Goal: Task Accomplishment & Management: Complete application form

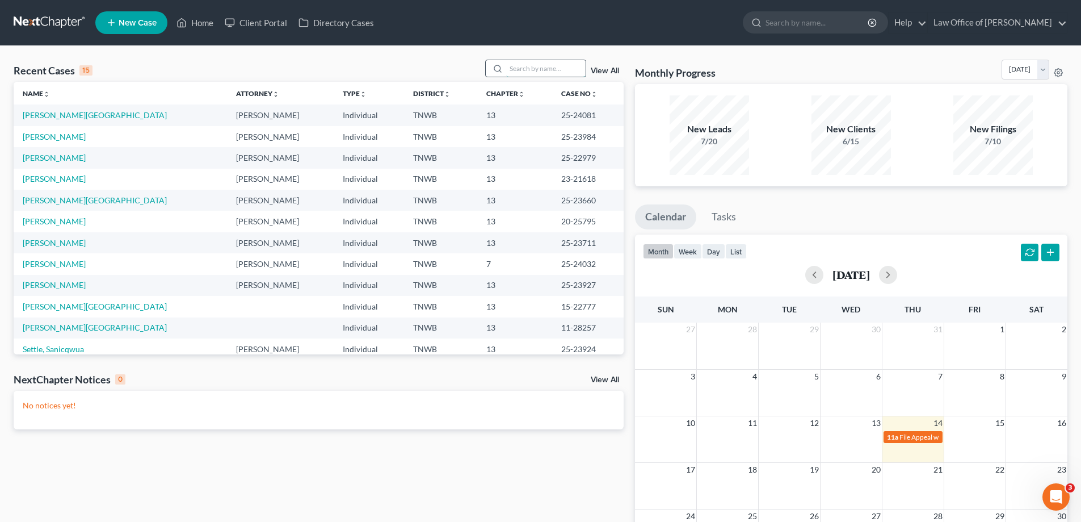
click at [527, 62] on input "search" at bounding box center [545, 68] width 79 height 16
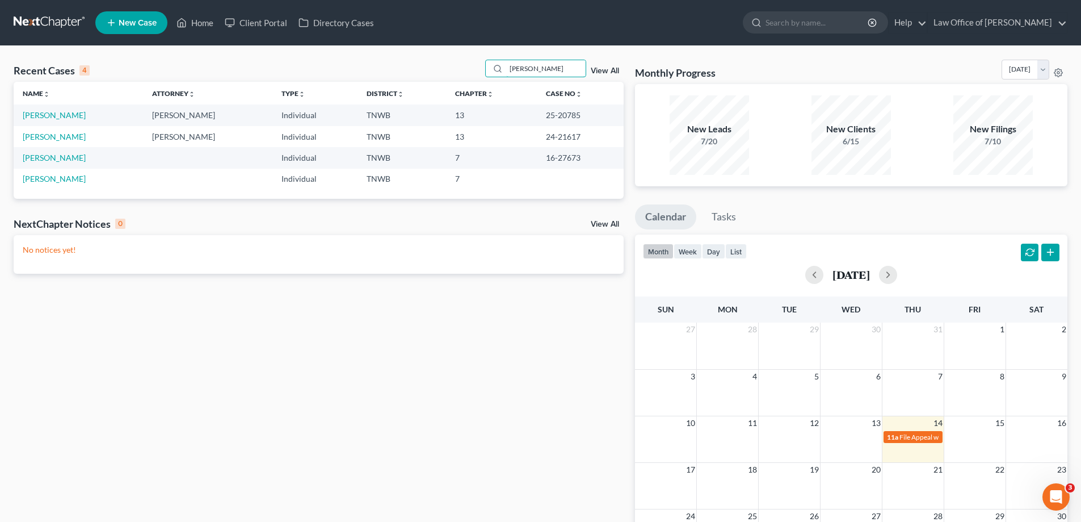
type input "shannon"
click at [203, 23] on link "Home" at bounding box center [195, 22] width 48 height 20
click at [550, 66] on input "shannon" at bounding box center [545, 68] width 79 height 16
drag, startPoint x: 528, startPoint y: 70, endPoint x: 488, endPoint y: 71, distance: 39.7
click at [488, 71] on div "shannon" at bounding box center [535, 69] width 101 height 18
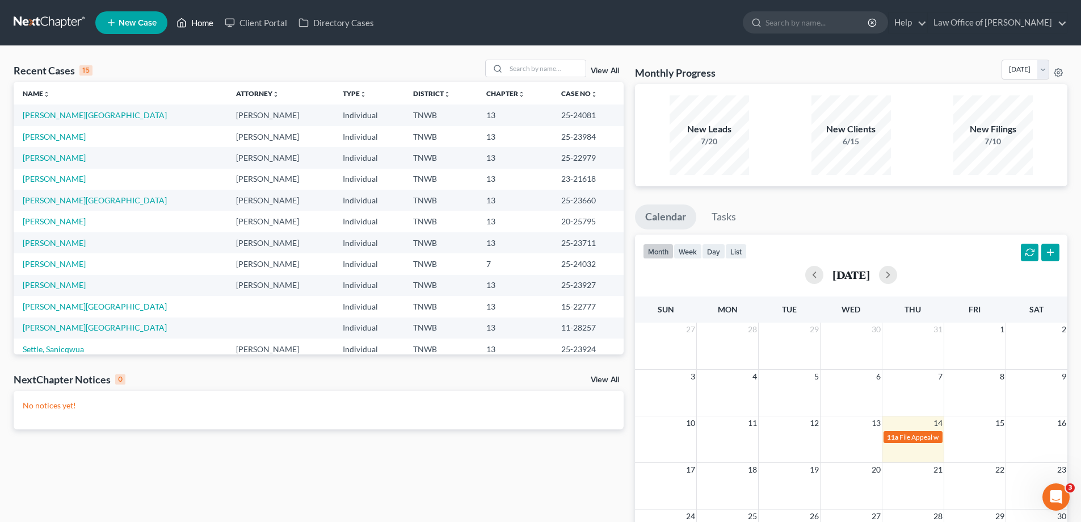
click at [201, 23] on link "Home" at bounding box center [195, 22] width 48 height 20
click at [123, 24] on span "New Case" at bounding box center [138, 23] width 38 height 9
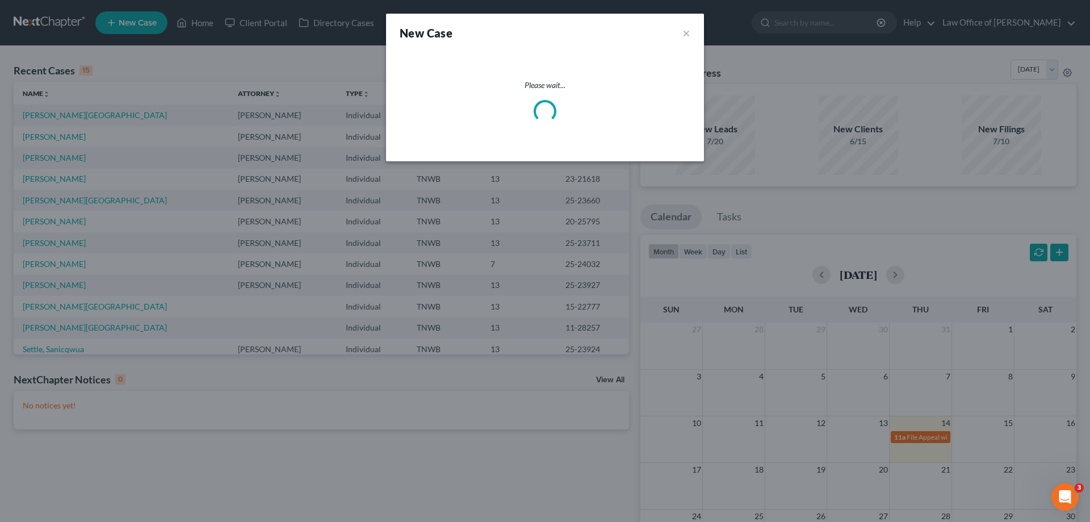
select select "76"
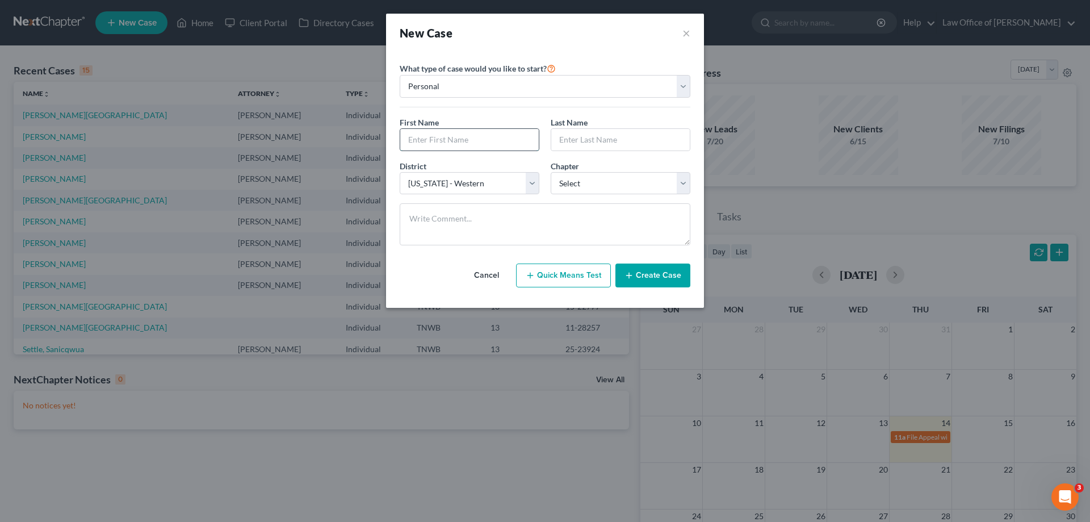
click at [494, 136] on input "text" at bounding box center [469, 140] width 138 height 22
type input "David"
type input "Love, II"
click at [687, 182] on select "Select 7 11 12 13" at bounding box center [621, 183] width 140 height 23
select select "3"
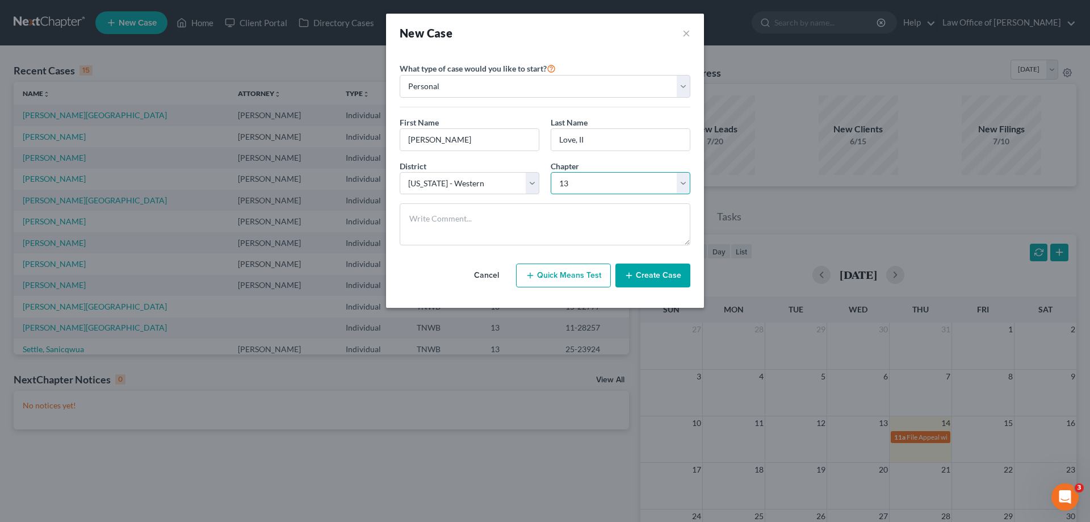
click at [551, 172] on select "Select 7 11 12 13" at bounding box center [621, 183] width 140 height 23
click at [660, 273] on button "Create Case" at bounding box center [652, 275] width 75 height 24
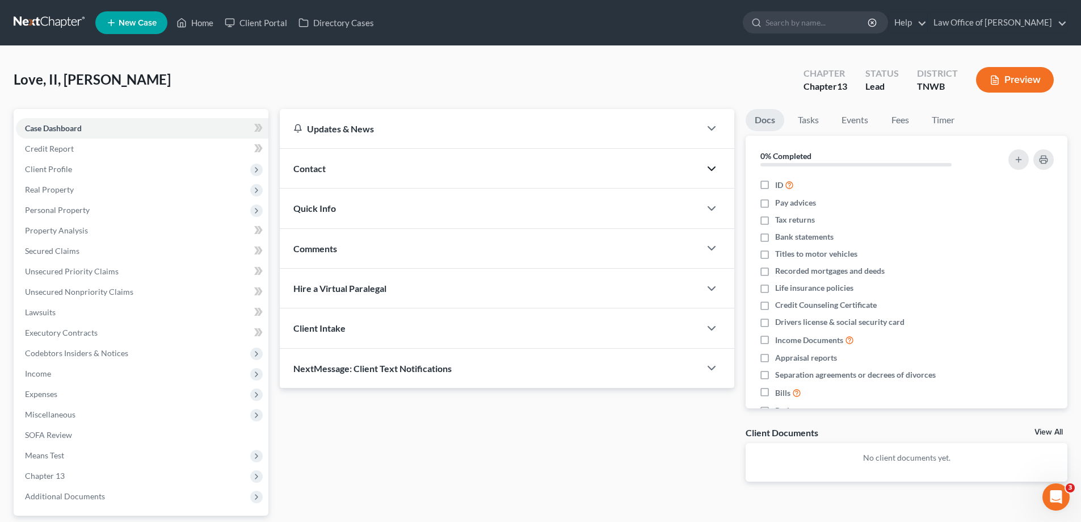
click at [712, 169] on polyline "button" at bounding box center [711, 168] width 7 height 3
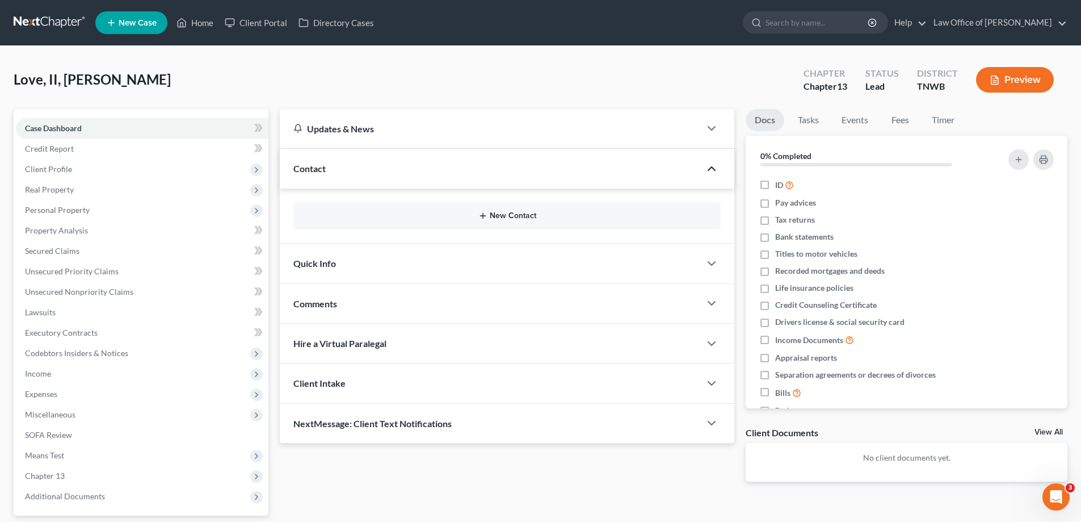
click at [509, 213] on button "New Contact" at bounding box center [507, 215] width 409 height 9
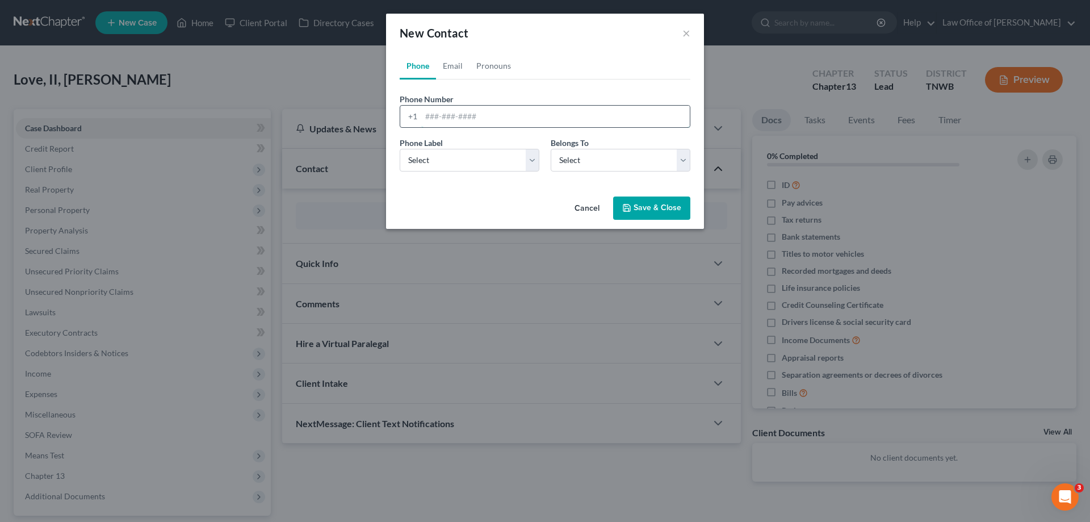
click at [486, 121] on input "tel" at bounding box center [555, 117] width 268 height 22
type input "901-490-1641"
click at [532, 159] on select "Select Mobile Home Work Other" at bounding box center [470, 160] width 140 height 23
select select "0"
click at [400, 149] on select "Select Mobile Home Work Other" at bounding box center [470, 160] width 140 height 23
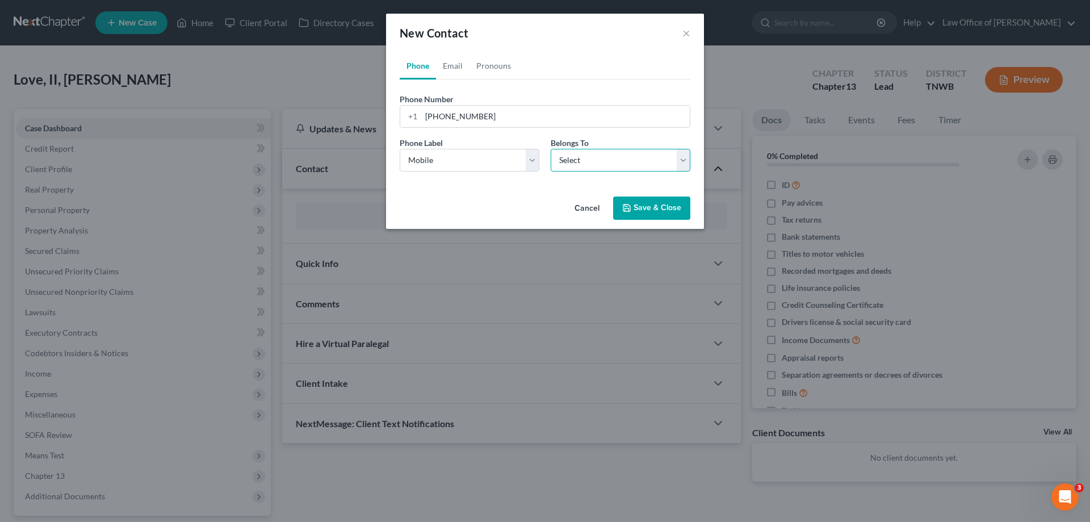
drag, startPoint x: 687, startPoint y: 163, endPoint x: 677, endPoint y: 169, distance: 12.5
click at [687, 163] on select "Select Client Other" at bounding box center [621, 160] width 140 height 23
select select "0"
click at [551, 149] on select "Select Client Other" at bounding box center [621, 160] width 140 height 23
click at [652, 205] on button "Save & Close" at bounding box center [651, 208] width 77 height 24
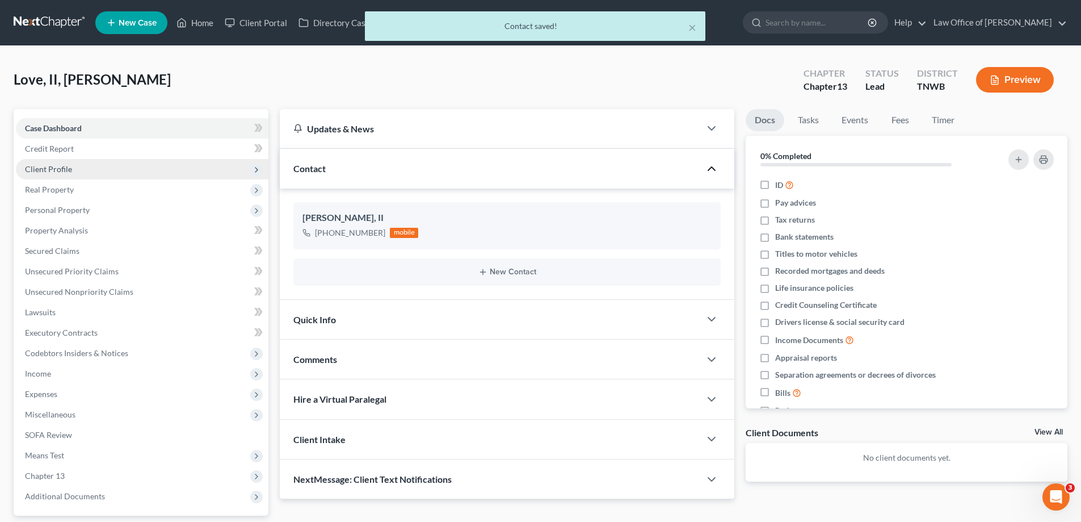
click at [62, 166] on span "Client Profile" at bounding box center [48, 169] width 47 height 10
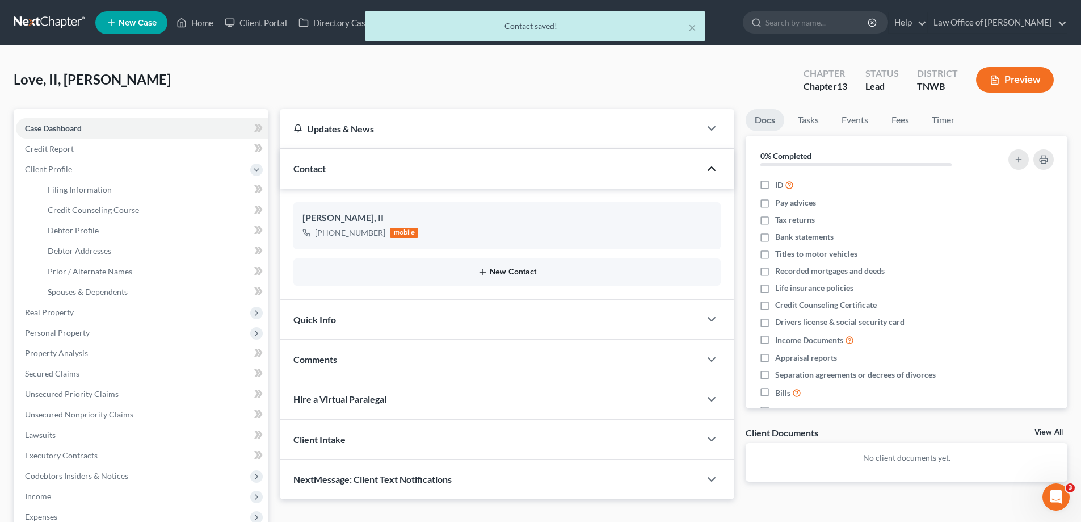
click at [505, 271] on button "New Contact" at bounding box center [507, 271] width 409 height 9
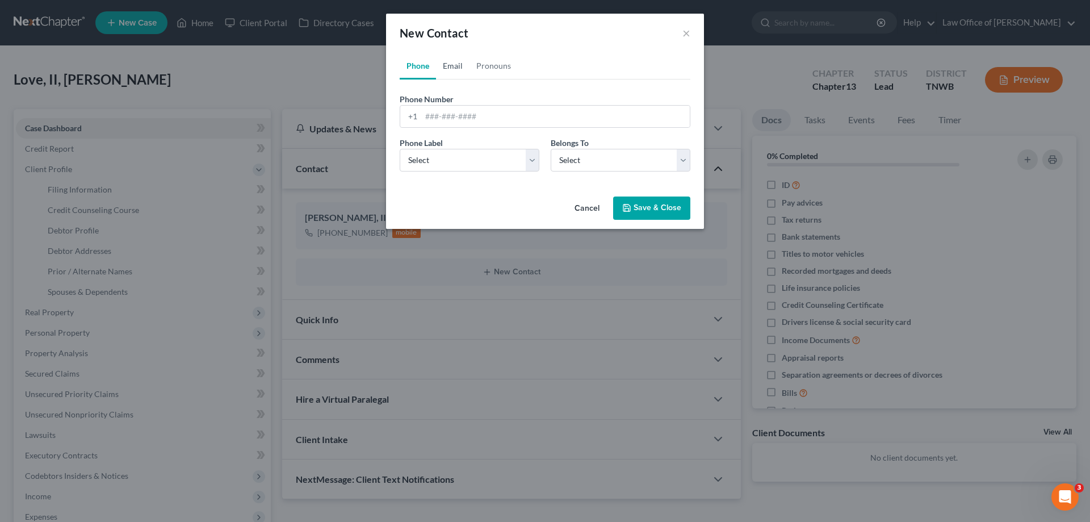
click at [452, 67] on link "Email" at bounding box center [452, 65] width 33 height 27
click at [530, 161] on select "Select Home Work Other" at bounding box center [470, 160] width 140 height 23
select select "0"
click at [400, 149] on select "Select Home Work Other" at bounding box center [470, 160] width 140 height 23
drag, startPoint x: 681, startPoint y: 161, endPoint x: 623, endPoint y: 169, distance: 58.5
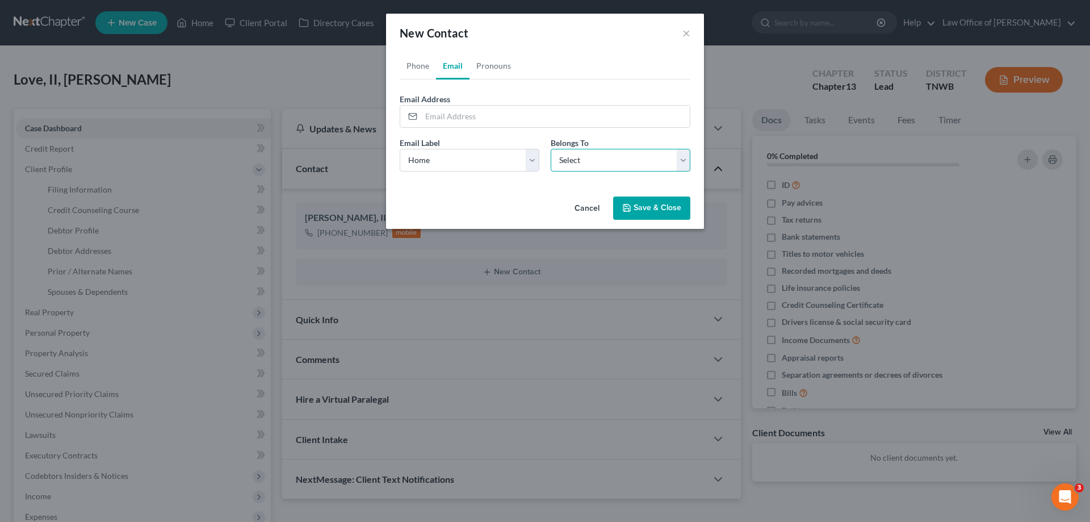
click at [681, 161] on select "Select Client Other" at bounding box center [621, 160] width 140 height 23
select select "0"
click at [551, 149] on select "Select Client Other" at bounding box center [621, 160] width 140 height 23
click at [513, 119] on input "email" at bounding box center [555, 117] width 268 height 22
type input "[EMAIL_ADDRESS][DOMAIN_NAME]"
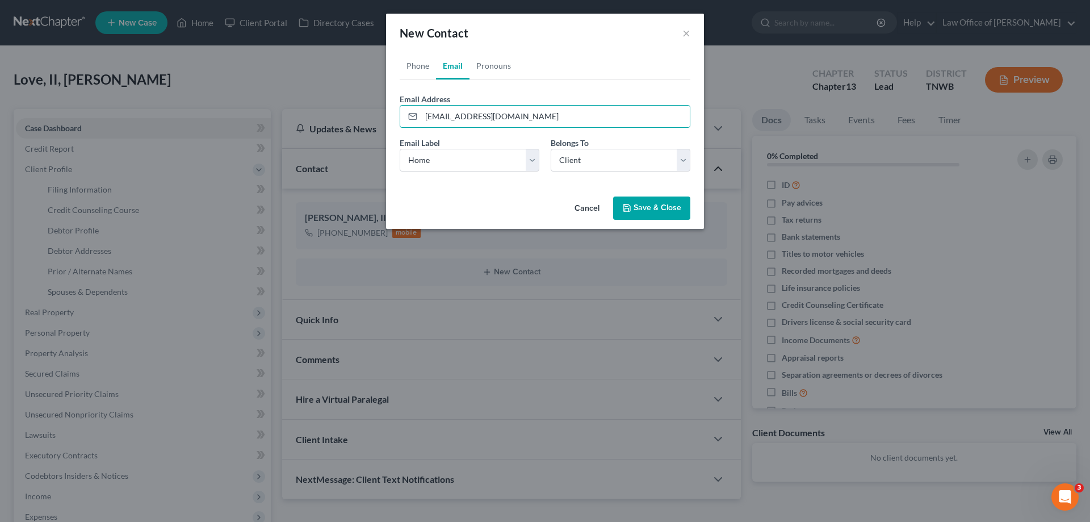
click at [633, 209] on button "Save & Close" at bounding box center [651, 208] width 77 height 24
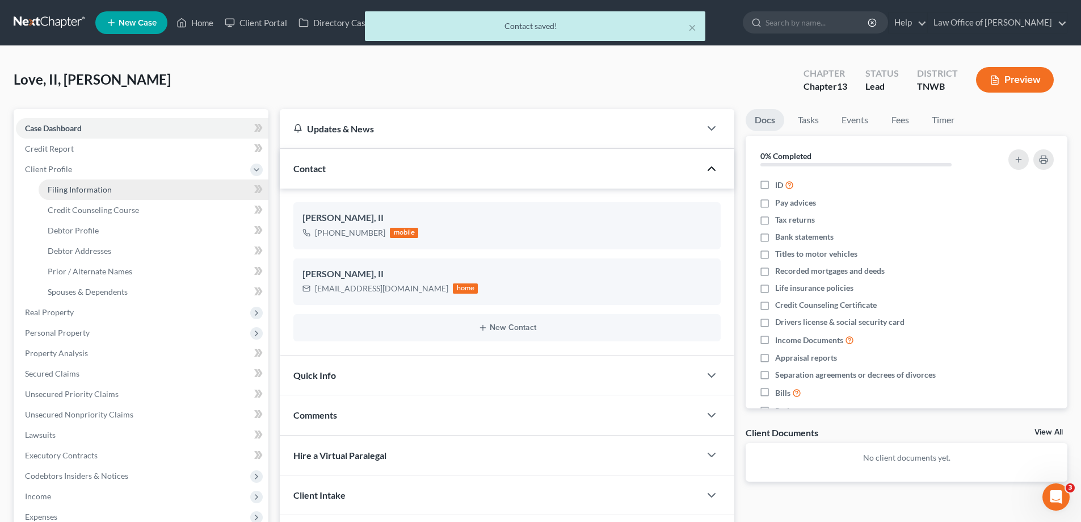
click at [77, 188] on span "Filing Information" at bounding box center [80, 189] width 64 height 10
select select "1"
select select "0"
select select "3"
select select "76"
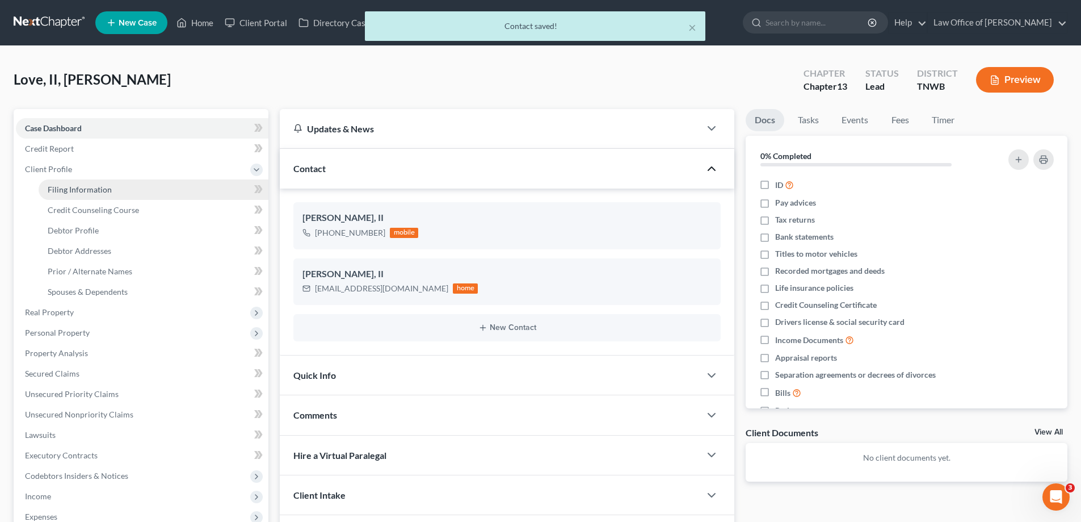
select select "0"
select select "44"
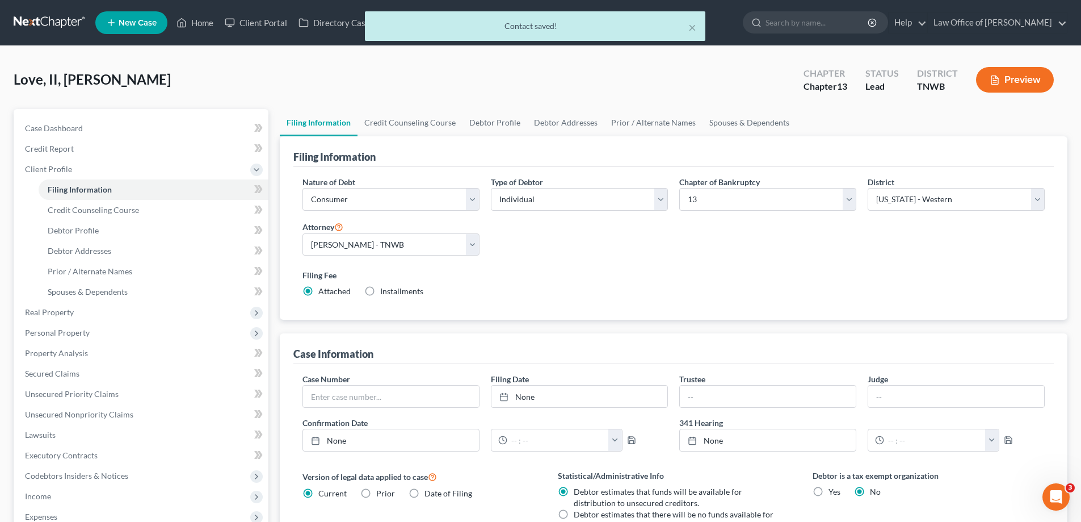
click at [380, 292] on label "Installments Installments" at bounding box center [401, 290] width 43 height 11
click at [385, 292] on input "Installments Installments" at bounding box center [388, 288] width 7 height 7
radio input "true"
radio input "false"
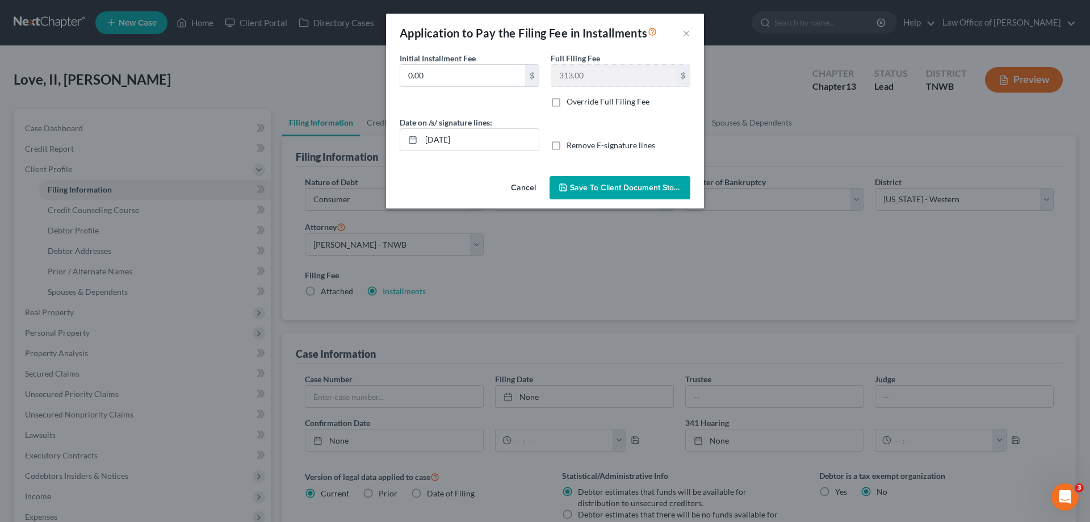
click at [603, 186] on span "Save to Client Document Storage" at bounding box center [630, 188] width 120 height 10
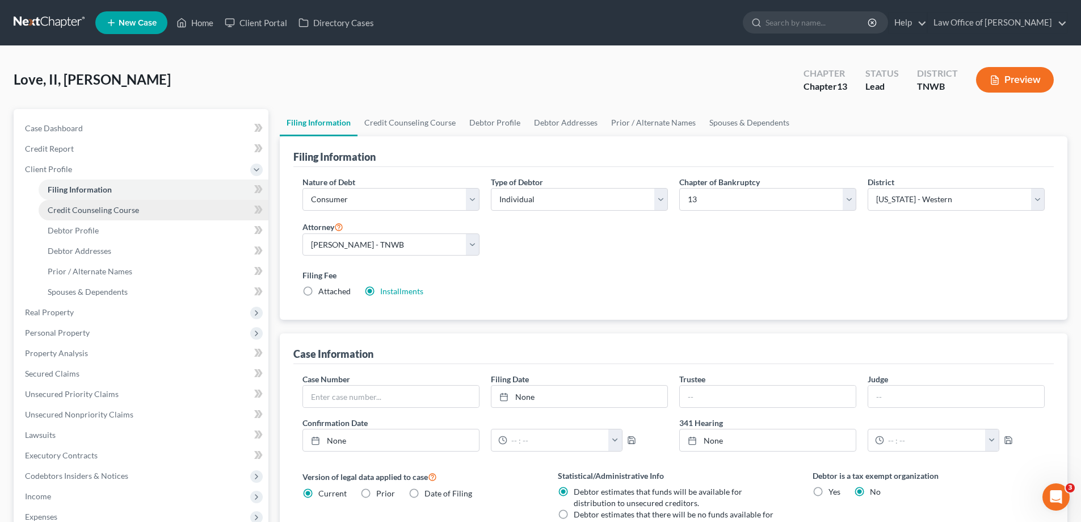
click at [94, 207] on span "Credit Counseling Course" at bounding box center [93, 210] width 91 height 10
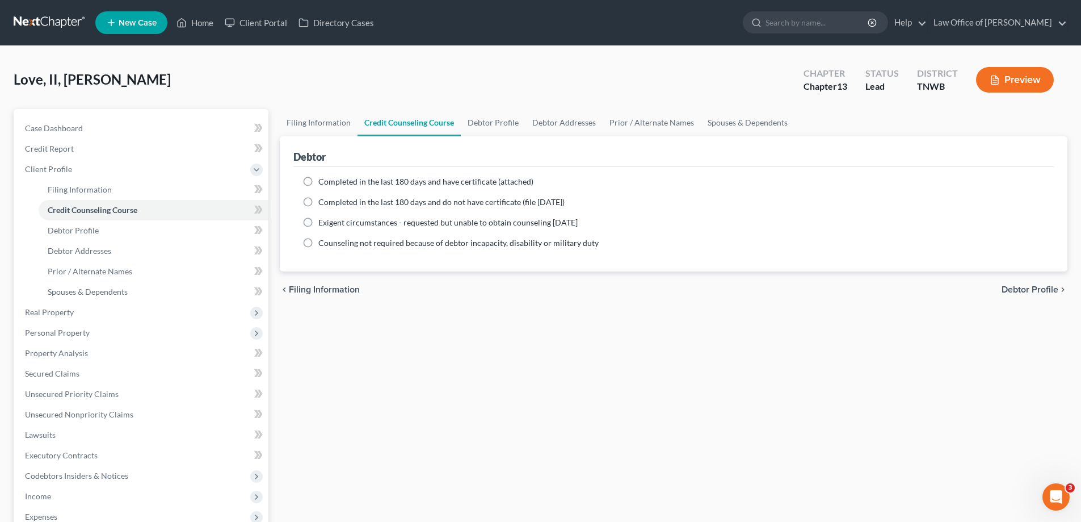
click at [318, 204] on label "Completed in the last 180 days and do not have certificate (file [DATE])" at bounding box center [441, 201] width 246 height 11
click at [323, 204] on input "Completed in the last 180 days and do not have certificate (file [DATE])" at bounding box center [326, 199] width 7 height 7
radio input "true"
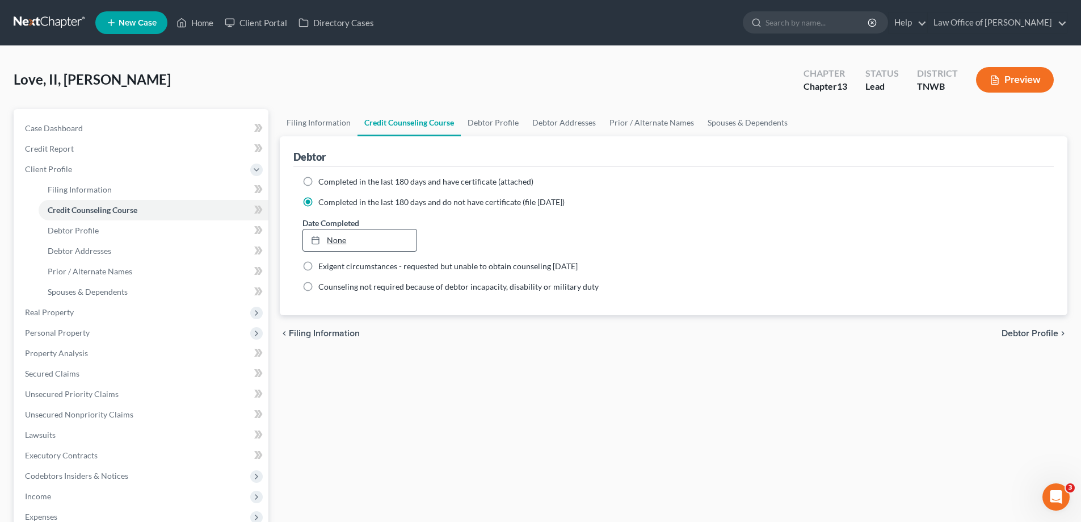
click at [335, 237] on link "None" at bounding box center [359, 240] width 113 height 22
type input "[DATE]"
click at [90, 225] on span "Debtor Profile" at bounding box center [73, 230] width 51 height 10
select select "0"
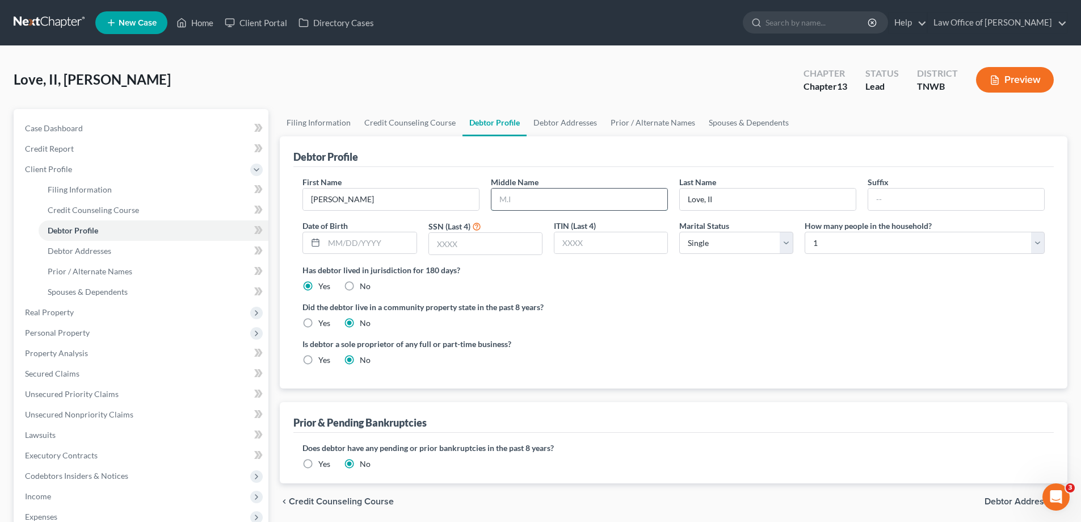
drag, startPoint x: 525, startPoint y: 203, endPoint x: 518, endPoint y: 201, distance: 7.5
click at [527, 201] on input "text" at bounding box center [580, 199] width 176 height 22
click at [731, 203] on input "Love, II" at bounding box center [768, 199] width 176 height 22
type input "Love"
drag, startPoint x: 885, startPoint y: 198, endPoint x: 842, endPoint y: 198, distance: 43.7
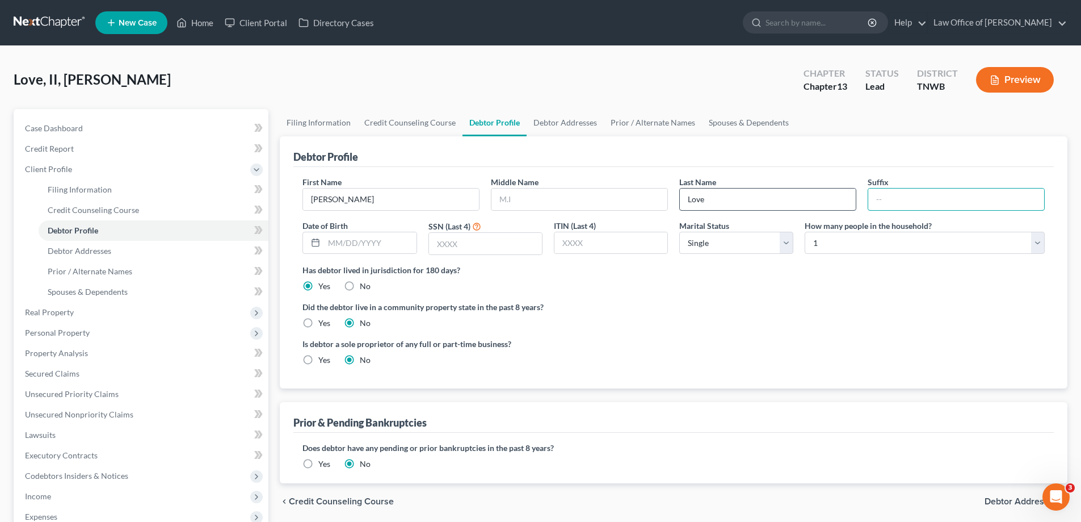
click at [897, 198] on input "text" at bounding box center [956, 199] width 176 height 22
type input "II"
click at [398, 243] on input "text" at bounding box center [370, 243] width 92 height 22
type input "09/07/1980"
click at [467, 243] on input "text" at bounding box center [485, 244] width 113 height 22
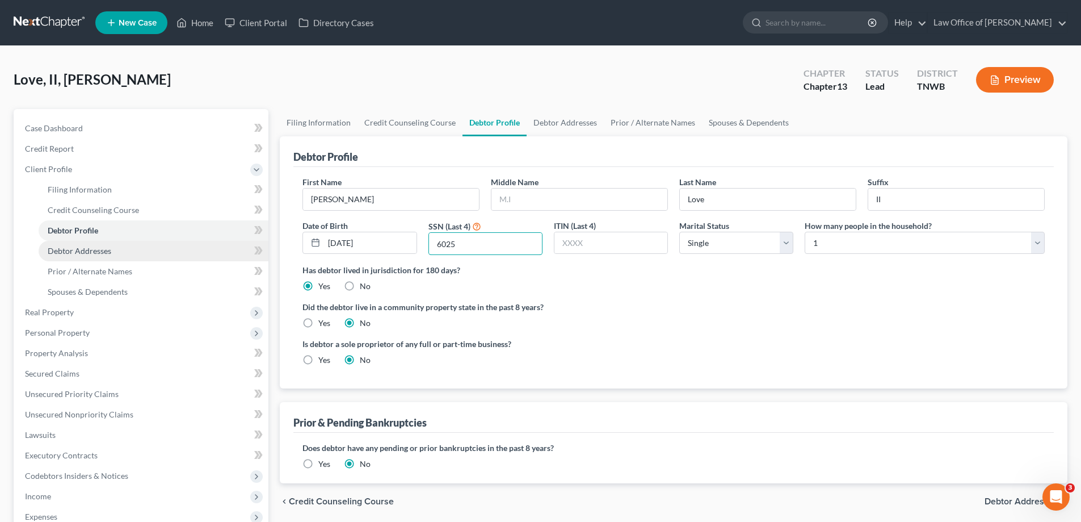
type input "6025"
click at [101, 253] on span "Debtor Addresses" at bounding box center [80, 251] width 64 height 10
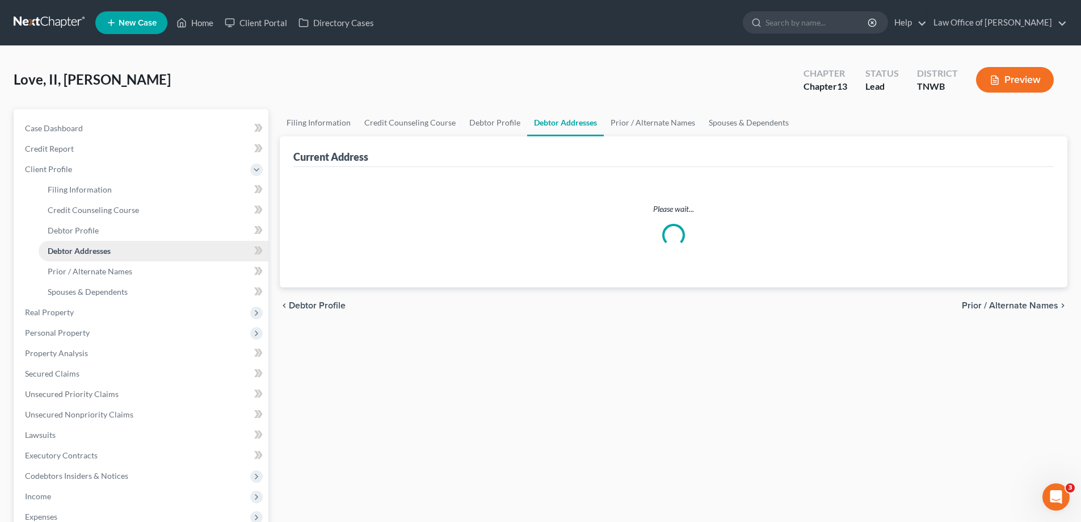
select select "0"
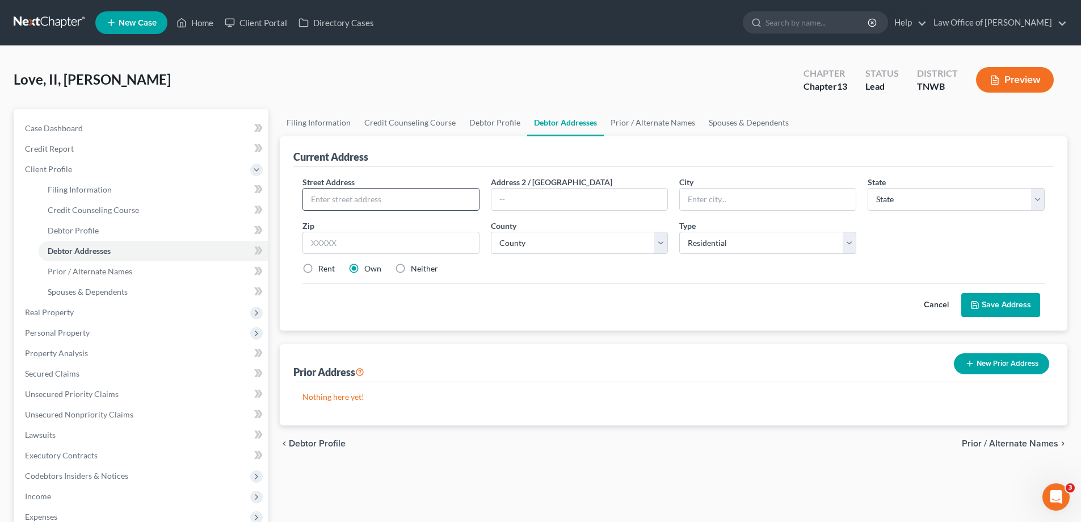
click at [398, 195] on input "text" at bounding box center [391, 199] width 176 height 22
type input "[STREET_ADDRESS]"
type input "38119"
type input "[GEOGRAPHIC_DATA]"
select select "44"
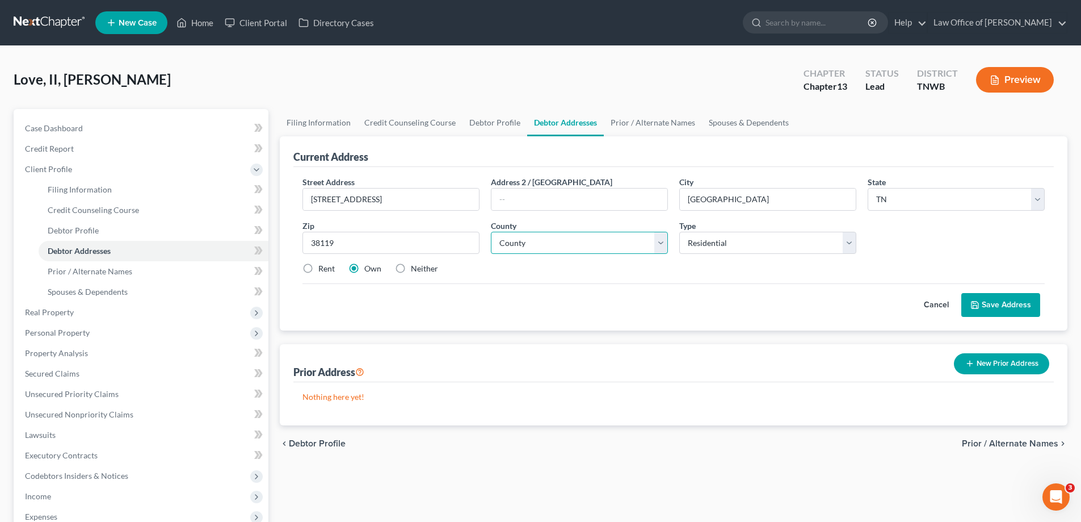
click at [654, 244] on select "County [GEOGRAPHIC_DATA] [GEOGRAPHIC_DATA] [GEOGRAPHIC_DATA] [GEOGRAPHIC_DATA] …" at bounding box center [579, 243] width 177 height 23
select select "78"
click at [491, 232] on select "County [GEOGRAPHIC_DATA] [GEOGRAPHIC_DATA] [GEOGRAPHIC_DATA] [GEOGRAPHIC_DATA] …" at bounding box center [579, 243] width 177 height 23
drag, startPoint x: 305, startPoint y: 268, endPoint x: 321, endPoint y: 287, distance: 25.0
click at [318, 268] on label "Rent" at bounding box center [326, 268] width 16 height 11
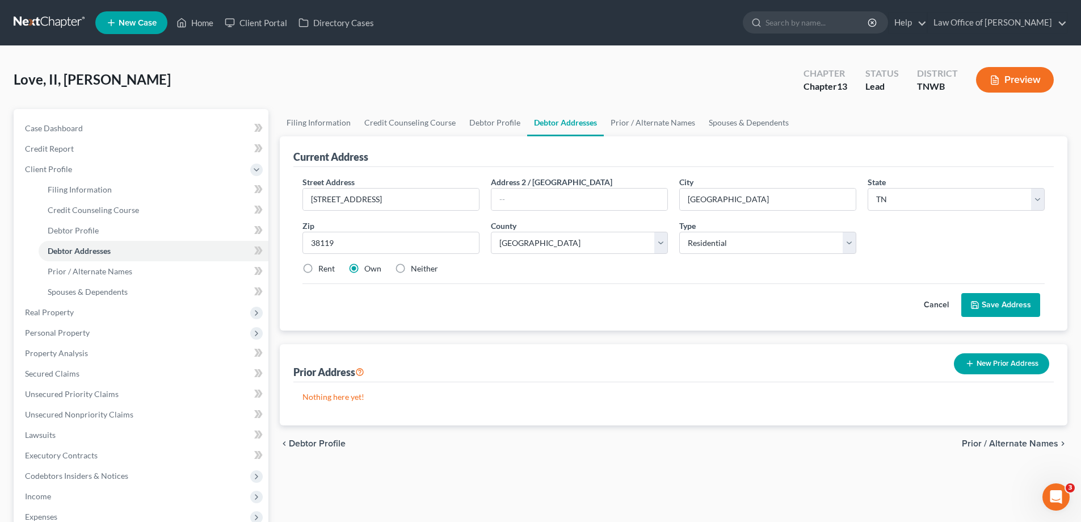
click at [323, 268] on input "Rent" at bounding box center [326, 266] width 7 height 7
radio input "true"
click at [1003, 305] on button "Save Address" at bounding box center [1000, 305] width 79 height 24
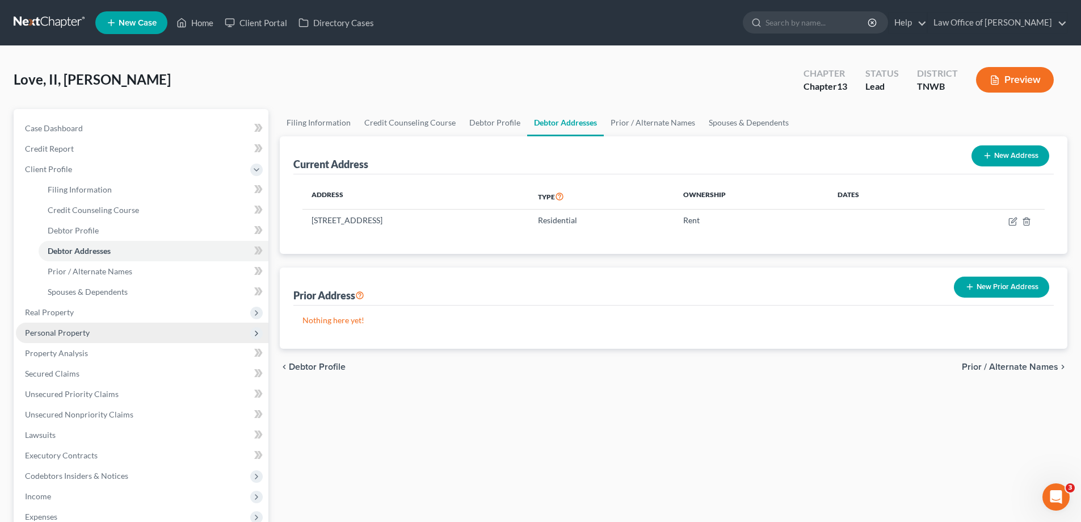
click at [56, 334] on span "Personal Property" at bounding box center [57, 332] width 65 height 10
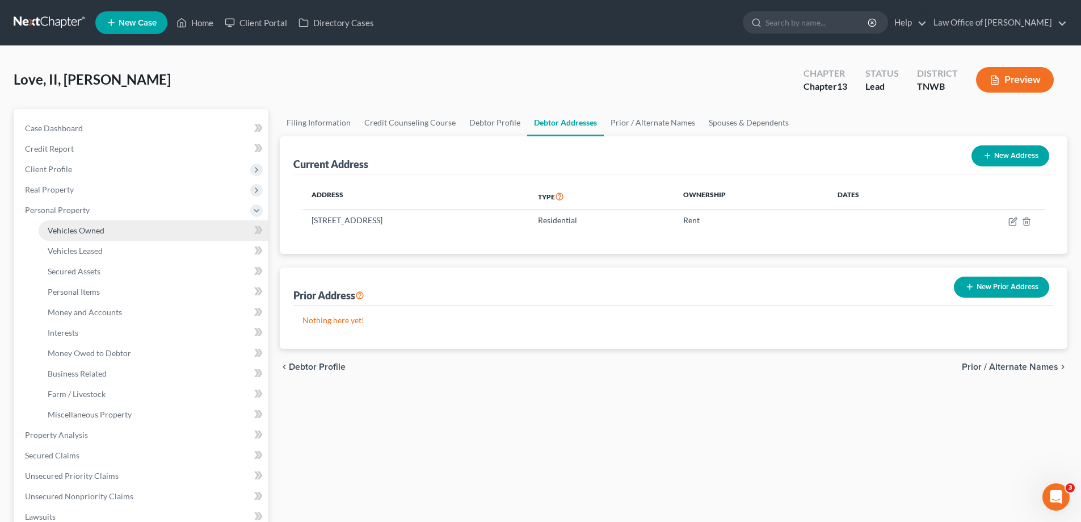
click at [74, 240] on link "Vehicles Owned" at bounding box center [154, 230] width 230 height 20
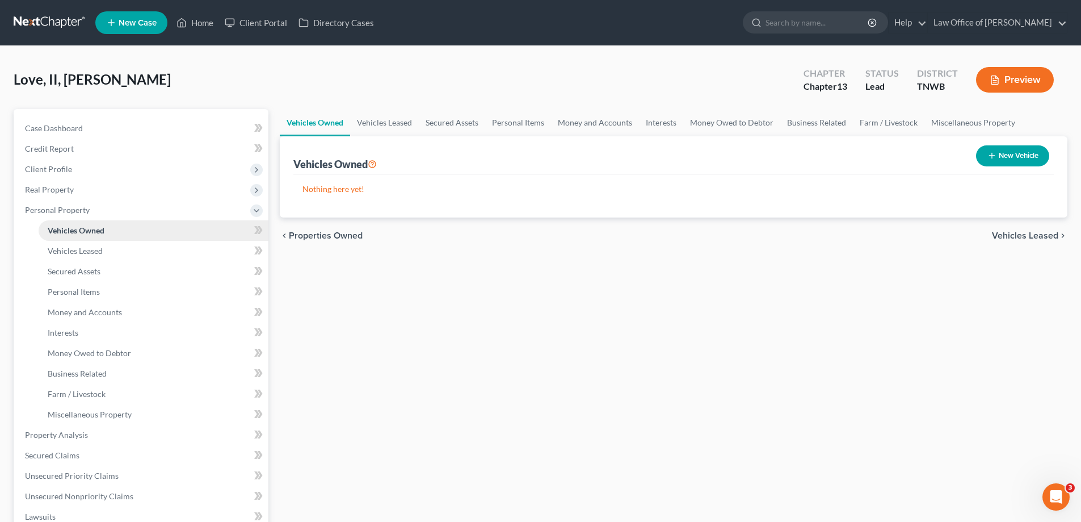
click at [77, 232] on span "Vehicles Owned" at bounding box center [76, 230] width 57 height 10
click at [1001, 156] on button "New Vehicle" at bounding box center [1012, 155] width 73 height 21
select select "0"
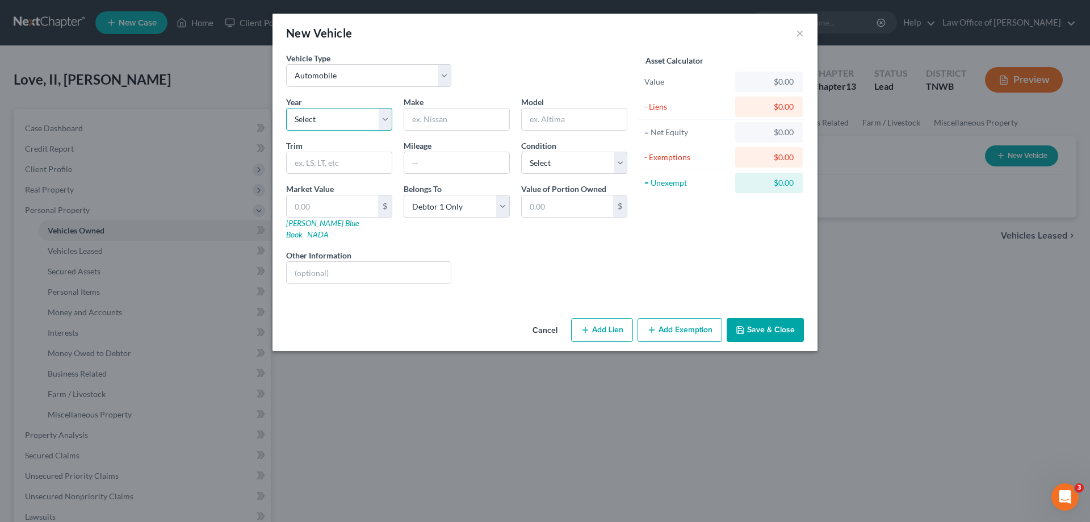
click at [385, 120] on select "Select 2026 2025 2024 2023 2022 2021 2020 2019 2018 2017 2016 2015 2014 2013 20…" at bounding box center [339, 119] width 106 height 23
select select "7"
click at [286, 108] on select "Select 2026 2025 2024 2023 2022 2021 2020 2019 2018 2017 2016 2015 2014 2013 20…" at bounding box center [339, 119] width 106 height 23
click at [469, 116] on input "text" at bounding box center [456, 119] width 105 height 22
type input "Volkswagen"
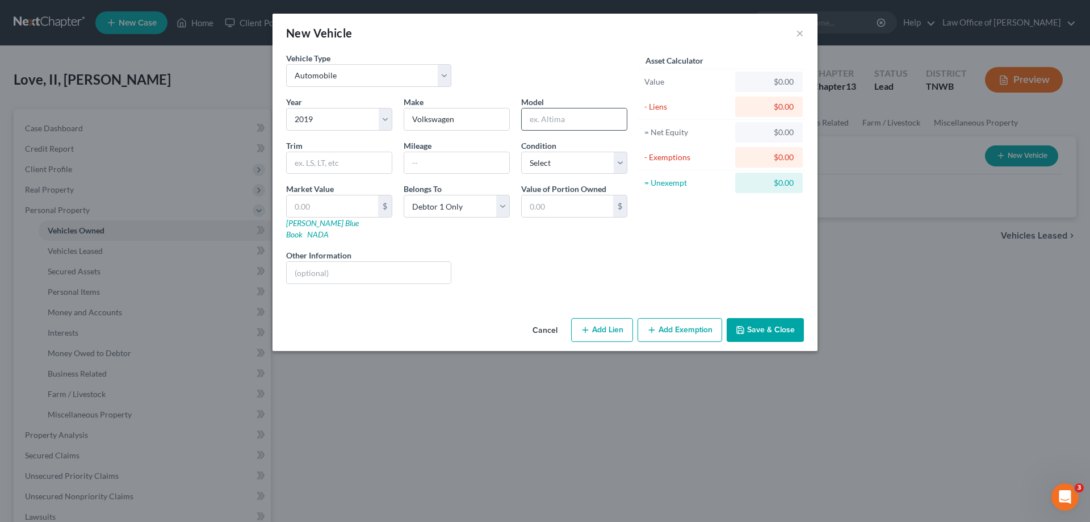
click at [565, 121] on input "text" at bounding box center [574, 119] width 105 height 22
type input "jetta s"
click at [608, 318] on button "Add Lien" at bounding box center [602, 330] width 62 height 24
select select "0"
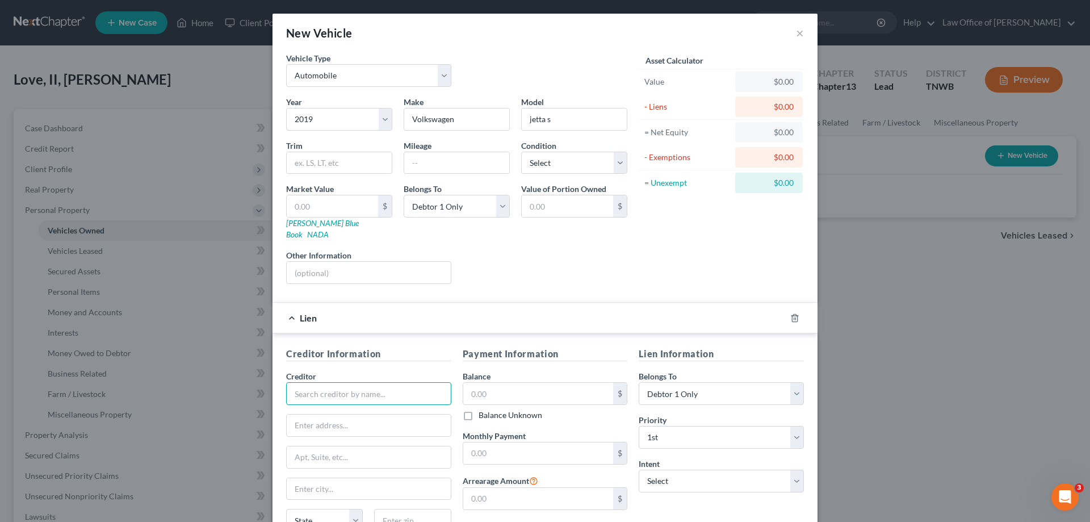
click at [356, 386] on input "text" at bounding box center [368, 393] width 165 height 23
type input "Bridgecrest"
click at [327, 408] on div "Bridgecrest" at bounding box center [354, 413] width 118 height 11
type input "7300 East Hampton Avenue #101"
type input "Mesa"
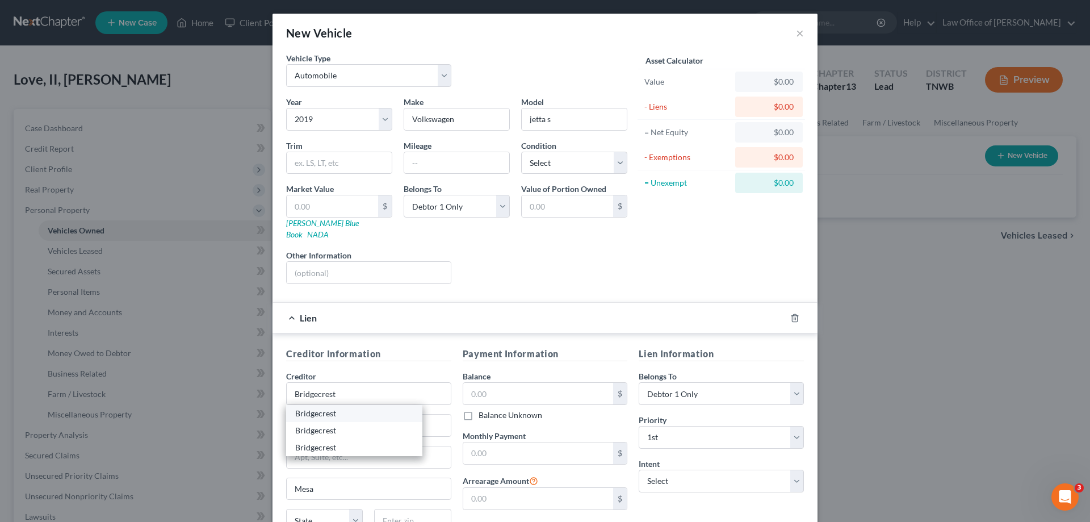
select select "3"
type input "85209-0000"
click at [516, 383] on input "text" at bounding box center [538, 394] width 150 height 22
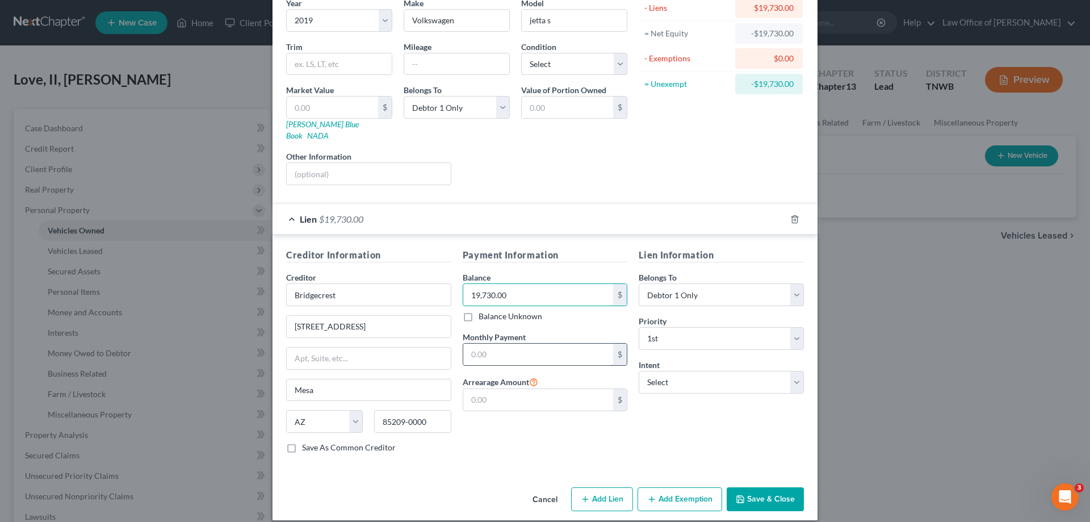
scroll to position [99, 0]
type input "19,730.00"
click at [790, 373] on select "Select Surrender Redeem Reaffirm Avoid Other" at bounding box center [721, 381] width 165 height 23
select select "2"
click at [639, 370] on select "Select Surrender Redeem Reaffirm Avoid Other" at bounding box center [721, 381] width 165 height 23
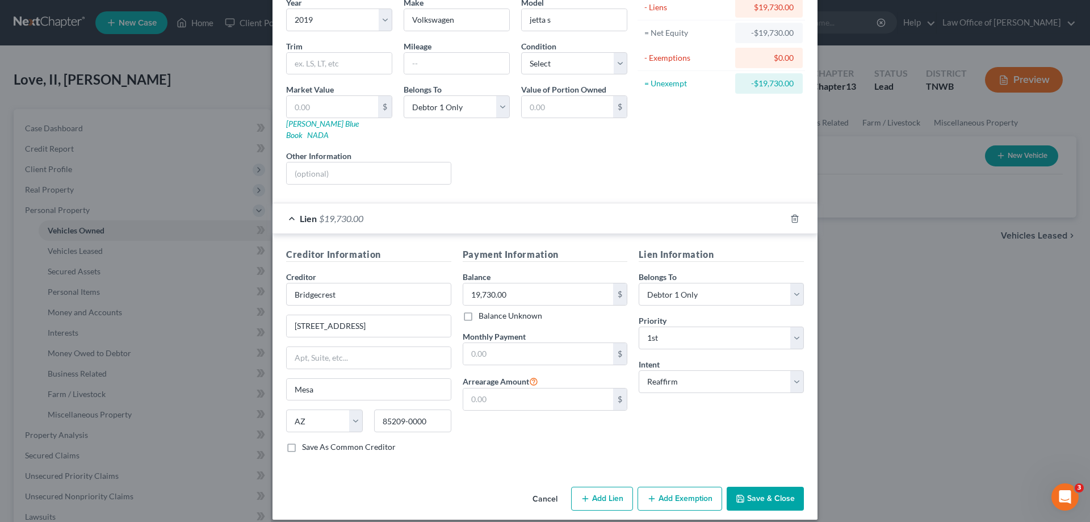
click at [675, 486] on button "Add Exemption" at bounding box center [679, 498] width 85 height 24
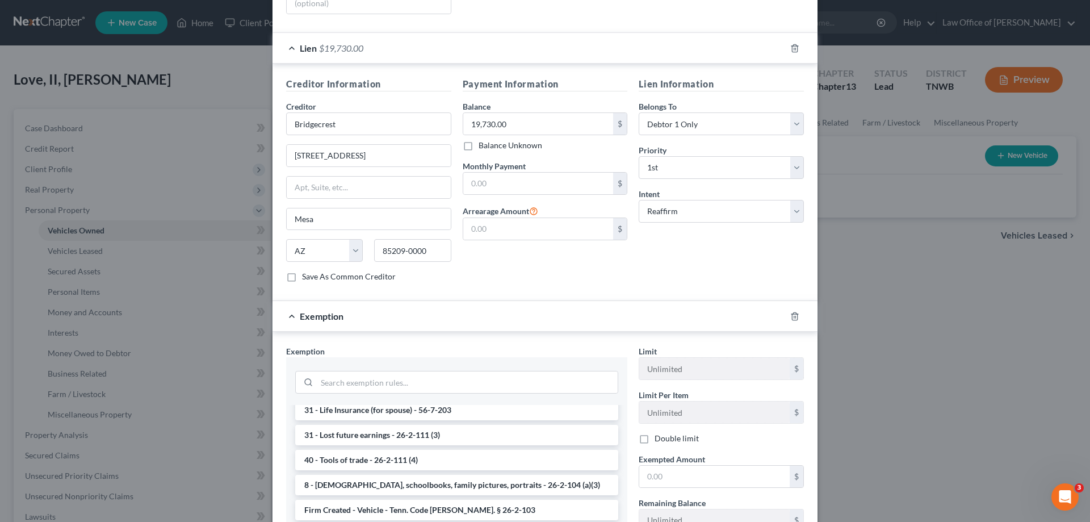
scroll to position [965, 0]
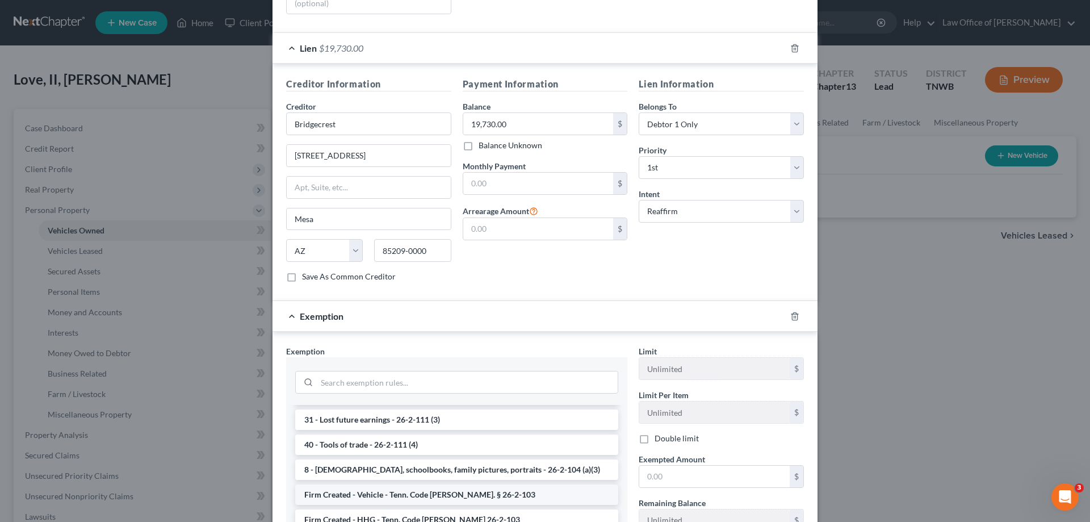
click at [443, 484] on li "Firm Created - Vehicle - Tenn. Code [PERSON_NAME]. § 26-2-103" at bounding box center [456, 494] width 323 height 20
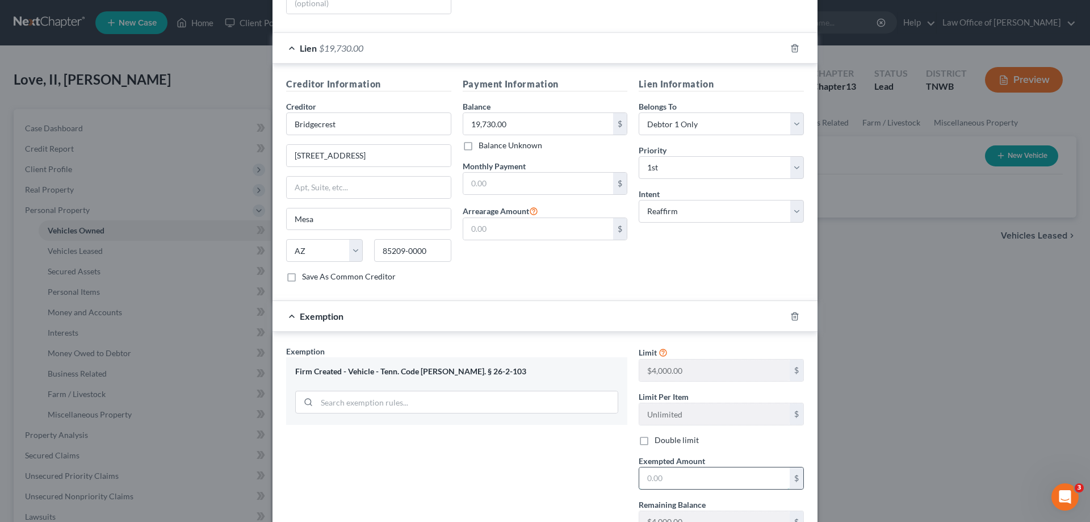
click at [695, 467] on input "text" at bounding box center [714, 478] width 150 height 22
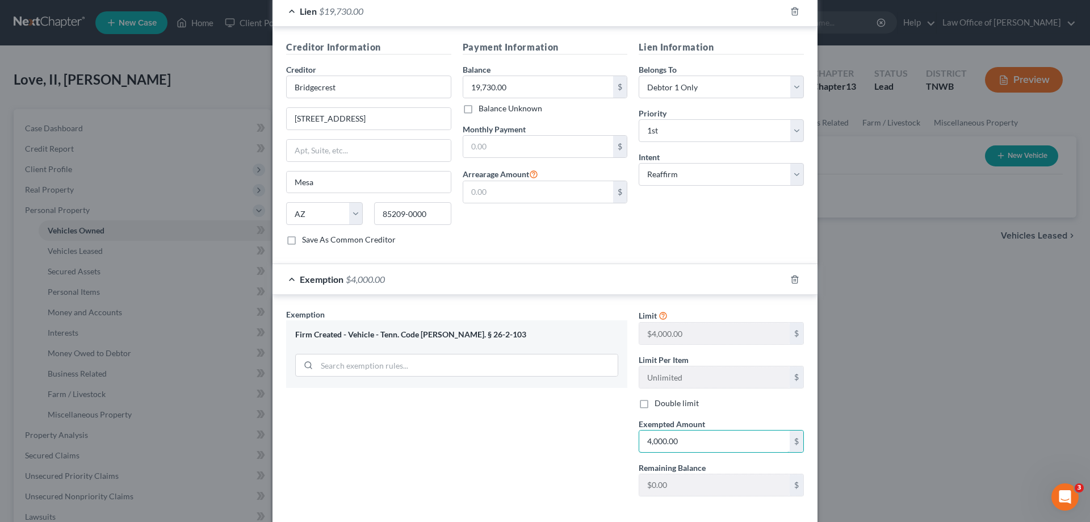
scroll to position [350, 0]
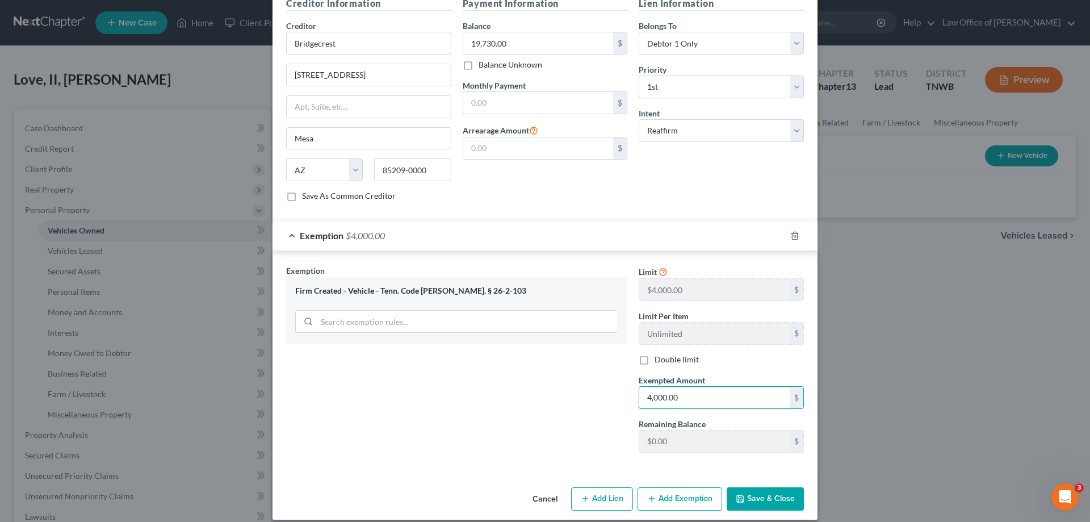
type input "4,000.00"
click at [759, 487] on button "Save & Close" at bounding box center [764, 499] width 77 height 24
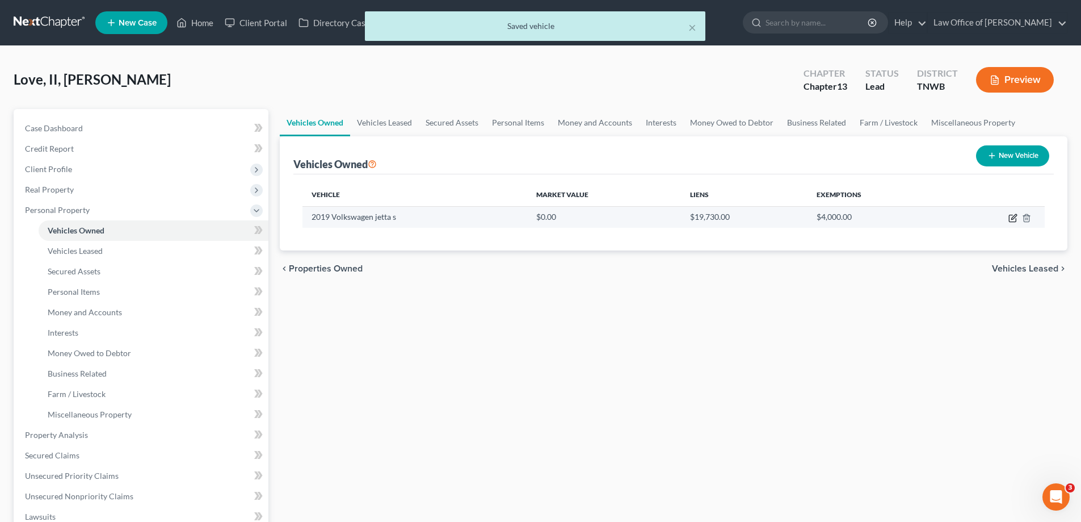
click at [1014, 220] on icon "button" at bounding box center [1013, 217] width 9 height 9
select select "0"
select select "7"
select select "0"
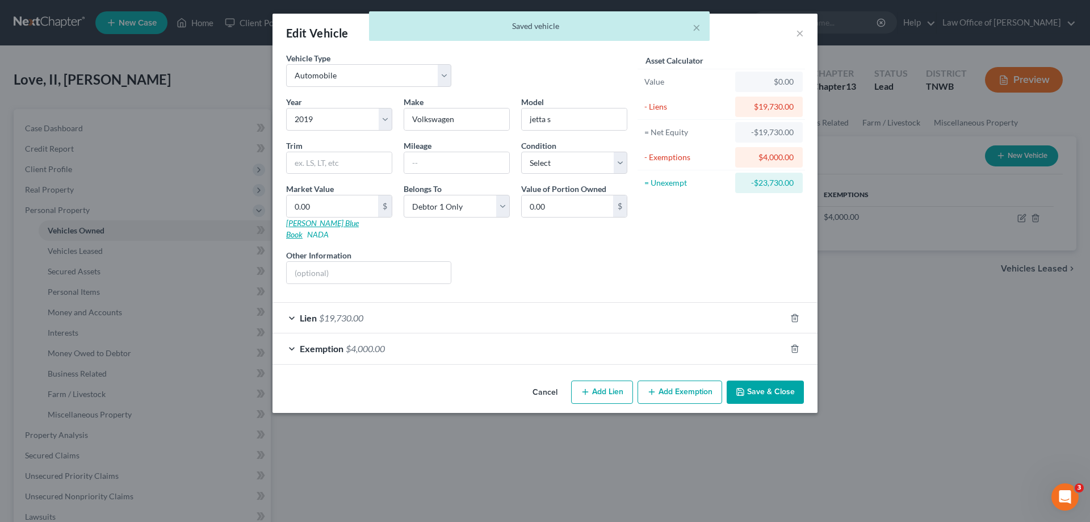
click at [314, 221] on link "[PERSON_NAME] Blue Book" at bounding box center [322, 228] width 73 height 21
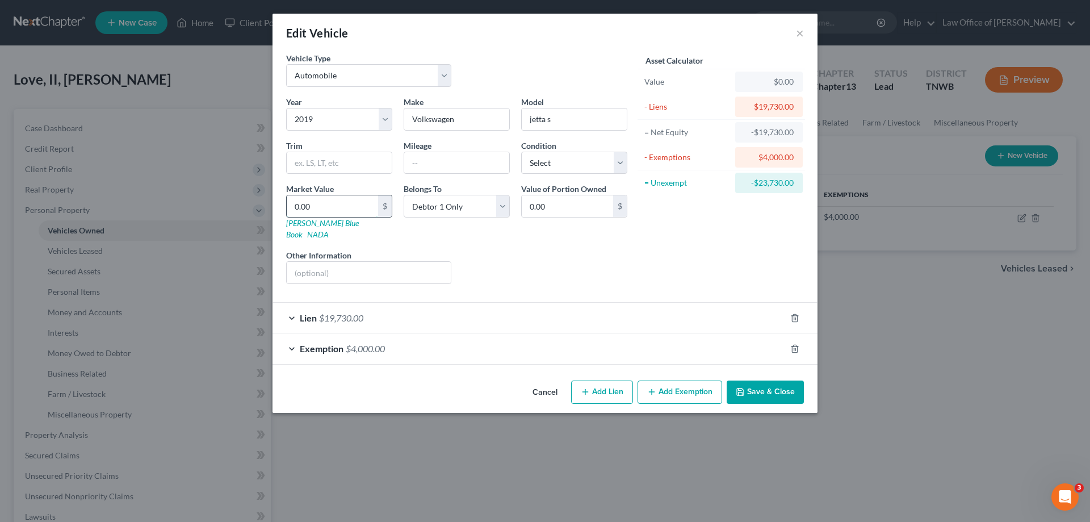
click at [339, 213] on input "0.00" at bounding box center [332, 206] width 91 height 22
type input "1"
type input "1.00"
type input "11"
type input "11.00"
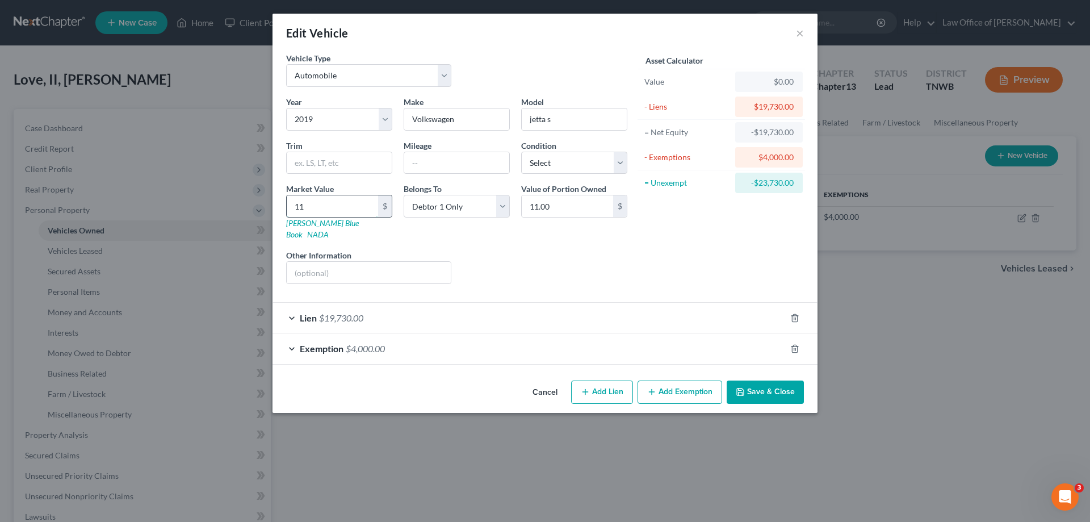
type input "110"
type input "110.00"
type input "1100"
type input "1,100.00"
type input "1,1000"
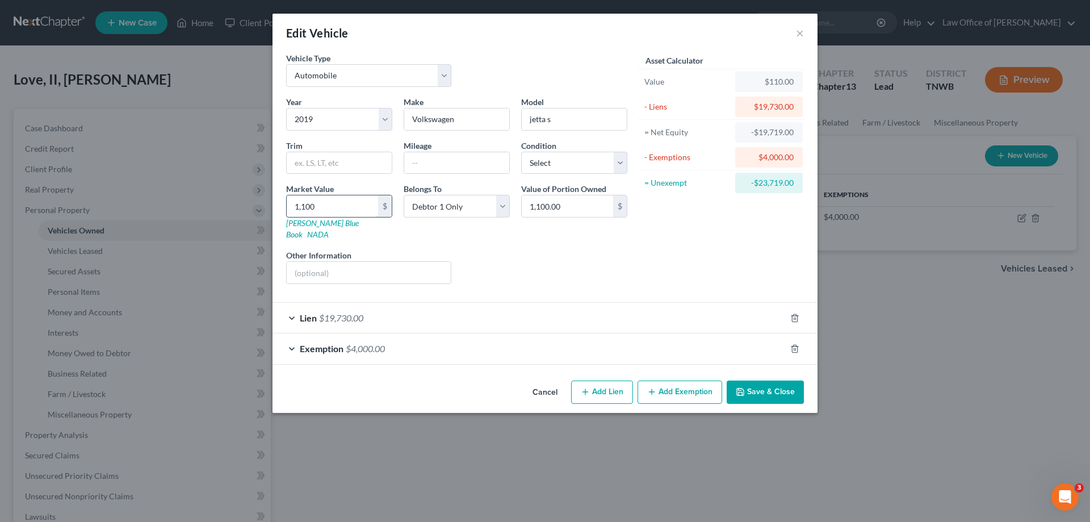
type input "11,000.00"
click at [758, 380] on button "Save & Close" at bounding box center [764, 392] width 77 height 24
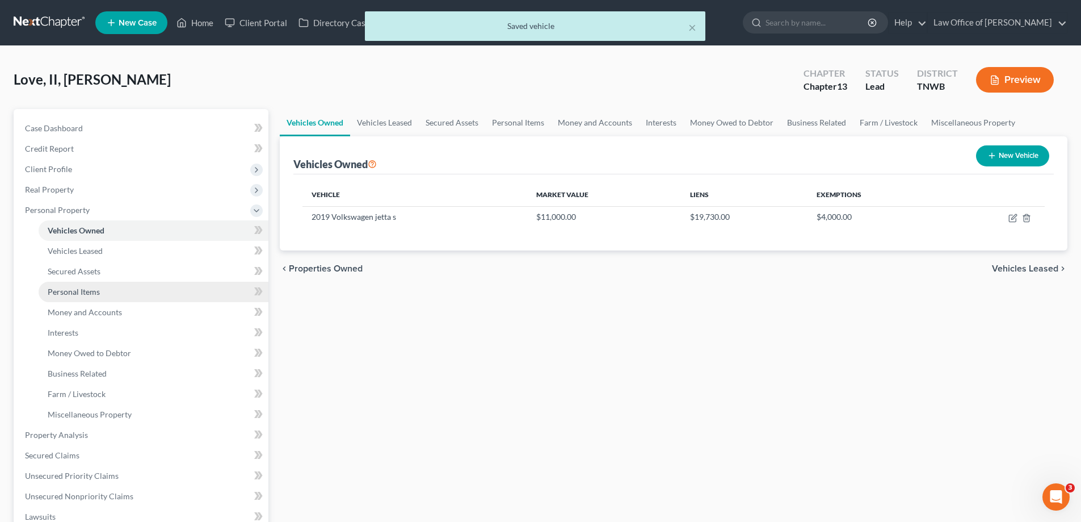
click at [90, 295] on span "Personal Items" at bounding box center [74, 292] width 52 height 10
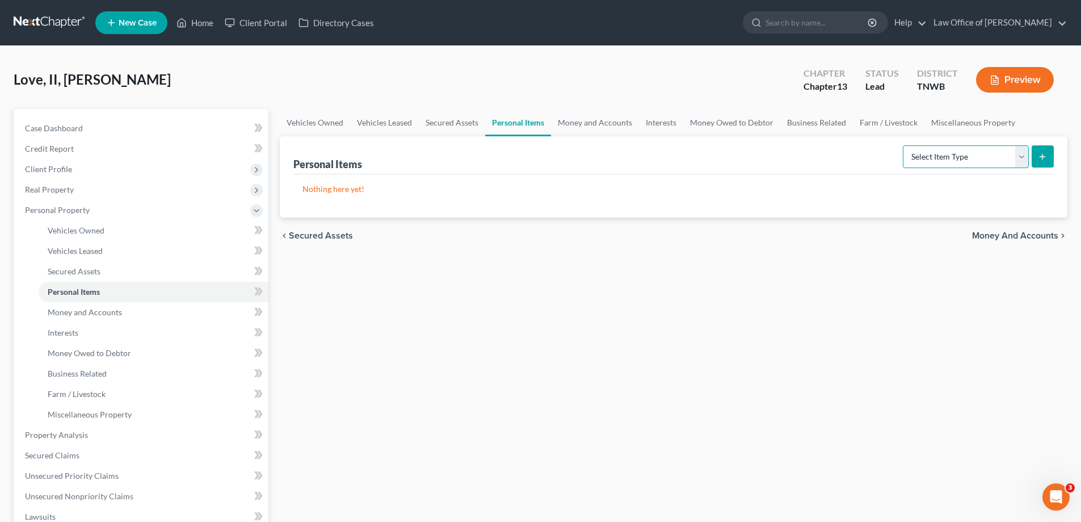
click at [1026, 161] on select "Select Item Type Clothing Collectibles Of Value Electronics Firearms Household …" at bounding box center [966, 156] width 126 height 23
select select "clothing"
click at [904, 145] on select "Select Item Type Clothing Collectibles Of Value Electronics Firearms Household …" at bounding box center [966, 156] width 126 height 23
click at [1045, 159] on icon "submit" at bounding box center [1042, 156] width 9 height 9
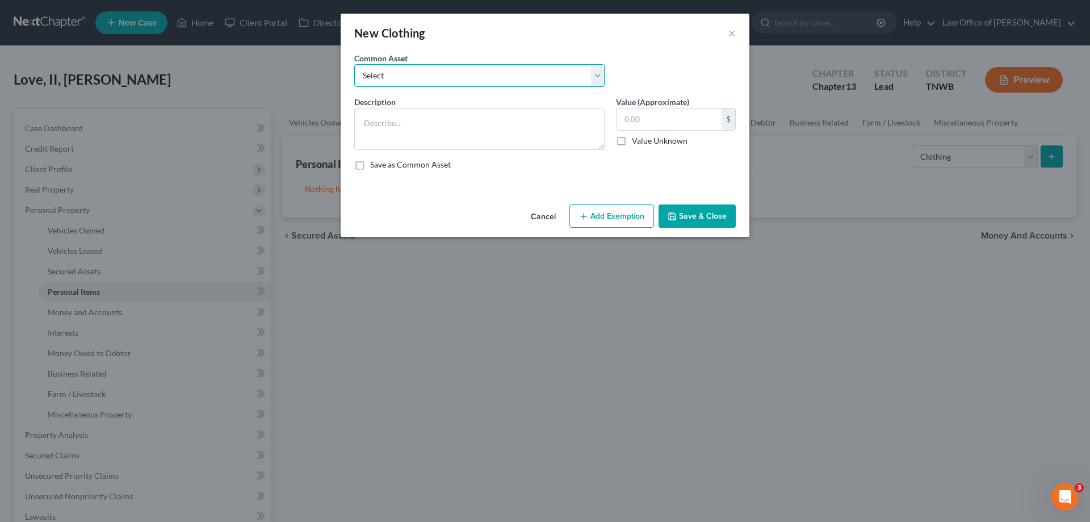
drag, startPoint x: 598, startPoint y: 77, endPoint x: 442, endPoint y: 86, distance: 155.8
click at [598, 77] on select "Select Clothes" at bounding box center [479, 75] width 250 height 23
select select "0"
click at [354, 64] on select "Select Clothes" at bounding box center [479, 75] width 250 height 23
type textarea "Clothes"
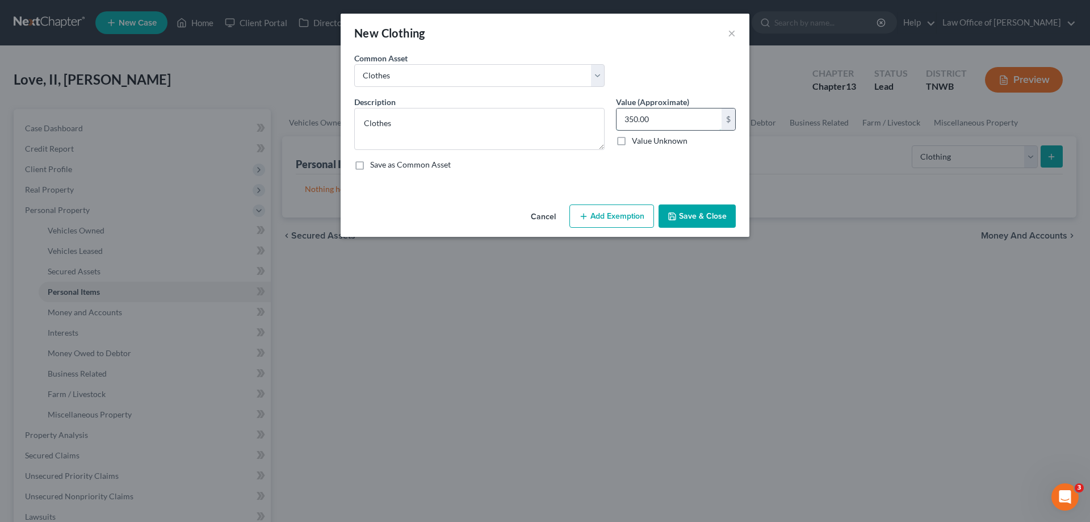
click at [660, 118] on input "350.00" at bounding box center [668, 119] width 105 height 22
type input "600.00"
click at [609, 212] on button "Add Exemption" at bounding box center [611, 216] width 85 height 24
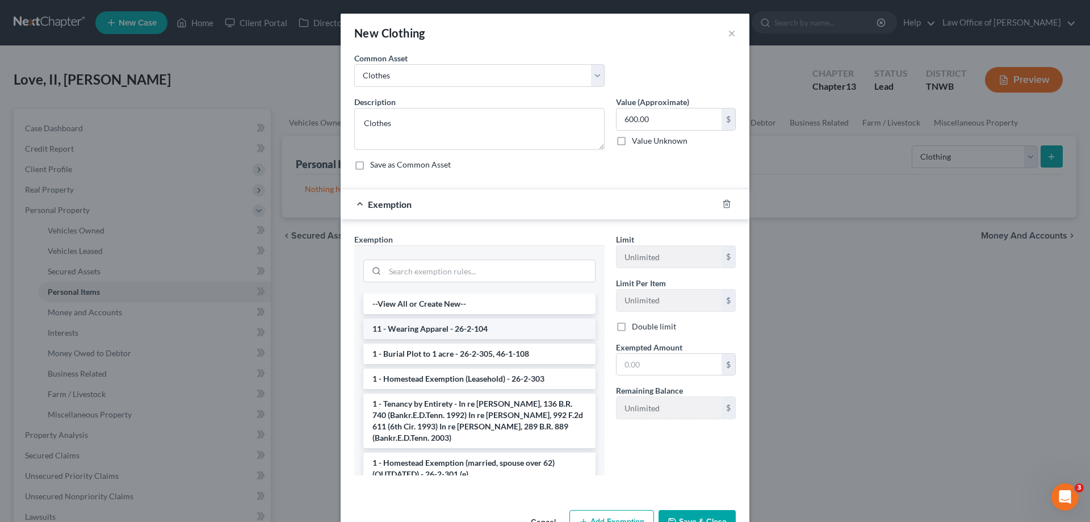
click at [461, 326] on li "11 - Wearing Apparel - 26-2-104" at bounding box center [479, 328] width 232 height 20
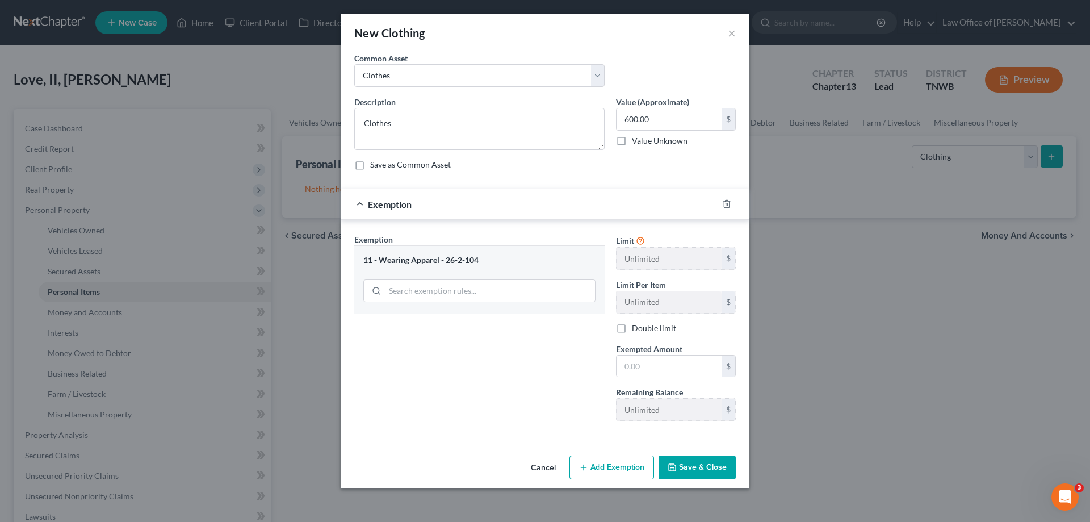
click at [669, 383] on div "Limit Unlimited $ Limit Per Item Unlimited $ Double limit Exempted Amount * $ R…" at bounding box center [675, 331] width 131 height 196
click at [660, 360] on input "text" at bounding box center [668, 366] width 105 height 22
type input "600.00"
click at [691, 464] on button "Save & Close" at bounding box center [696, 467] width 77 height 24
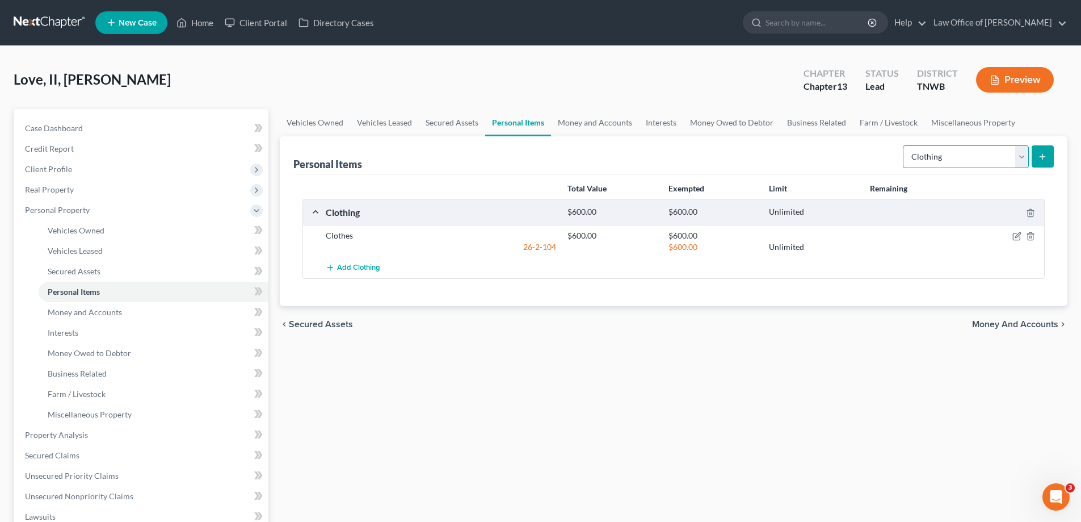
click at [1017, 158] on select "Select Item Type Clothing Collectibles Of Value Electronics Firearms Household …" at bounding box center [966, 156] width 126 height 23
select select "household_goods"
click at [904, 145] on select "Select Item Type Clothing Collectibles Of Value Electronics Firearms Household …" at bounding box center [966, 156] width 126 height 23
click at [1038, 151] on button "submit" at bounding box center [1043, 156] width 22 height 22
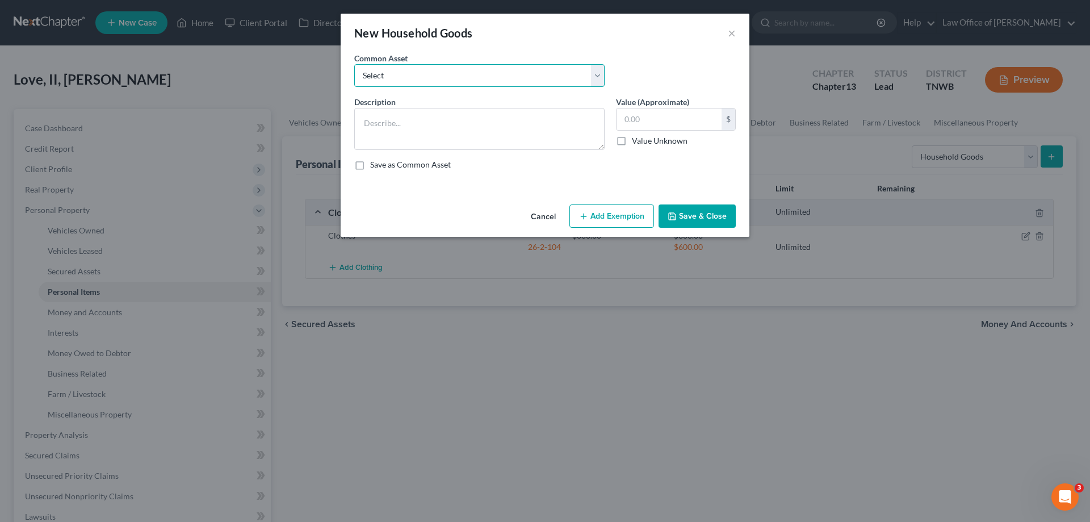
drag, startPoint x: 599, startPoint y: 78, endPoint x: 552, endPoint y: 86, distance: 47.9
click at [599, 78] on select "Select HHG" at bounding box center [479, 75] width 250 height 23
select select "0"
click at [354, 64] on select "Select HHG" at bounding box center [479, 75] width 250 height 23
type textarea "HHG"
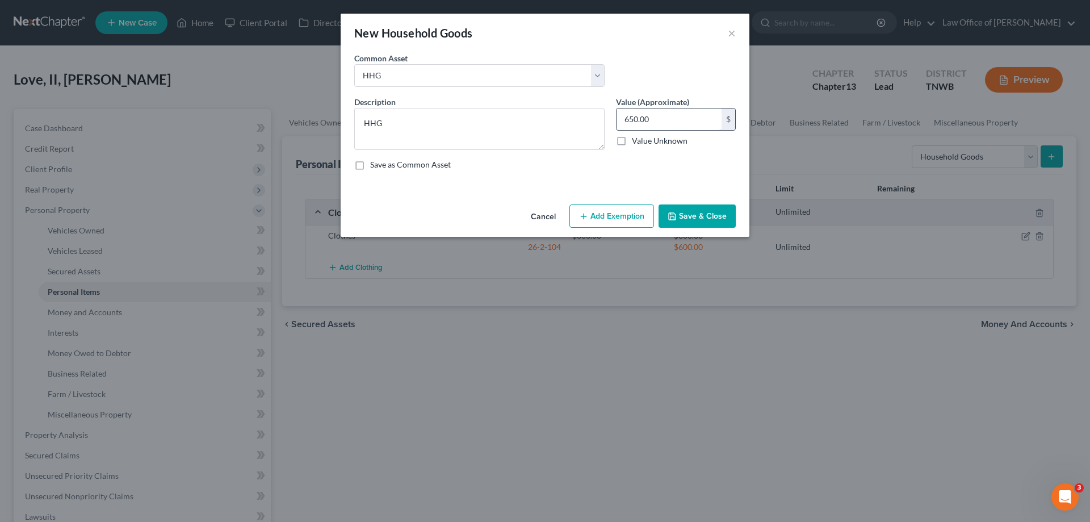
click at [658, 121] on input "650.00" at bounding box center [668, 119] width 105 height 22
type input "1,000.00"
click at [602, 215] on button "Add Exemption" at bounding box center [611, 216] width 85 height 24
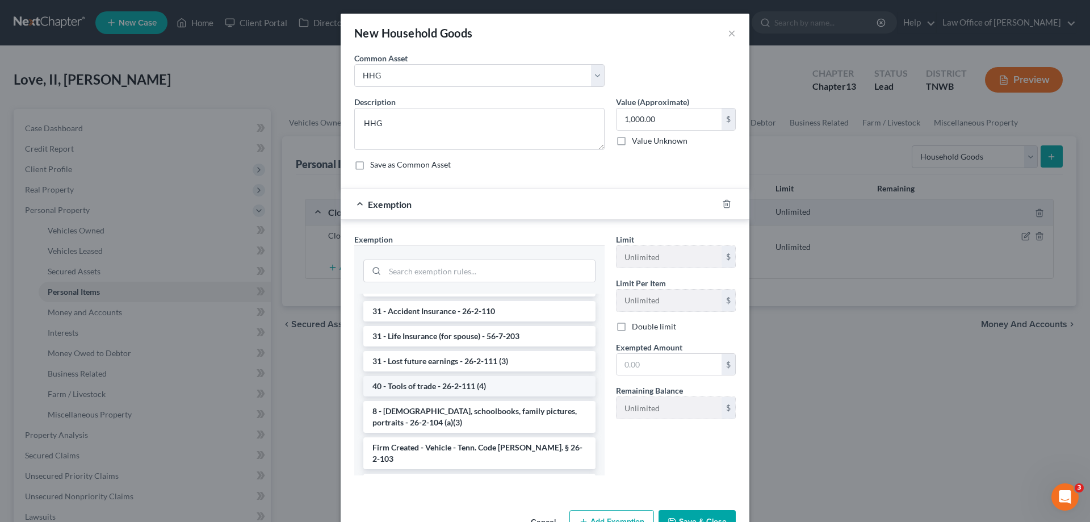
scroll to position [1078, 0]
click at [482, 471] on li "Firm Created - HHG - Tenn. Code [PERSON_NAME] 26-2-103" at bounding box center [479, 487] width 232 height 32
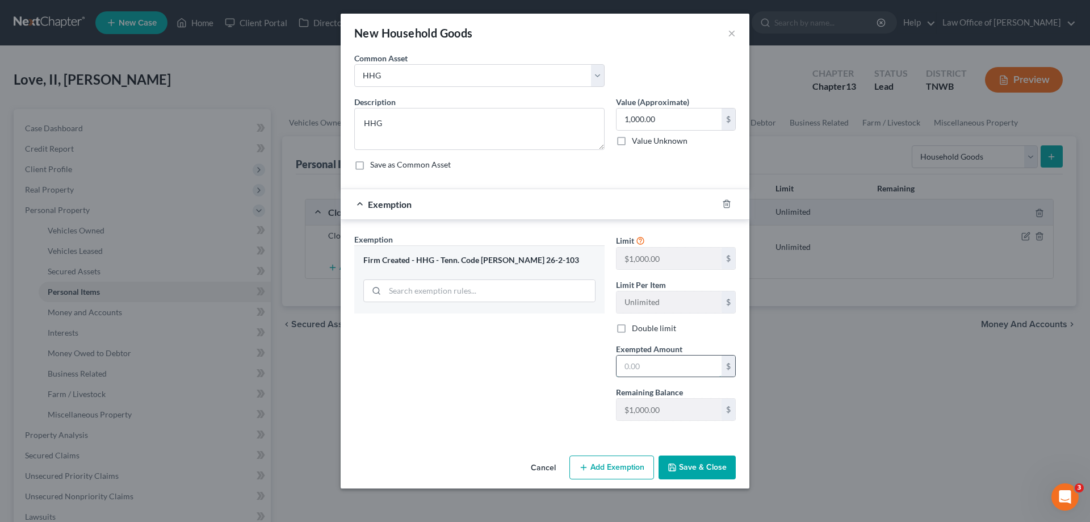
click at [649, 363] on input "text" at bounding box center [668, 366] width 105 height 22
type input "1,000.00"
click at [695, 466] on button "Save & Close" at bounding box center [696, 467] width 77 height 24
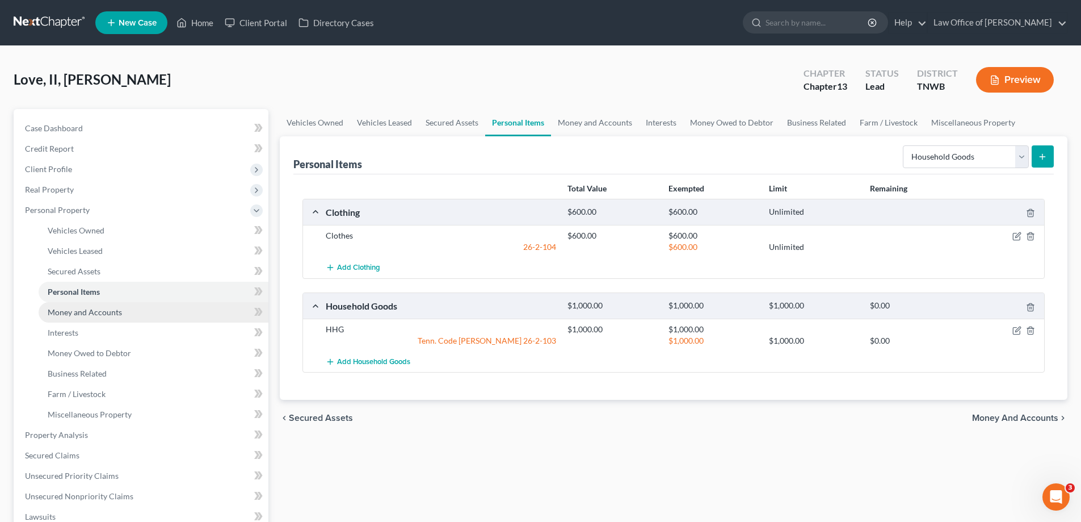
click at [86, 309] on span "Money and Accounts" at bounding box center [85, 312] width 74 height 10
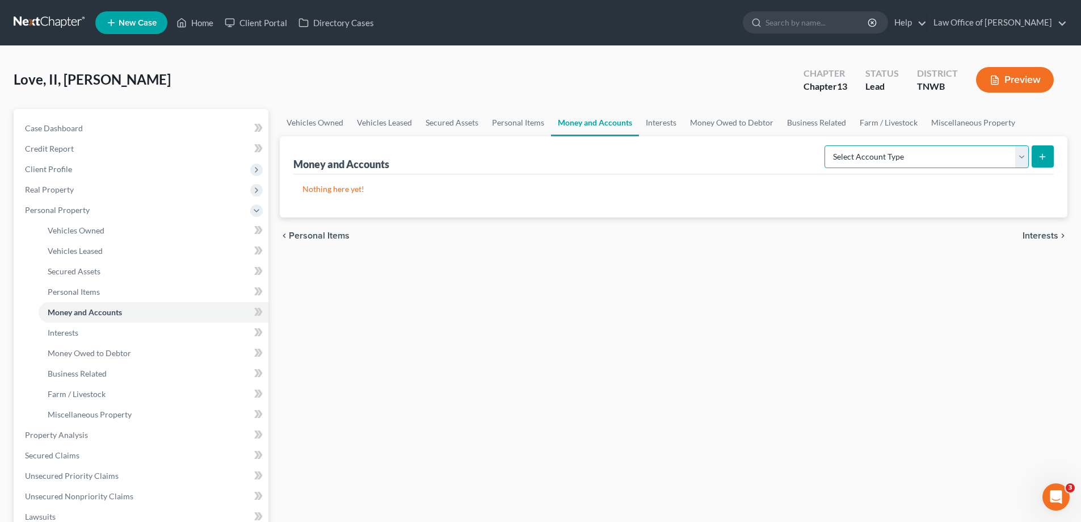
drag, startPoint x: 1026, startPoint y: 161, endPoint x: 1018, endPoint y: 161, distance: 8.0
click at [1026, 161] on select "Select Account Type Brokerage Cash on Hand Certificates of Deposit Checking Acc…" at bounding box center [927, 156] width 204 height 23
select select "checking"
click at [827, 145] on select "Select Account Type Brokerage Cash on Hand Certificates of Deposit Checking Acc…" at bounding box center [927, 156] width 204 height 23
click at [1043, 157] on line "submit" at bounding box center [1042, 157] width 5 height 0
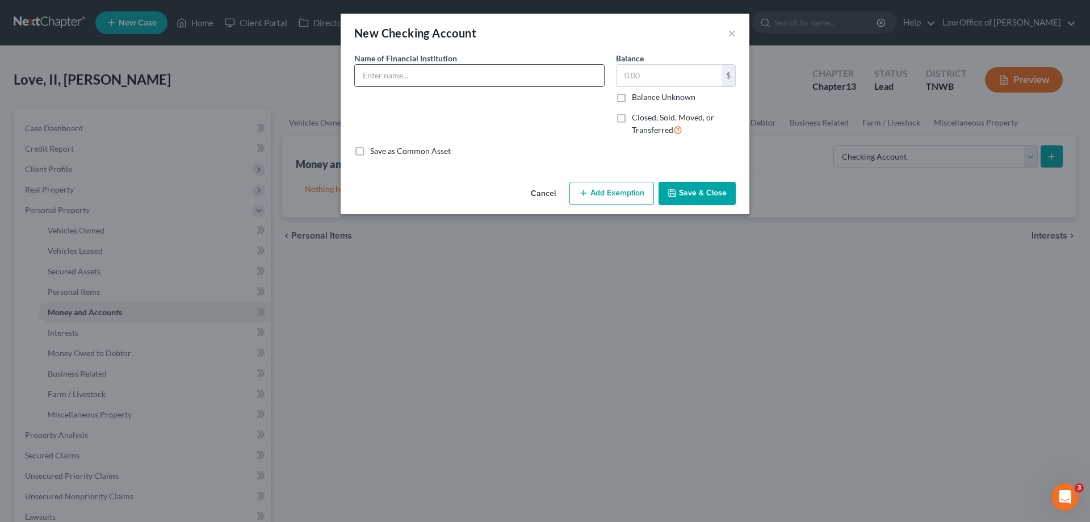
click at [376, 74] on input "text" at bounding box center [479, 76] width 249 height 22
type input "chime"
click at [670, 77] on input "text" at bounding box center [668, 76] width 105 height 22
type input "200.00"
click at [606, 194] on button "Add Exemption" at bounding box center [611, 194] width 85 height 24
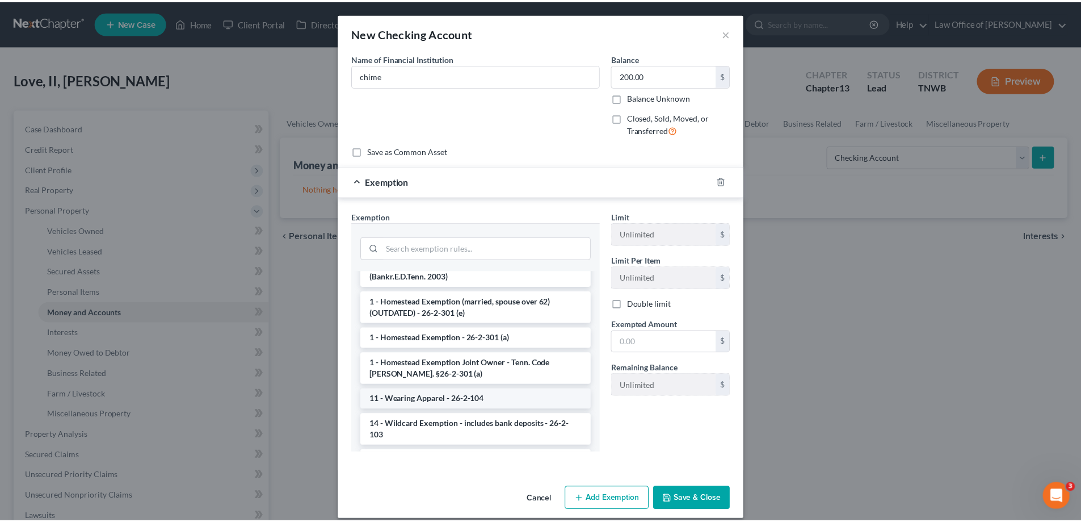
scroll to position [170, 0]
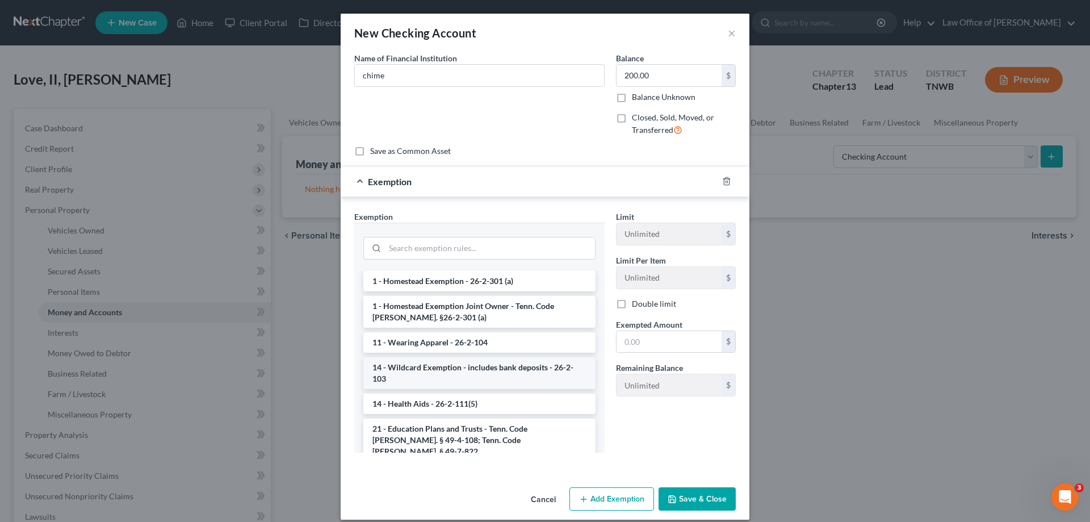
click at [457, 365] on li "14 - Wildcard Exemption - includes bank deposits - 26-2-103" at bounding box center [479, 373] width 232 height 32
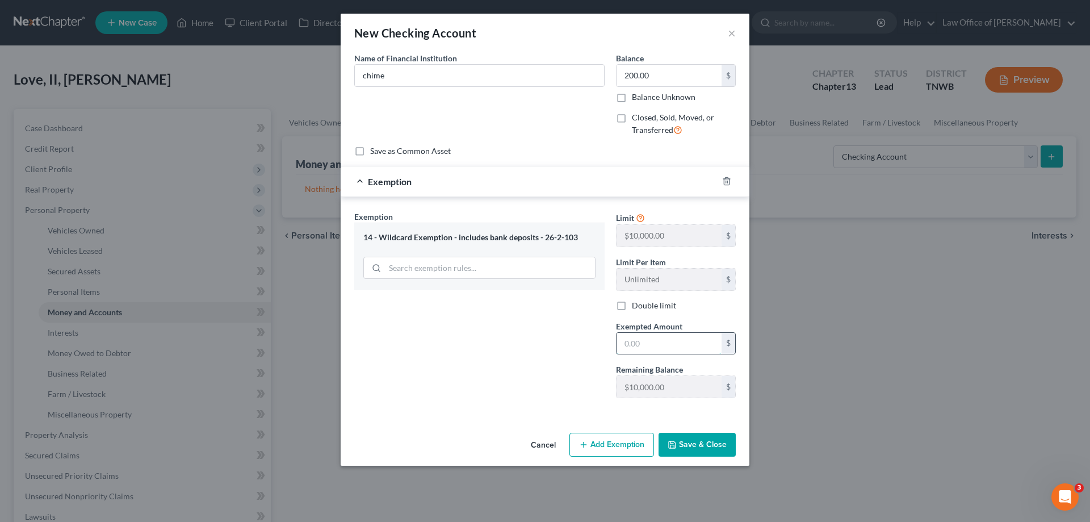
click at [639, 342] on input "text" at bounding box center [668, 344] width 105 height 22
type input "200.00"
click at [700, 446] on button "Save & Close" at bounding box center [696, 444] width 77 height 24
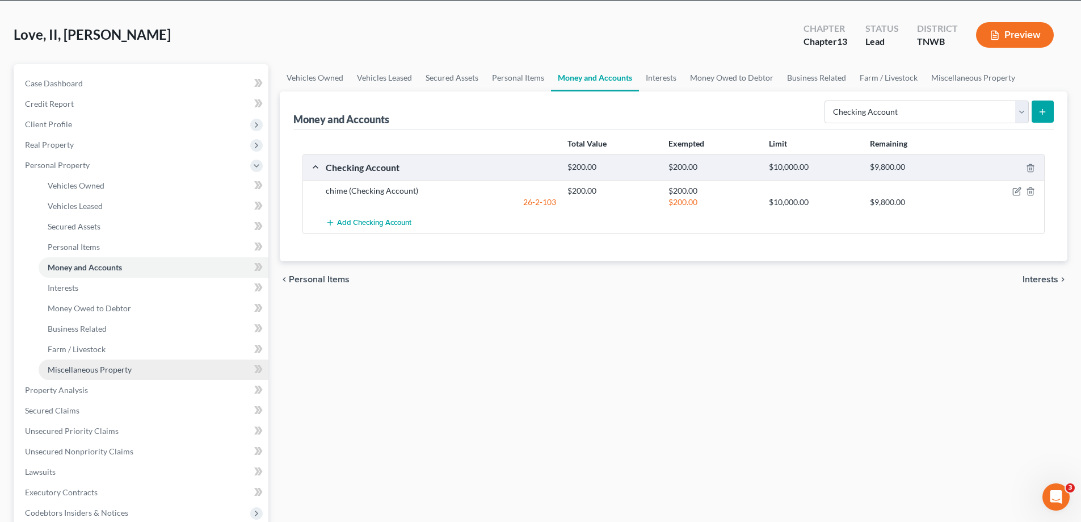
scroll to position [114, 0]
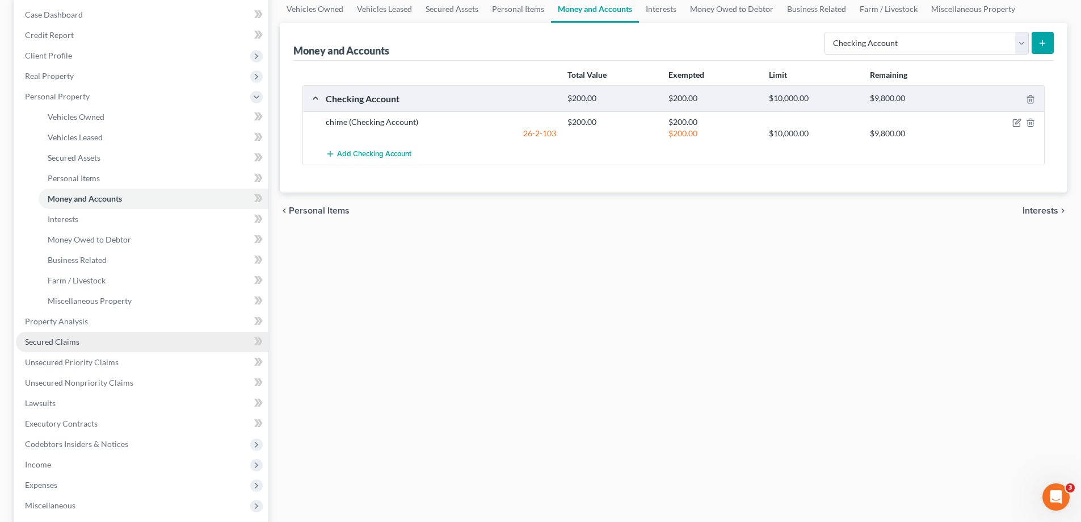
click at [76, 340] on span "Secured Claims" at bounding box center [52, 342] width 54 height 10
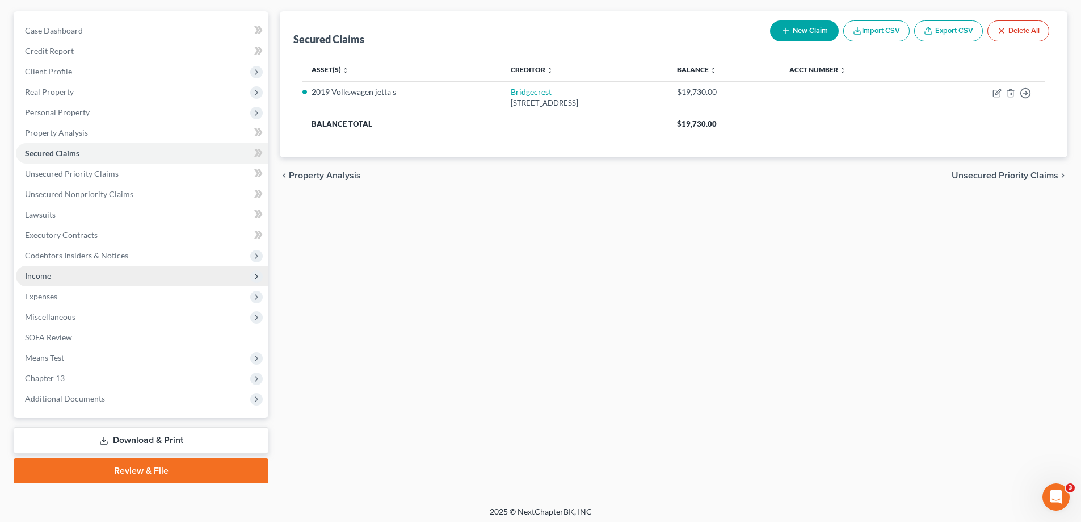
scroll to position [102, 0]
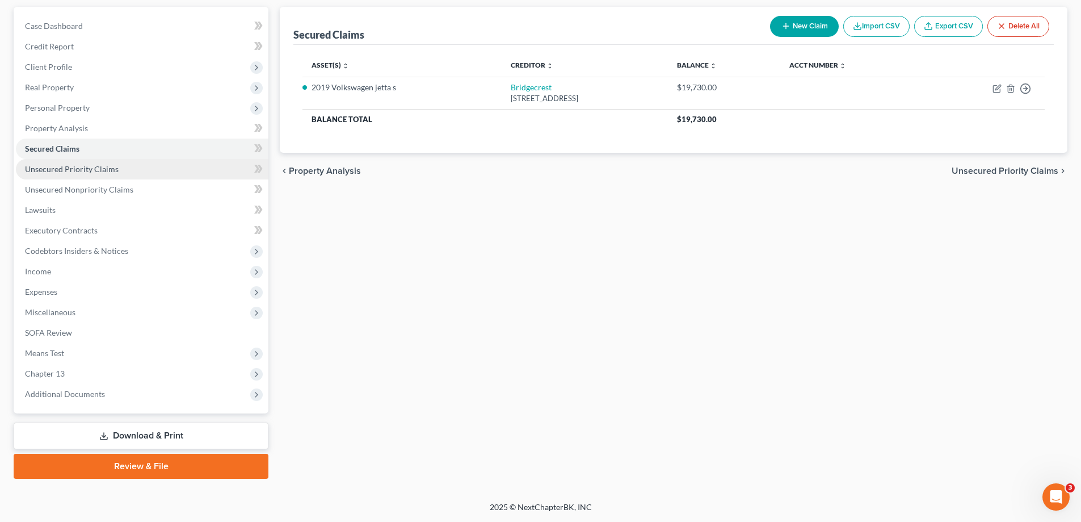
click at [75, 165] on span "Unsecured Priority Claims" at bounding box center [72, 169] width 94 height 10
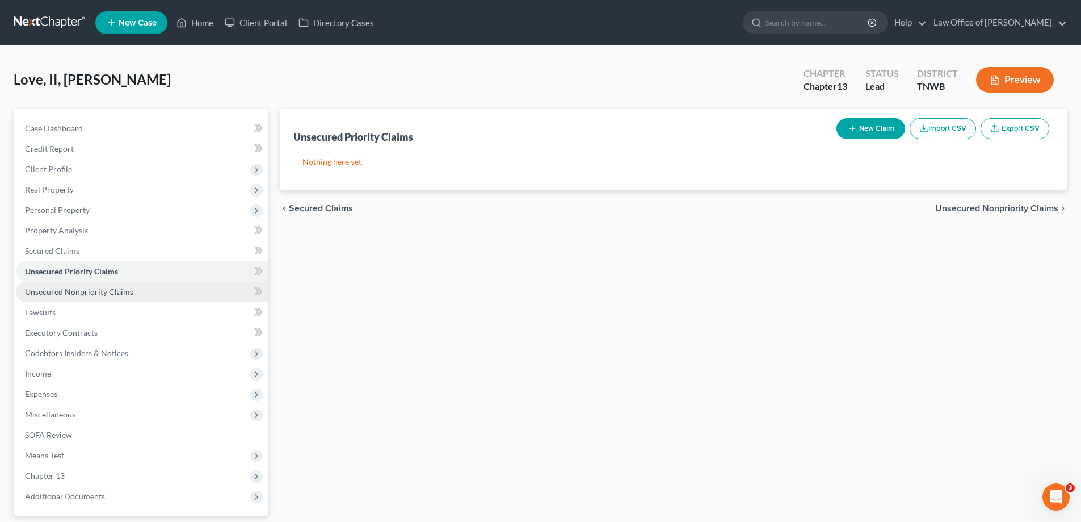
click at [105, 291] on span "Unsecured Nonpriority Claims" at bounding box center [79, 292] width 108 height 10
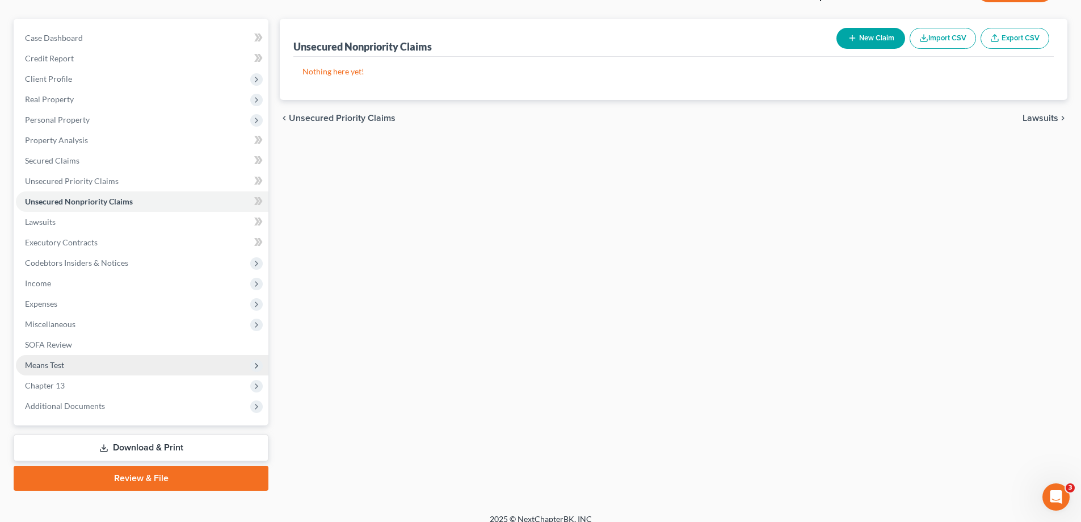
scroll to position [102, 0]
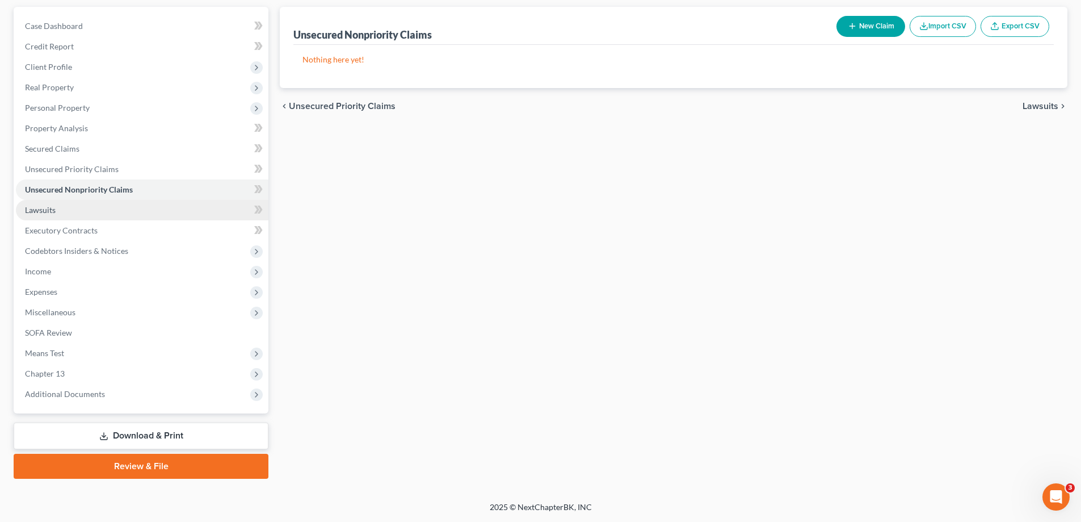
click at [58, 209] on link "Lawsuits" at bounding box center [142, 210] width 253 height 20
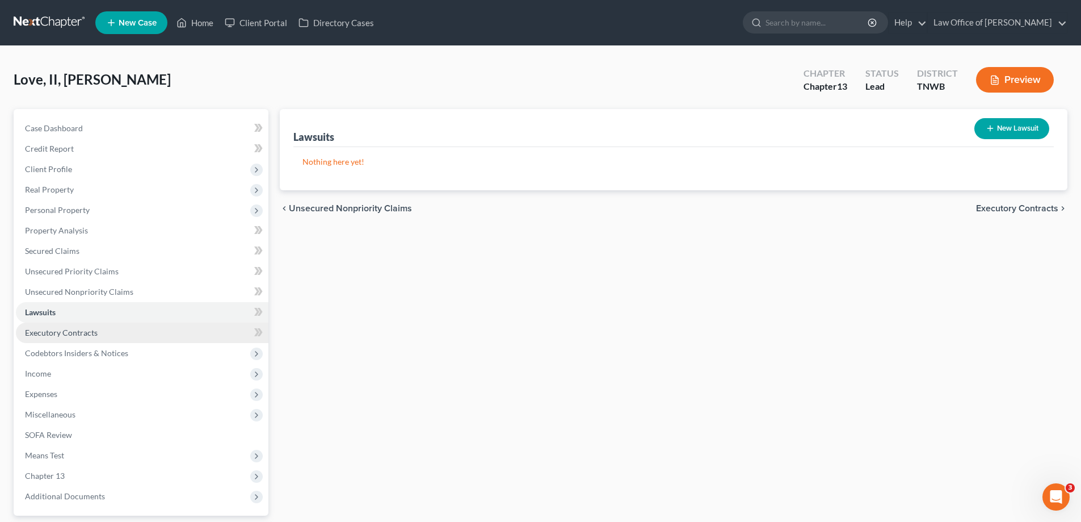
click at [62, 333] on span "Executory Contracts" at bounding box center [61, 332] width 73 height 10
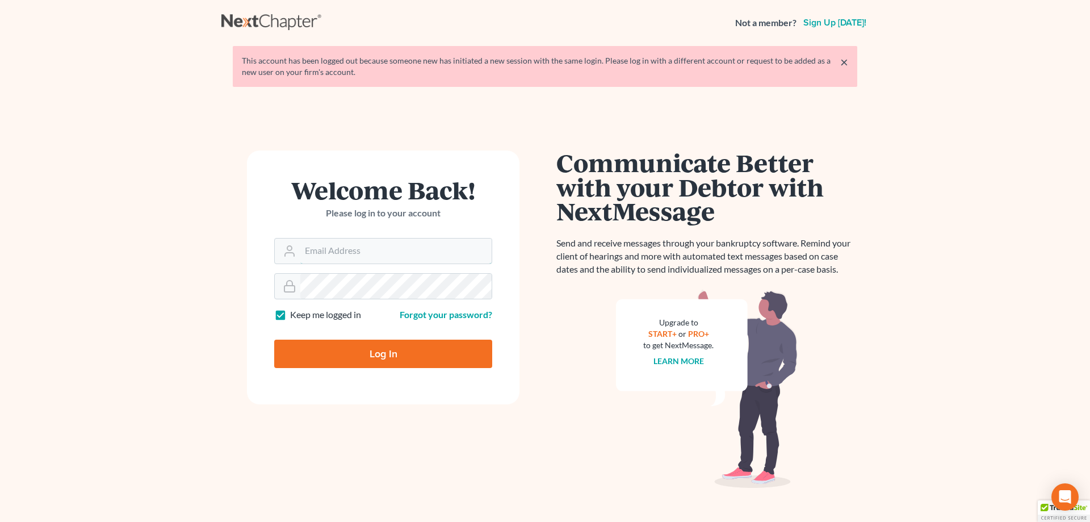
type input "[EMAIL_ADDRESS][DOMAIN_NAME]"
click at [387, 350] on input "Log In" at bounding box center [383, 353] width 218 height 28
type input "Thinking..."
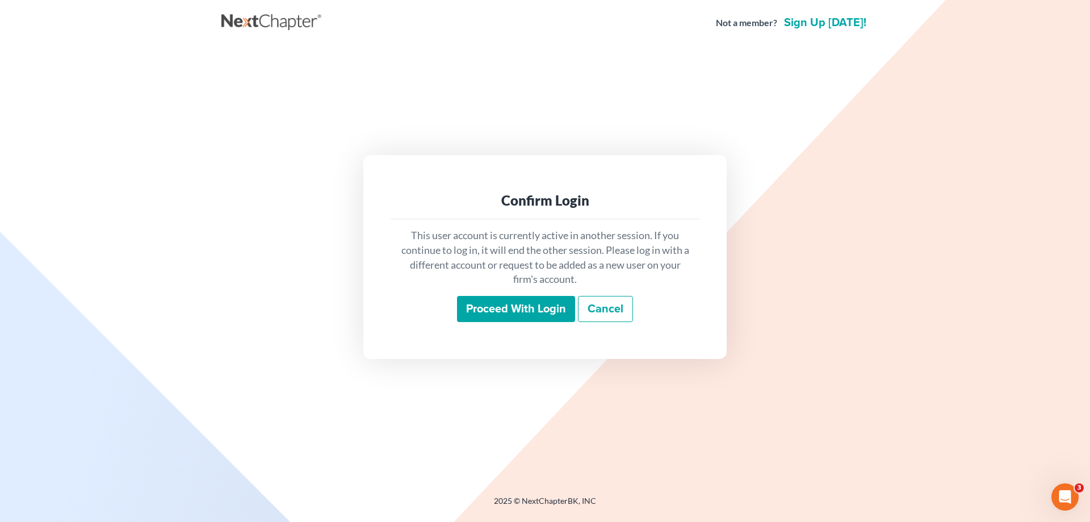
click at [515, 312] on input "Proceed with login" at bounding box center [516, 309] width 118 height 26
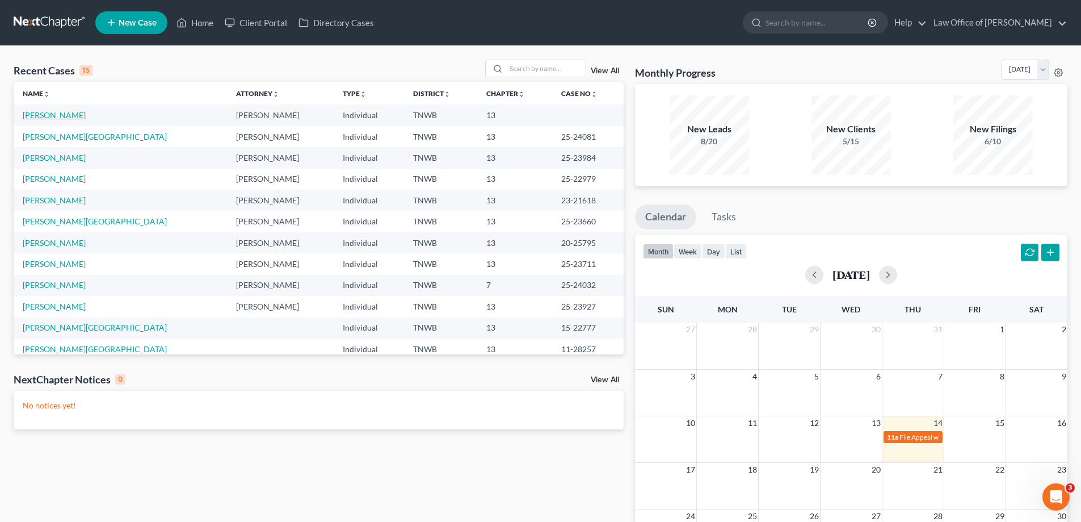
click at [31, 117] on link "Love, David" at bounding box center [54, 115] width 63 height 10
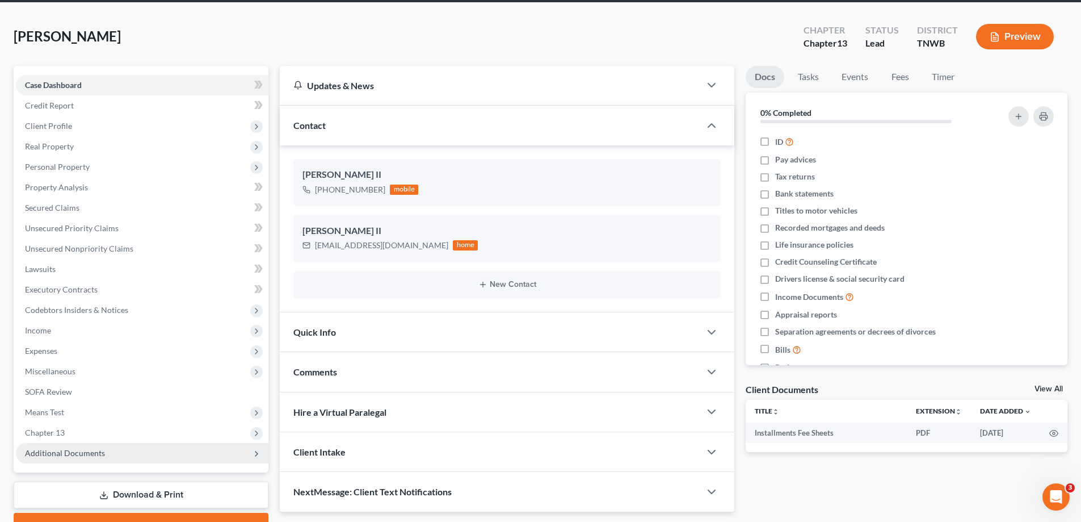
scroll to position [102, 0]
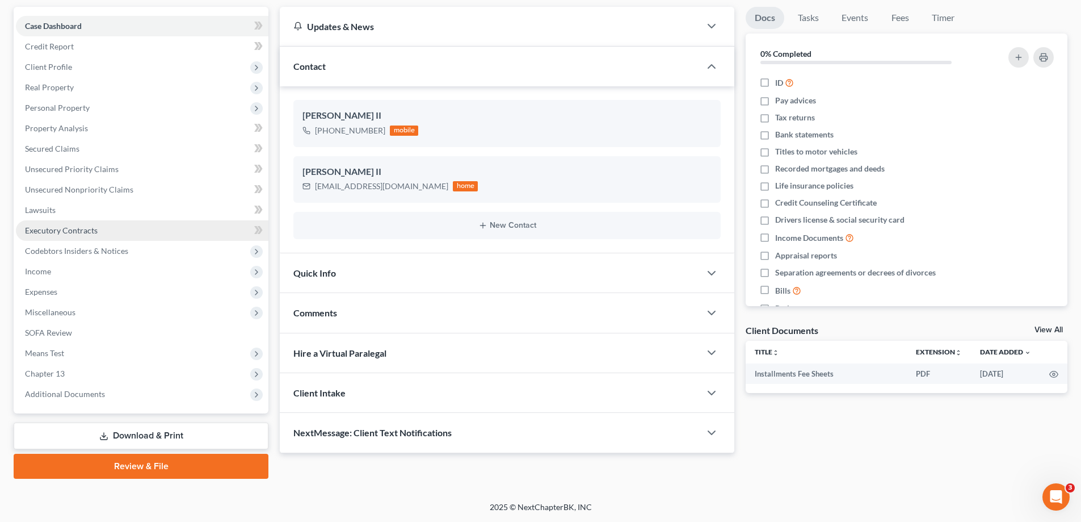
click at [69, 227] on span "Executory Contracts" at bounding box center [61, 230] width 73 height 10
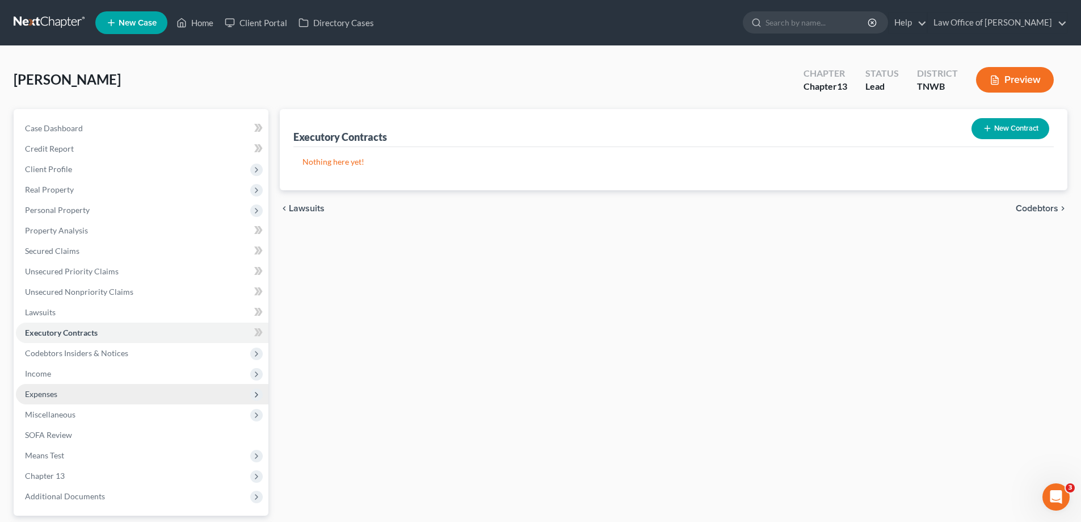
click at [47, 393] on span "Expenses" at bounding box center [41, 394] width 32 height 10
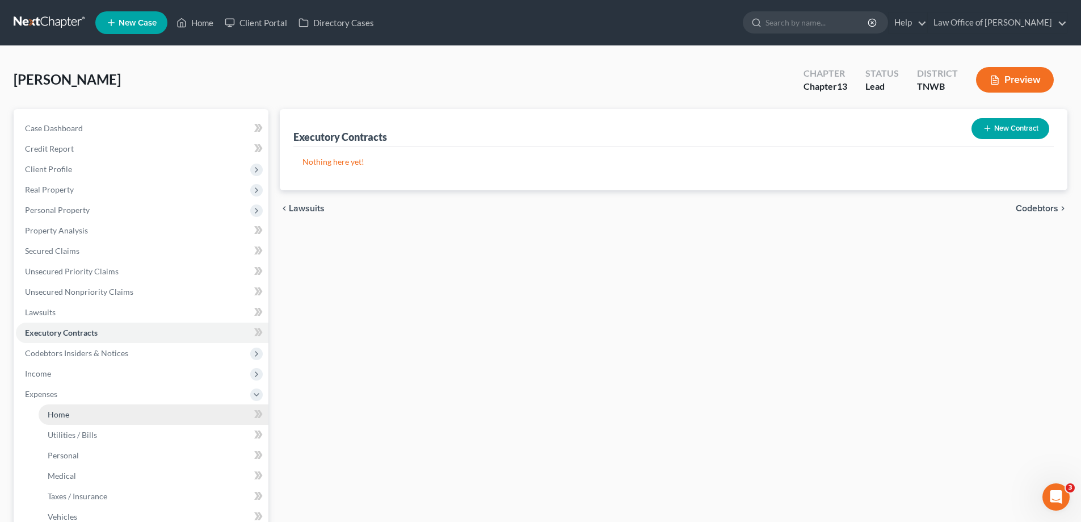
click at [60, 415] on span "Home" at bounding box center [59, 414] width 22 height 10
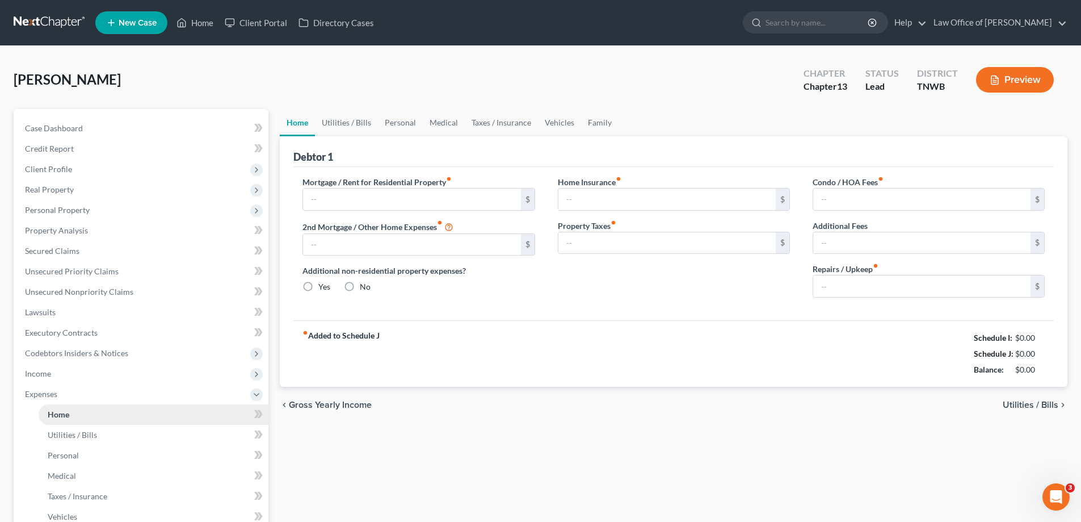
type input "0.00"
radio input "true"
type input "0.00"
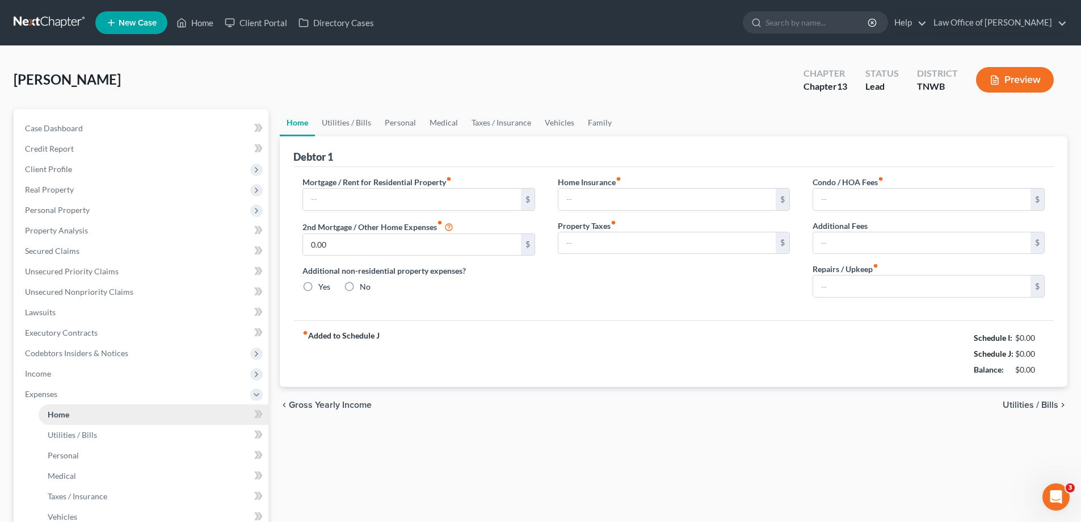
type input "0.00"
click at [376, 206] on input "text" at bounding box center [411, 199] width 217 height 22
click at [347, 123] on link "Utilities / Bills" at bounding box center [346, 122] width 63 height 27
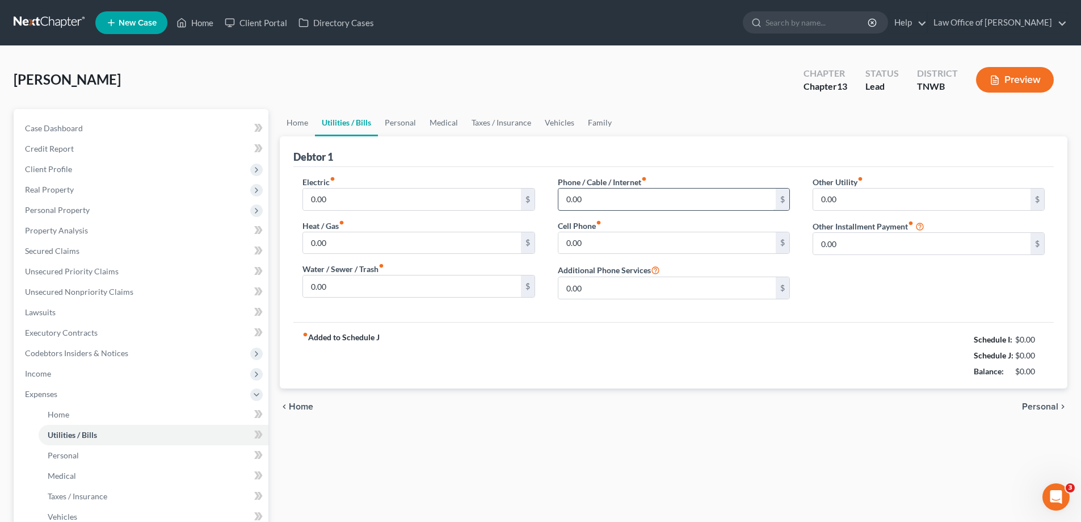
click at [595, 199] on input "0.00" at bounding box center [666, 199] width 217 height 22
type input "200.00"
click at [603, 242] on input "0.00" at bounding box center [666, 243] width 217 height 22
type input "270.00"
click at [394, 124] on link "Personal" at bounding box center [400, 122] width 45 height 27
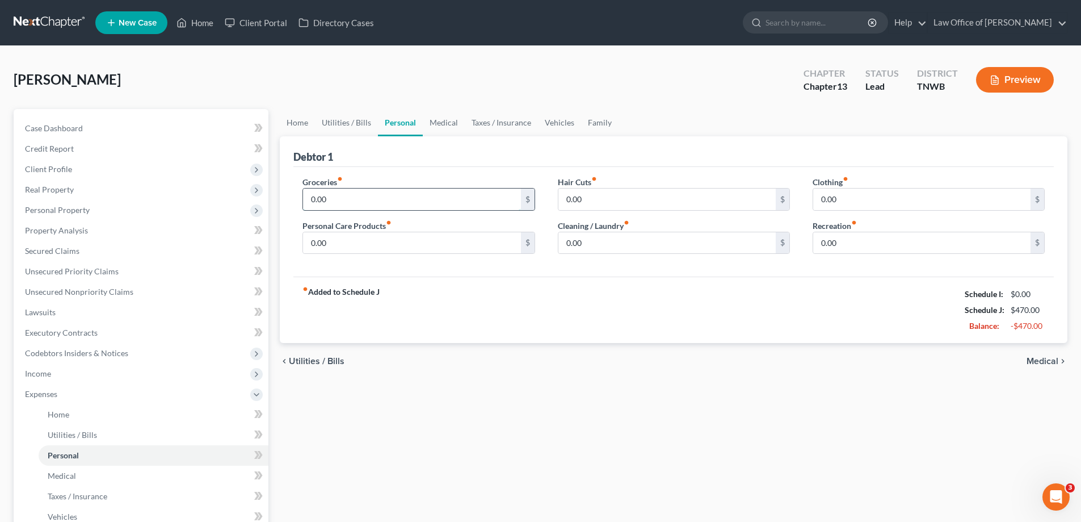
click at [367, 200] on input "0.00" at bounding box center [411, 199] width 217 height 22
type input "400.00"
type input "120.00"
click at [352, 237] on input "0.00" at bounding box center [411, 243] width 217 height 22
type input "45.00"
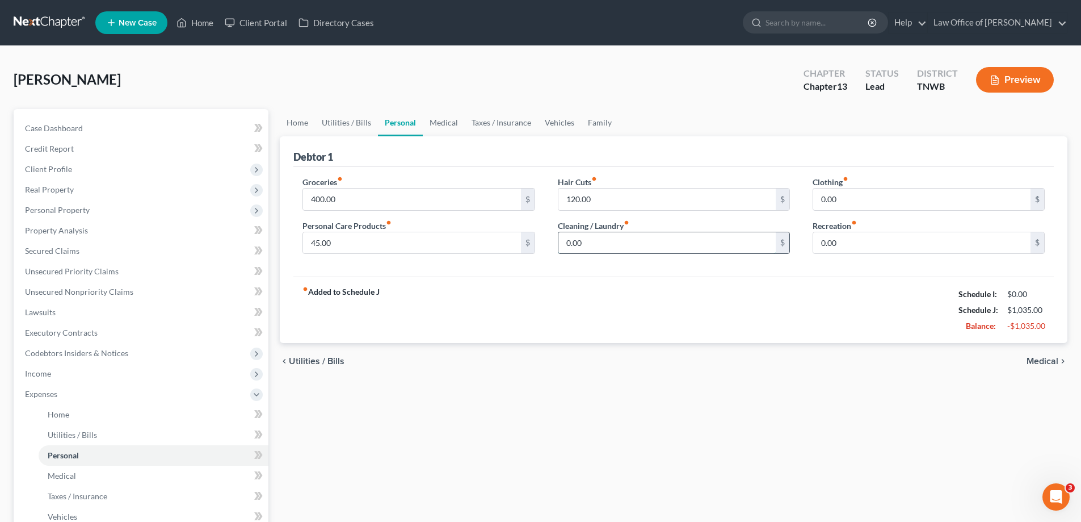
click at [595, 247] on input "0.00" at bounding box center [666, 243] width 217 height 22
type input "45.00"
click at [851, 201] on input "0.00" at bounding box center [921, 199] width 217 height 22
type input "50.00"
click at [445, 119] on link "Medical" at bounding box center [444, 122] width 42 height 27
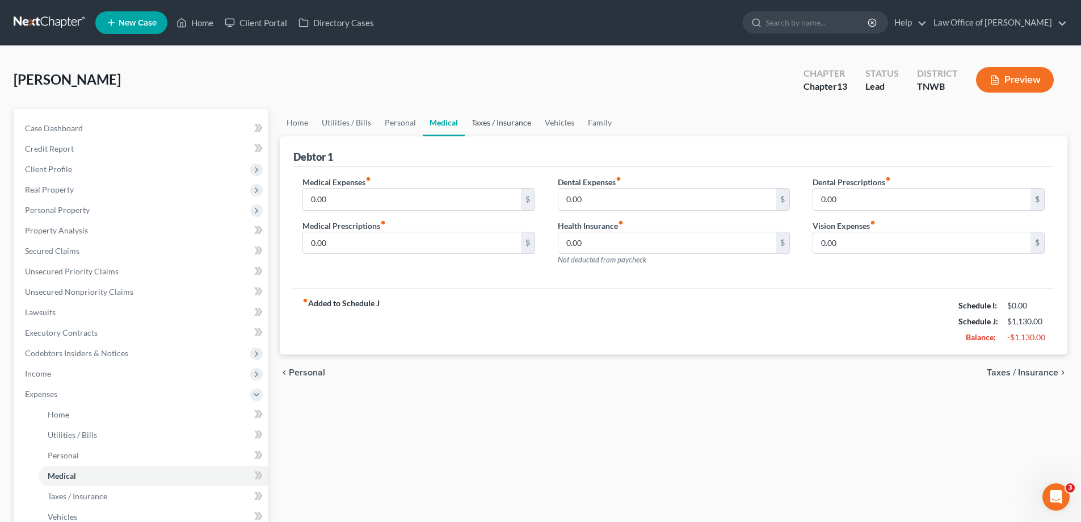
click at [506, 122] on link "Taxes / Insurance" at bounding box center [501, 122] width 73 height 27
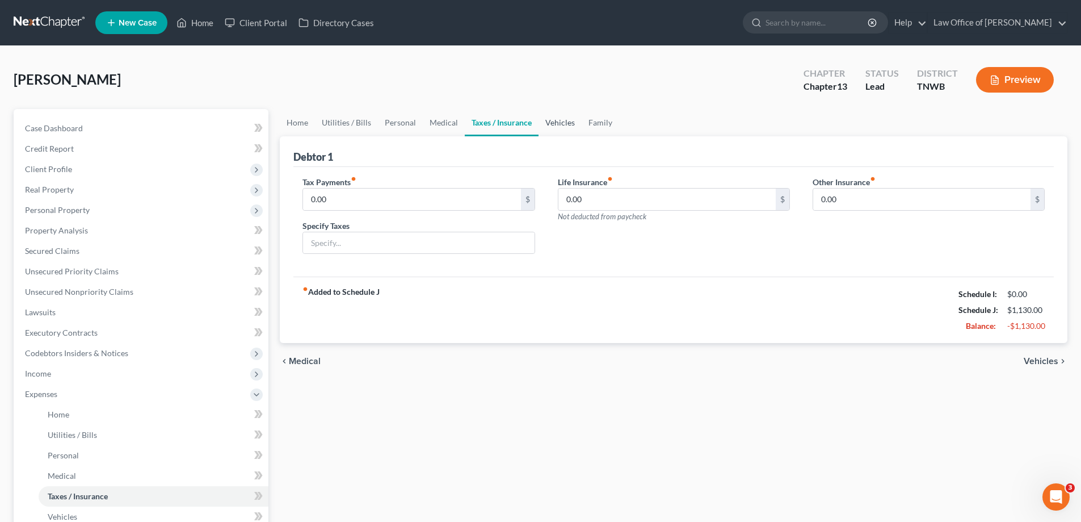
click at [561, 123] on link "Vehicles" at bounding box center [560, 122] width 43 height 27
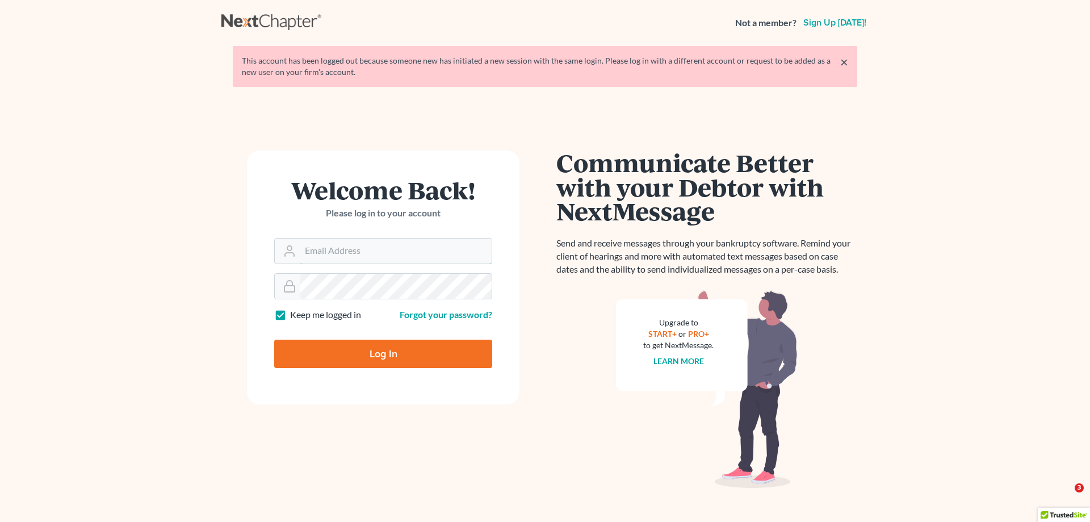
type input "[EMAIL_ADDRESS][DOMAIN_NAME]"
click at [367, 352] on input "Log In" at bounding box center [383, 353] width 218 height 28
type input "Thinking..."
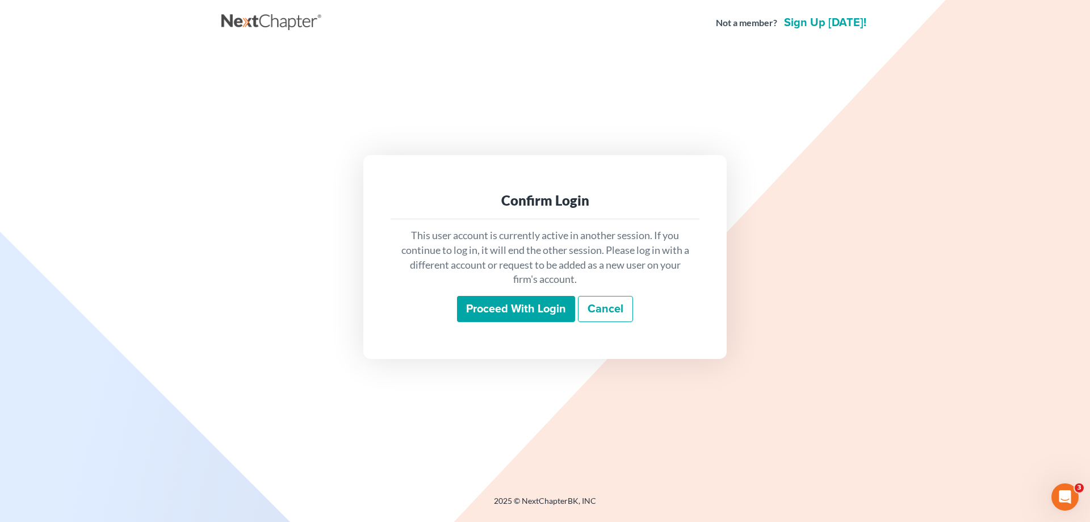
click at [519, 299] on input "Proceed with login" at bounding box center [516, 309] width 118 height 26
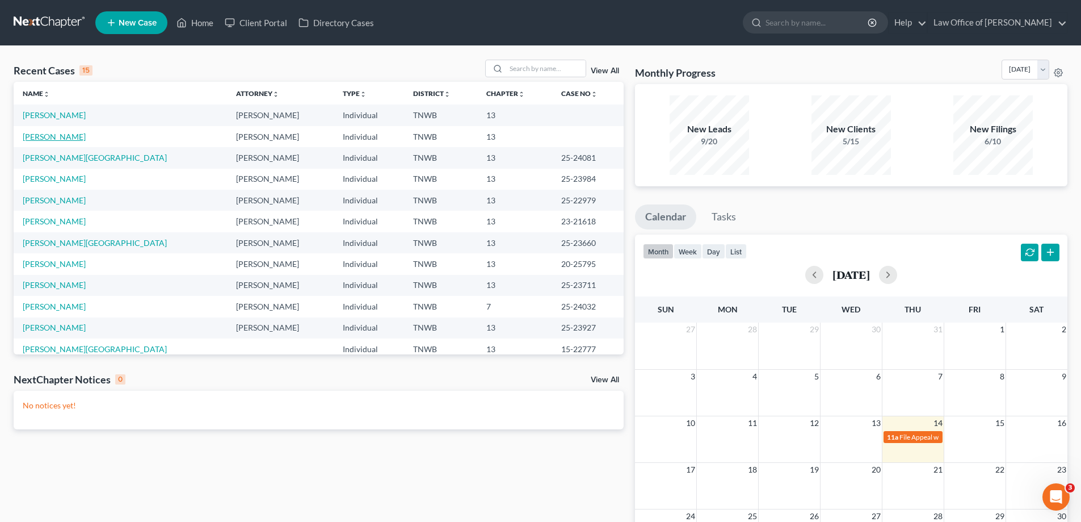
click at [51, 135] on link "[PERSON_NAME]" at bounding box center [54, 137] width 63 height 10
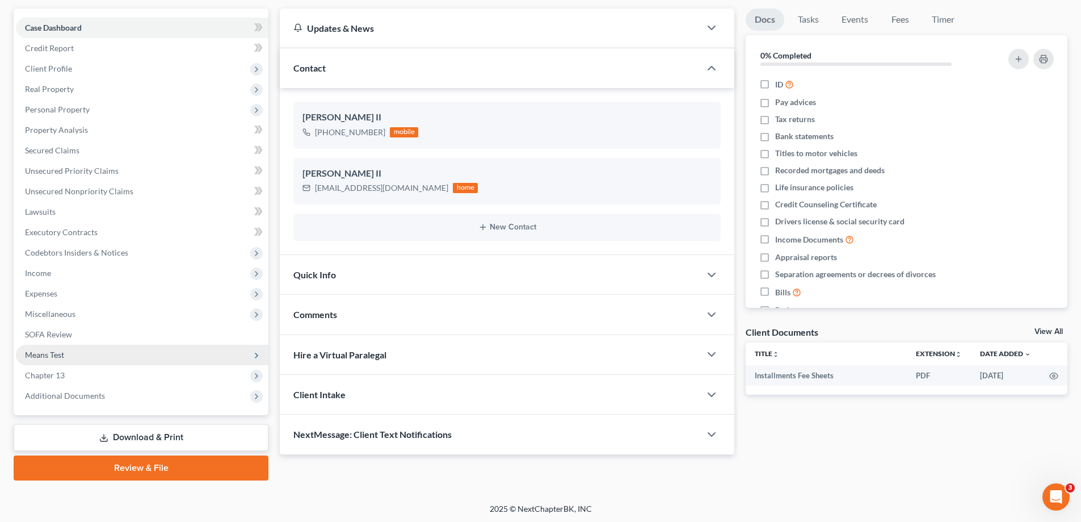
scroll to position [102, 0]
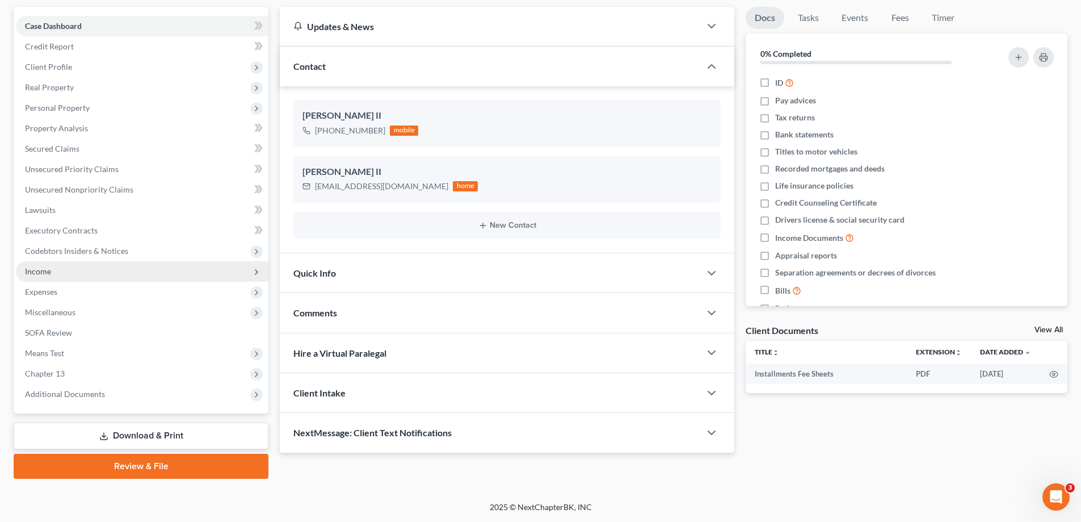
click at [64, 273] on span "Income" at bounding box center [142, 271] width 253 height 20
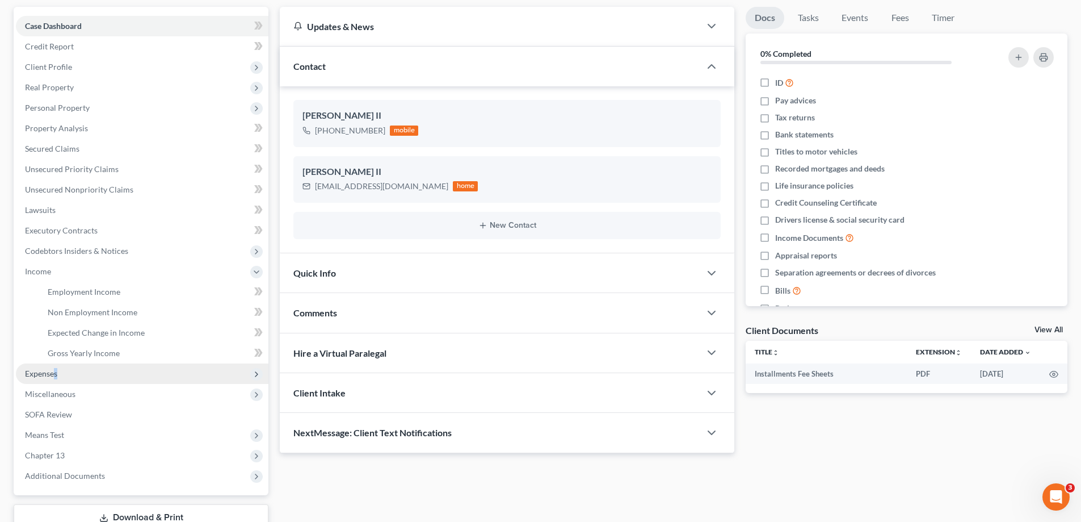
click at [56, 375] on span "Expenses" at bounding box center [41, 373] width 32 height 10
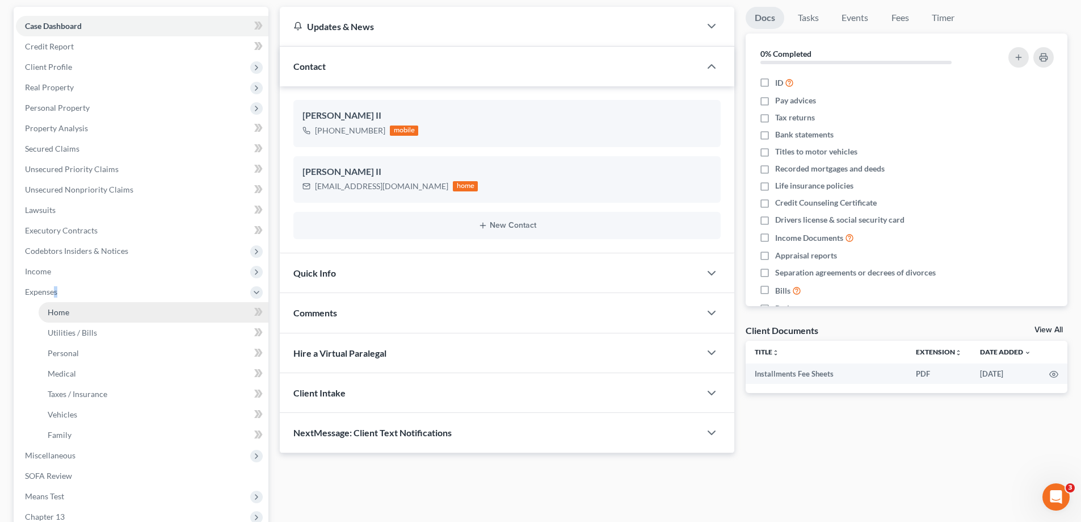
click at [68, 313] on span "Home" at bounding box center [59, 312] width 22 height 10
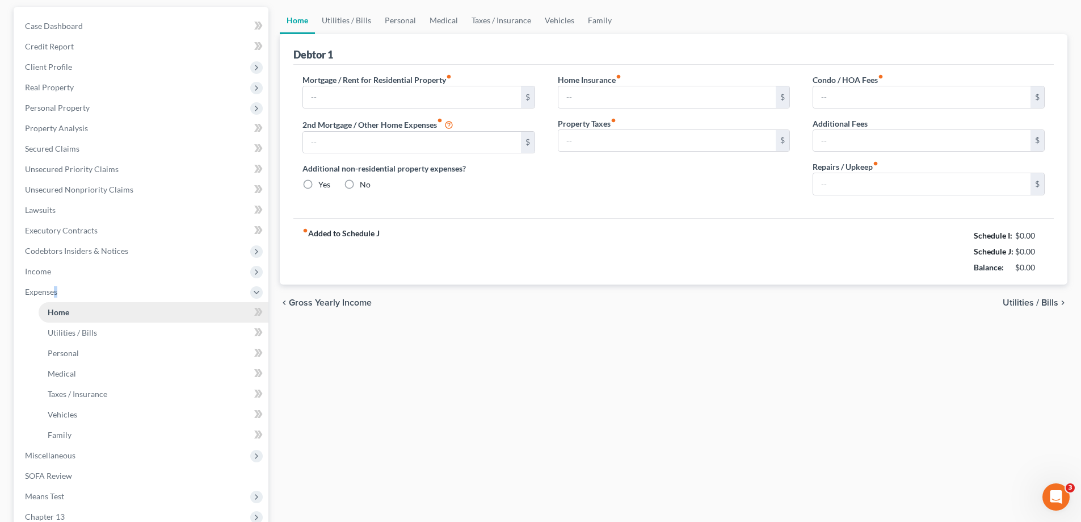
scroll to position [60, 0]
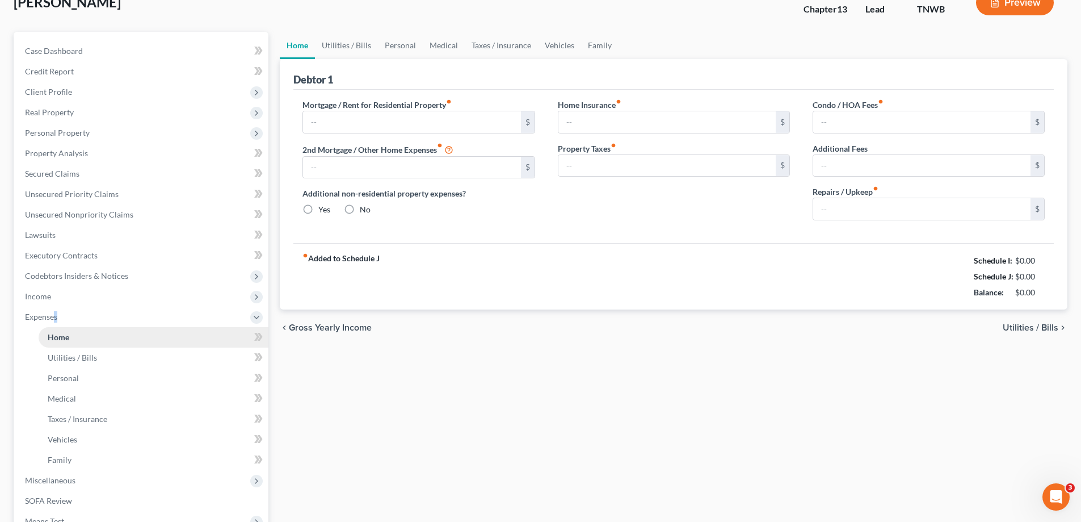
type input "0.00"
radio input "true"
type input "0.00"
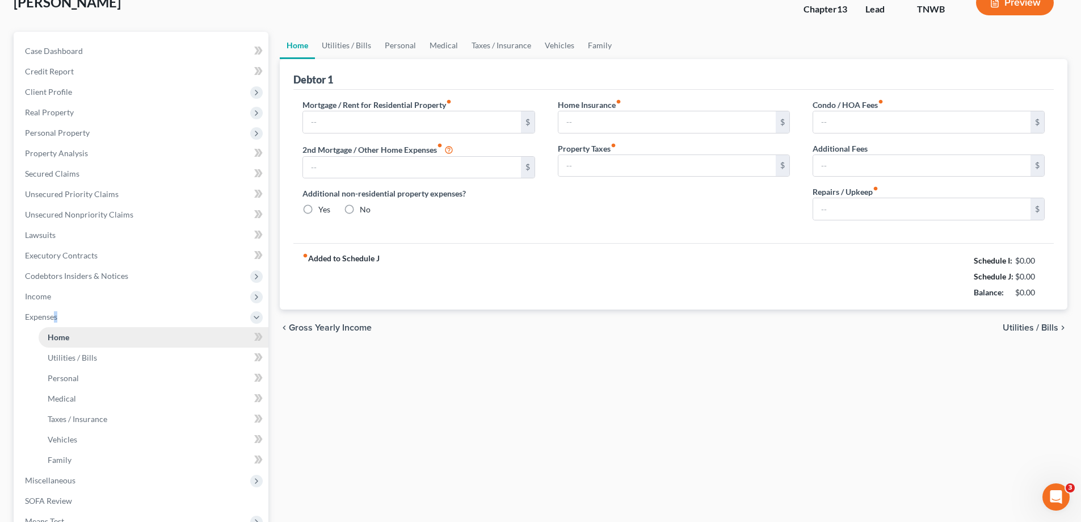
type input "0.00"
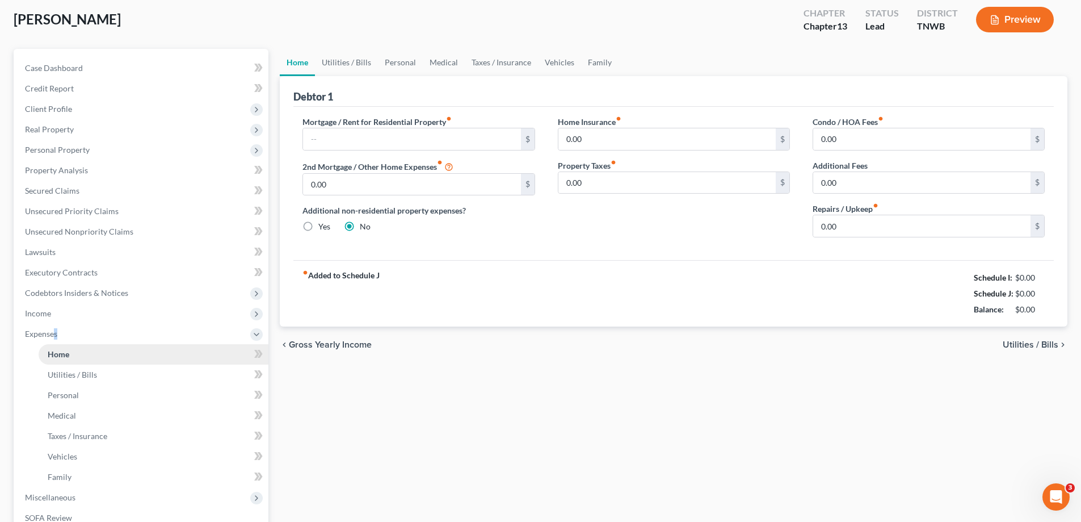
scroll to position [0, 0]
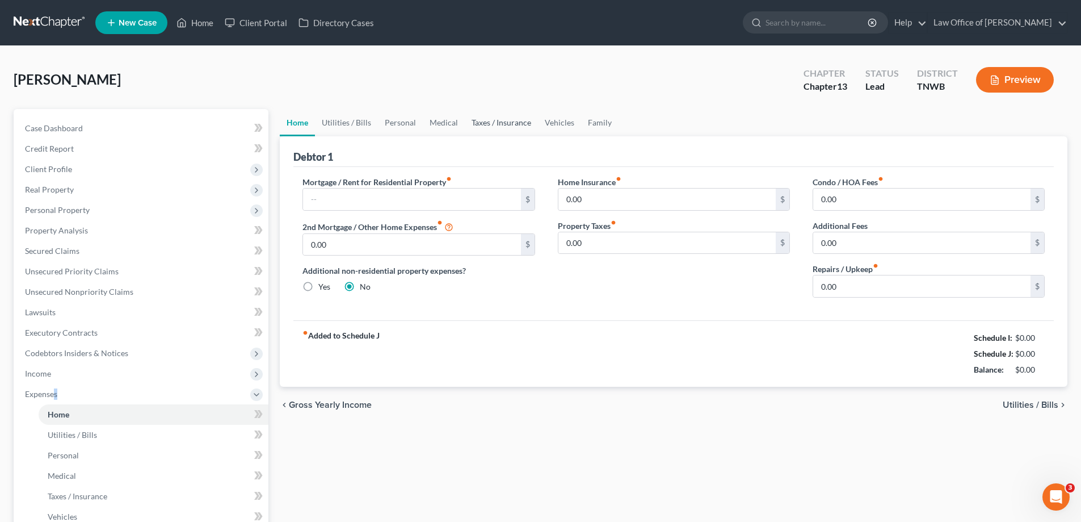
click at [507, 124] on link "Taxes / Insurance" at bounding box center [501, 122] width 73 height 27
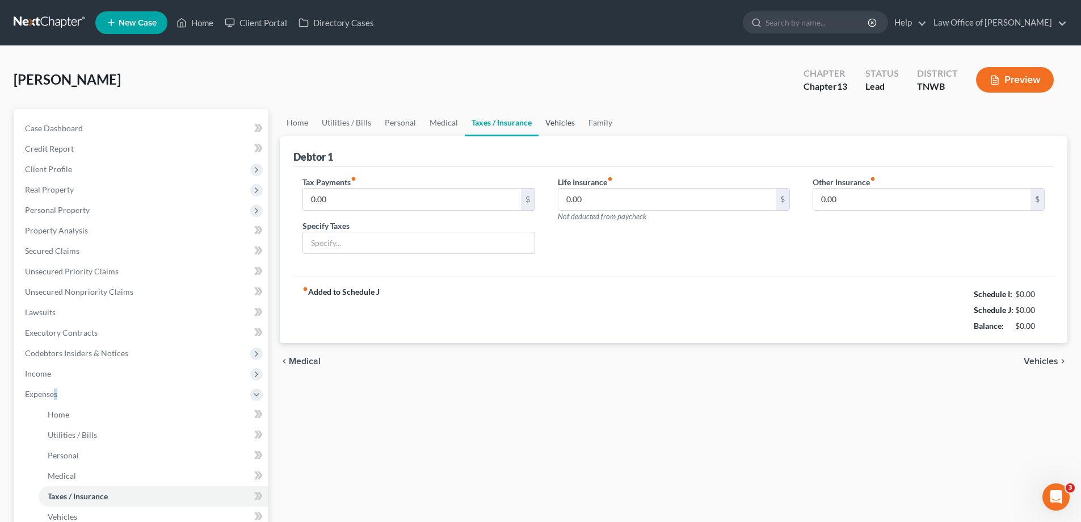
click at [560, 123] on link "Vehicles" at bounding box center [560, 122] width 43 height 27
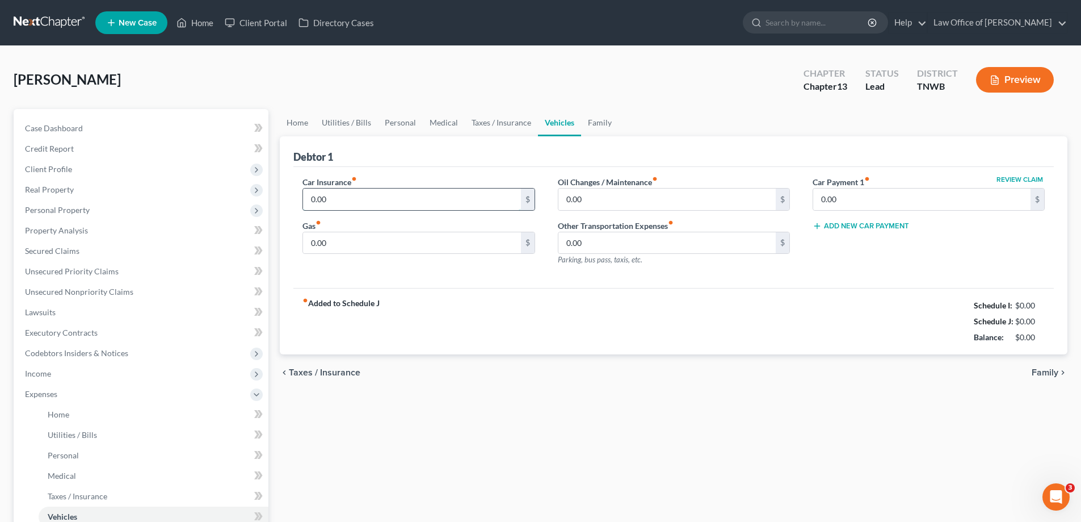
click at [367, 198] on input "0.00" at bounding box center [411, 199] width 217 height 22
type input "200.00"
click at [607, 196] on input "0.00" at bounding box center [666, 199] width 217 height 22
type input "150.00"
click at [337, 244] on input "0.00" at bounding box center [411, 243] width 217 height 22
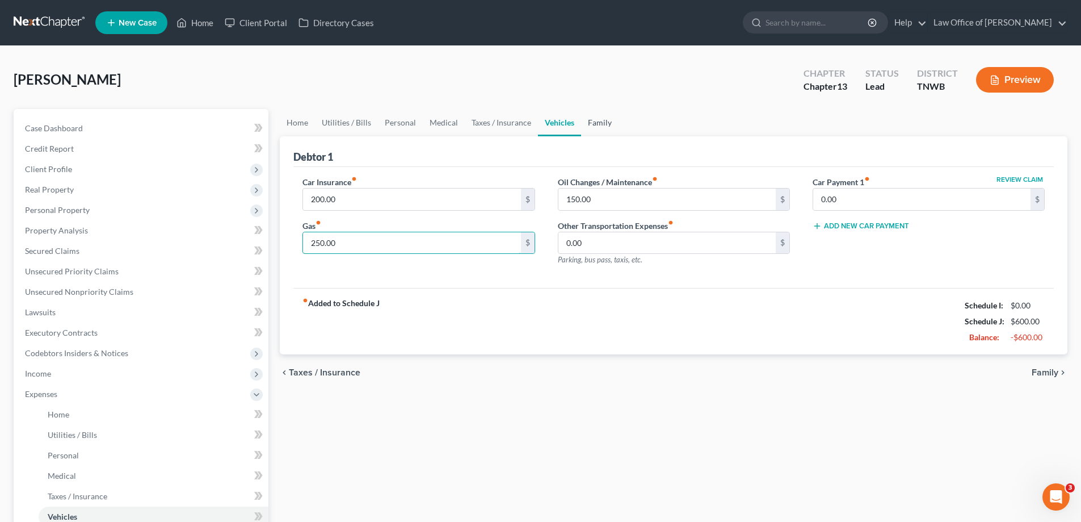
type input "250.00"
click at [597, 121] on link "Family" at bounding box center [599, 122] width 37 height 27
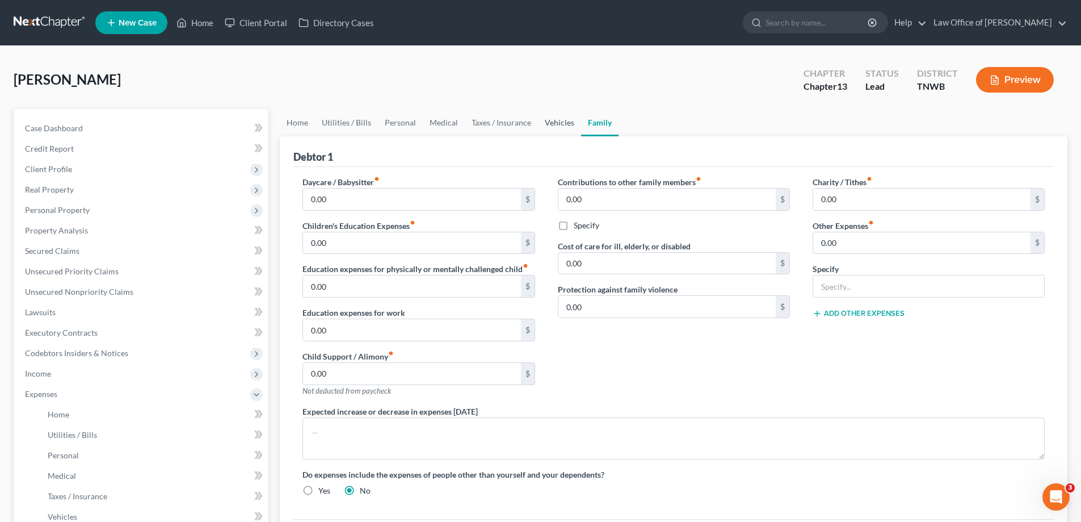
click at [549, 122] on link "Vehicles" at bounding box center [559, 122] width 43 height 27
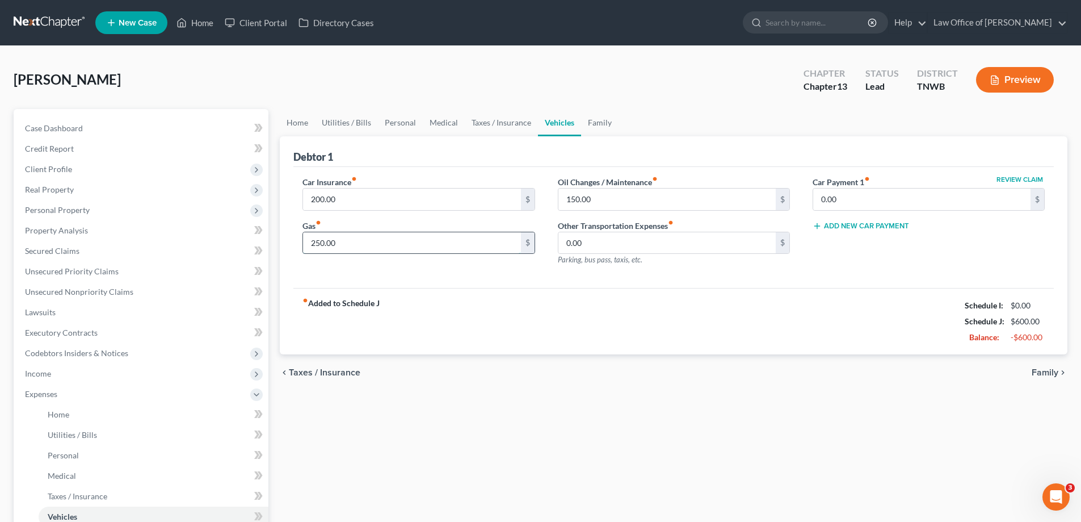
click at [354, 242] on input "250.00" at bounding box center [411, 243] width 217 height 22
type input "270.00"
click at [50, 170] on span "Client Profile" at bounding box center [48, 169] width 47 height 10
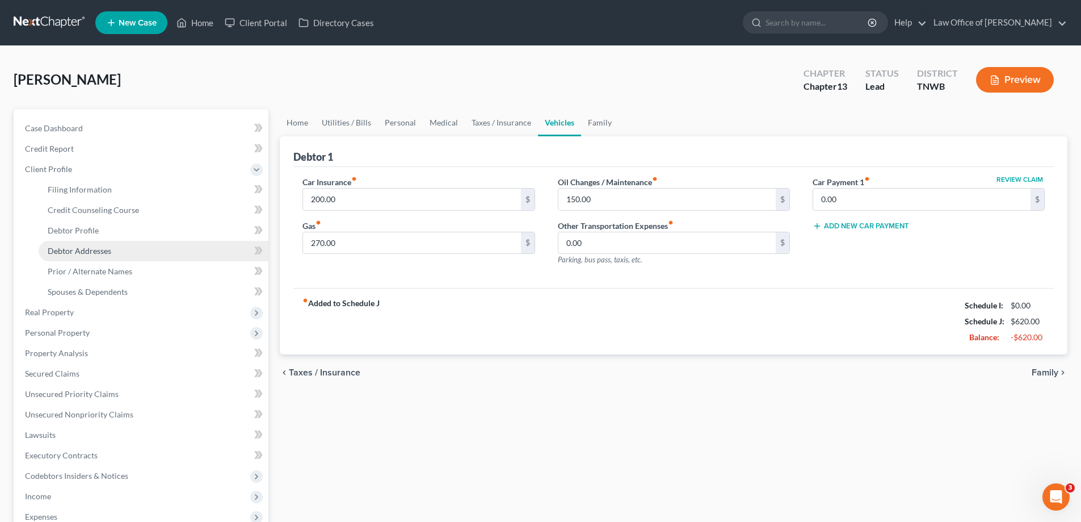
click at [87, 250] on span "Debtor Addresses" at bounding box center [80, 251] width 64 height 10
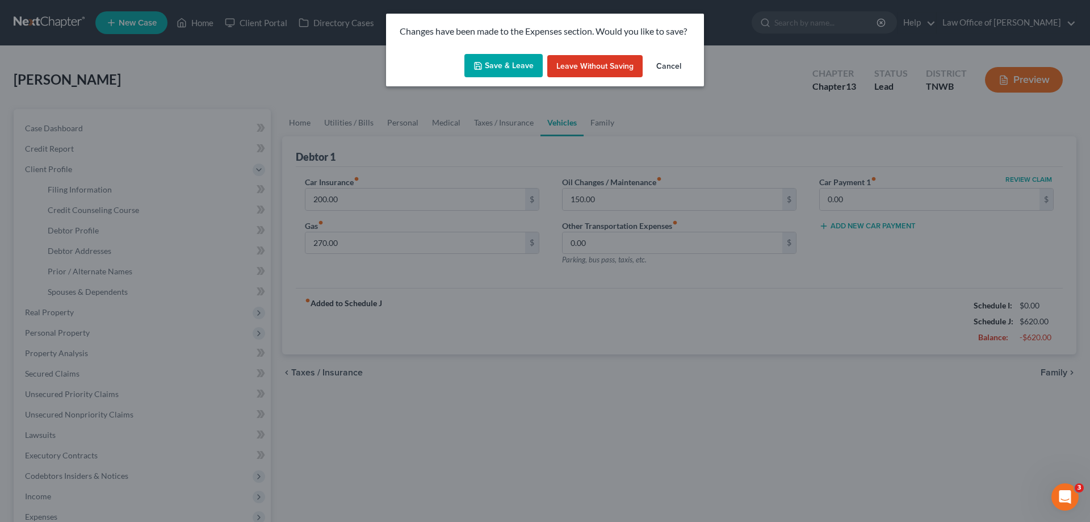
click at [501, 67] on button "Save & Leave" at bounding box center [503, 66] width 78 height 24
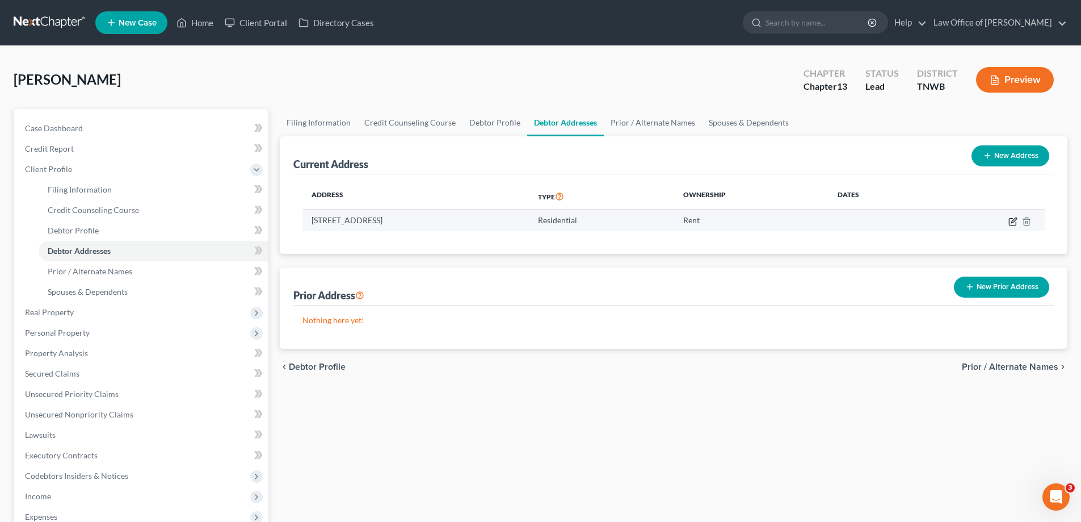
click at [1010, 221] on icon "button" at bounding box center [1013, 221] width 9 height 9
select select "44"
select select "0"
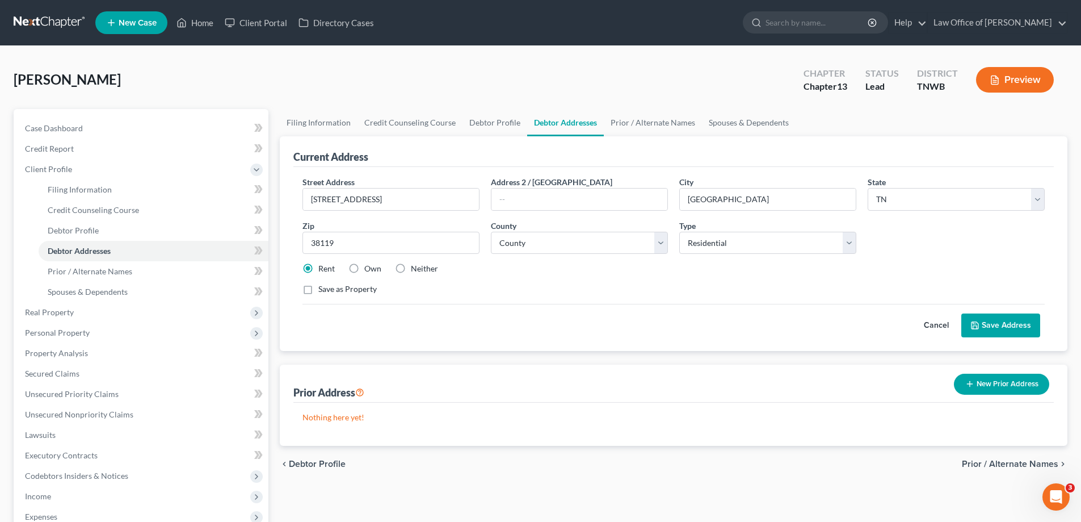
click at [411, 268] on label "Neither" at bounding box center [424, 268] width 27 height 11
click at [415, 268] on input "Neither" at bounding box center [418, 266] width 7 height 7
radio input "true"
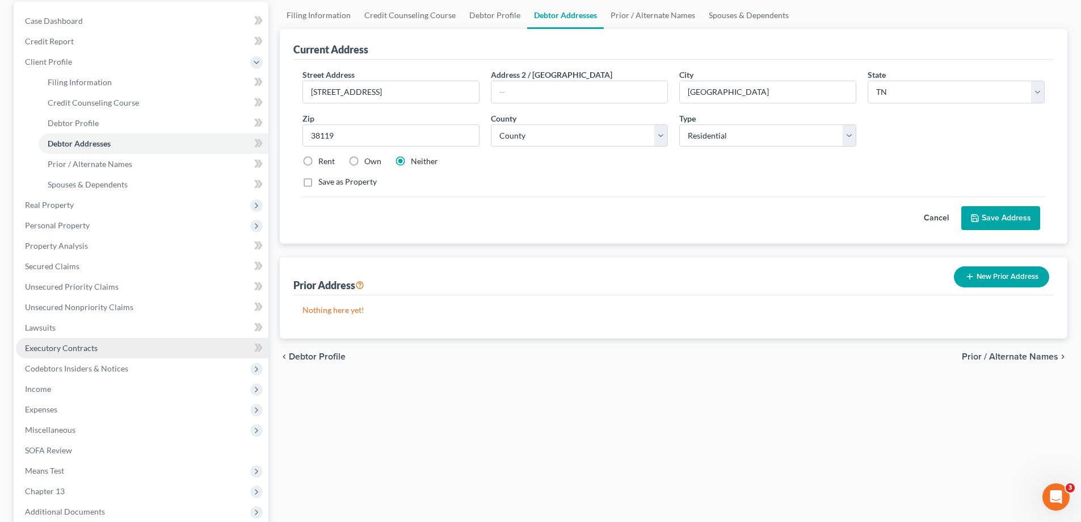
scroll to position [114, 0]
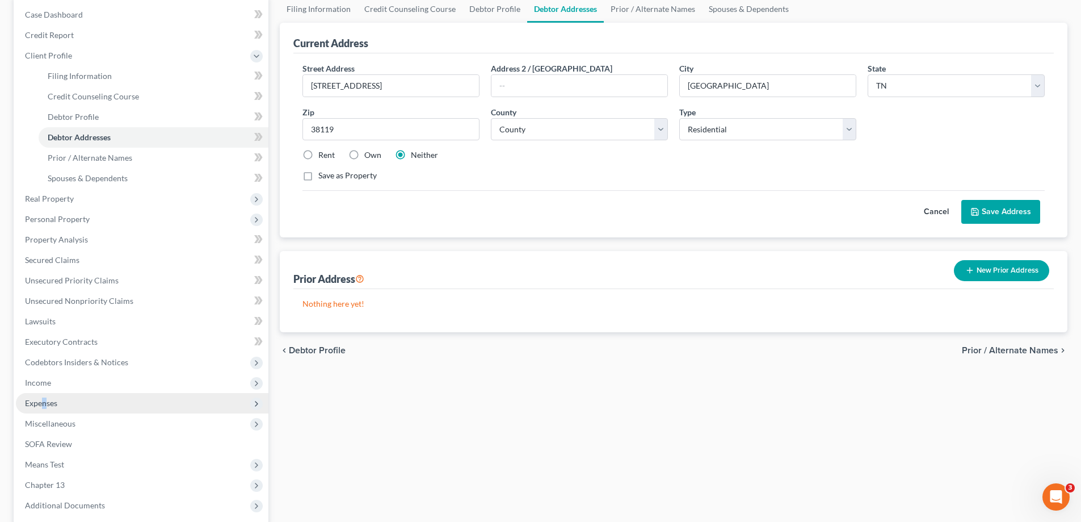
click at [45, 404] on span "Expenses" at bounding box center [41, 403] width 32 height 10
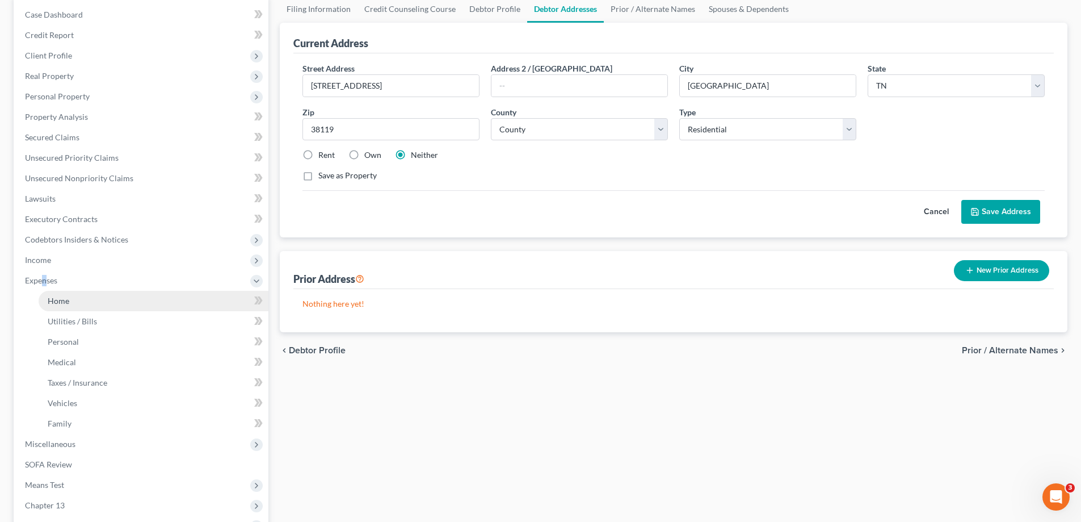
click at [57, 301] on span "Home" at bounding box center [59, 301] width 22 height 10
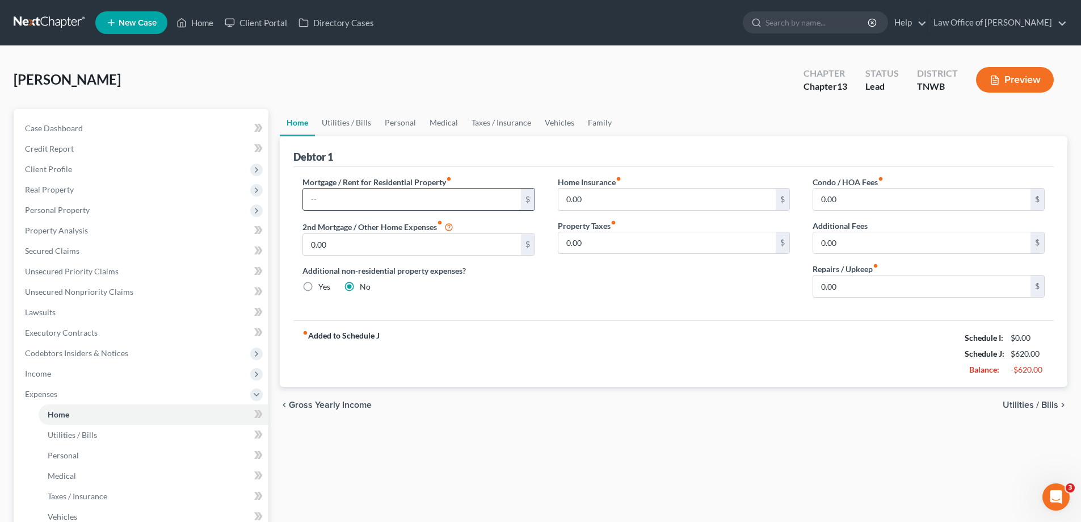
click at [362, 198] on input "text" at bounding box center [411, 199] width 217 height 22
type input "750.00"
click at [346, 123] on link "Utilities / Bills" at bounding box center [346, 122] width 63 height 27
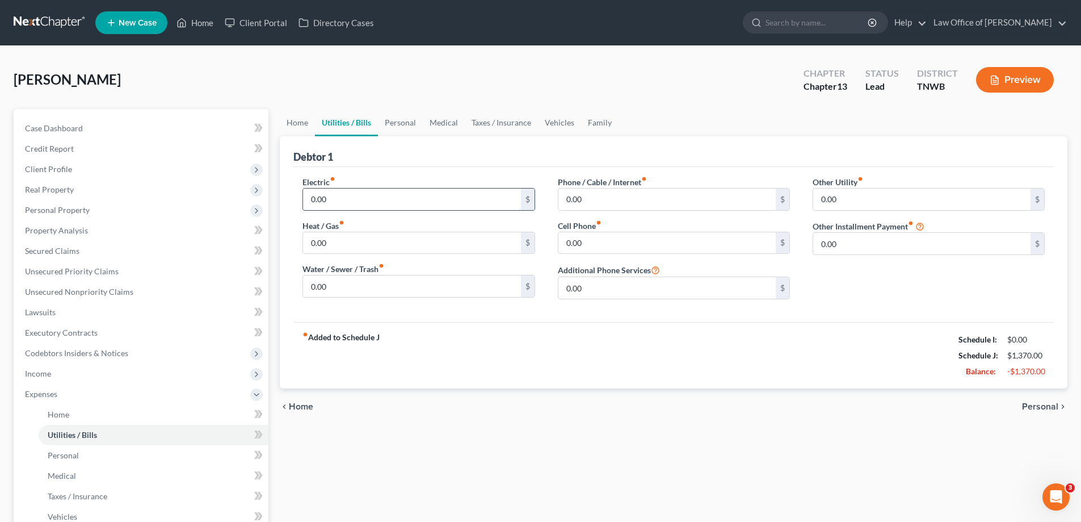
click at [357, 195] on input "0.00" at bounding box center [411, 199] width 217 height 22
type input "200.00"
click at [596, 201] on input "0.00" at bounding box center [666, 199] width 217 height 22
type input "275.00"
click at [599, 245] on input "0.00" at bounding box center [666, 243] width 217 height 22
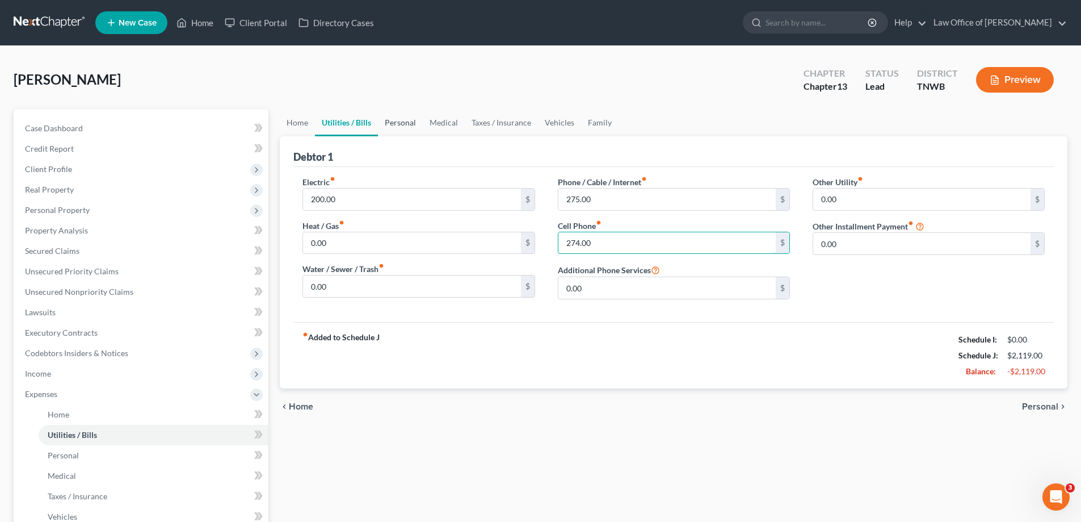
type input "274.00"
click at [398, 121] on link "Personal" at bounding box center [400, 122] width 45 height 27
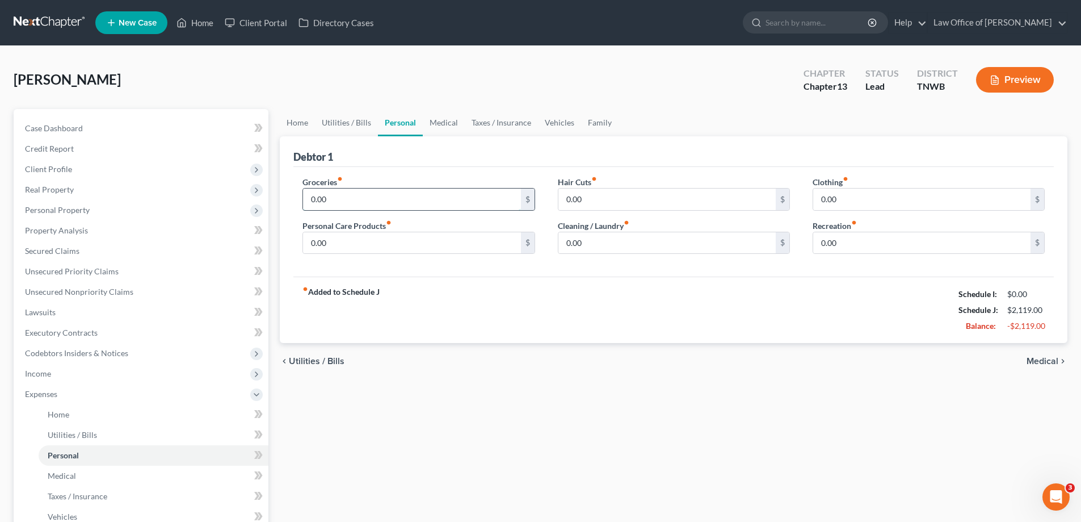
click at [350, 200] on input "0.00" at bounding box center [411, 199] width 217 height 22
type input "300.00"
click at [599, 199] on input "0.00" at bounding box center [666, 199] width 217 height 22
type input "150.00"
click at [392, 241] on input "0.00" at bounding box center [411, 243] width 217 height 22
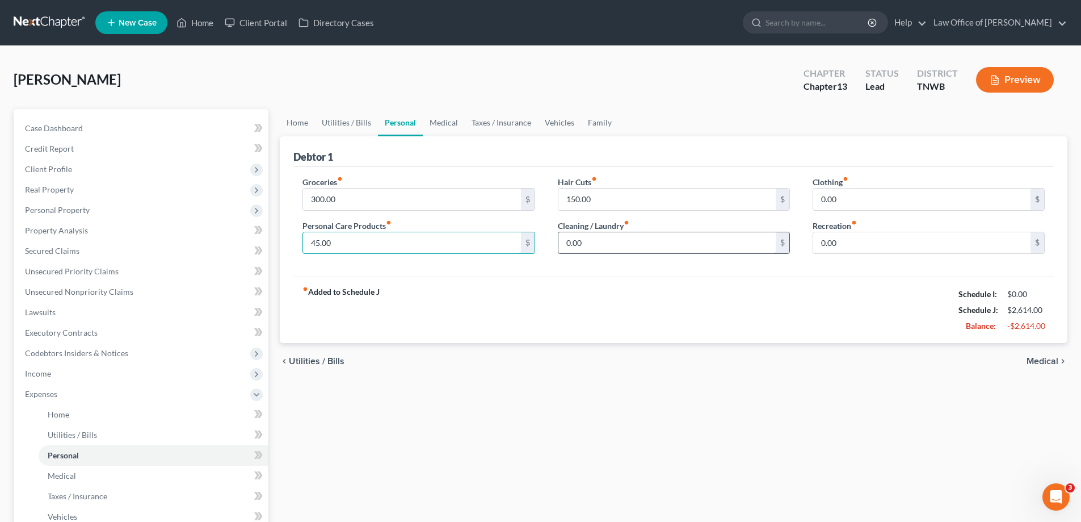
type input "45.00"
click at [597, 243] on input "0.00" at bounding box center [666, 243] width 217 height 22
type input "35.00"
click at [858, 194] on input "0.00" at bounding box center [921, 199] width 217 height 22
type input "50.00"
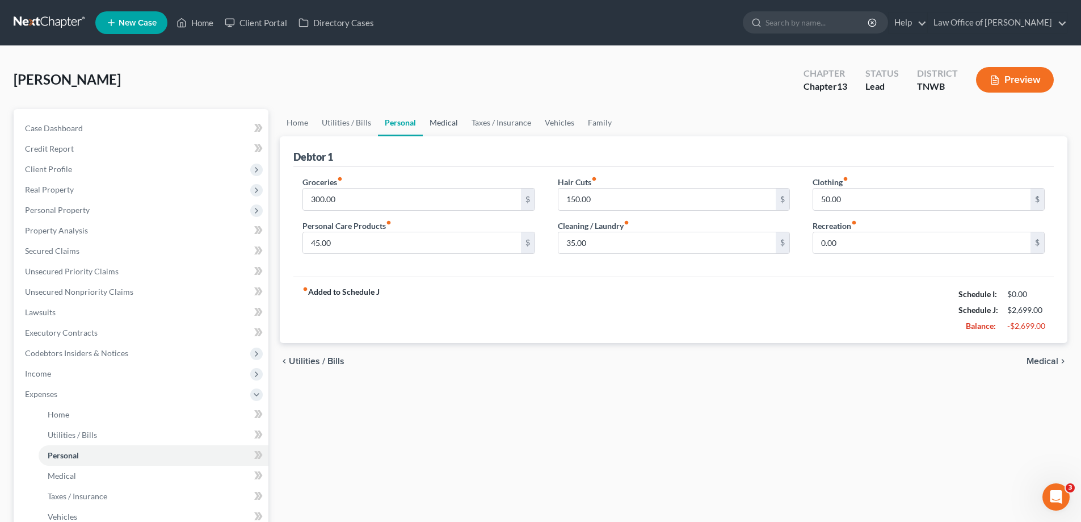
click at [444, 125] on link "Medical" at bounding box center [444, 122] width 42 height 27
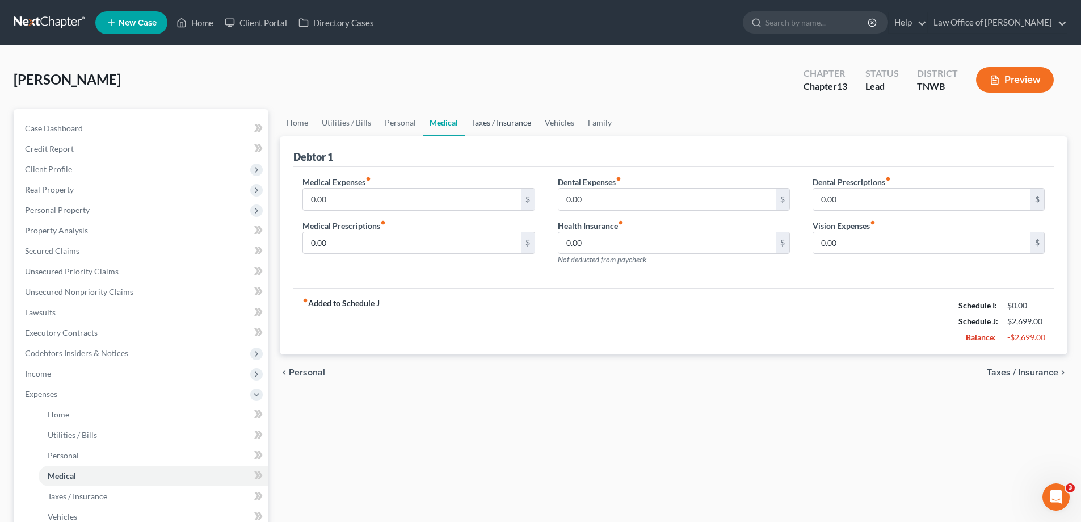
click at [499, 120] on link "Taxes / Insurance" at bounding box center [501, 122] width 73 height 27
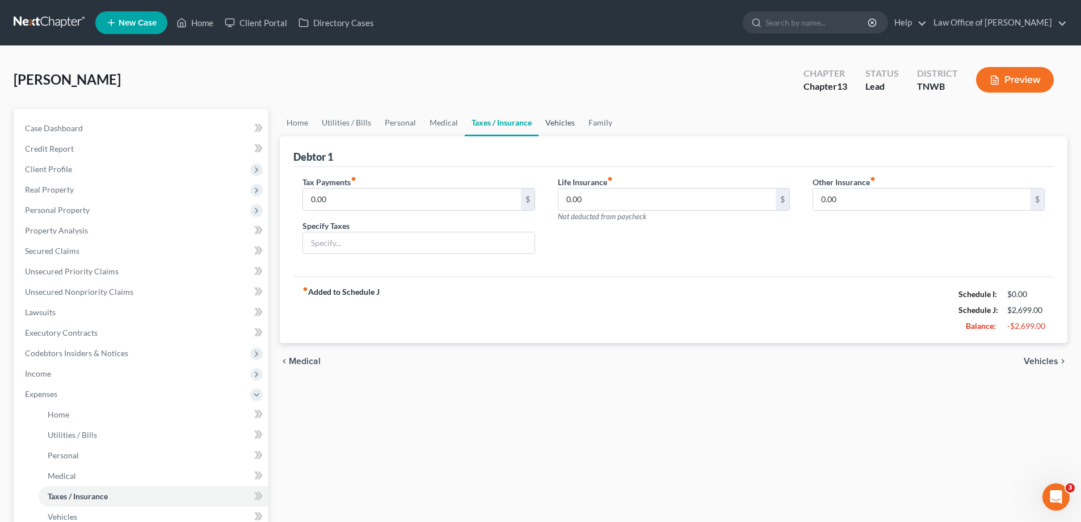
click at [558, 122] on link "Vehicles" at bounding box center [560, 122] width 43 height 27
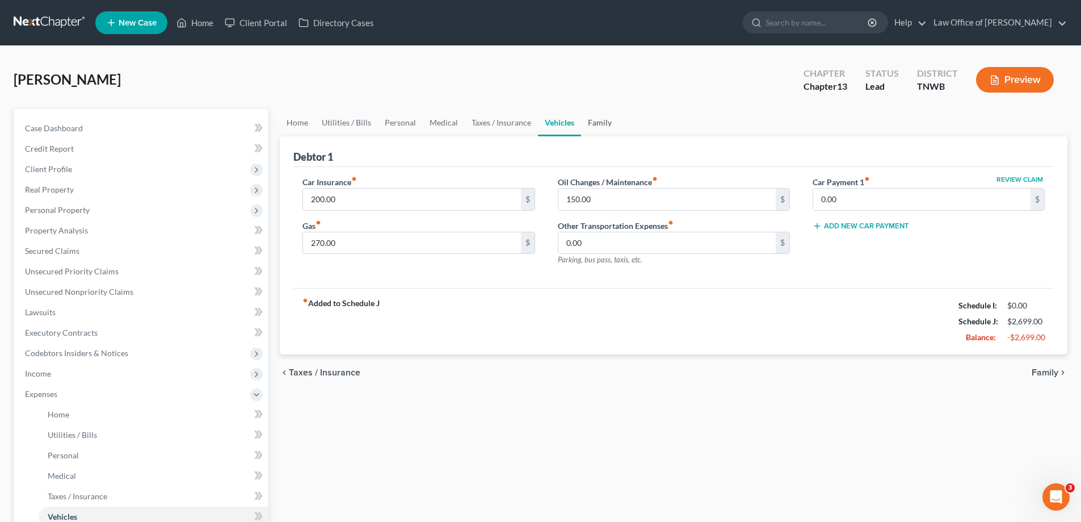
click at [599, 121] on link "Family" at bounding box center [599, 122] width 37 height 27
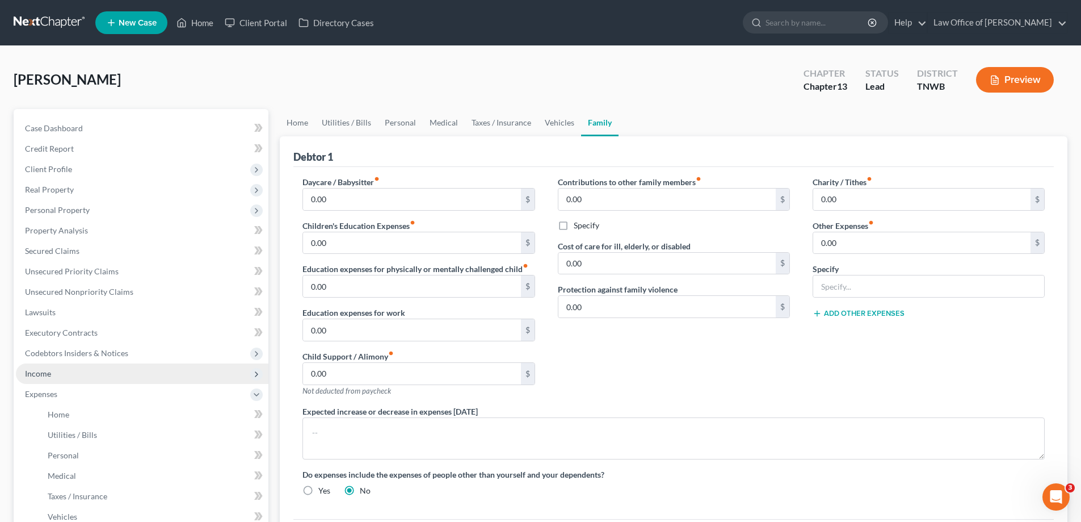
click at [44, 370] on span "Income" at bounding box center [38, 373] width 26 height 10
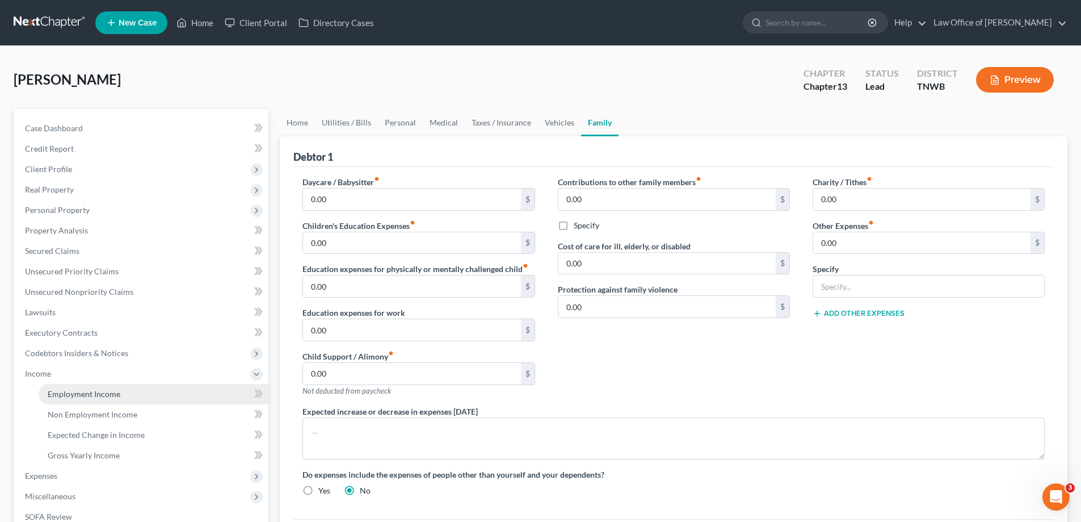
click at [72, 395] on span "Employment Income" at bounding box center [84, 394] width 73 height 10
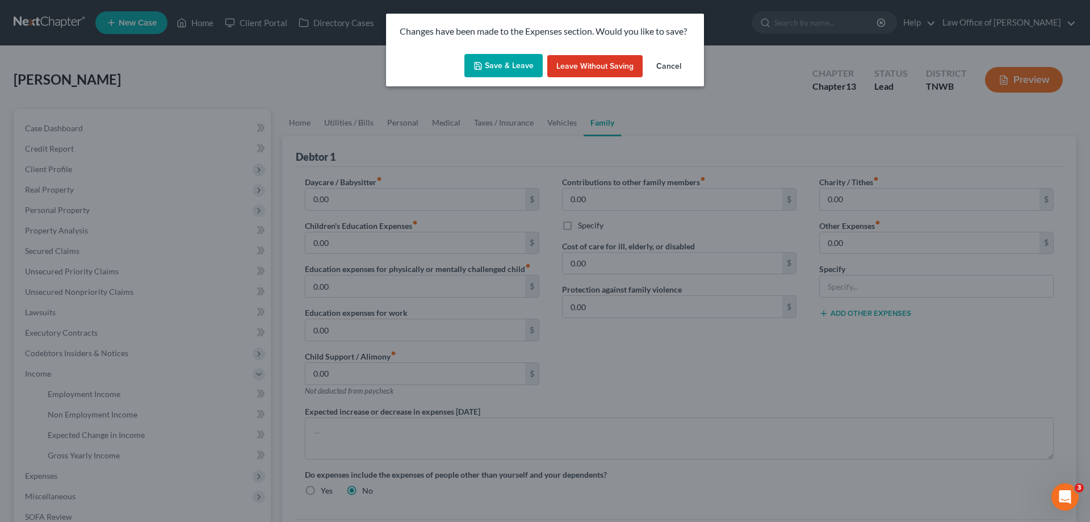
click at [488, 62] on button "Save & Leave" at bounding box center [503, 66] width 78 height 24
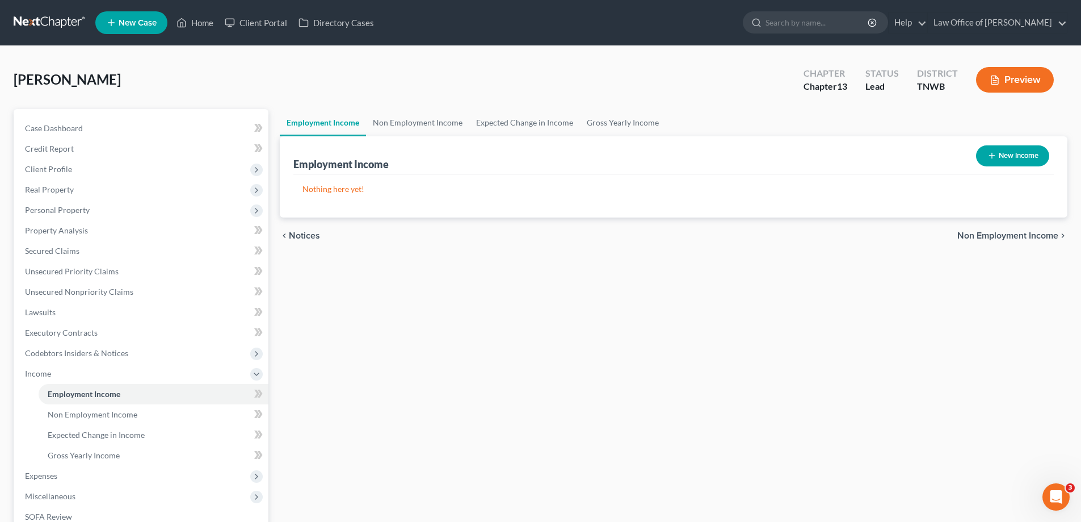
click at [1011, 159] on button "New Income" at bounding box center [1012, 155] width 73 height 21
select select "0"
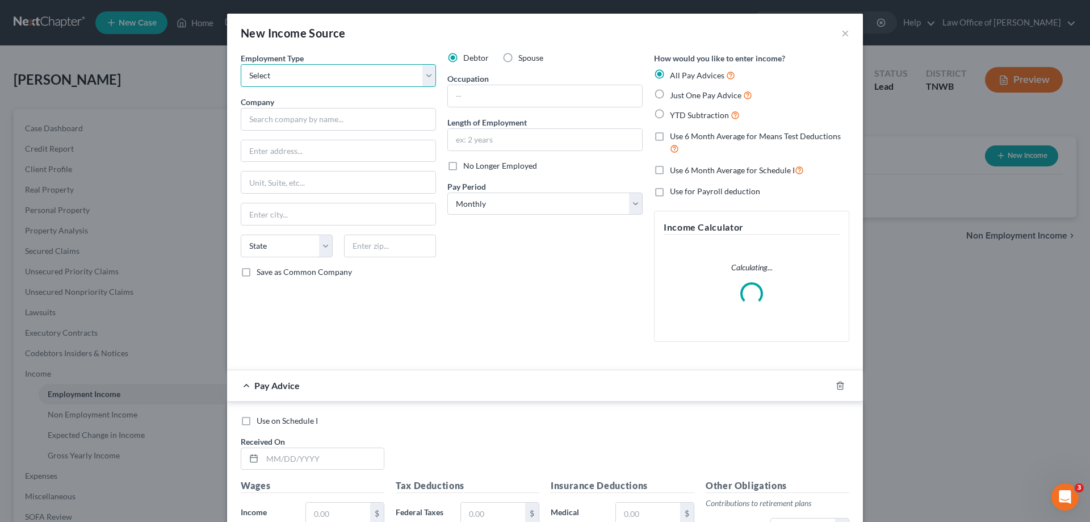
click at [428, 79] on select "Select Full or [DEMOGRAPHIC_DATA] Employment Self Employment" at bounding box center [338, 75] width 195 height 23
select select "0"
click at [241, 64] on select "Select Full or [DEMOGRAPHIC_DATA] Employment Self Employment" at bounding box center [338, 75] width 195 height 23
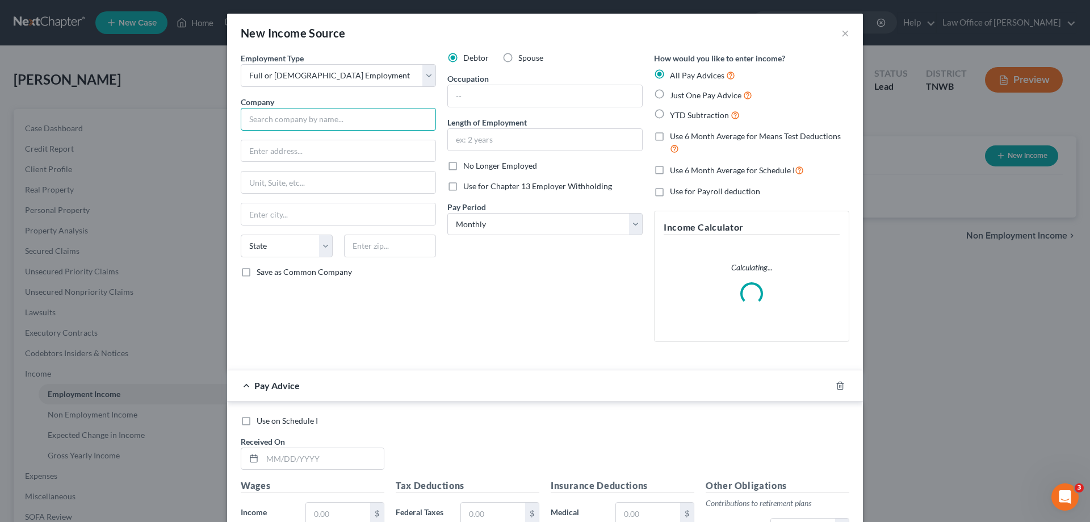
click at [306, 125] on input "text" at bounding box center [338, 119] width 195 height 23
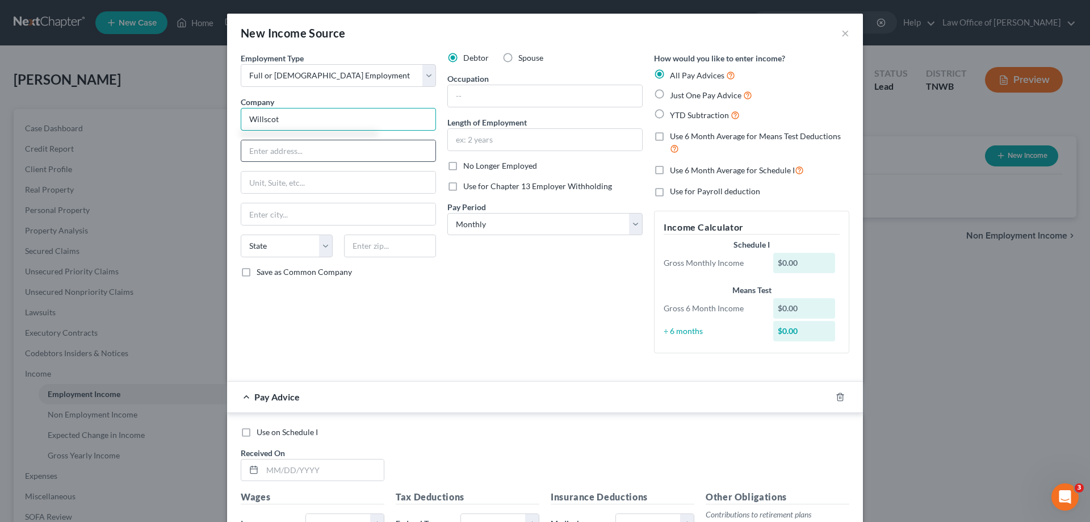
type input "Willscot"
click at [295, 148] on input "text" at bounding box center [338, 151] width 194 height 22
type input "[STREET_ADDRESS][PERSON_NAME]"
type input "Ste 400"
type input "85008"
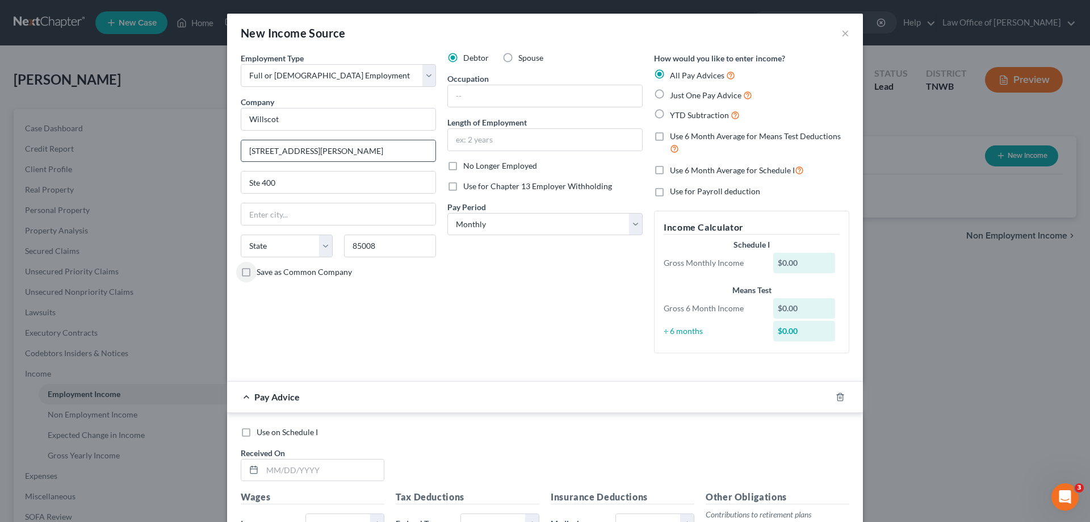
type input "Phoenix"
select select "3"
click at [639, 224] on div "Debtor Spouse Occupation Length of Employment No Longer Employed Use for Chapte…" at bounding box center [545, 207] width 207 height 310
click at [633, 224] on select "Select Monthly Twice Monthly Every Other Week Weekly" at bounding box center [544, 224] width 195 height 23
select select "2"
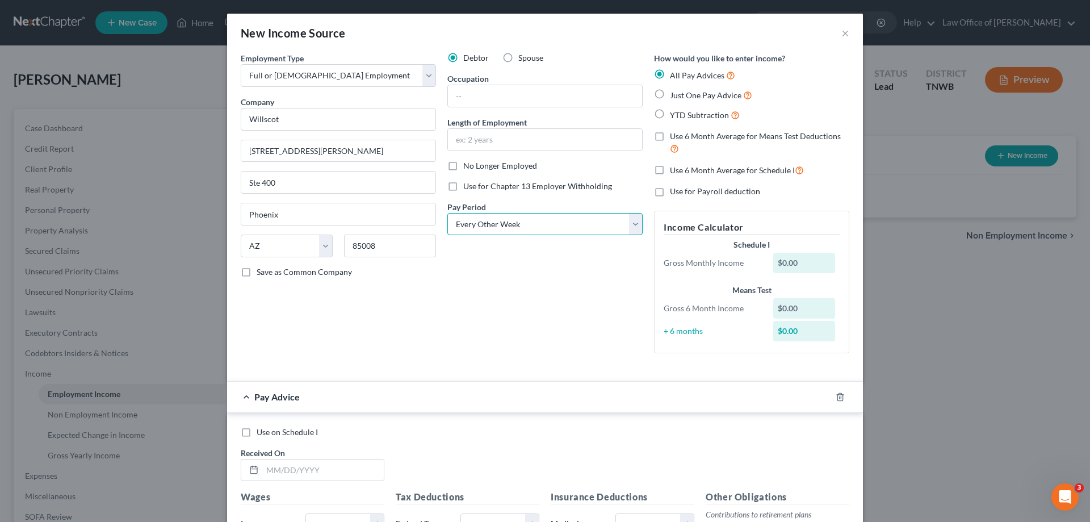
click at [447, 213] on select "Select Monthly Twice Monthly Every Other Week Weekly" at bounding box center [544, 224] width 195 height 23
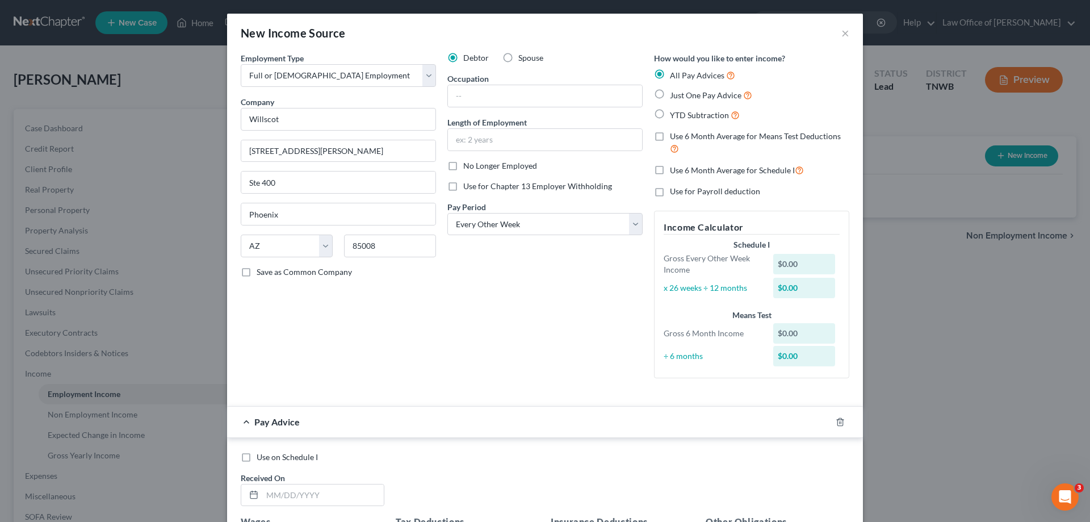
click at [670, 98] on label "Just One Pay Advice" at bounding box center [711, 95] width 82 height 13
click at [674, 96] on input "Just One Pay Advice" at bounding box center [677, 92] width 7 height 7
radio input "true"
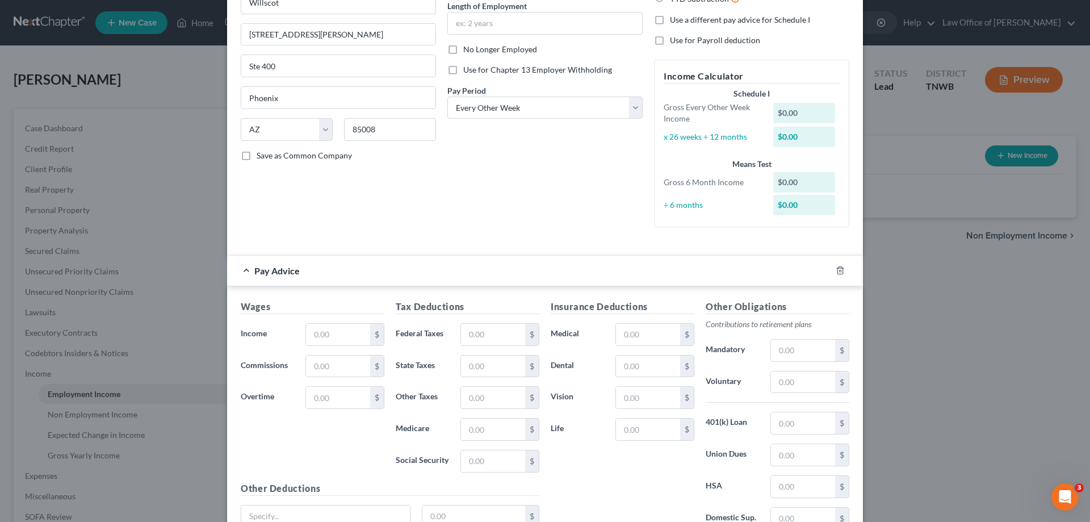
scroll to position [170, 0]
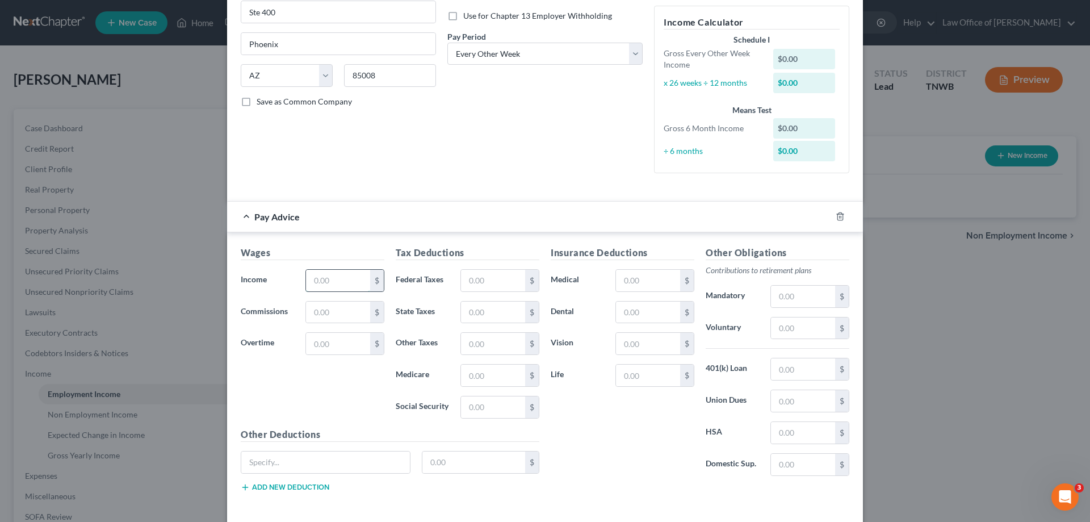
click at [347, 283] on input "text" at bounding box center [338, 281] width 64 height 22
type input "2,054.50"
click at [494, 276] on input "text" at bounding box center [493, 283] width 64 height 22
type input "97.66"
click at [481, 405] on input "text" at bounding box center [493, 409] width 64 height 22
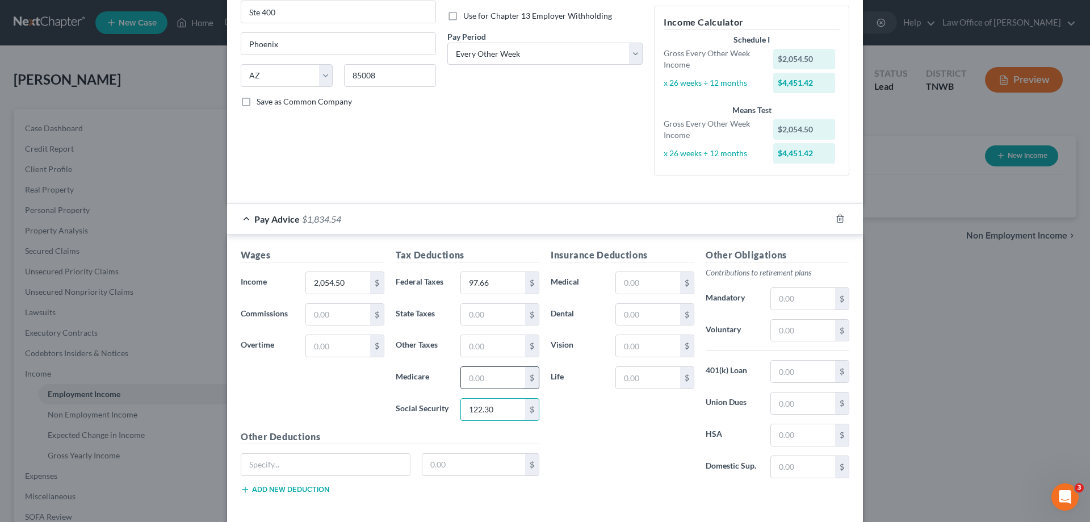
type input "122.30"
click at [463, 377] on input "text" at bounding box center [493, 378] width 64 height 22
type input "28.60"
click at [357, 465] on input "text" at bounding box center [325, 464] width 169 height 22
type input "ms tax"
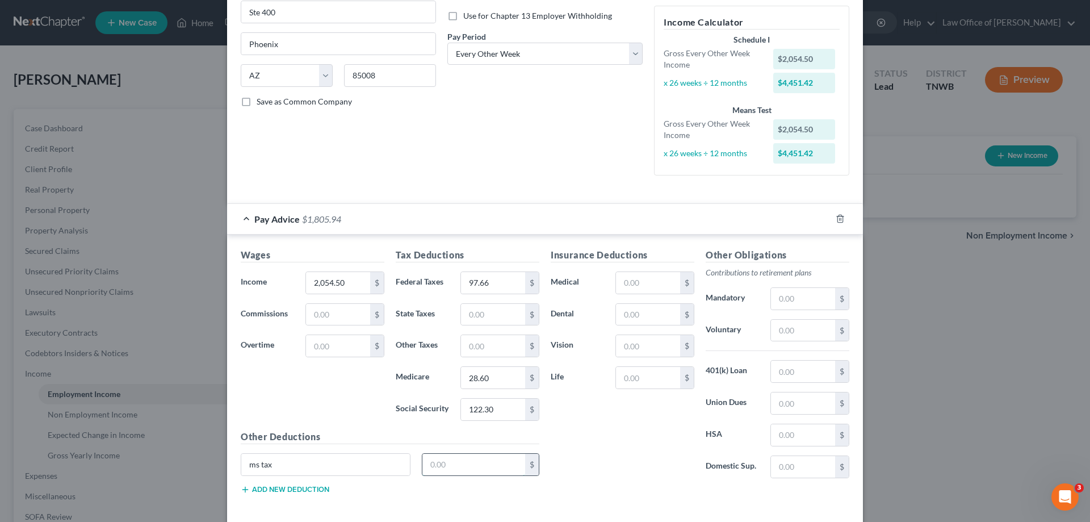
click at [451, 463] on input "text" at bounding box center [473, 464] width 103 height 22
type input "43.00"
click at [637, 286] on input "text" at bounding box center [648, 283] width 64 height 22
click at [871, 370] on div "New Income Source × Employment Type * Select Full or [DEMOGRAPHIC_DATA] Employm…" at bounding box center [545, 261] width 1090 height 522
click at [794, 375] on input "text" at bounding box center [803, 371] width 64 height 22
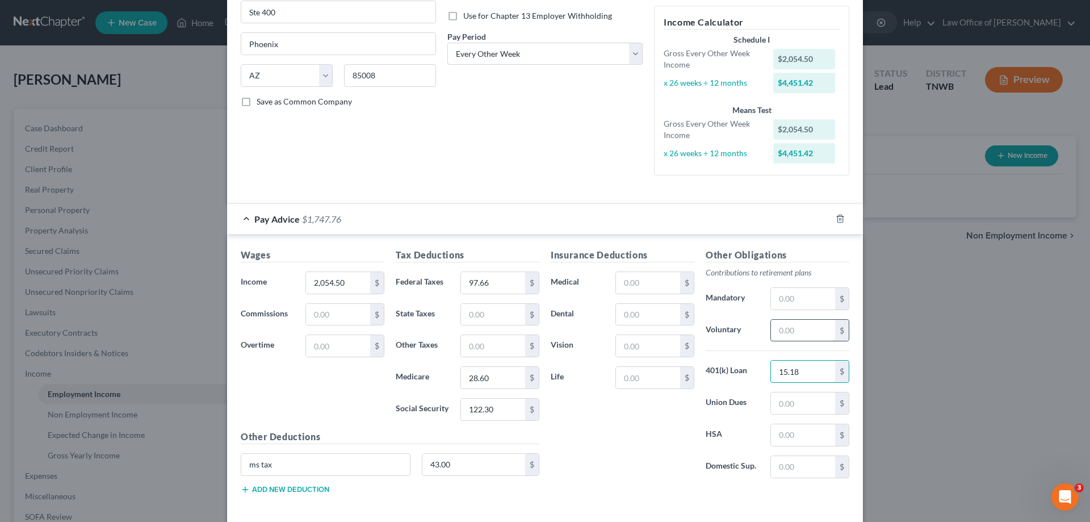
type input "15.18"
click at [779, 330] on input "text" at bounding box center [803, 331] width 64 height 22
type input "184.91"
click at [632, 285] on input "text" at bounding box center [648, 283] width 64 height 22
type input "47.25"
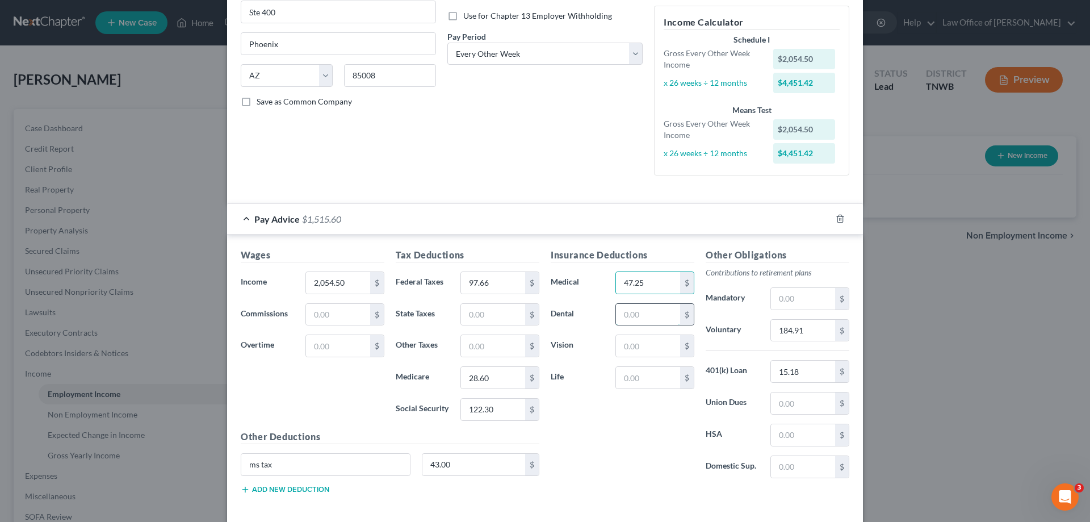
click at [641, 308] on input "text" at bounding box center [648, 315] width 64 height 22
type input "15.09"
click at [641, 339] on input "text" at bounding box center [648, 346] width 64 height 22
type input "3.93"
click at [638, 381] on input "text" at bounding box center [648, 378] width 64 height 22
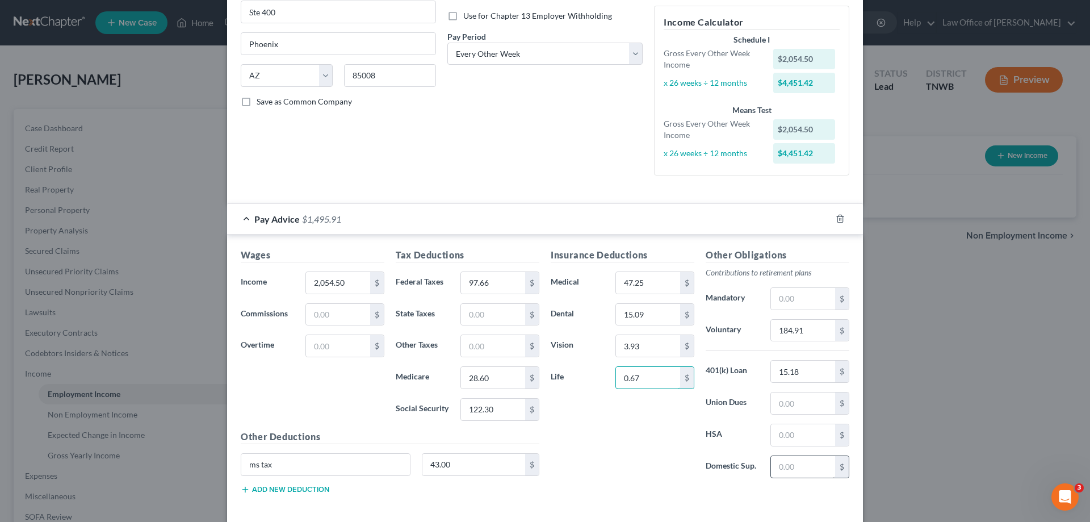
type input "0.67"
click at [793, 474] on input "text" at bounding box center [803, 467] width 64 height 22
type input "92.31"
click at [805, 424] on input "text" at bounding box center [803, 435] width 64 height 22
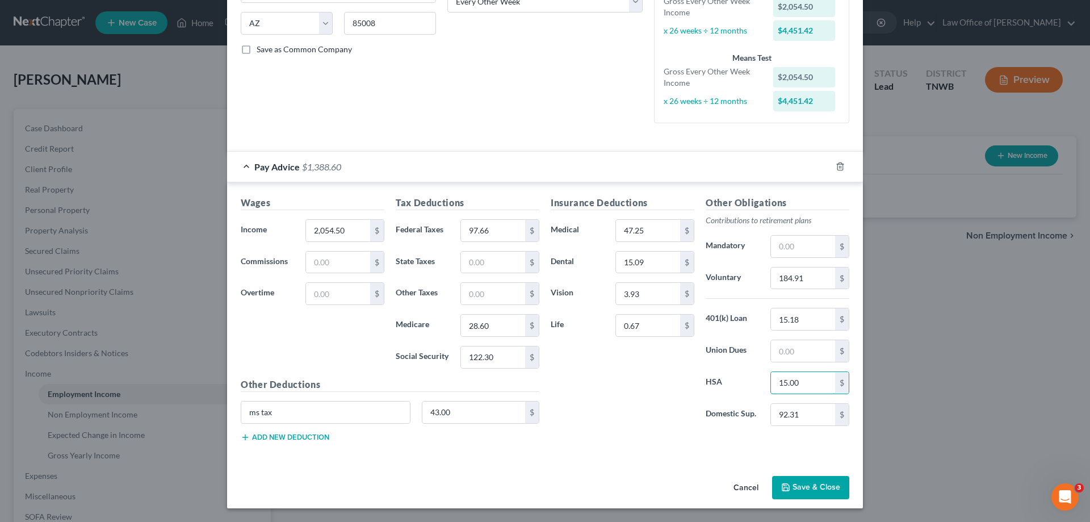
type input "15.00"
click at [293, 436] on button "Add new deduction" at bounding box center [285, 436] width 89 height 9
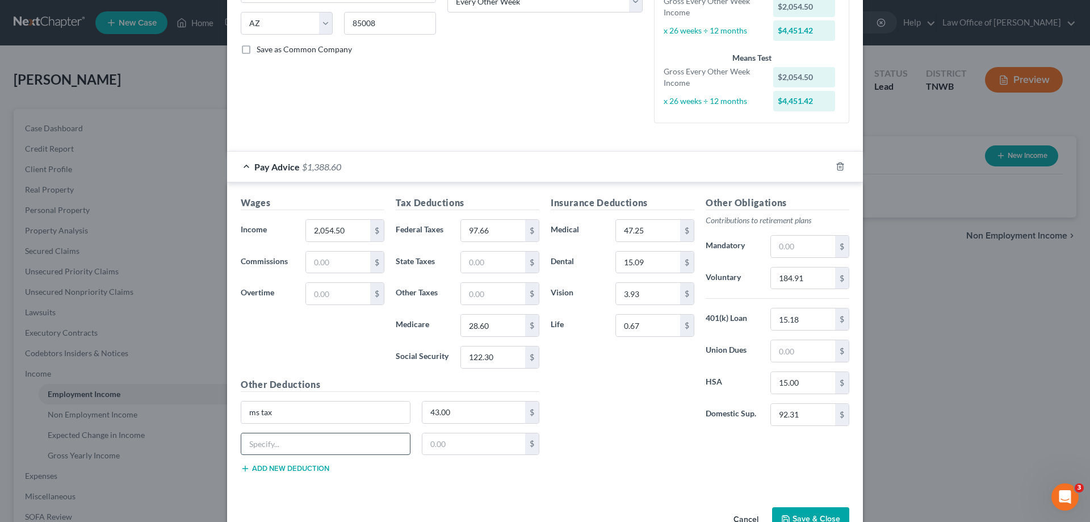
click at [293, 446] on input "text" at bounding box center [325, 444] width 169 height 22
type input "id theft"
click at [454, 444] on input "text" at bounding box center [473, 444] width 103 height 22
type input "4.15"
click at [266, 468] on button "Add new deduction" at bounding box center [285, 468] width 89 height 9
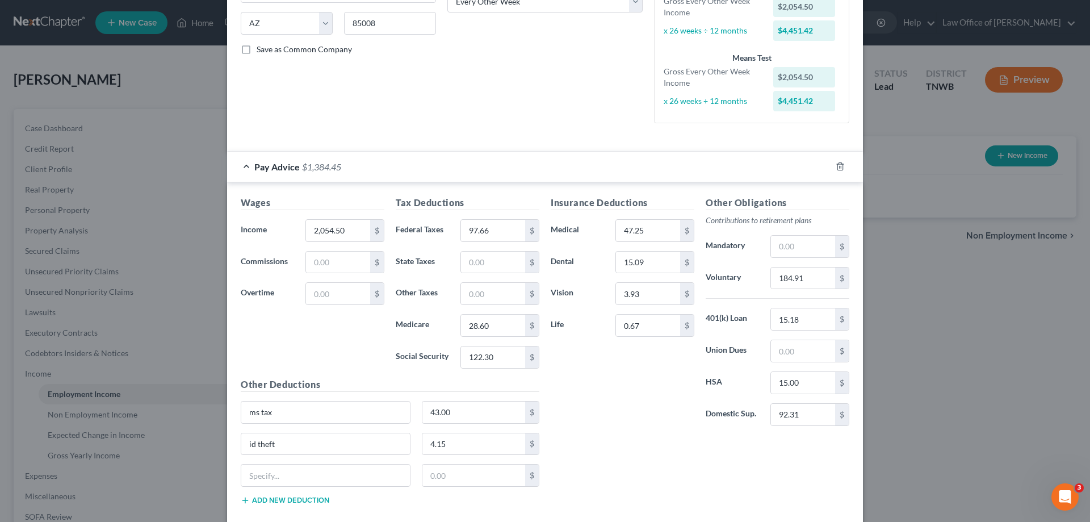
click button "Add new deduction" at bounding box center [285, 499] width 89 height 9
click at [265, 468] on input "text" at bounding box center [325, 475] width 169 height 22
type input "acc crit hosp"
click at [446, 481] on input "text" at bounding box center [473, 475] width 103 height 22
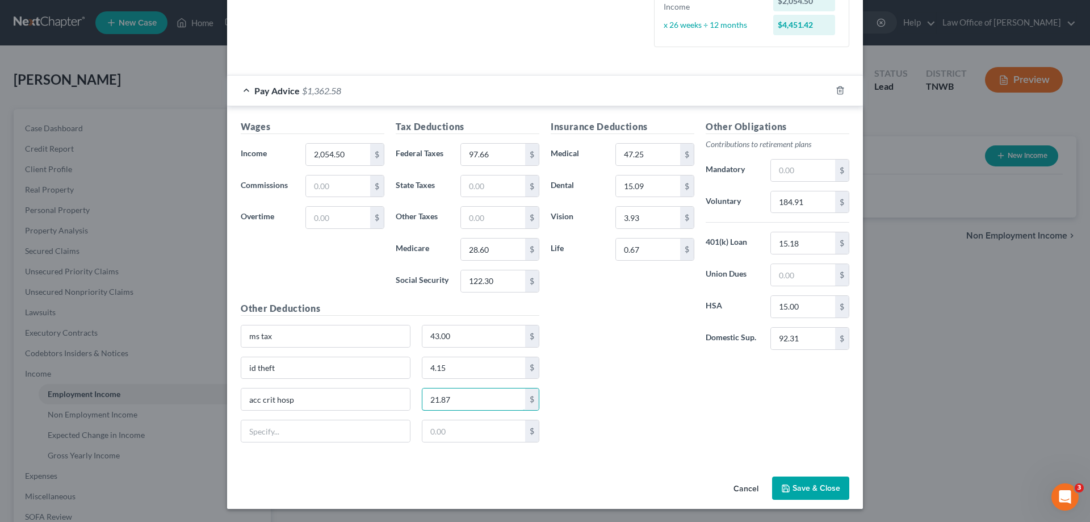
scroll to position [299, 0]
type input "21.87"
click at [796, 481] on button "Save & Close" at bounding box center [810, 488] width 77 height 24
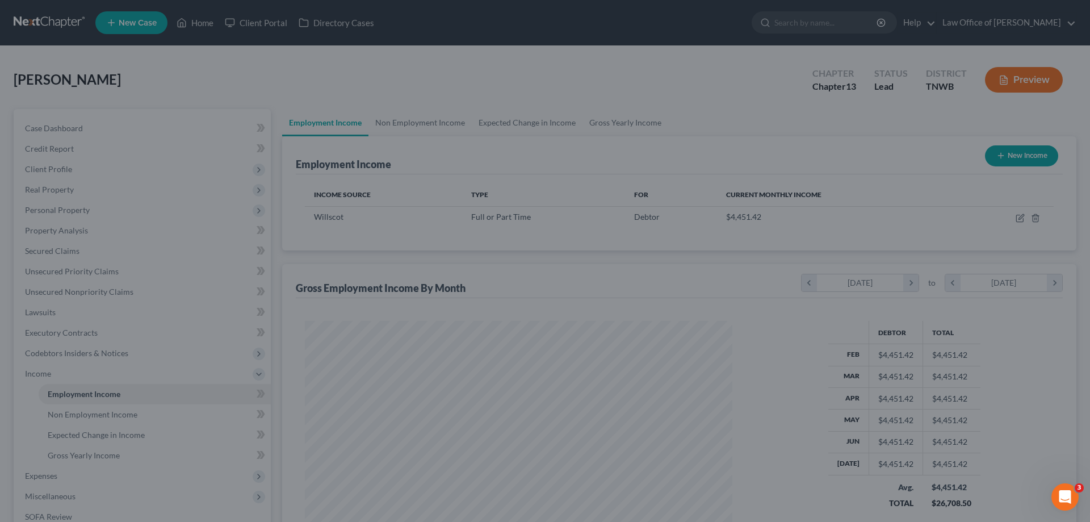
scroll to position [212, 446]
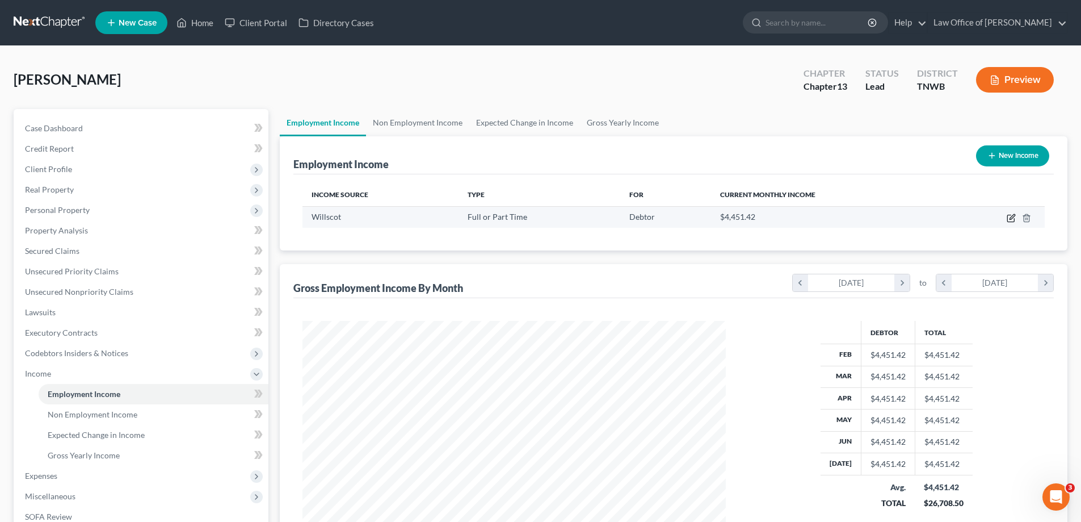
click at [1014, 218] on icon "button" at bounding box center [1011, 217] width 9 height 9
select select "0"
select select "3"
select select "2"
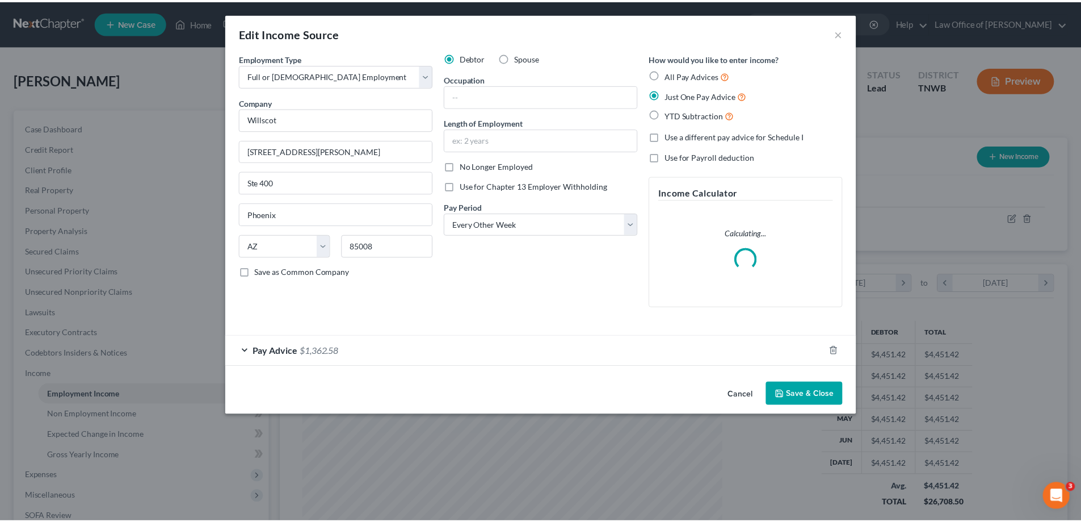
scroll to position [213, 450]
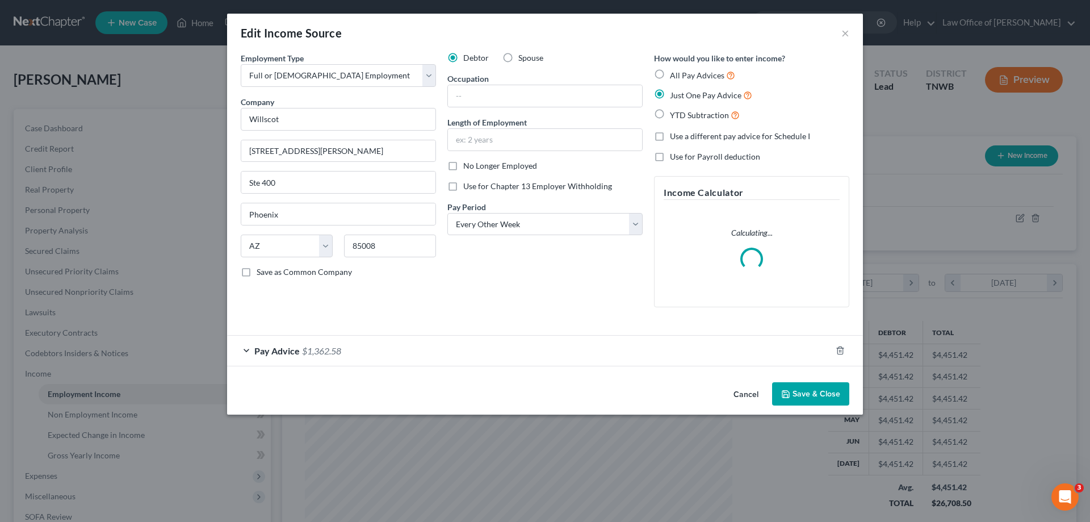
click at [463, 187] on label "Use for Chapter 13 Employer Withholding" at bounding box center [537, 185] width 149 height 11
click at [468, 187] on input "Use for Chapter 13 Employer Withholding" at bounding box center [471, 183] width 7 height 7
checkbox input "true"
click at [800, 392] on button "Save & Close" at bounding box center [810, 394] width 77 height 24
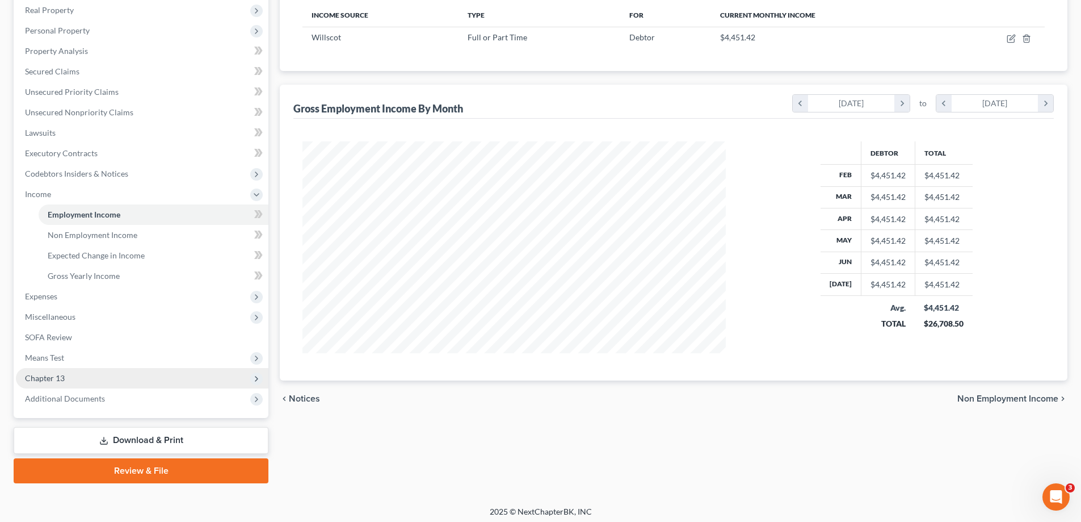
scroll to position [184, 0]
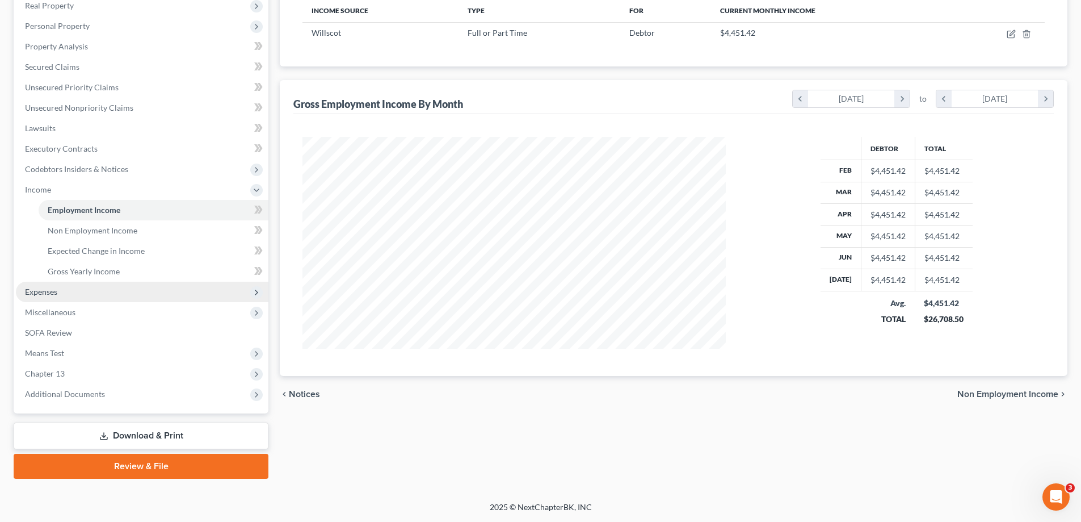
click at [48, 287] on span "Expenses" at bounding box center [41, 292] width 32 height 10
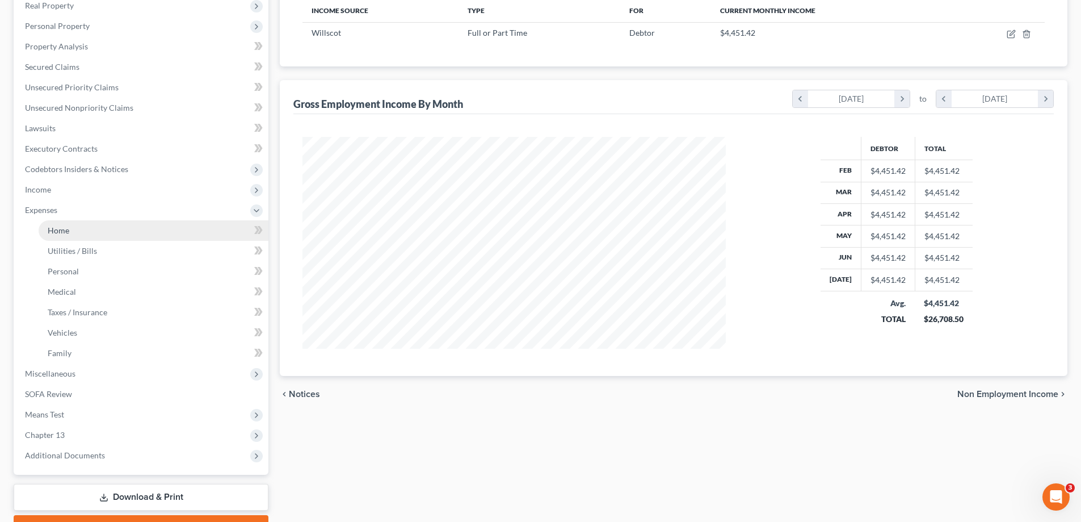
click at [60, 232] on span "Home" at bounding box center [59, 230] width 22 height 10
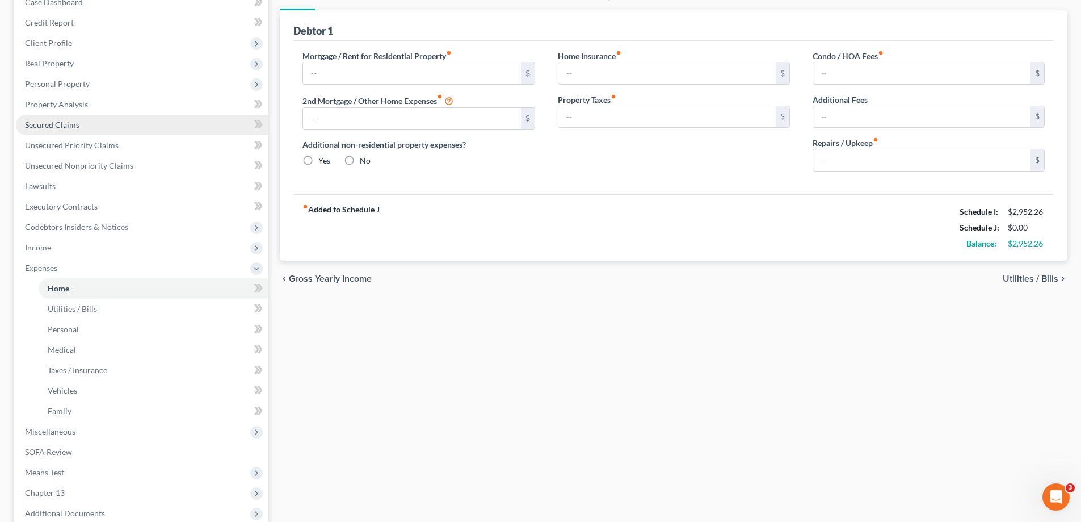
scroll to position [19, 0]
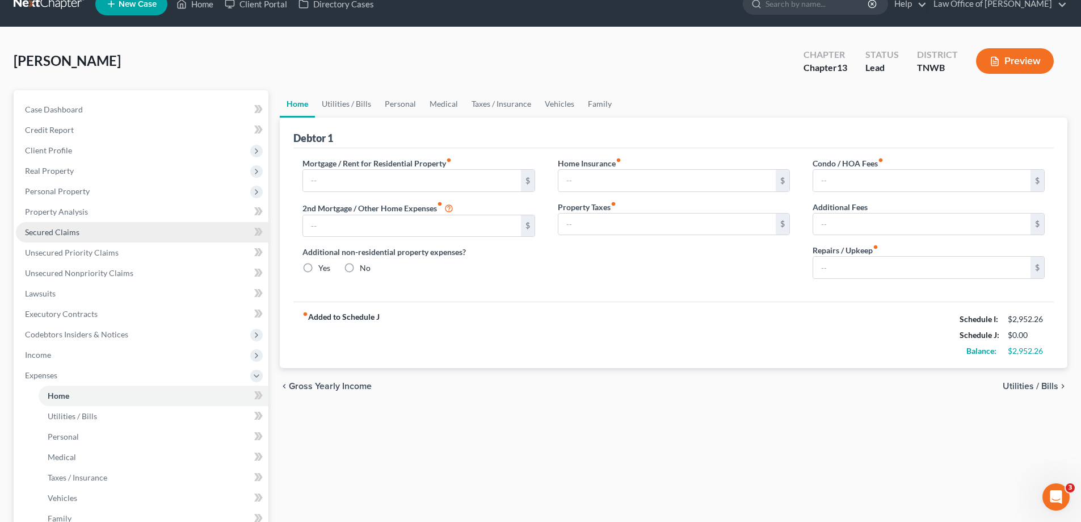
type input "750.00"
type input "0.00"
radio input "true"
type input "0.00"
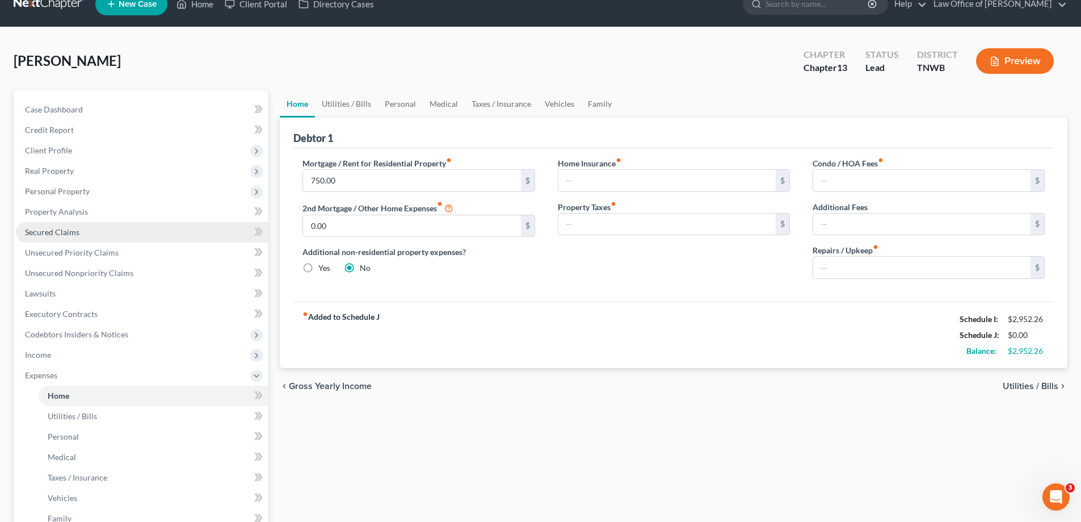
type input "0.00"
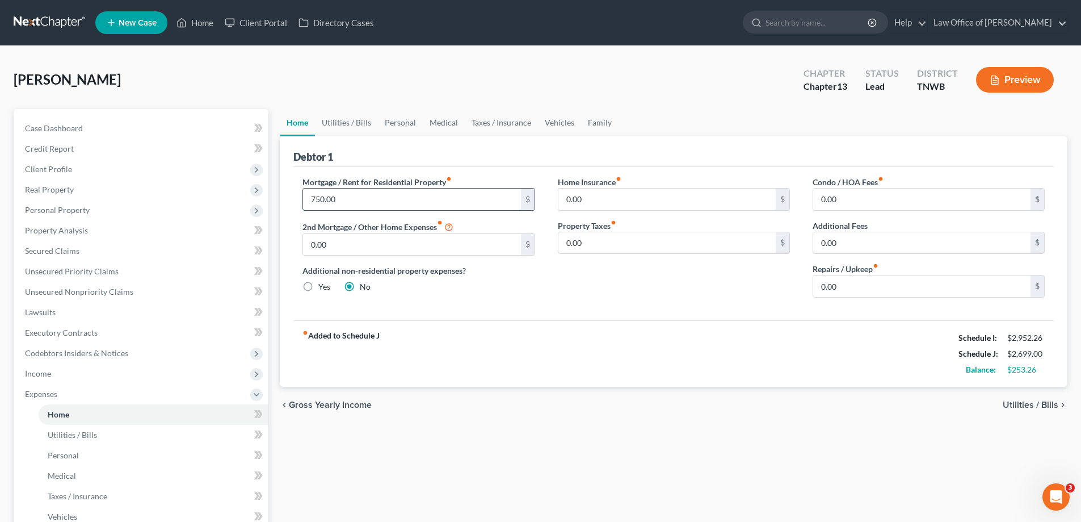
click at [342, 201] on input "750.00" at bounding box center [411, 199] width 217 height 22
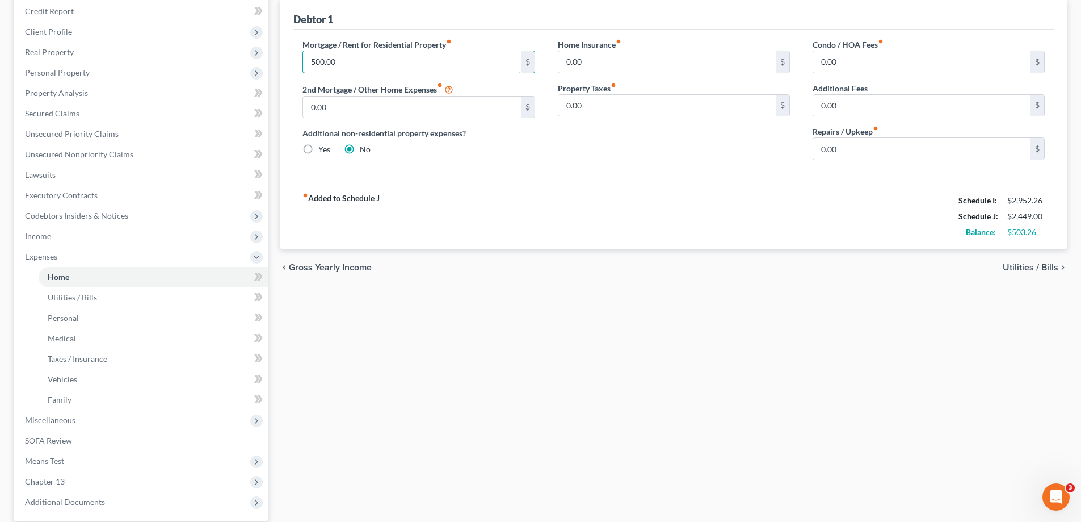
scroll to position [170, 0]
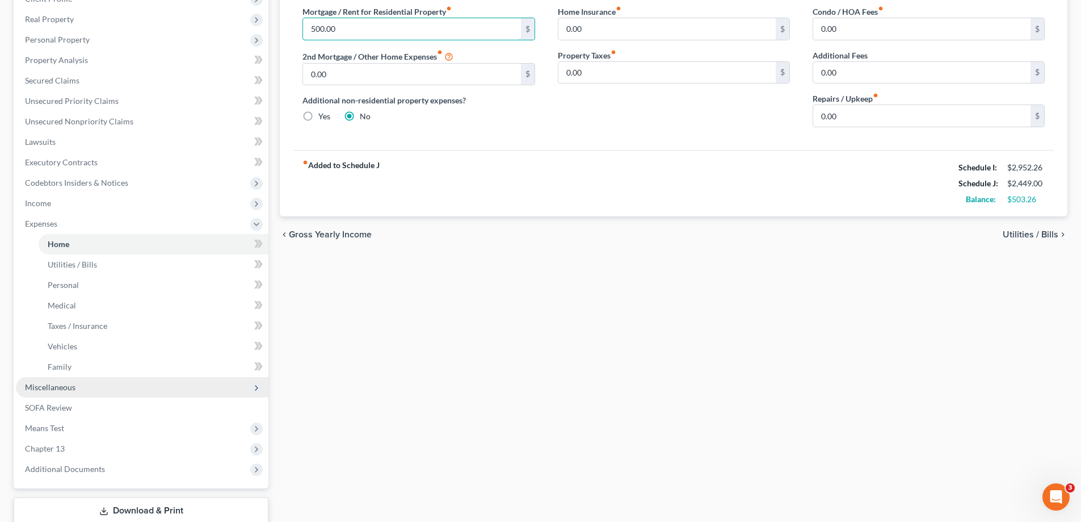
type input "500.00"
click at [64, 386] on span "Miscellaneous" at bounding box center [50, 387] width 51 height 10
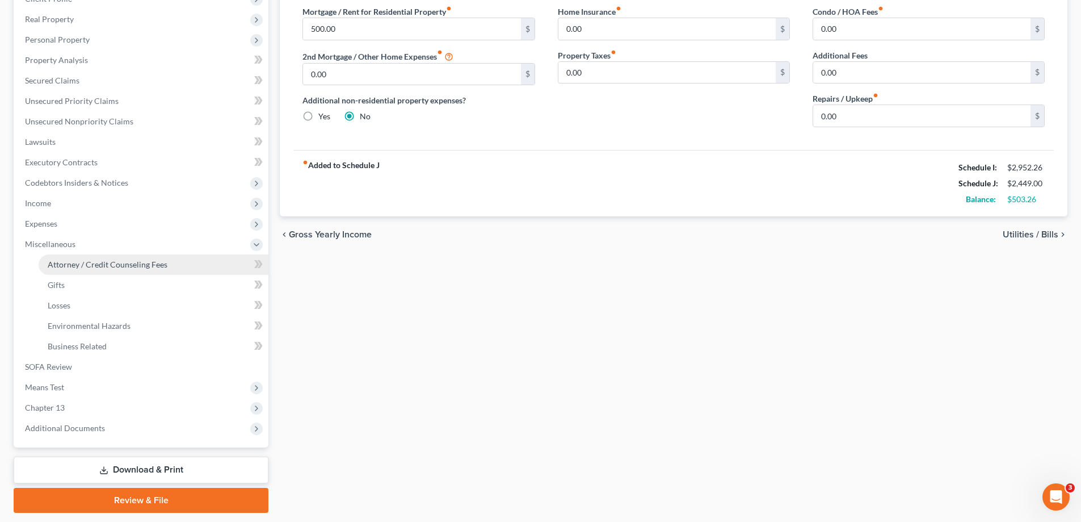
click at [72, 267] on span "Attorney / Credit Counseling Fees" at bounding box center [108, 264] width 120 height 10
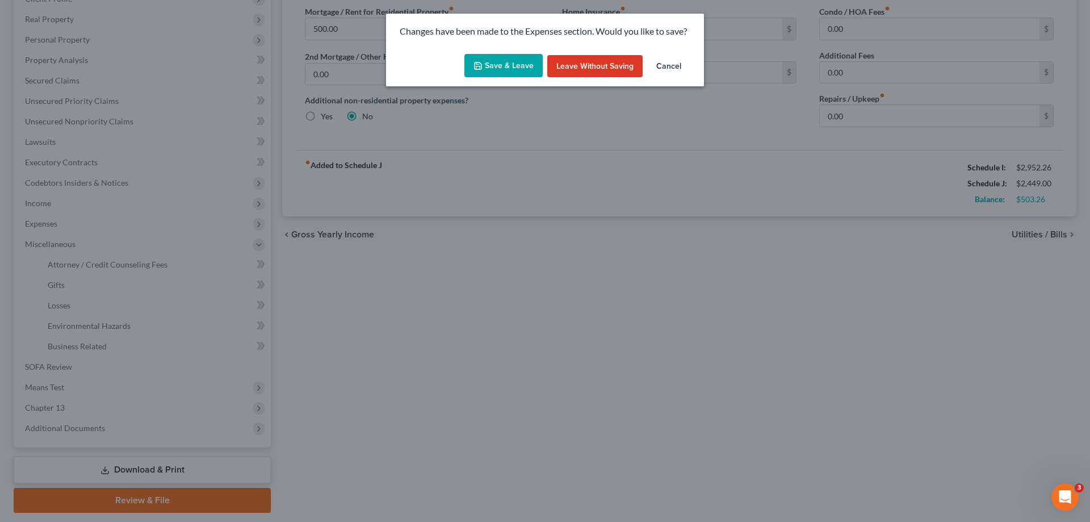
click at [493, 67] on button "Save & Leave" at bounding box center [503, 66] width 78 height 24
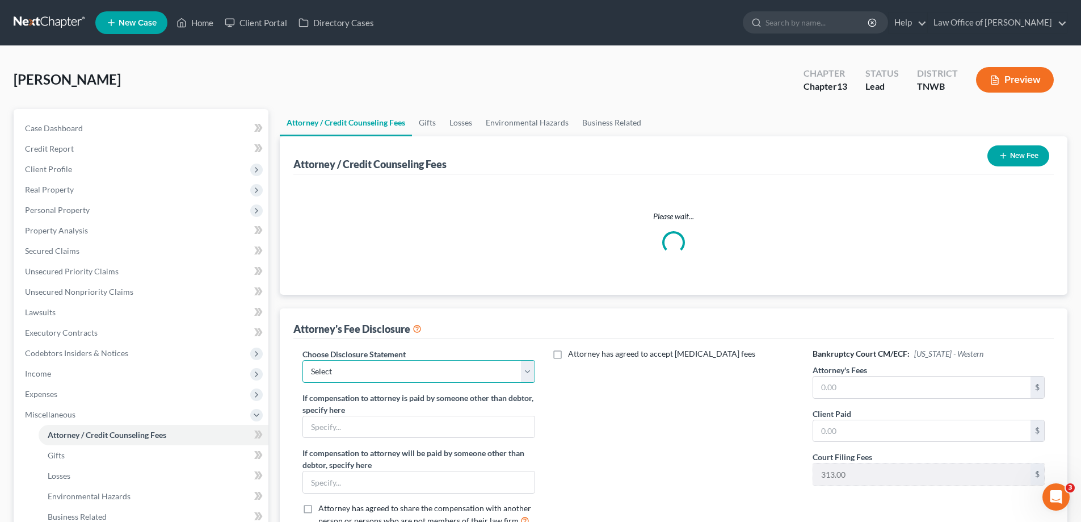
click at [531, 373] on select "Select [PERSON_NAME]" at bounding box center [419, 371] width 232 height 23
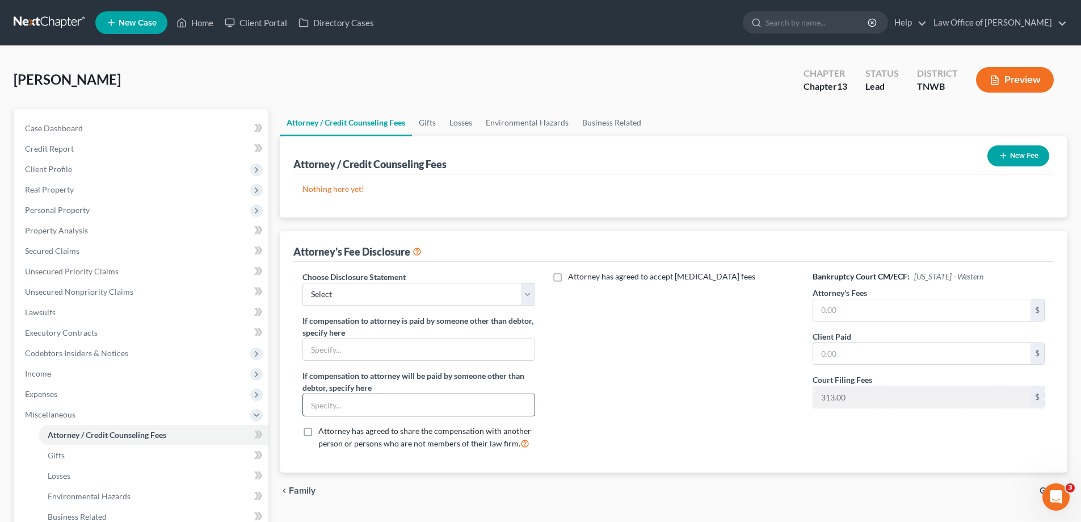
click at [392, 402] on input "text" at bounding box center [418, 405] width 231 height 22
click at [531, 291] on select "Select [PERSON_NAME]" at bounding box center [419, 294] width 232 height 23
select select "0"
click at [303, 283] on select "Select [PERSON_NAME]" at bounding box center [419, 294] width 232 height 23
click at [899, 310] on input "text" at bounding box center [921, 310] width 217 height 22
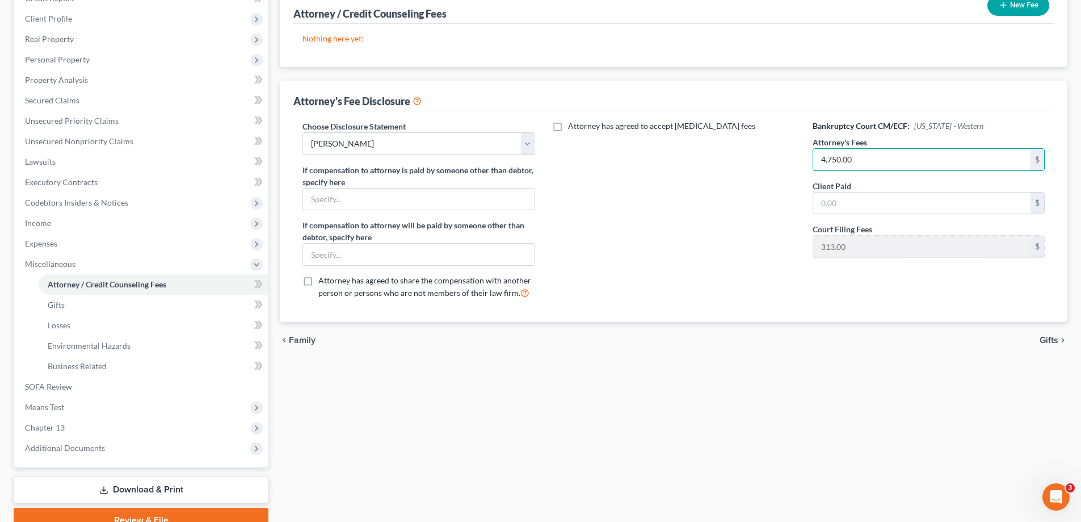
scroll to position [170, 0]
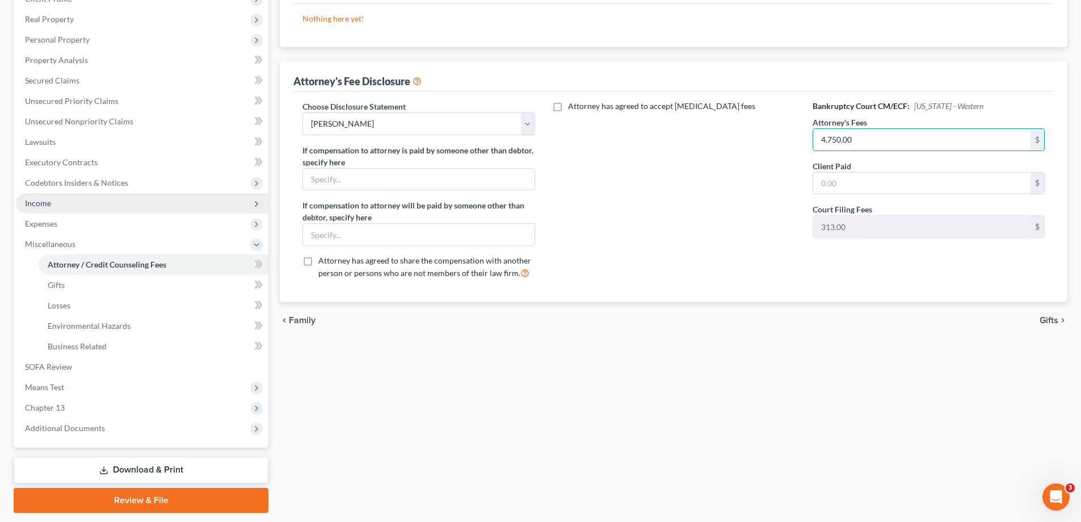
type input "4,750.00"
click at [69, 201] on span "Income" at bounding box center [142, 203] width 253 height 20
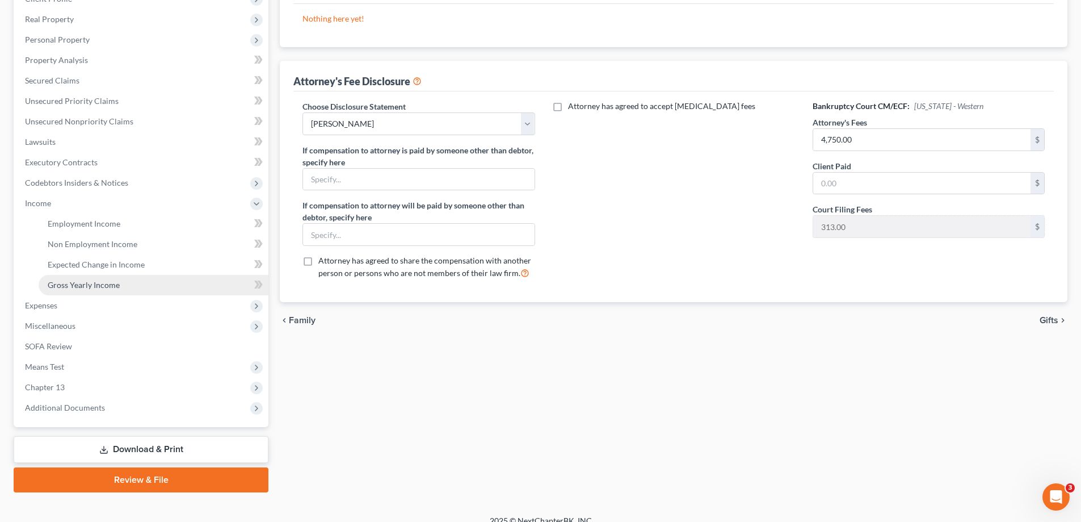
click at [76, 284] on span "Gross Yearly Income" at bounding box center [84, 285] width 72 height 10
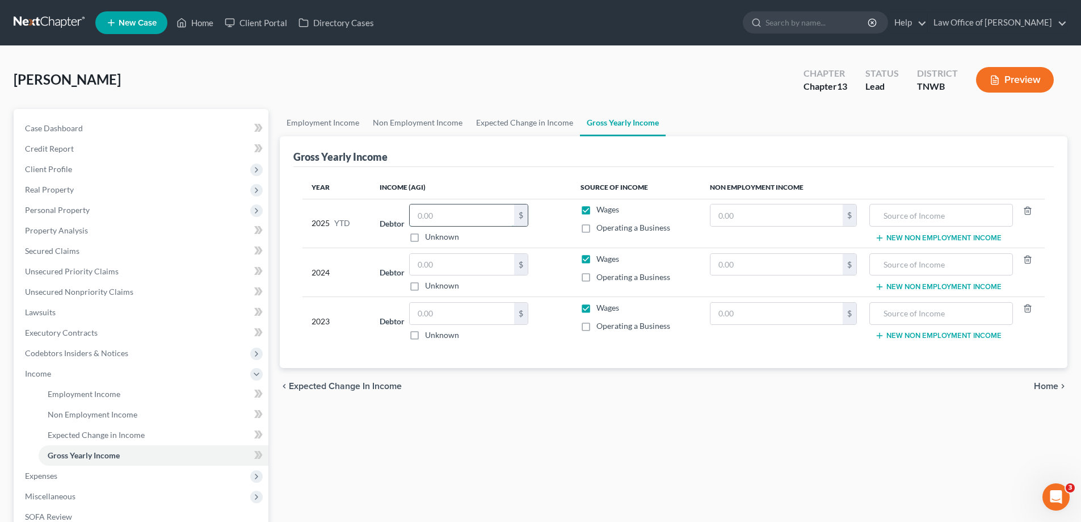
click at [460, 218] on input "text" at bounding box center [462, 215] width 104 height 22
type input "33,794.00"
click at [464, 256] on input "text" at bounding box center [462, 265] width 104 height 22
type input "34,507.00"
click at [453, 305] on input "text" at bounding box center [462, 314] width 104 height 22
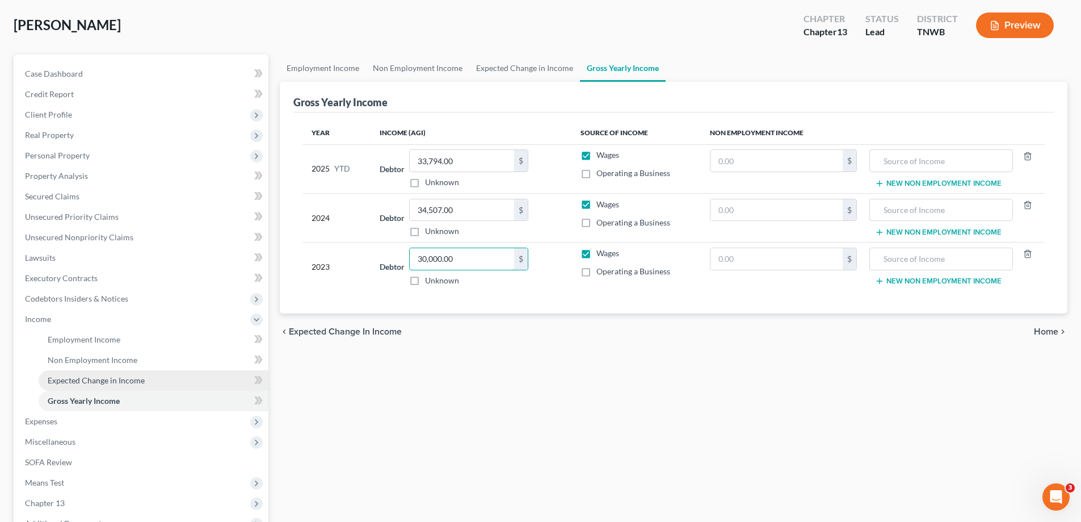
scroll to position [170, 0]
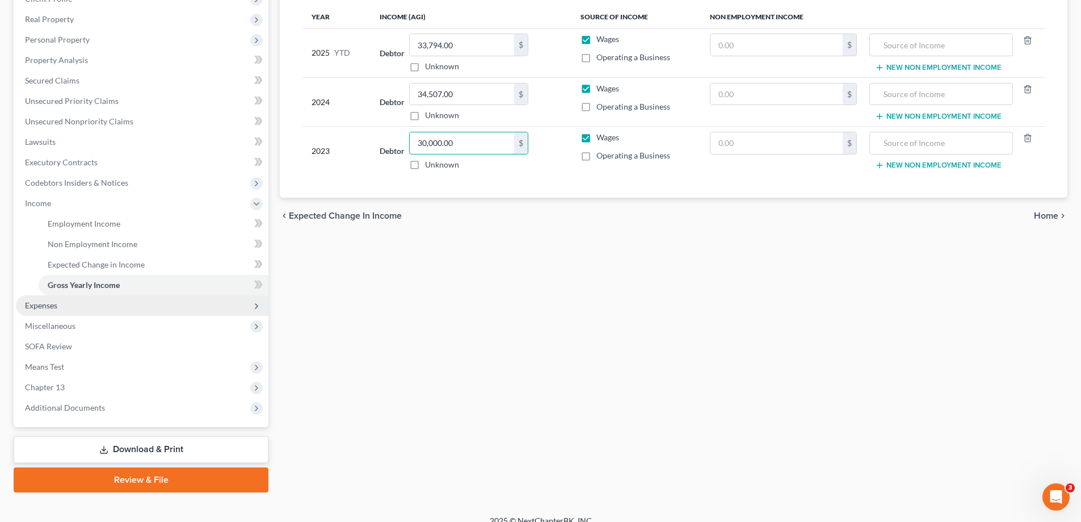
type input "30,000.00"
click at [52, 306] on span "Expenses" at bounding box center [41, 305] width 32 height 10
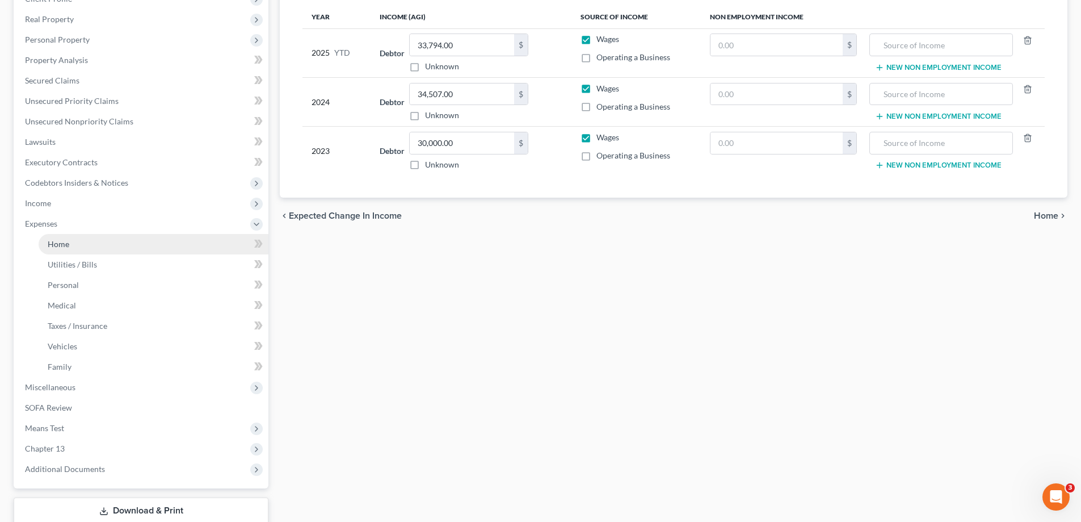
click at [82, 242] on link "Home" at bounding box center [154, 244] width 230 height 20
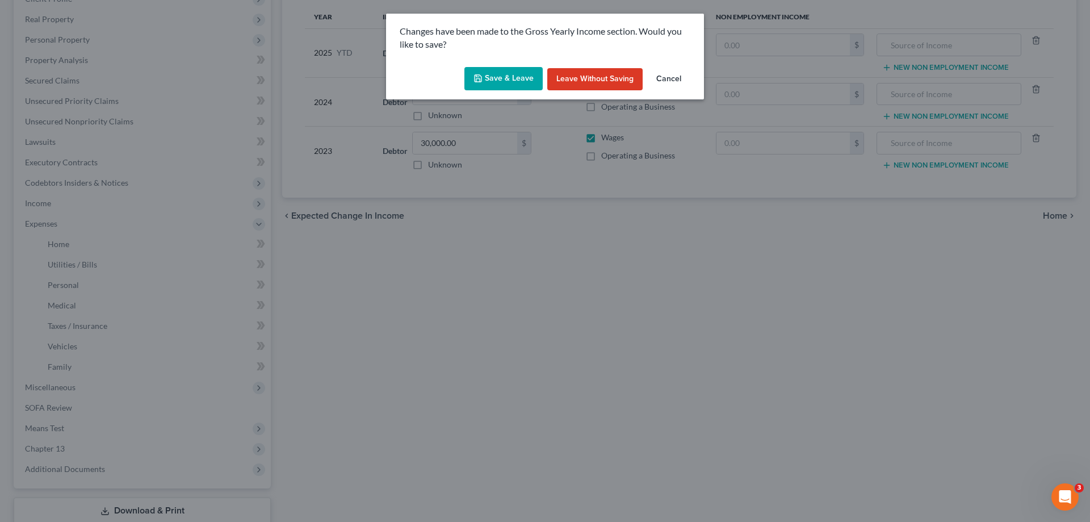
click at [495, 75] on button "Save & Leave" at bounding box center [503, 79] width 78 height 24
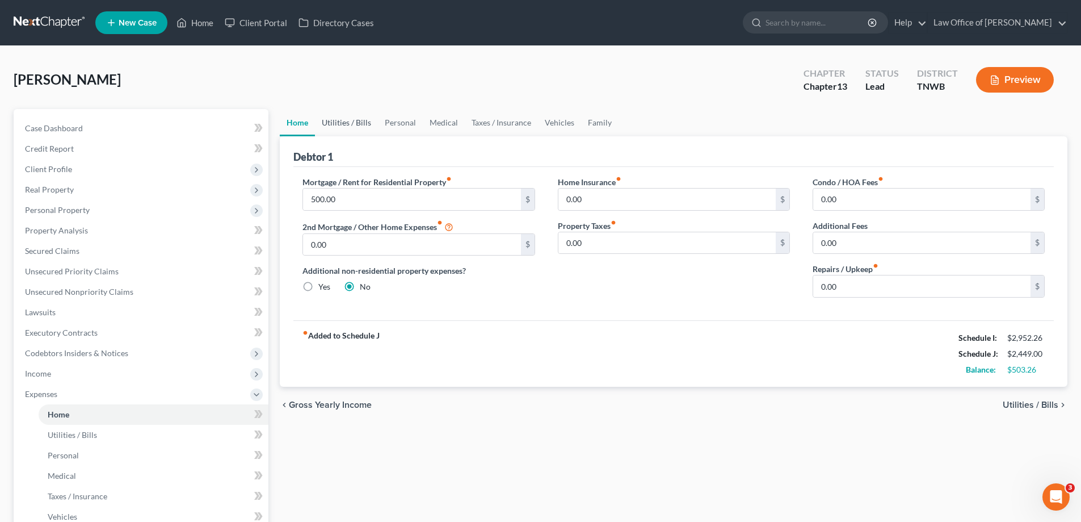
click at [334, 123] on link "Utilities / Bills" at bounding box center [346, 122] width 63 height 27
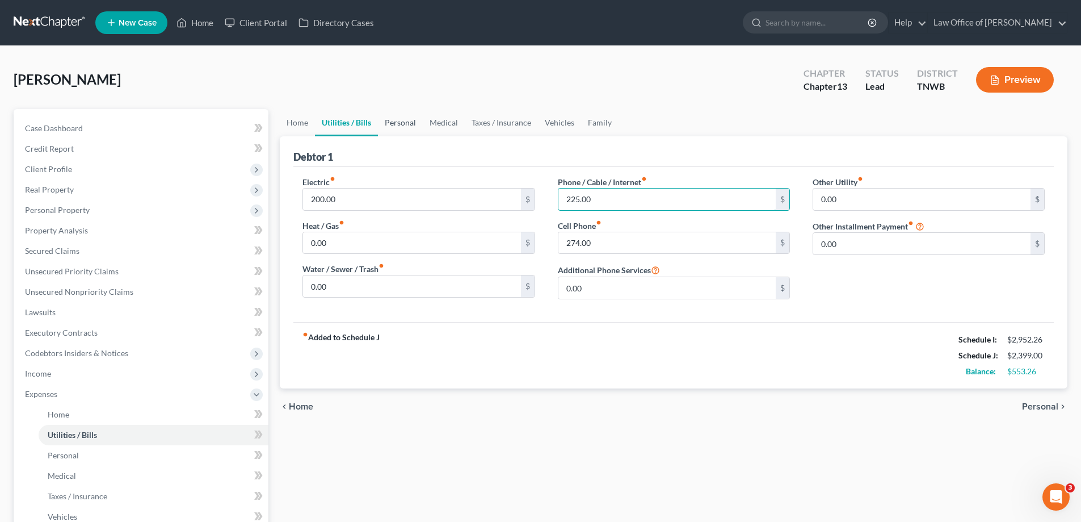
type input "225.00"
click at [398, 120] on link "Personal" at bounding box center [400, 122] width 45 height 27
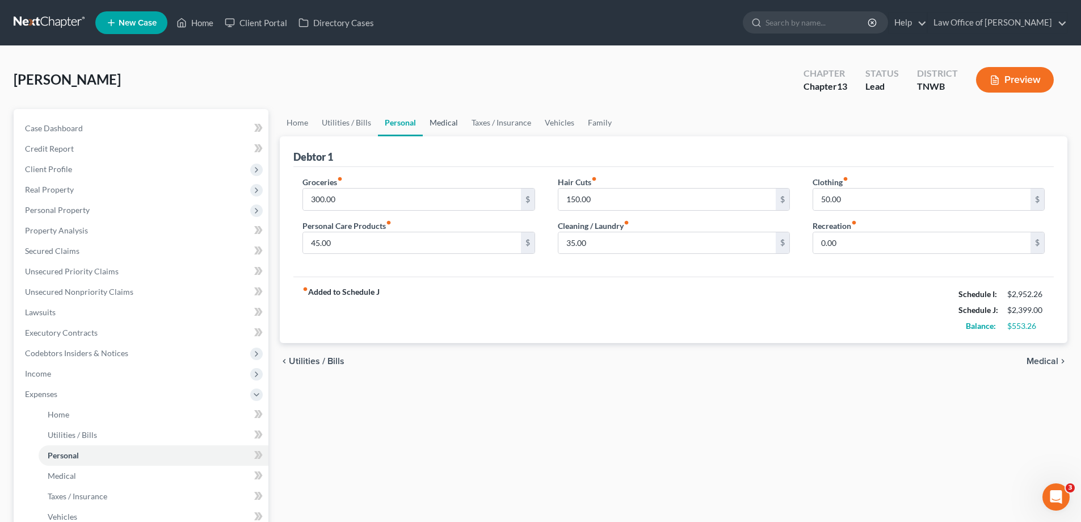
click at [443, 125] on link "Medical" at bounding box center [444, 122] width 42 height 27
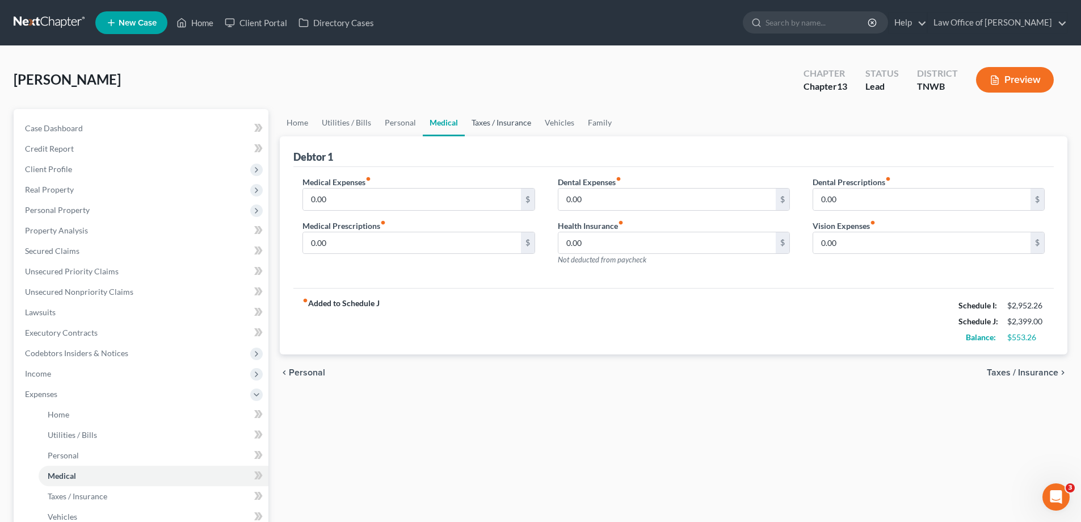
click at [491, 124] on link "Taxes / Insurance" at bounding box center [501, 122] width 73 height 27
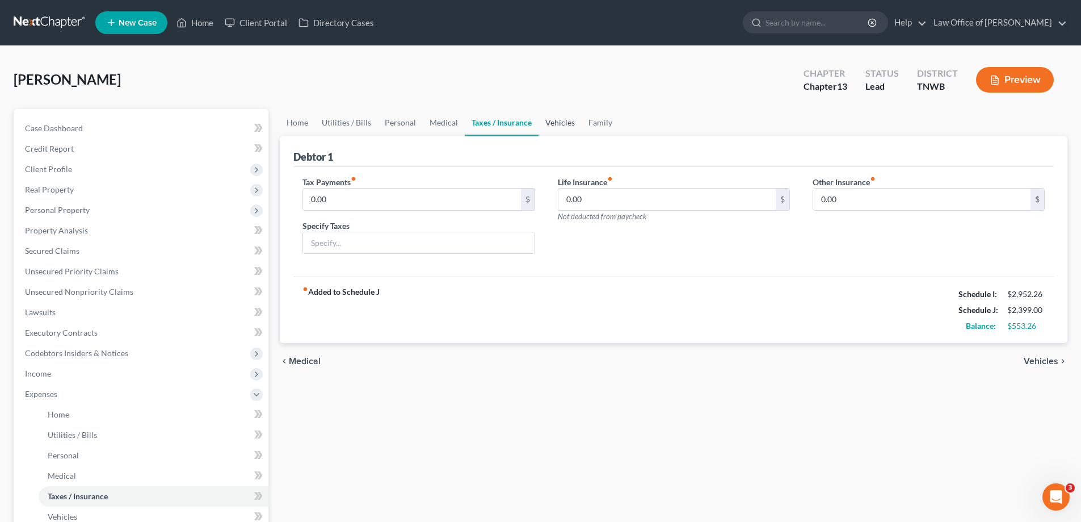
click at [546, 117] on link "Vehicles" at bounding box center [560, 122] width 43 height 27
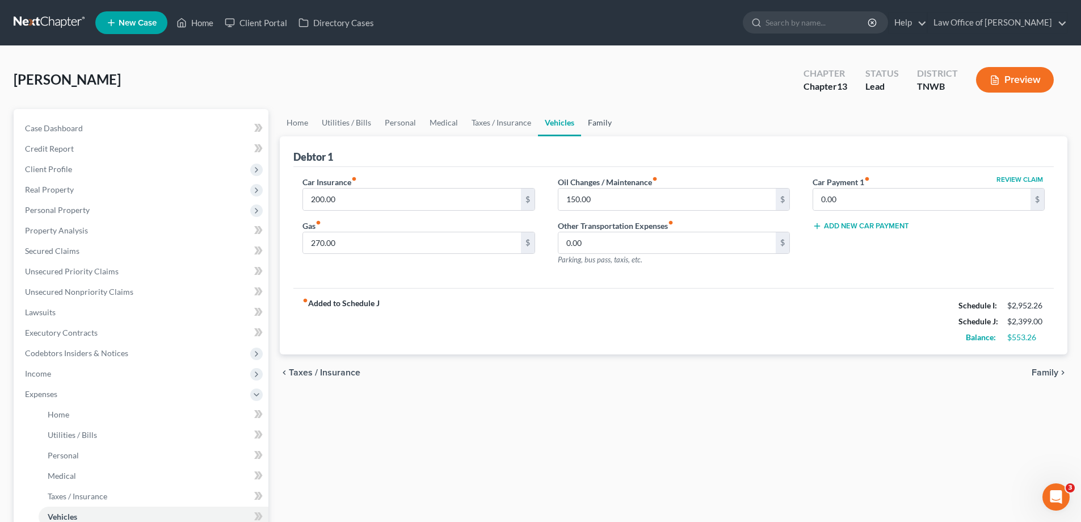
click at [594, 121] on link "Family" at bounding box center [599, 122] width 37 height 27
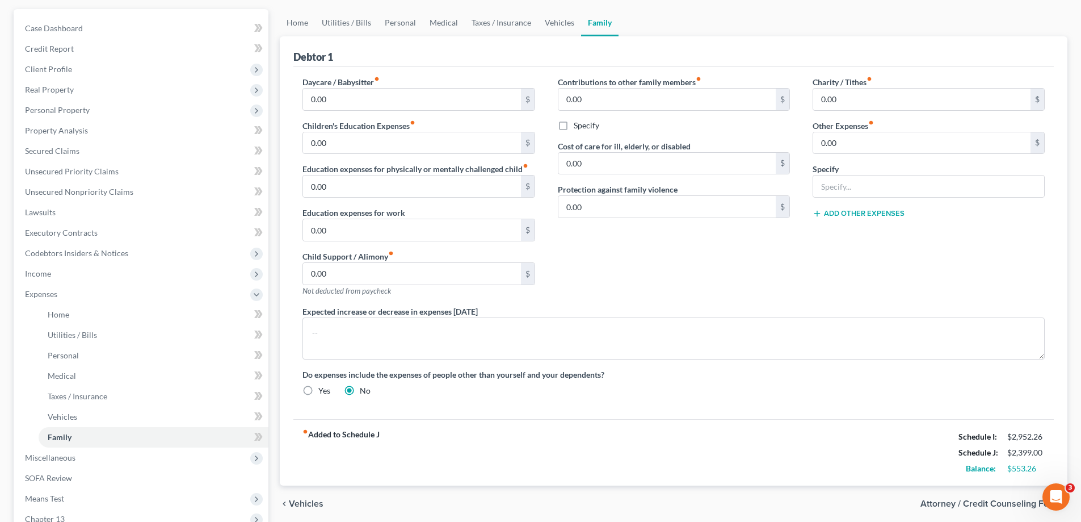
scroll to position [245, 0]
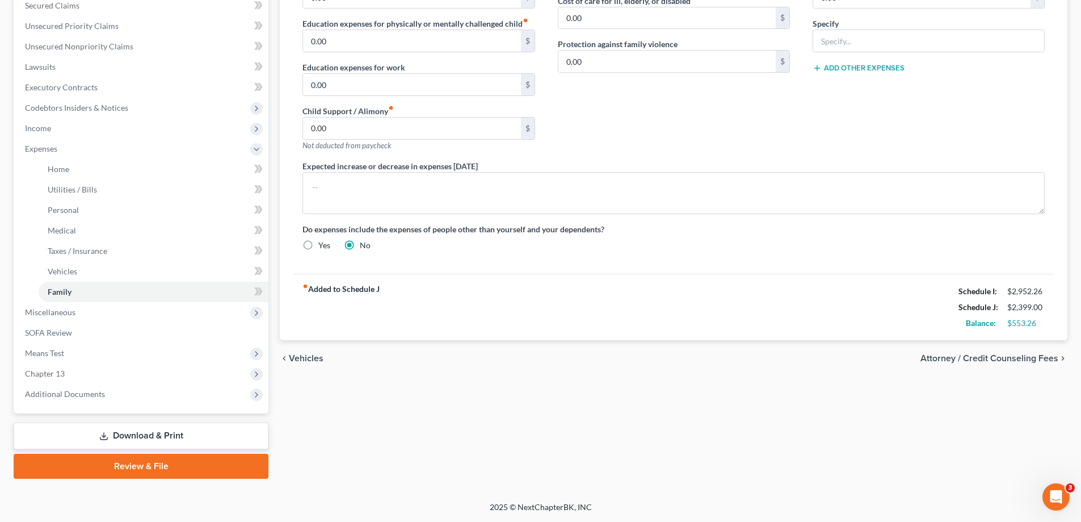
click at [143, 435] on link "Download & Print" at bounding box center [141, 435] width 255 height 27
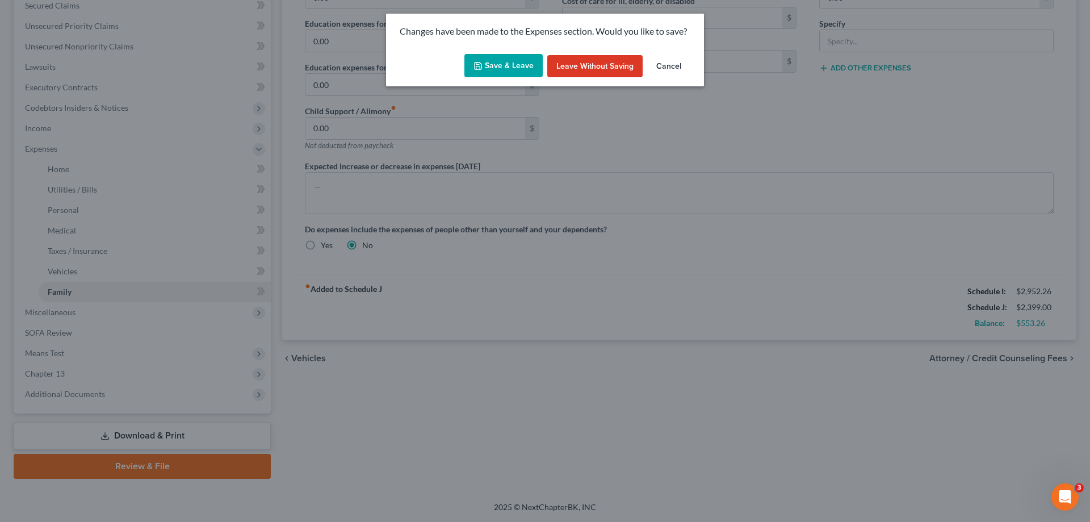
click at [501, 61] on button "Save & Leave" at bounding box center [503, 66] width 78 height 24
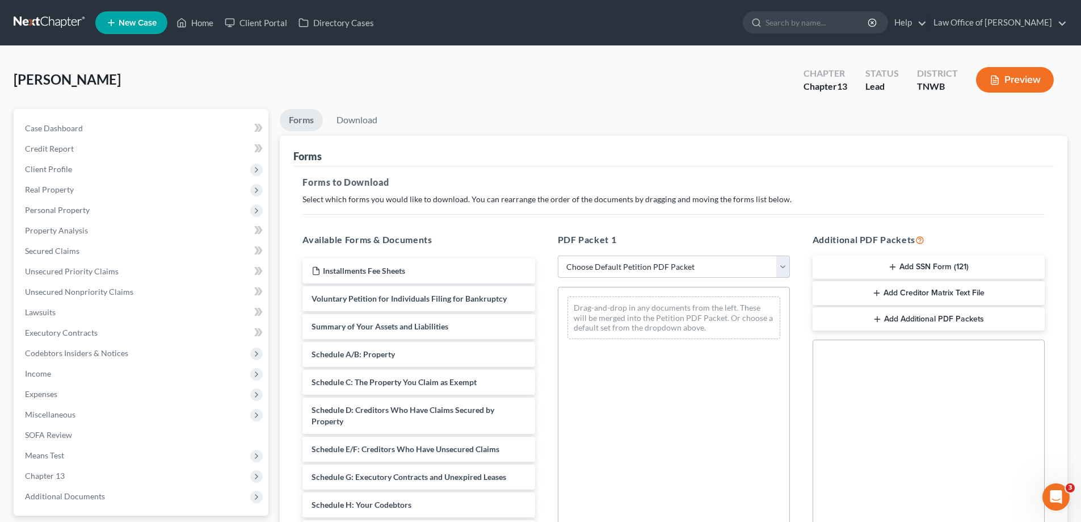
click at [785, 267] on select "Choose Default Petition PDF Packet Complete Bankruptcy Petition (all forms and …" at bounding box center [674, 266] width 232 height 23
select select "3"
click at [558, 255] on select "Choose Default Petition PDF Packet Complete Bankruptcy Petition (all forms and …" at bounding box center [674, 266] width 232 height 23
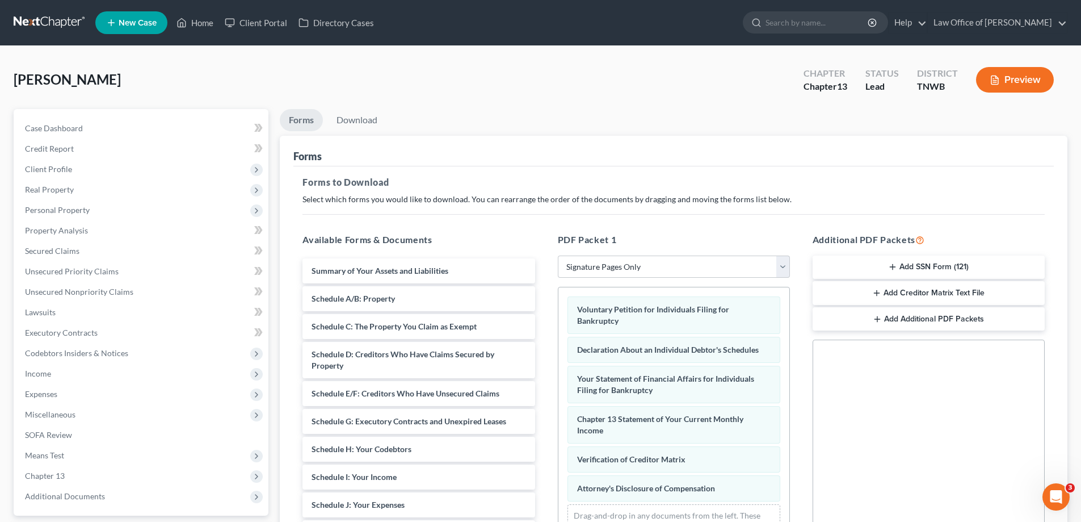
click at [915, 266] on button "Add SSN Form (121)" at bounding box center [929, 267] width 232 height 24
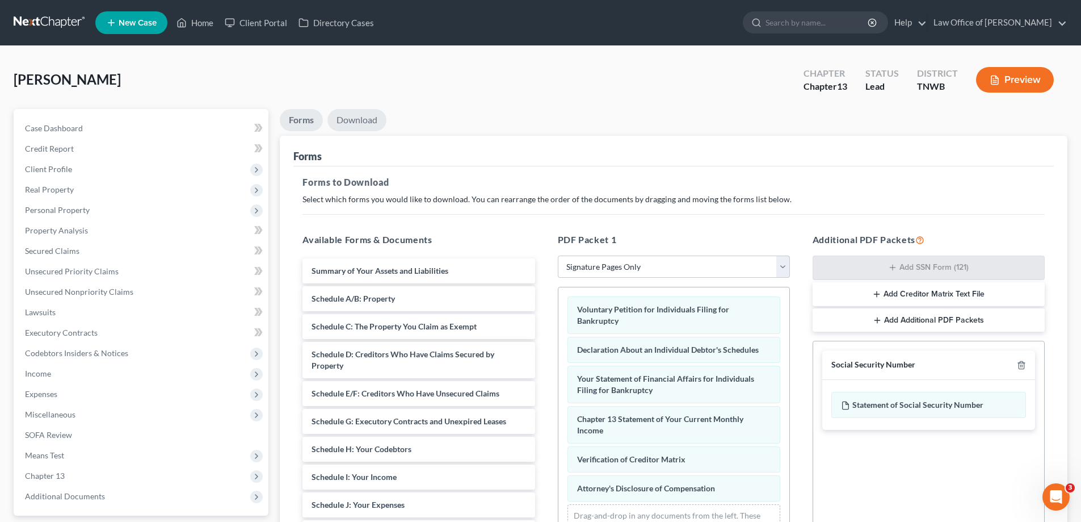
click at [359, 122] on link "Download" at bounding box center [356, 120] width 59 height 22
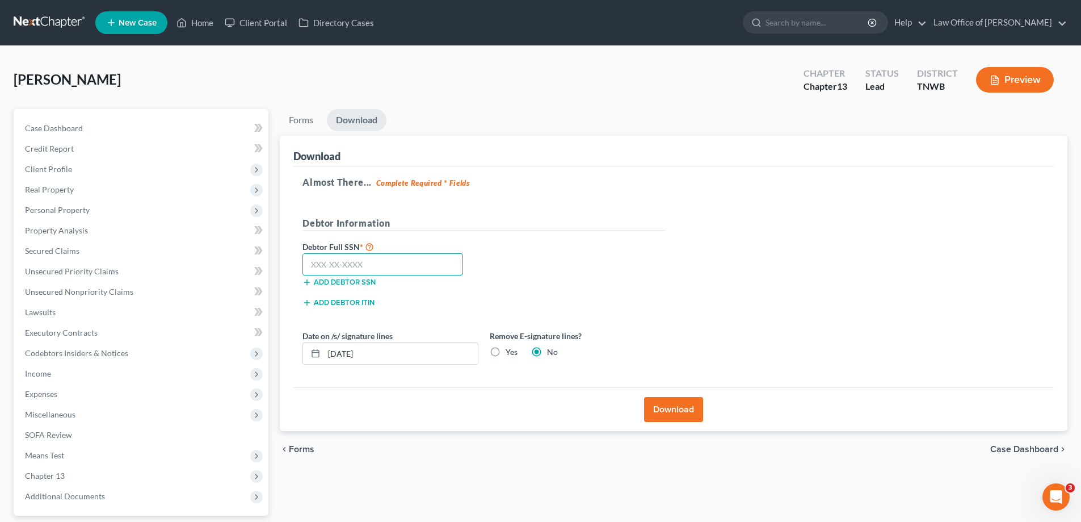
click at [400, 261] on input "text" at bounding box center [383, 264] width 161 height 23
type input "553-63-6025"
click at [673, 413] on button "Download" at bounding box center [673, 409] width 59 height 25
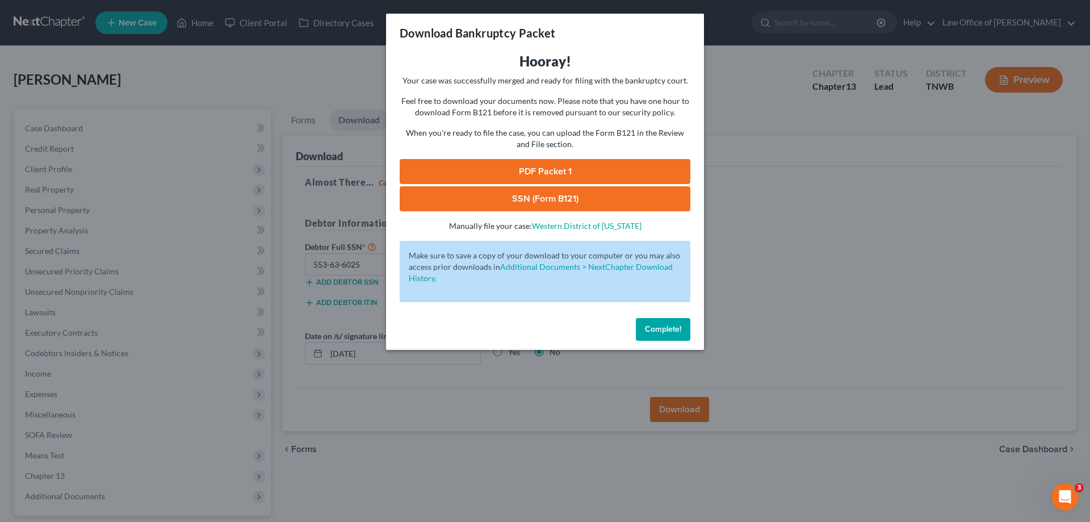
click at [555, 190] on link "SSN (Form B121)" at bounding box center [545, 198] width 291 height 25
click at [593, 165] on link "PDF Packet 1" at bounding box center [545, 171] width 291 height 25
click at [669, 328] on span "Complete!" at bounding box center [663, 329] width 36 height 10
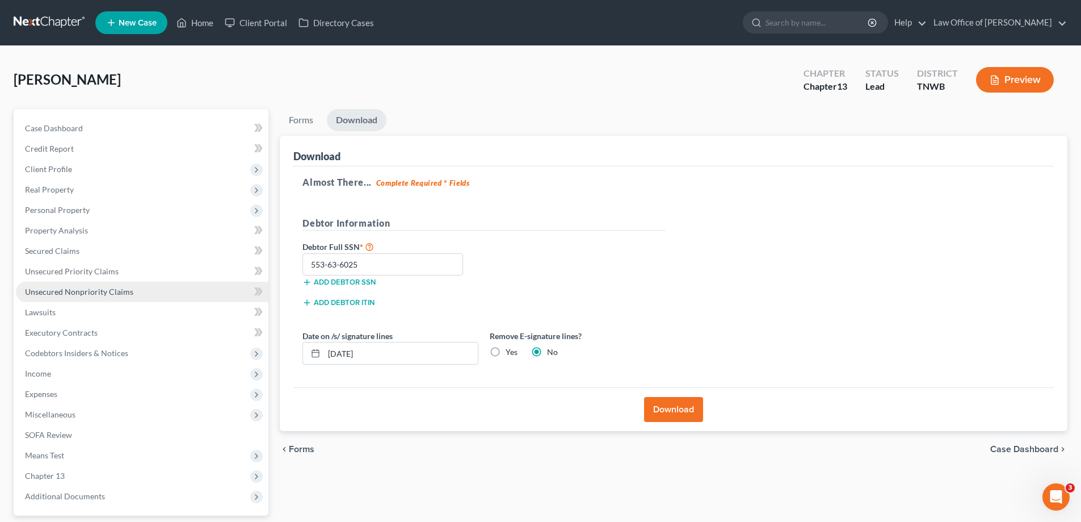
click at [112, 288] on span "Unsecured Nonpriority Claims" at bounding box center [79, 292] width 108 height 10
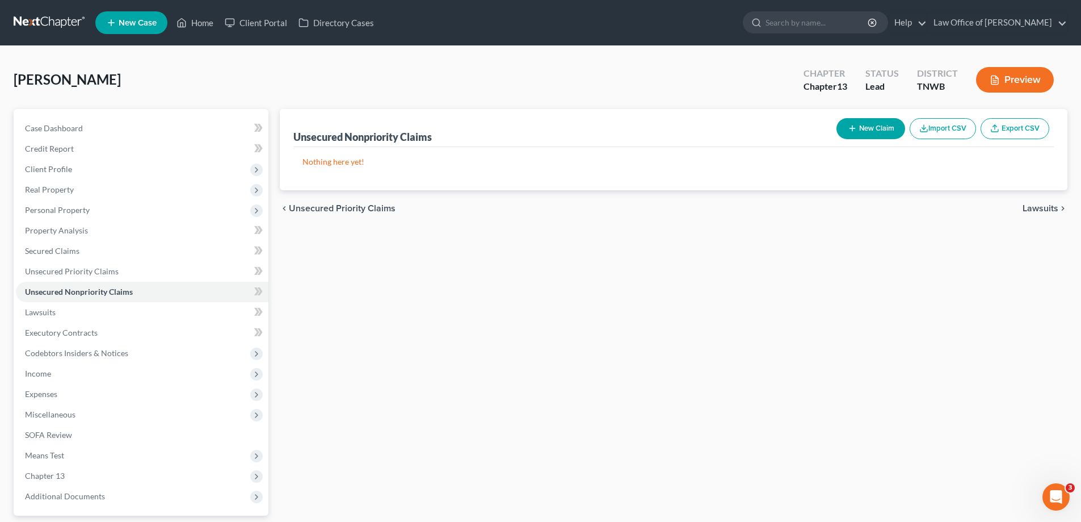
click at [875, 129] on button "New Claim" at bounding box center [871, 128] width 69 height 21
select select "0"
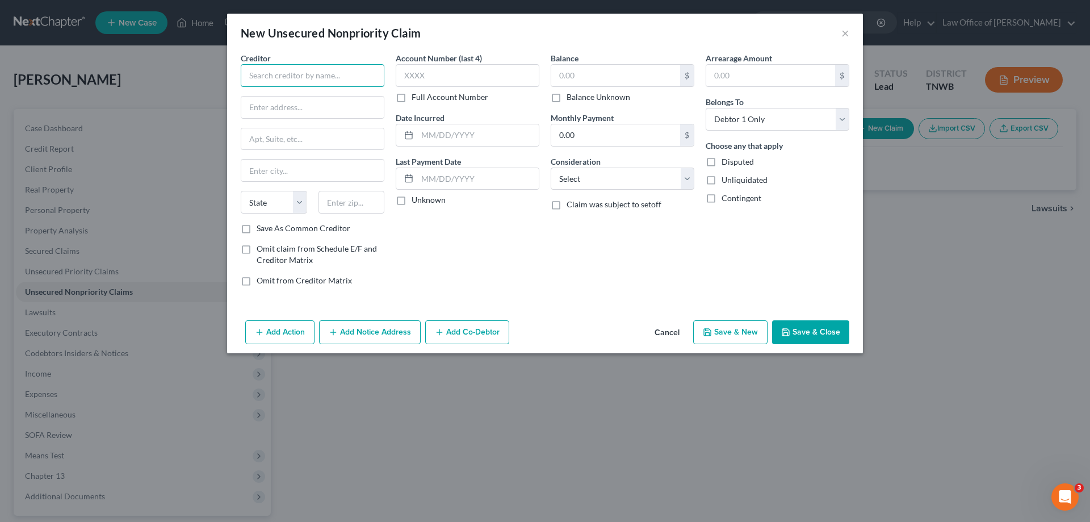
click at [367, 85] on input "text" at bounding box center [313, 75] width 144 height 23
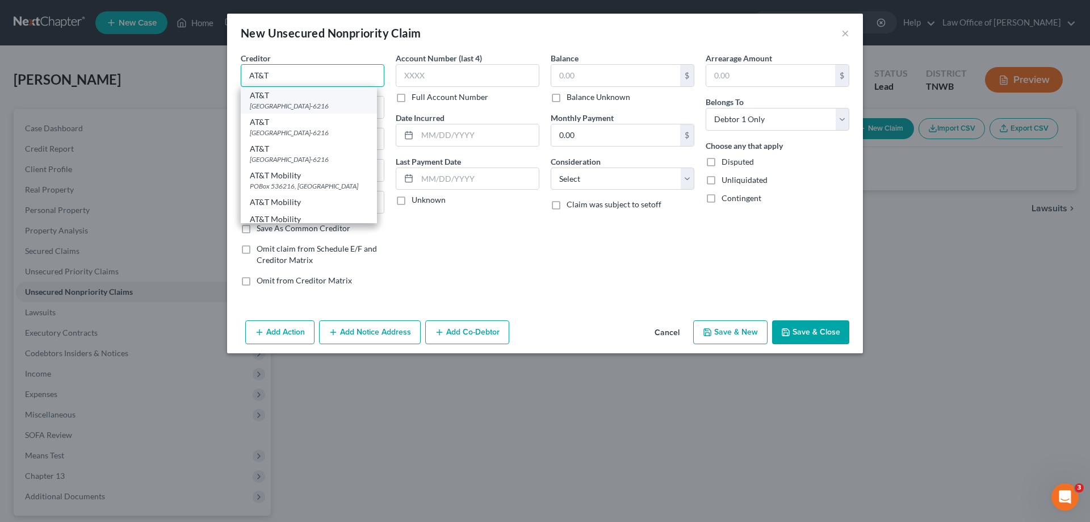
type input "AT&T"
click at [310, 104] on div "[GEOGRAPHIC_DATA]-6216" at bounding box center [309, 106] width 118 height 10
type input "PO Box 536216"
type input "[GEOGRAPHIC_DATA]"
select select "10"
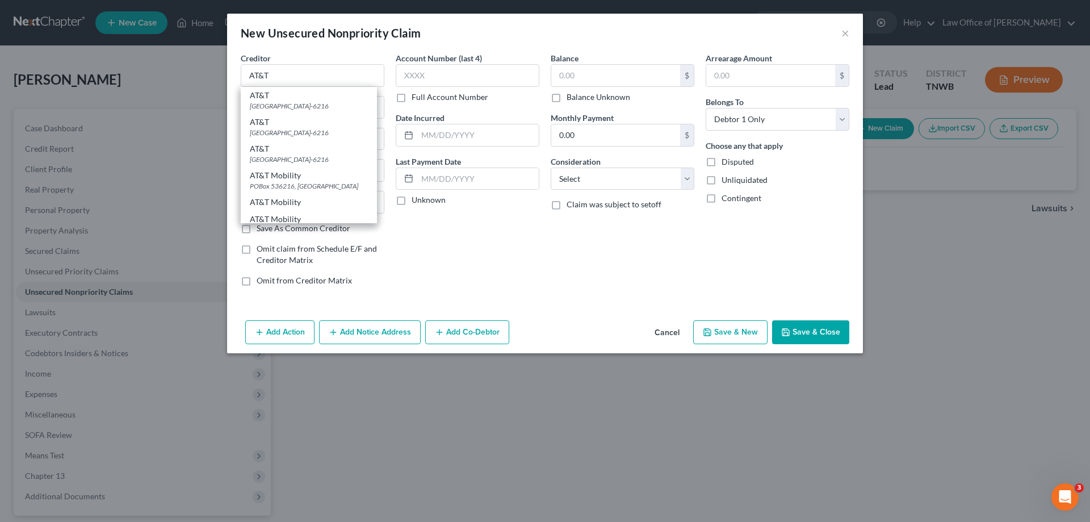
type input "30353-6216"
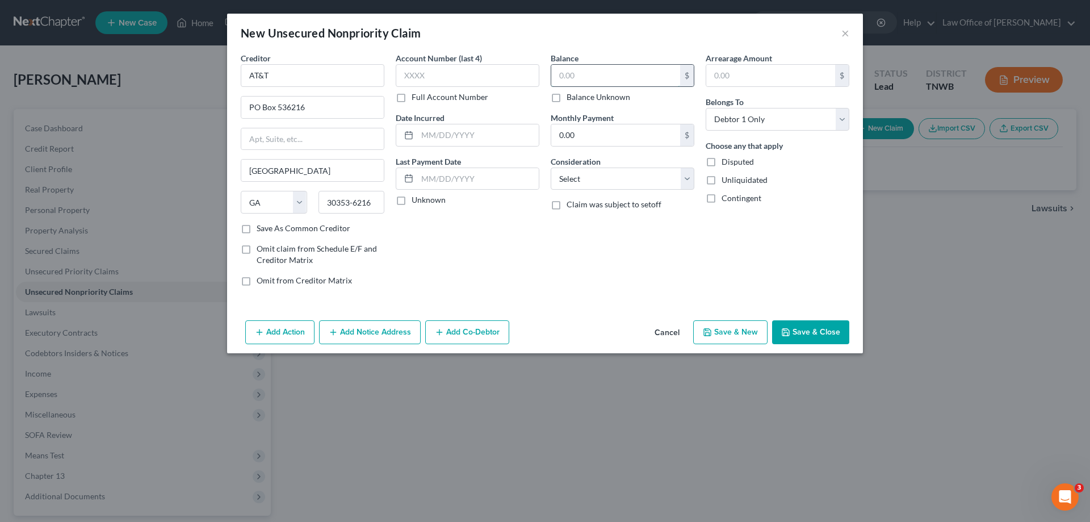
click at [593, 81] on input "text" at bounding box center [615, 76] width 129 height 22
type input "200.00"
click at [723, 333] on button "Save & New" at bounding box center [730, 332] width 74 height 24
select select "0"
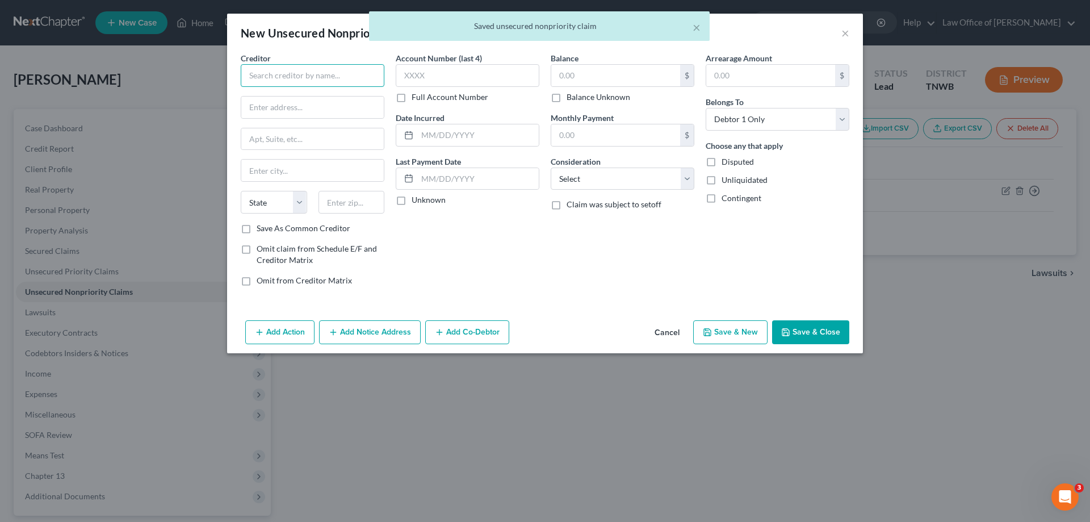
click at [356, 78] on input "text" at bounding box center [313, 75] width 144 height 23
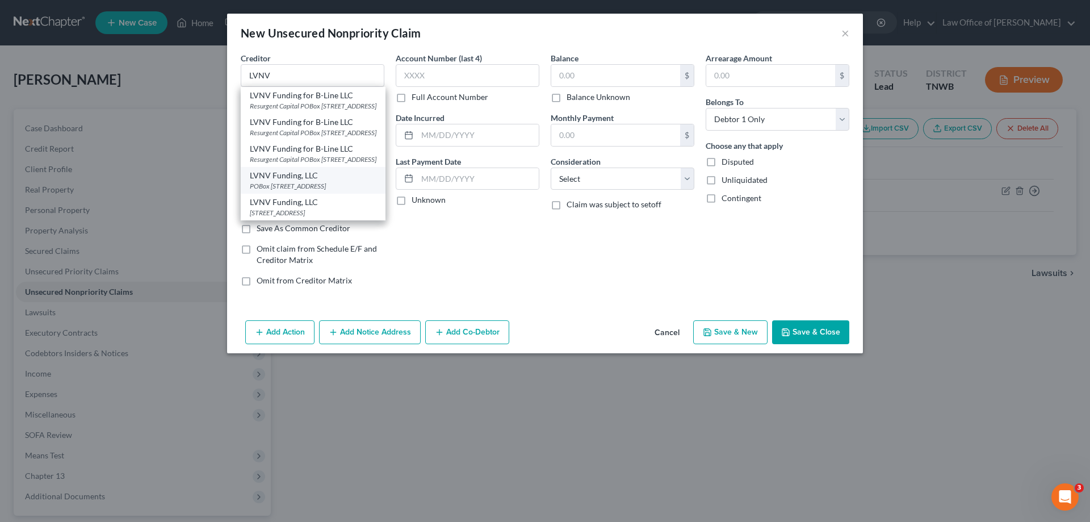
click at [330, 181] on div "LVNV Funding, LLC" at bounding box center [313, 175] width 127 height 11
type input "LVNV Funding, LLC"
type input "POBox 1269"
type input "#206"
type input "[GEOGRAPHIC_DATA]"
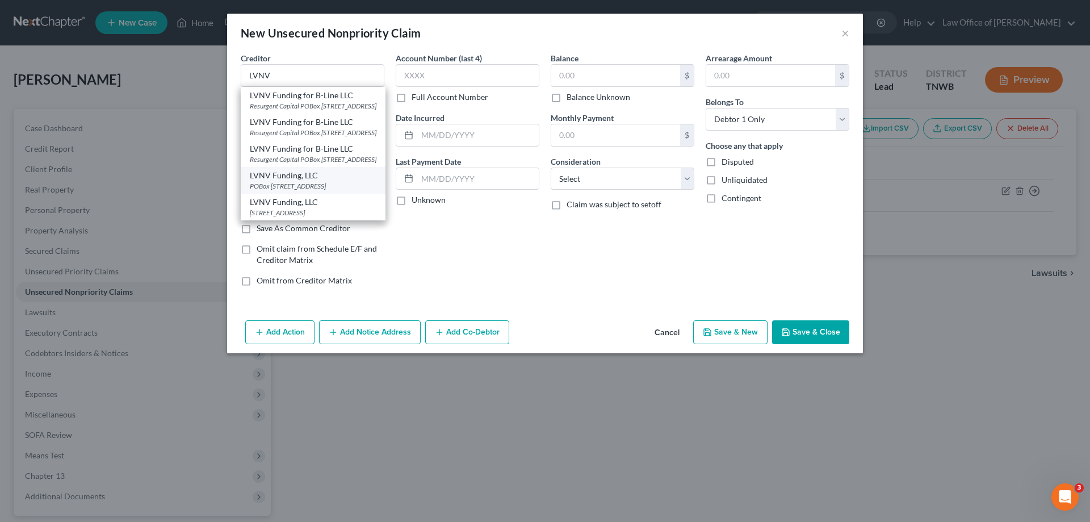
select select "42"
type input "29602"
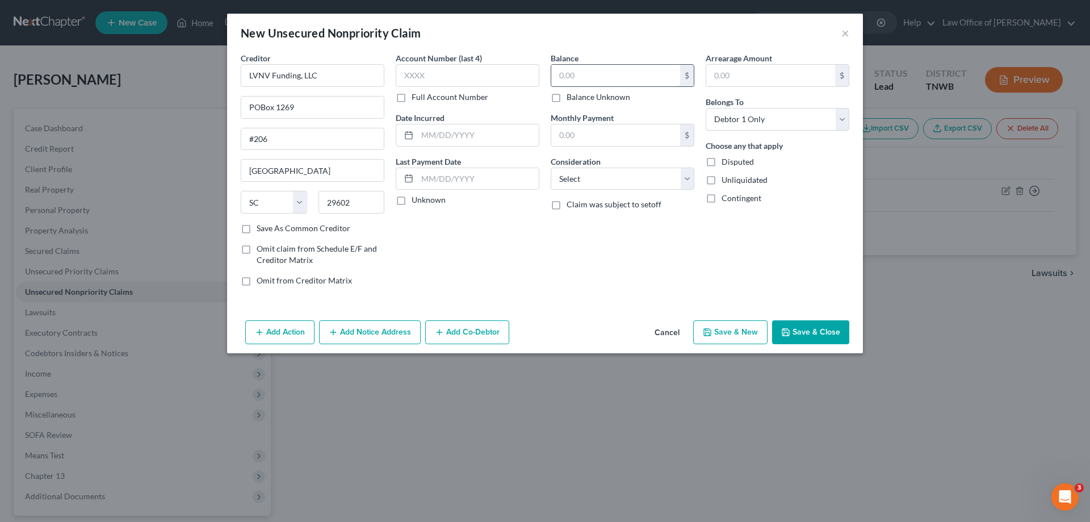
click at [593, 80] on input "text" at bounding box center [615, 76] width 129 height 22
type input "200.00"
click at [744, 335] on button "Save & New" at bounding box center [730, 332] width 74 height 24
select select "0"
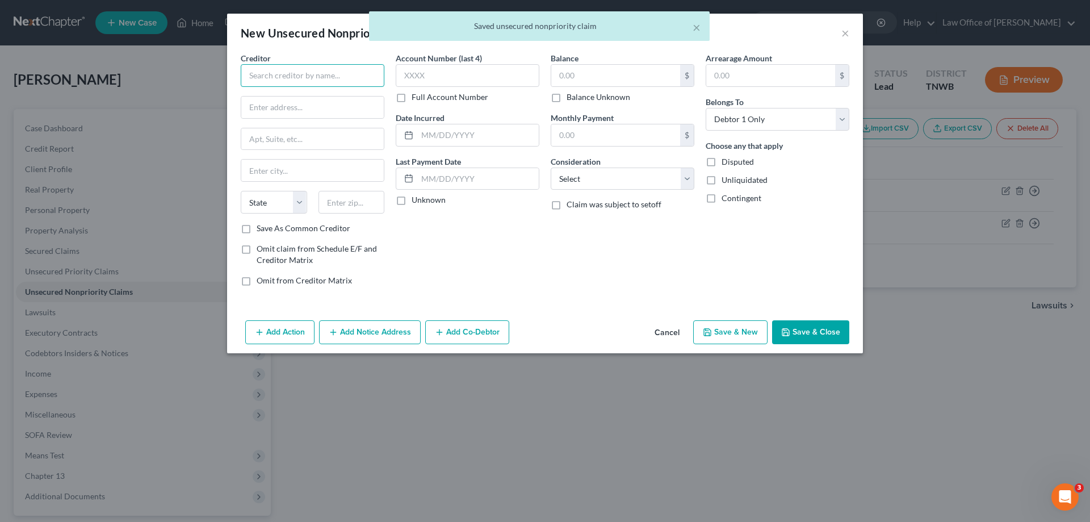
click at [352, 79] on input "text" at bounding box center [313, 75] width 144 height 23
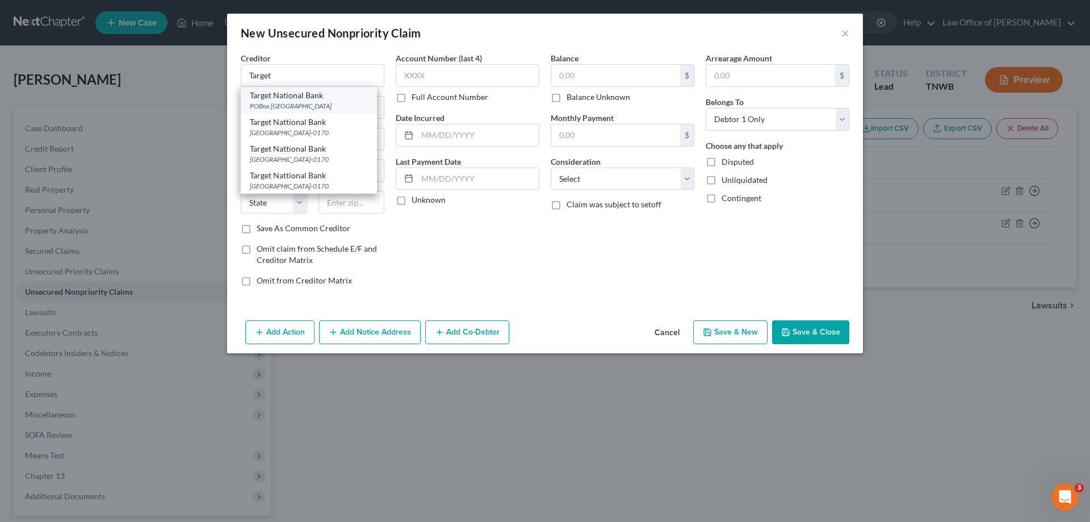
click at [316, 108] on div "POBox [GEOGRAPHIC_DATA]" at bounding box center [309, 106] width 118 height 10
type input "Target National Bank"
type input "POBox 660170"
type input "[GEOGRAPHIC_DATA]"
select select "45"
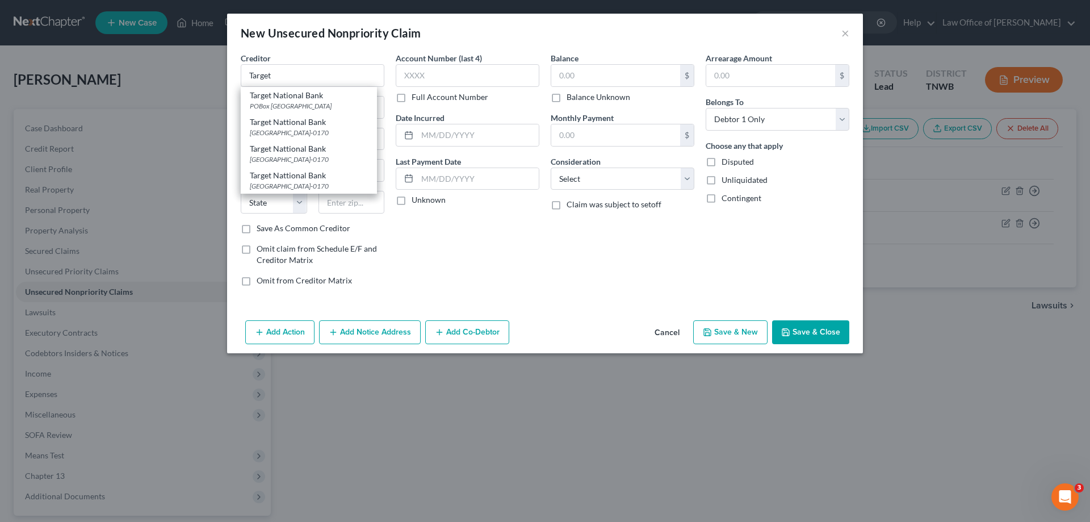
type input "75266"
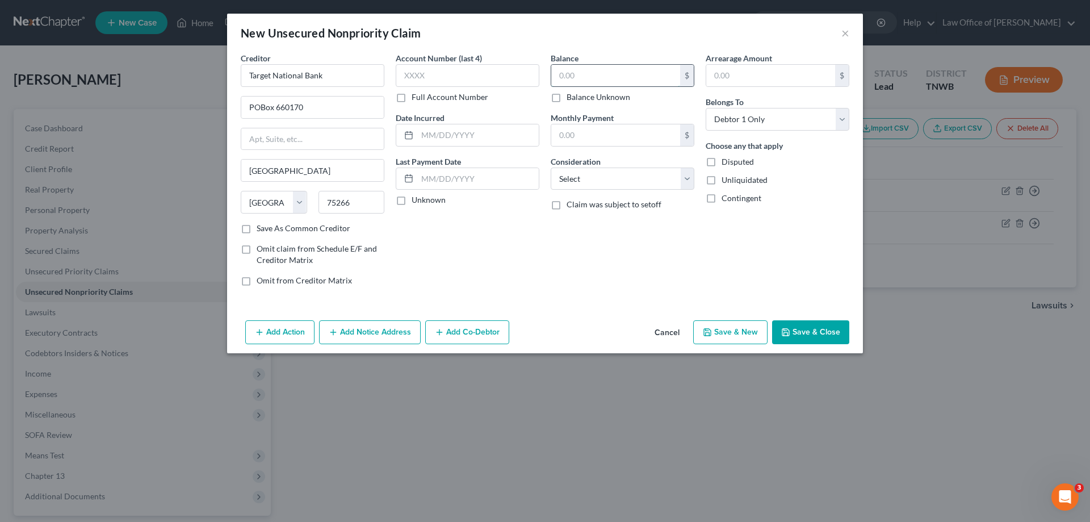
click at [598, 75] on input "text" at bounding box center [615, 76] width 129 height 22
type input "1,000.00"
click at [721, 332] on button "Save & New" at bounding box center [730, 332] width 74 height 24
select select "0"
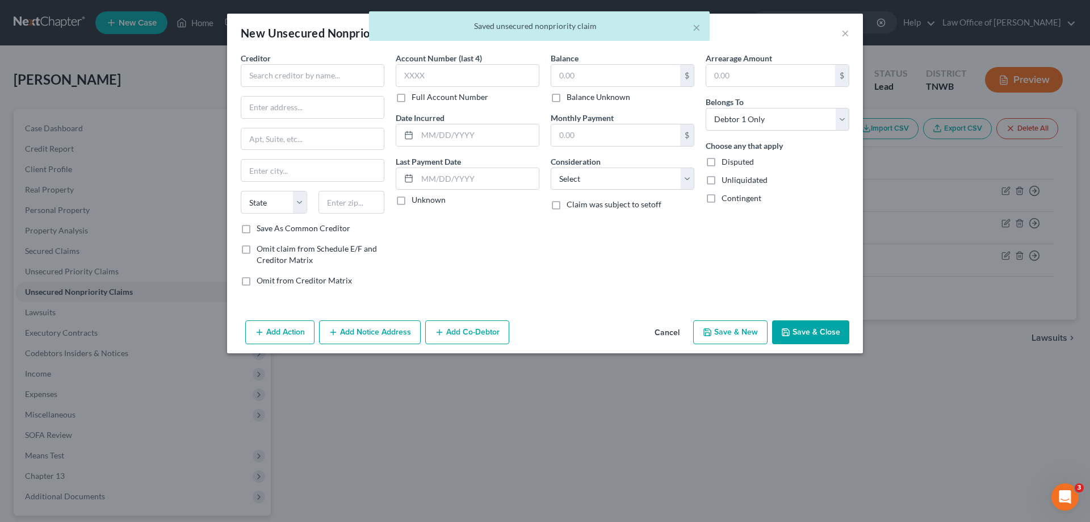
type input "0.00"
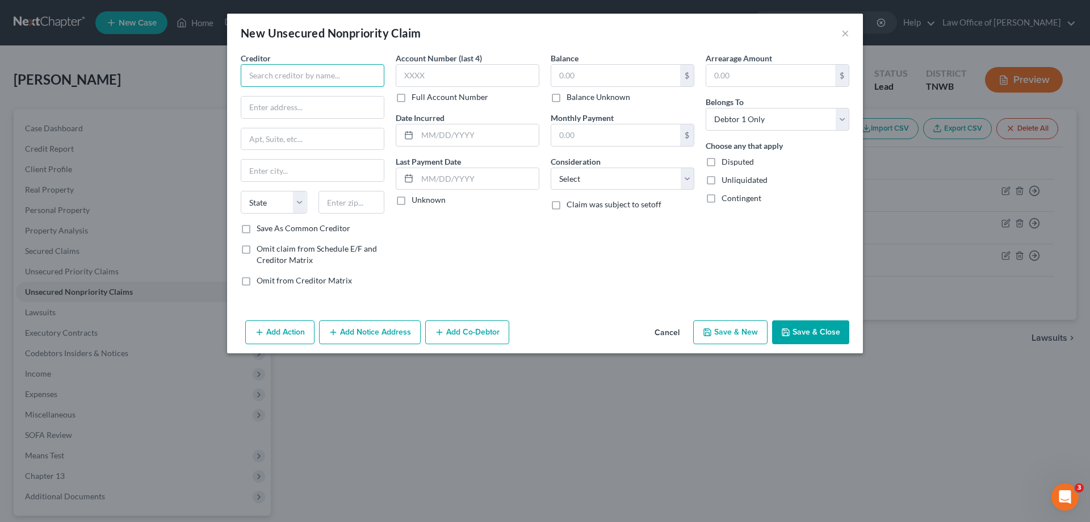
click at [303, 77] on input "text" at bounding box center [313, 75] width 144 height 23
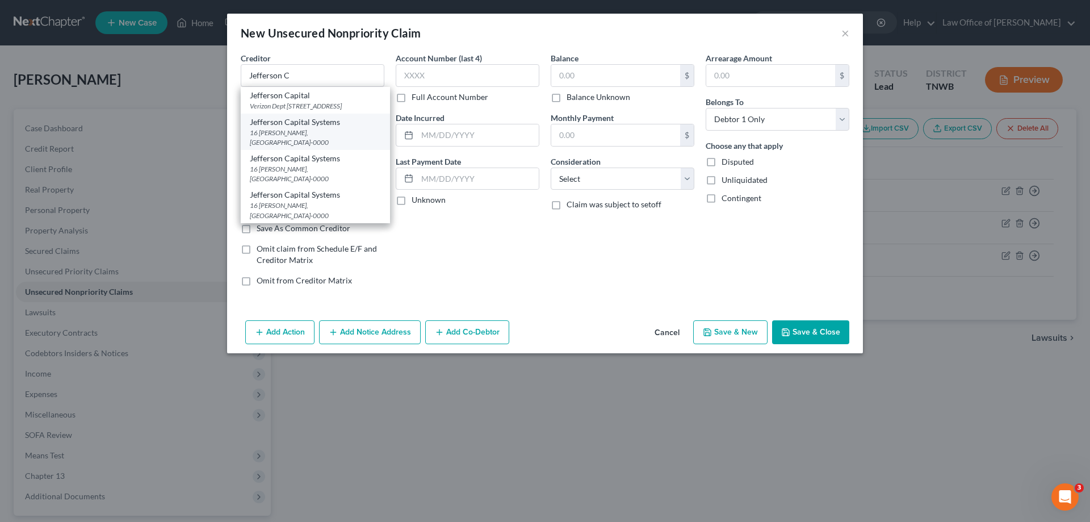
click at [303, 142] on div "16 [PERSON_NAME], [GEOGRAPHIC_DATA]-0000" at bounding box center [315, 137] width 131 height 19
type input "Jefferson Capital Systems"
type input "16 [PERSON_NAME]"
type input "Saint Cloud"
select select "24"
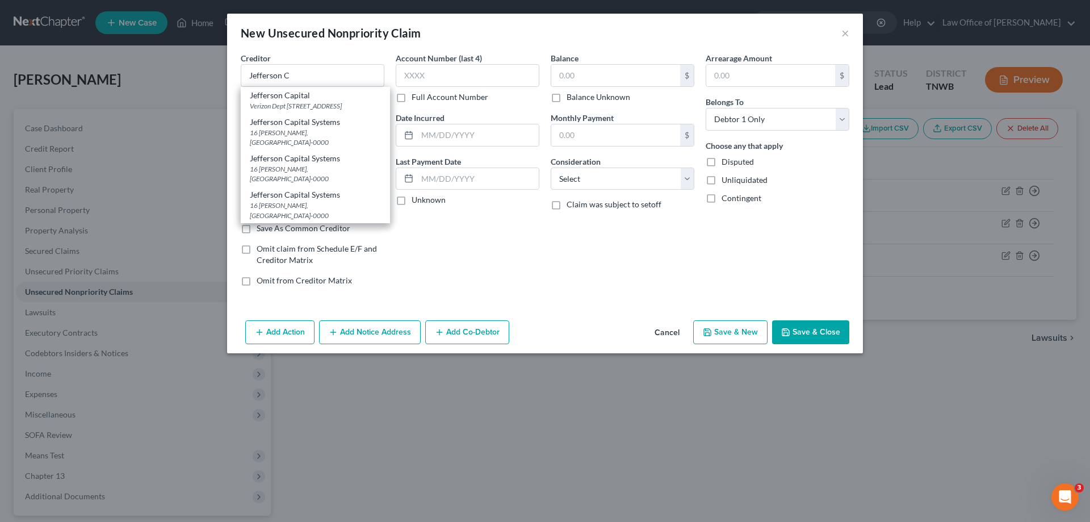
type input "56303-0000"
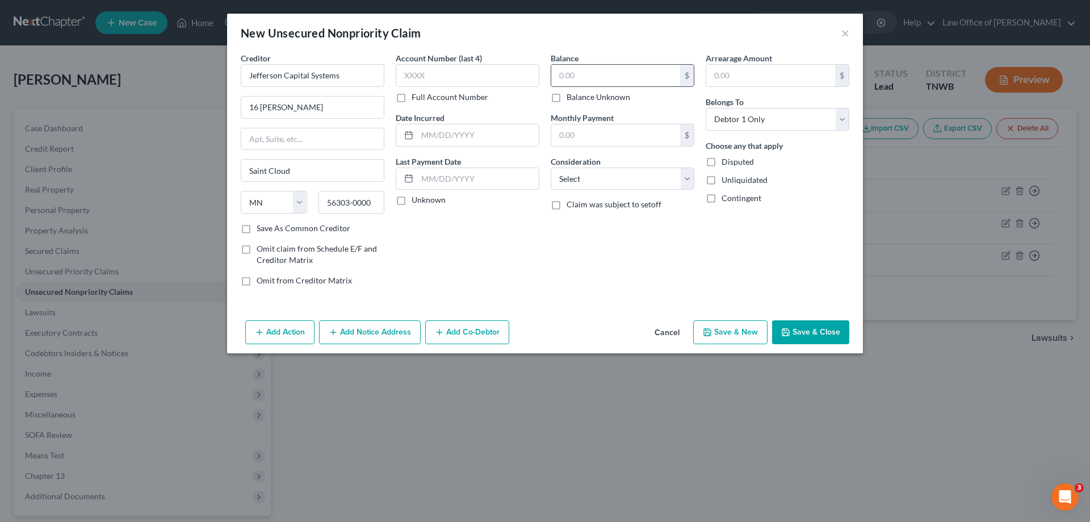
click at [607, 81] on input "text" at bounding box center [615, 76] width 129 height 22
type input "500.00"
click at [733, 329] on button "Save & New" at bounding box center [730, 332] width 74 height 24
select select "0"
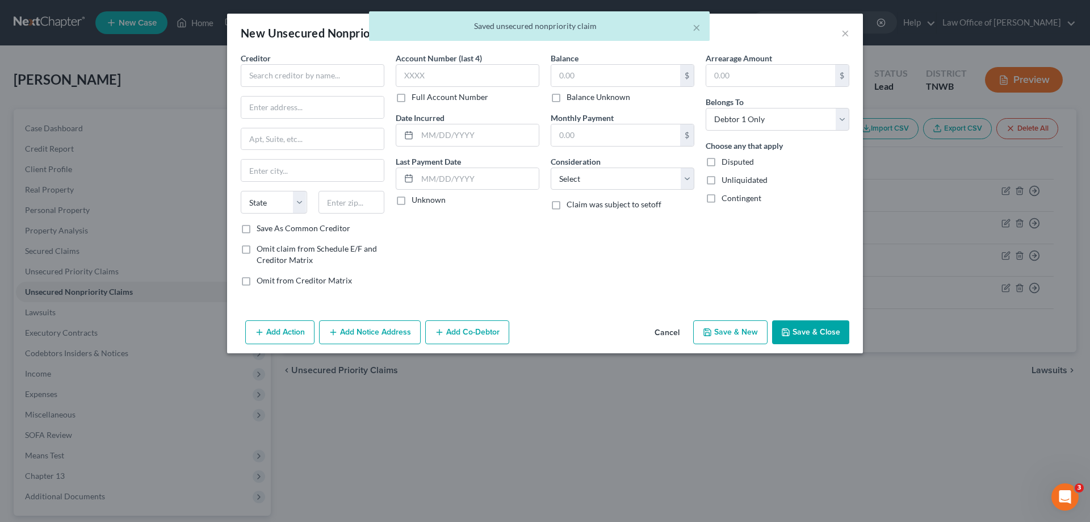
type input "0.00"
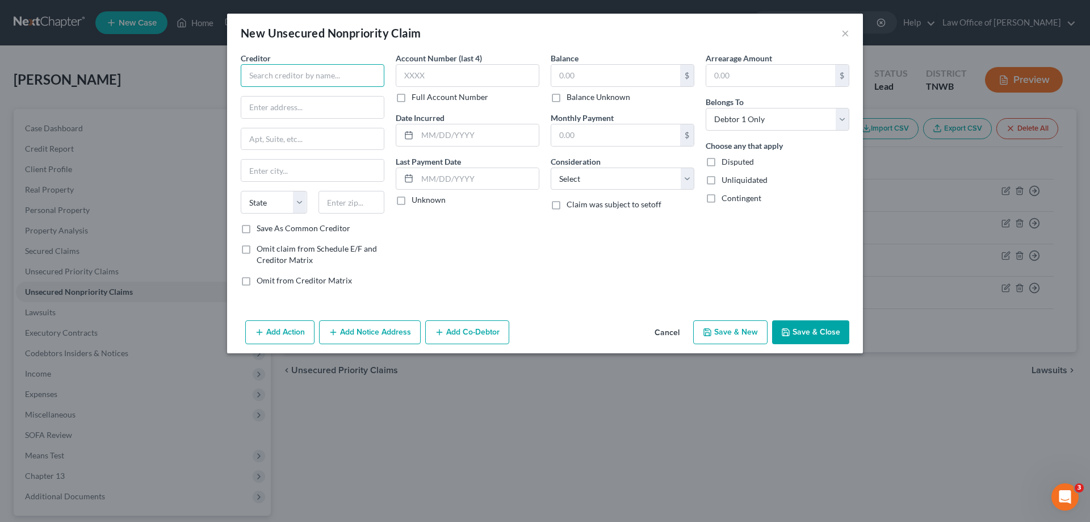
click at [280, 76] on input "text" at bounding box center [313, 75] width 144 height 23
type input "Ace Cash & Loan"
click at [614, 76] on input "text" at bounding box center [615, 76] width 129 height 22
type input "300.00"
click at [279, 102] on input "text" at bounding box center [312, 107] width 142 height 22
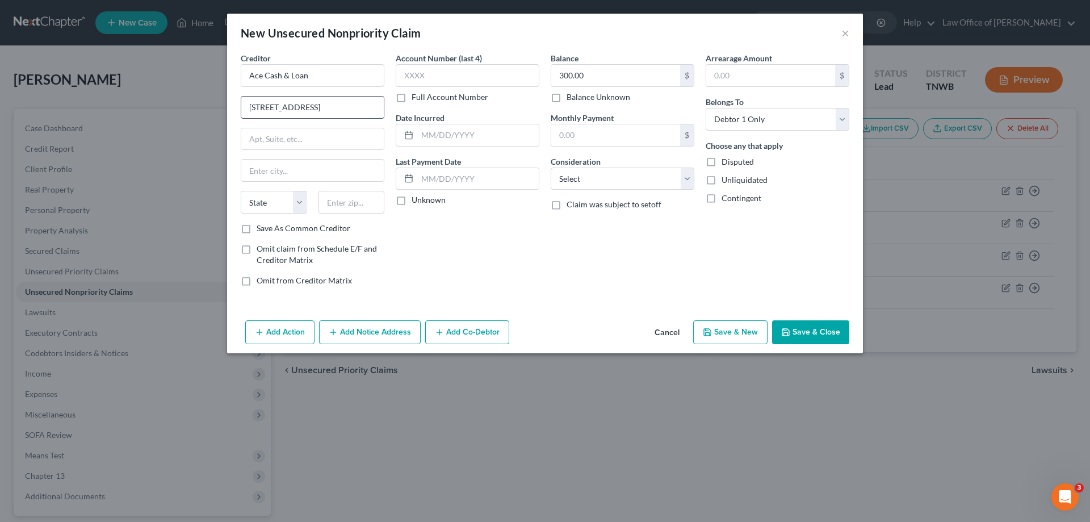
type input "[STREET_ADDRESS]"
type input "38120"
click at [749, 331] on button "Save & New" at bounding box center [730, 332] width 74 height 24
select select "0"
click at [660, 329] on button "Cancel" at bounding box center [666, 332] width 43 height 23
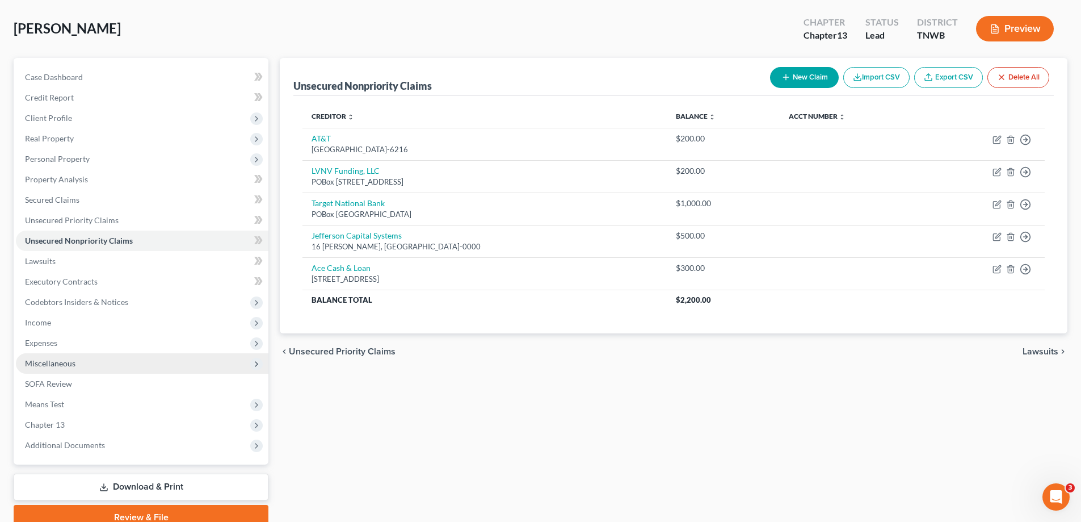
scroll to position [102, 0]
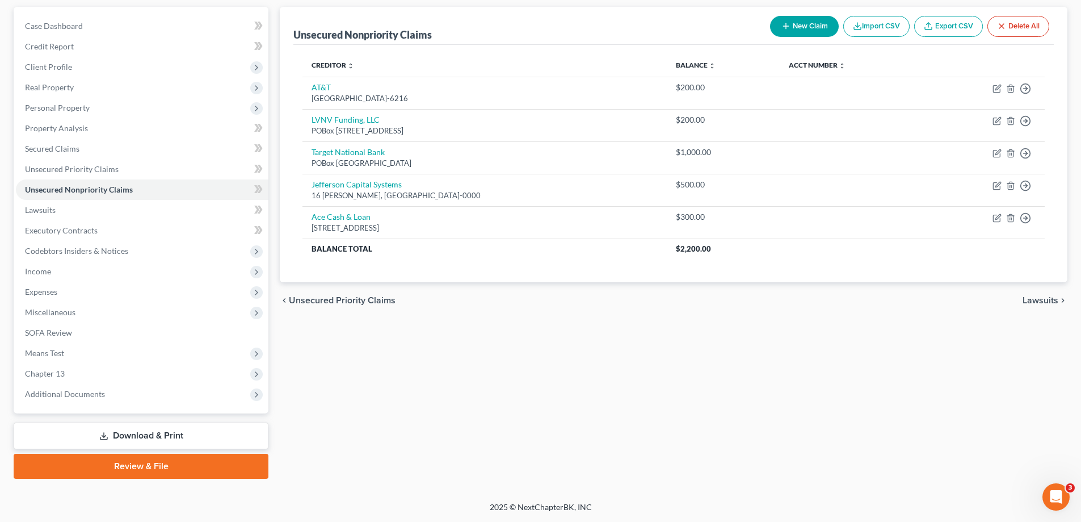
click at [143, 457] on link "Review & File" at bounding box center [141, 465] width 255 height 25
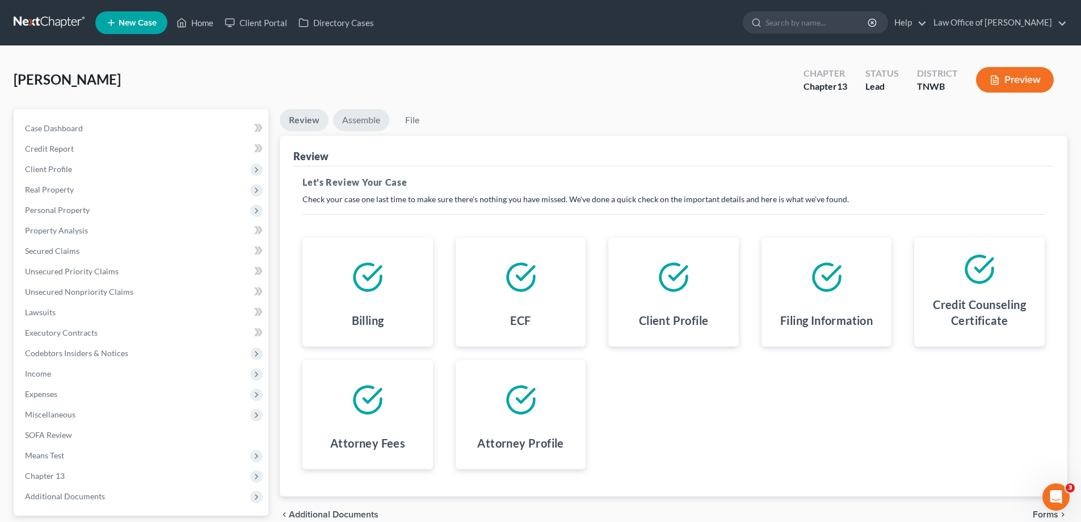
click at [369, 125] on link "Assemble" at bounding box center [361, 120] width 56 height 22
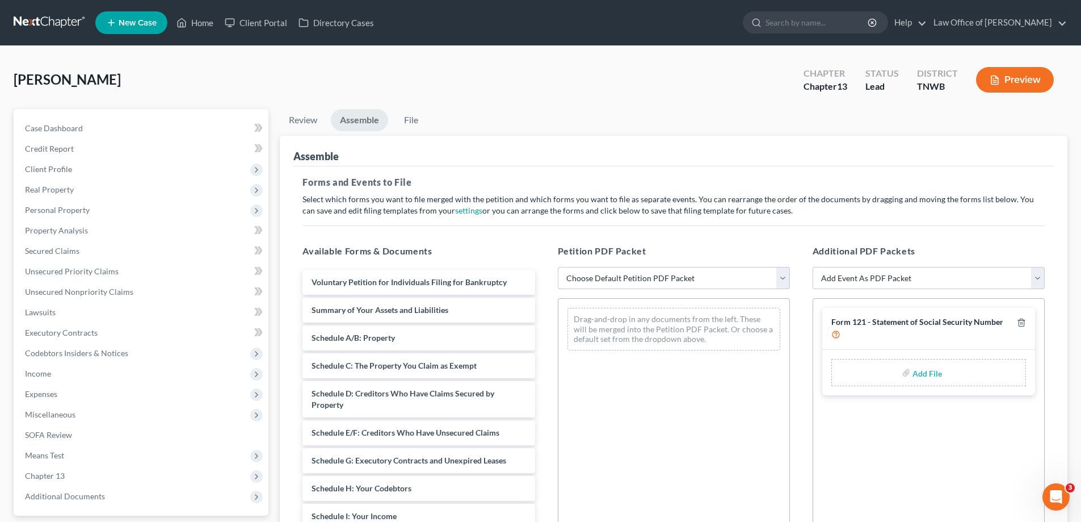
click at [787, 277] on select "Choose Default Petition PDF Packet Emergency Filing (Voluntary Petition and Cre…" at bounding box center [674, 278] width 232 height 23
select select "2"
click at [558, 267] on select "Choose Default Petition PDF Packet Emergency Filing (Voluntary Petition and Cre…" at bounding box center [674, 278] width 232 height 23
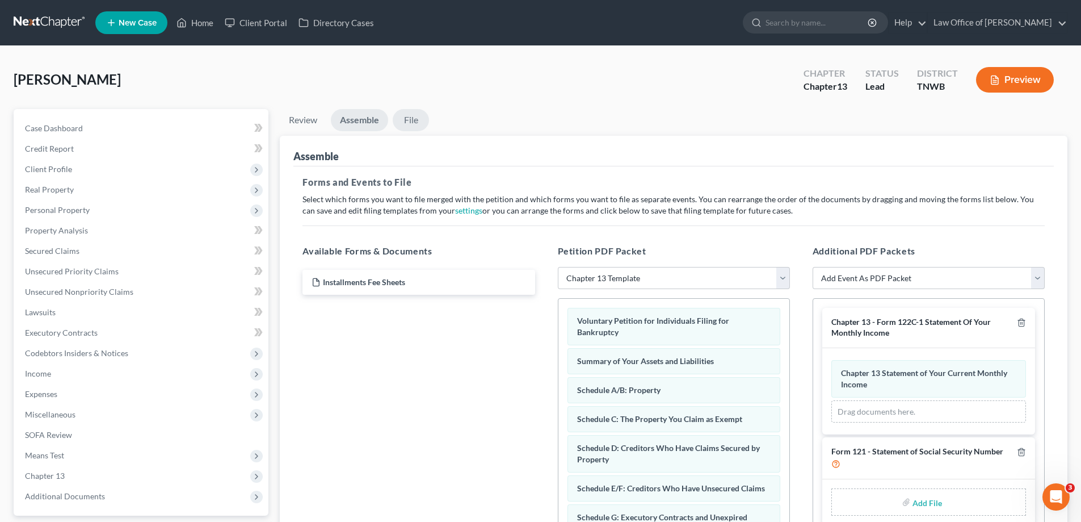
click at [415, 117] on link "File" at bounding box center [411, 120] width 36 height 22
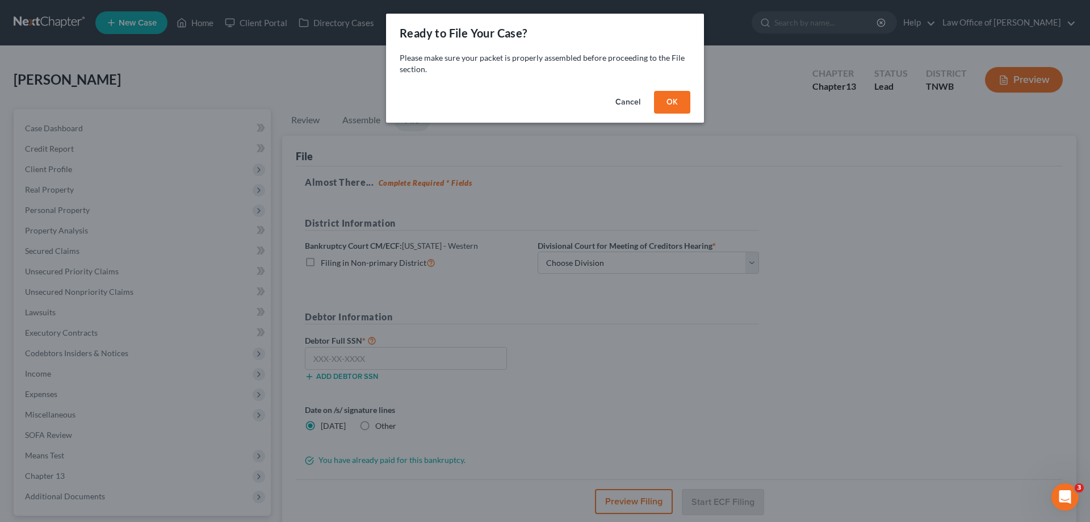
click at [656, 97] on button "OK" at bounding box center [672, 102] width 36 height 23
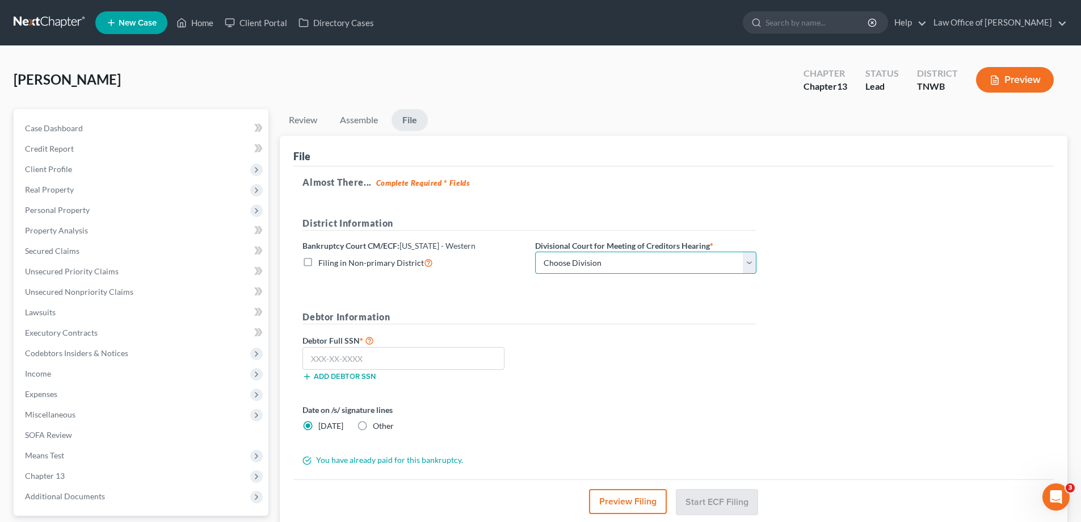
click at [749, 262] on select "Choose Division [PERSON_NAME] Memphis" at bounding box center [645, 262] width 221 height 23
select select "1"
click at [535, 251] on select "Choose Division [PERSON_NAME] Memphis" at bounding box center [645, 262] width 221 height 23
click at [444, 351] on input "text" at bounding box center [404, 358] width 202 height 23
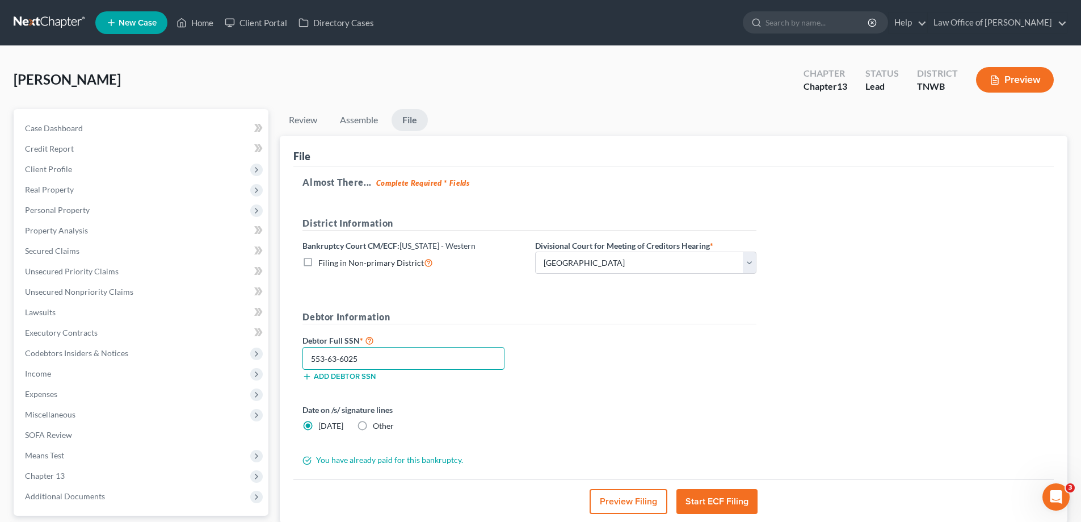
type input "553-63-6025"
click at [710, 499] on button "Start ECF Filing" at bounding box center [717, 501] width 81 height 25
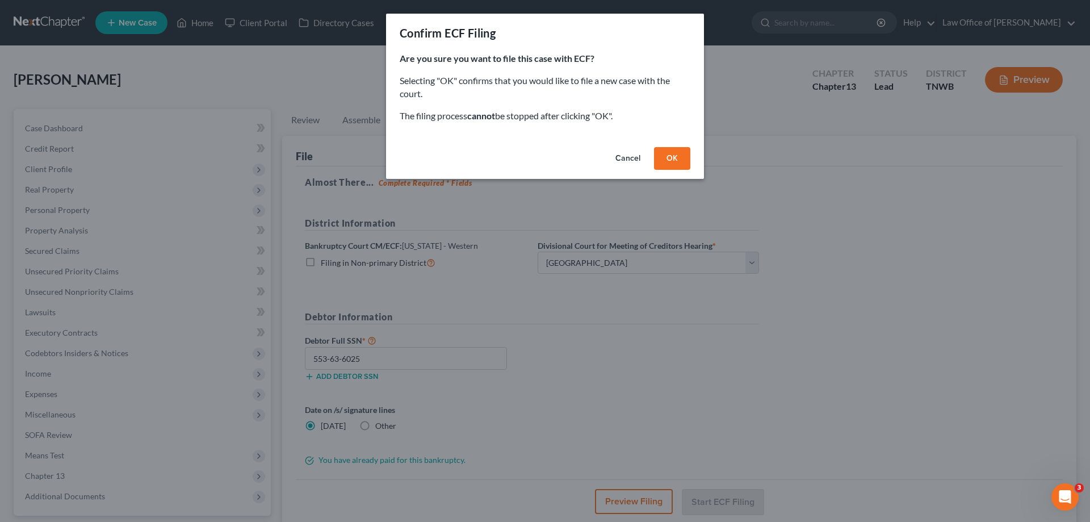
click at [679, 153] on button "OK" at bounding box center [672, 158] width 36 height 23
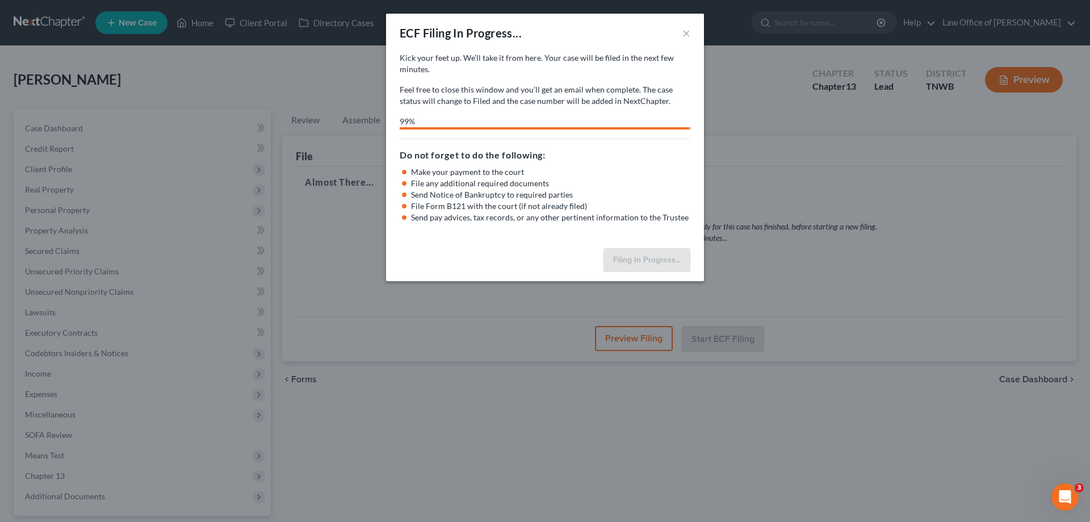
select select "1"
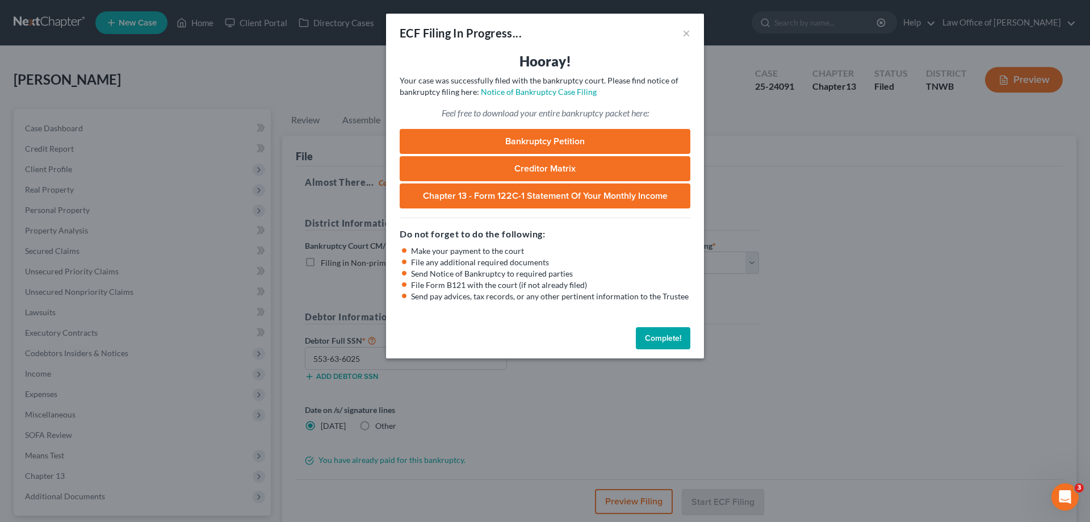
click at [667, 336] on button "Complete!" at bounding box center [663, 338] width 54 height 23
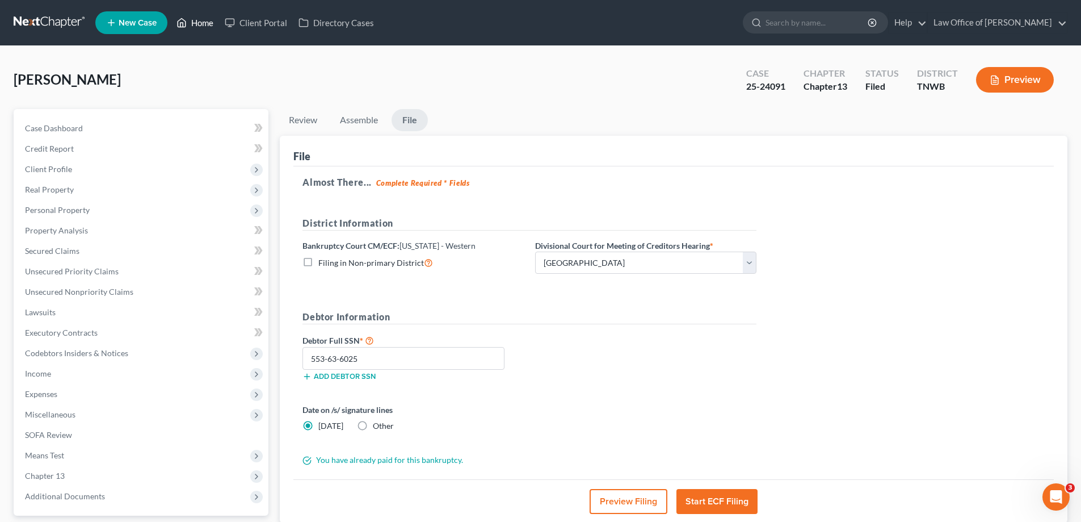
click at [211, 22] on link "Home" at bounding box center [195, 22] width 48 height 20
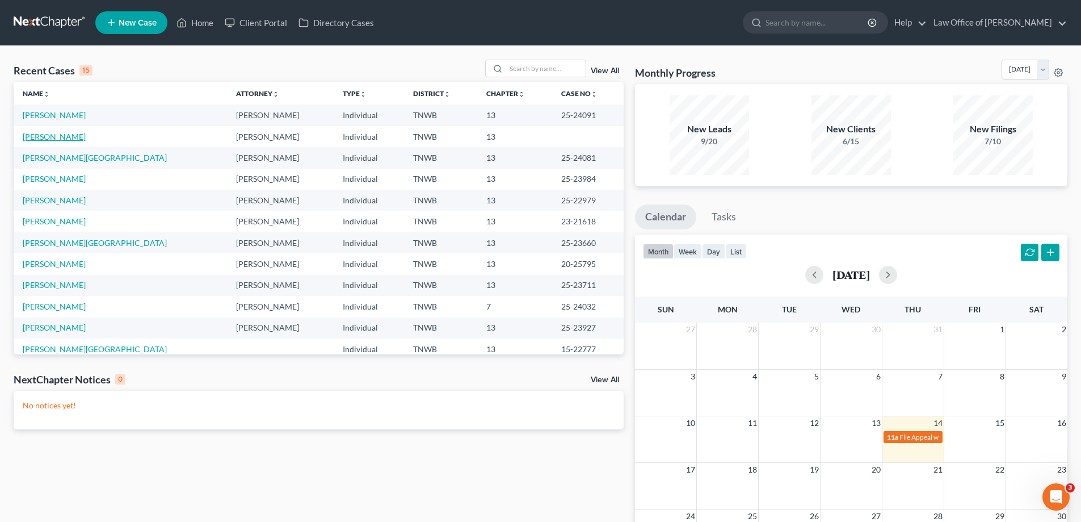
click at [51, 137] on link "[PERSON_NAME]" at bounding box center [54, 137] width 63 height 10
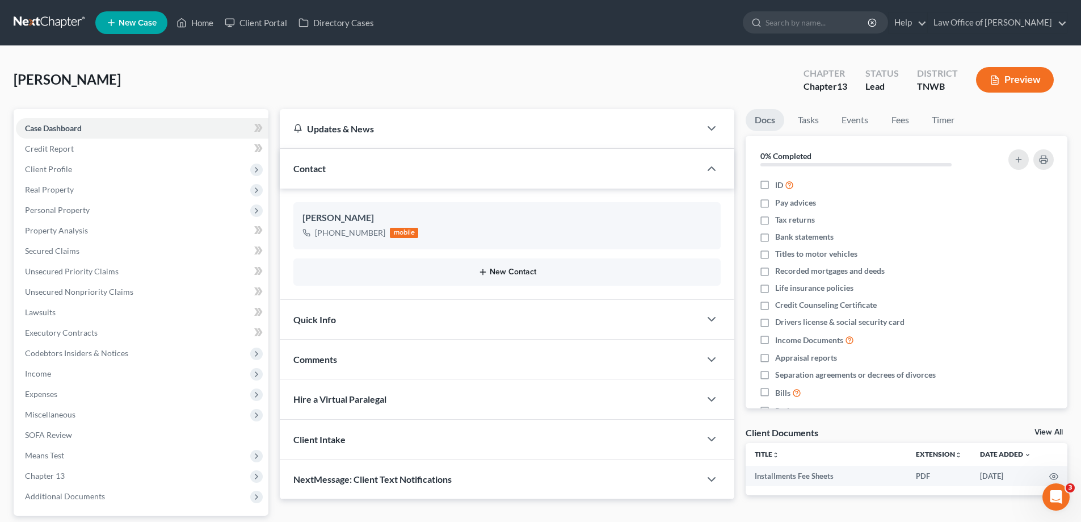
click at [507, 273] on button "New Contact" at bounding box center [507, 271] width 409 height 9
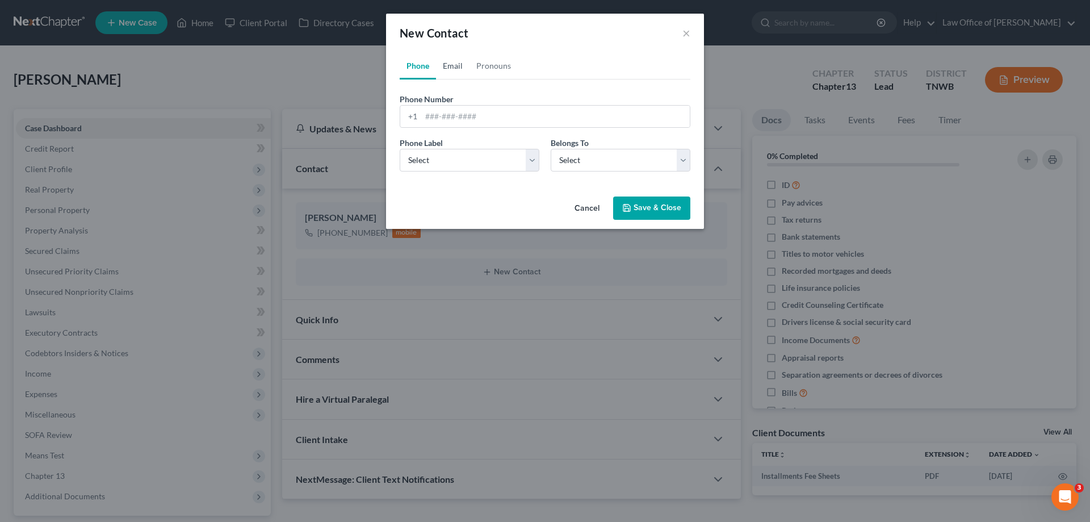
click at [455, 68] on link "Email" at bounding box center [452, 65] width 33 height 27
click at [488, 120] on input "email" at bounding box center [555, 117] width 268 height 22
type input "[EMAIL_ADDRESS][DOMAIN_NAME]"
click at [533, 158] on select "Select Home Work Other" at bounding box center [470, 160] width 140 height 23
select select "0"
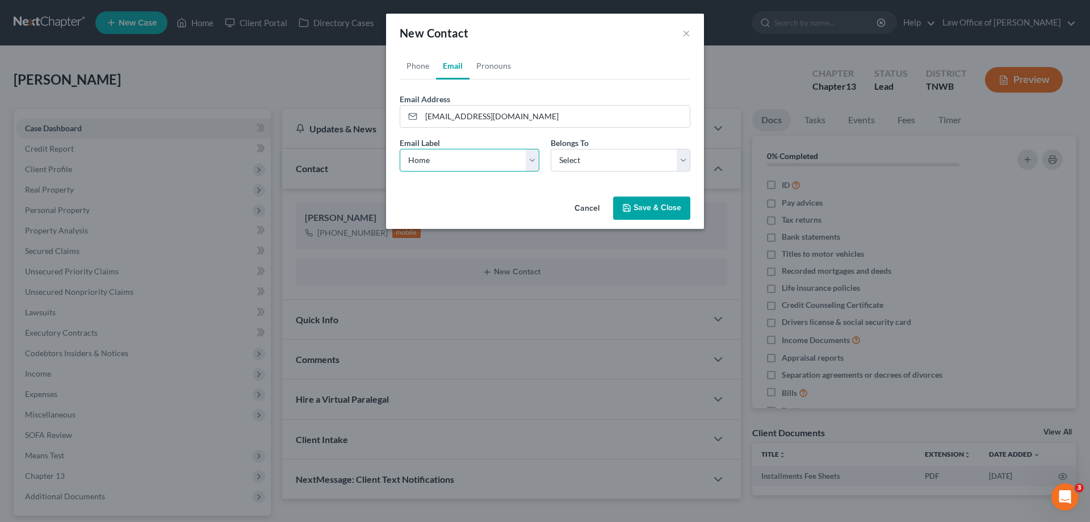
click at [400, 149] on select "Select Home Work Other" at bounding box center [470, 160] width 140 height 23
drag, startPoint x: 684, startPoint y: 162, endPoint x: 665, endPoint y: 171, distance: 21.3
click at [684, 162] on select "Select Client Other" at bounding box center [621, 160] width 140 height 23
select select "0"
click at [551, 149] on select "Select Client Other" at bounding box center [621, 160] width 140 height 23
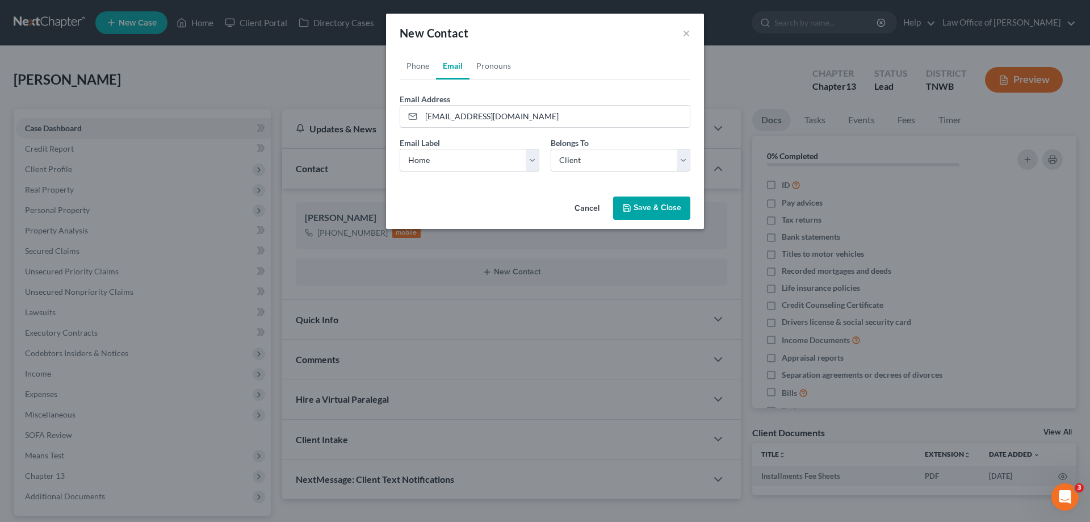
click at [642, 207] on button "Save & Close" at bounding box center [651, 208] width 77 height 24
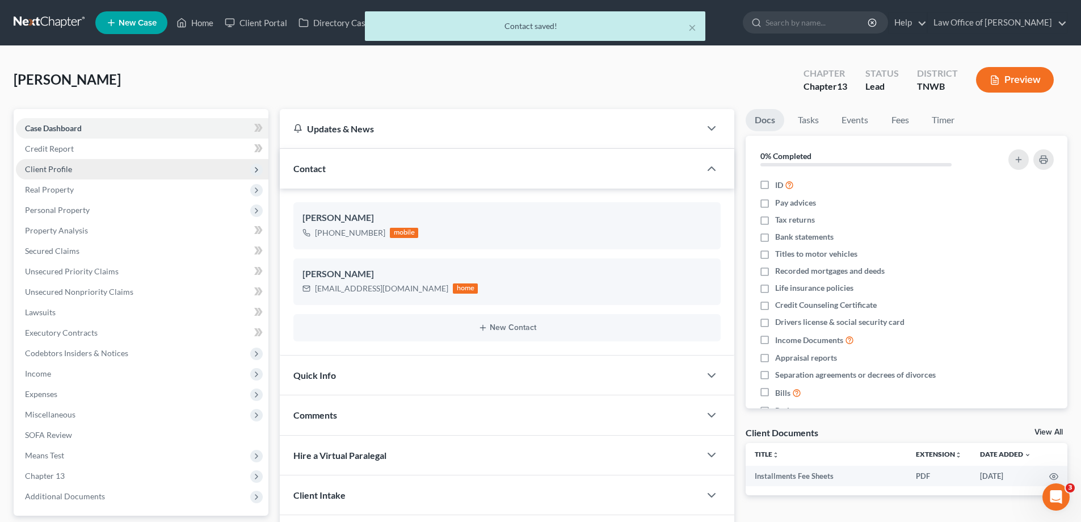
click at [53, 168] on span "Client Profile" at bounding box center [48, 169] width 47 height 10
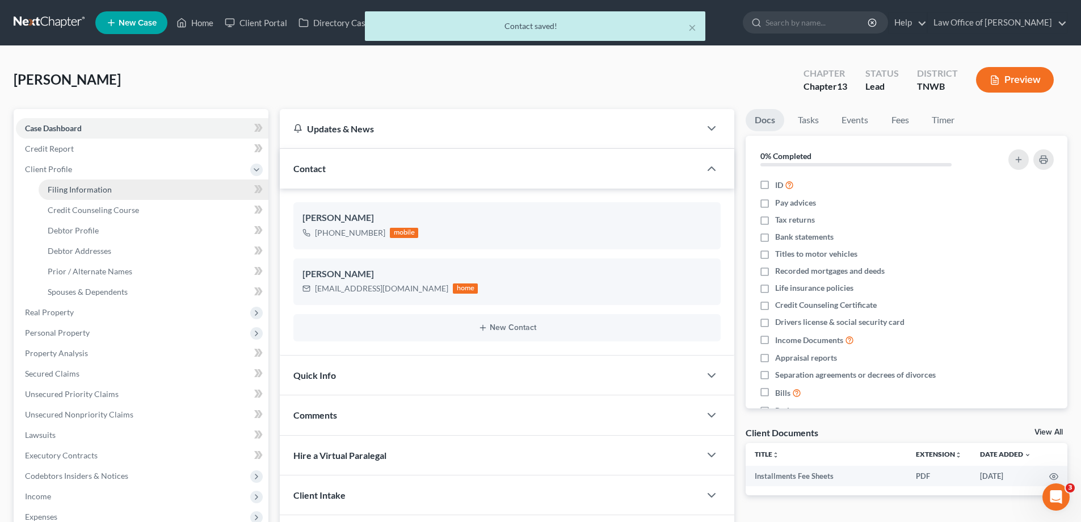
click at [85, 189] on span "Filing Information" at bounding box center [80, 189] width 64 height 10
select select "1"
select select "0"
select select "3"
select select "44"
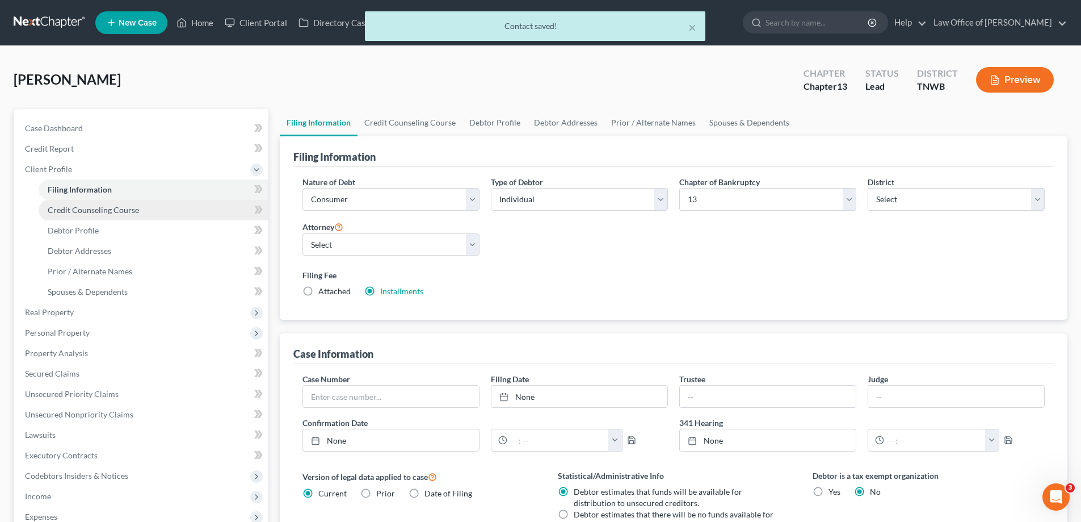
click at [90, 207] on span "Credit Counseling Course" at bounding box center [93, 210] width 91 height 10
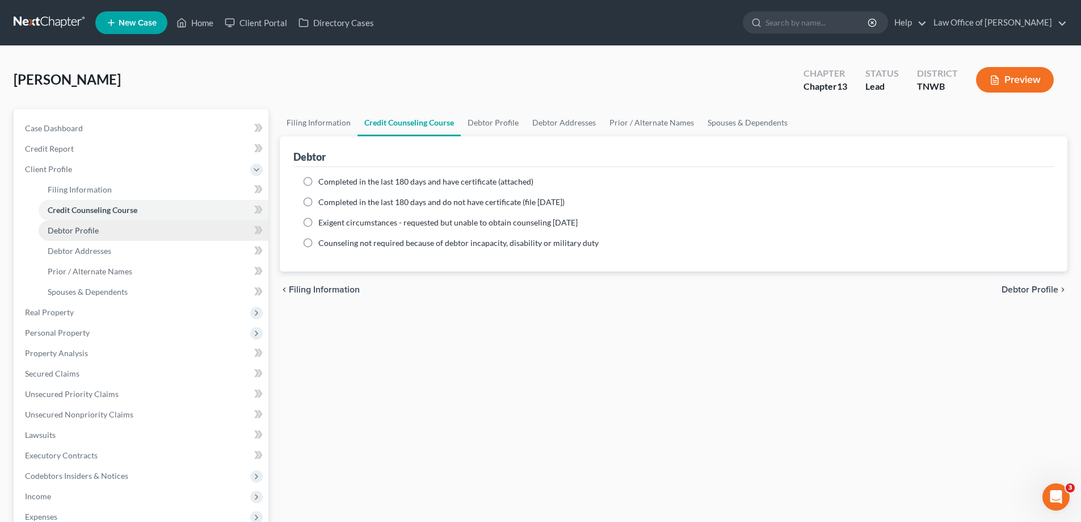
click at [77, 232] on span "Debtor Profile" at bounding box center [73, 230] width 51 height 10
select select "0"
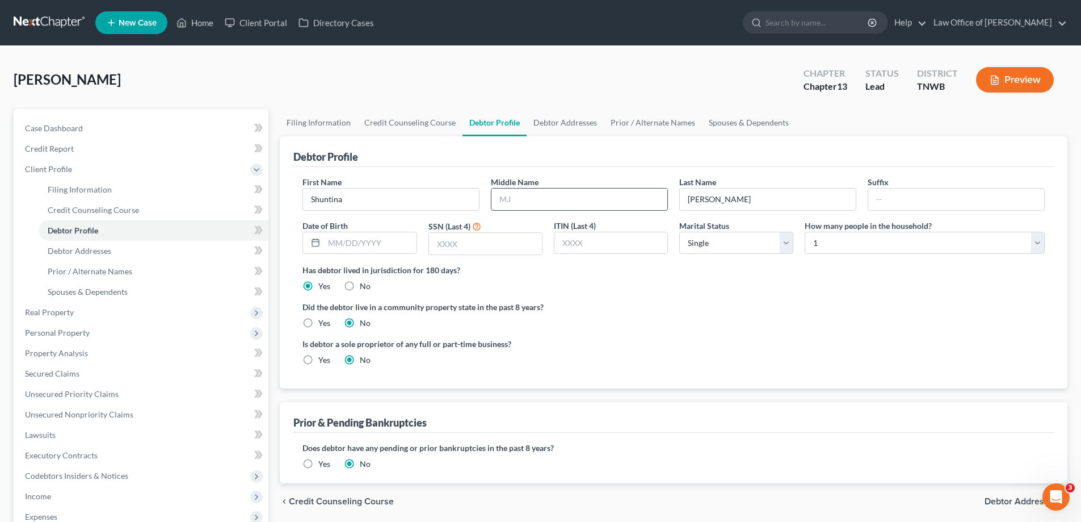
click at [560, 194] on input "text" at bounding box center [580, 199] width 176 height 22
type input "[PERSON_NAME]"
type input "[DATE]"
type input "0489"
click at [784, 243] on select "Select Single Married Separated Divorced Widowed" at bounding box center [736, 243] width 114 height 23
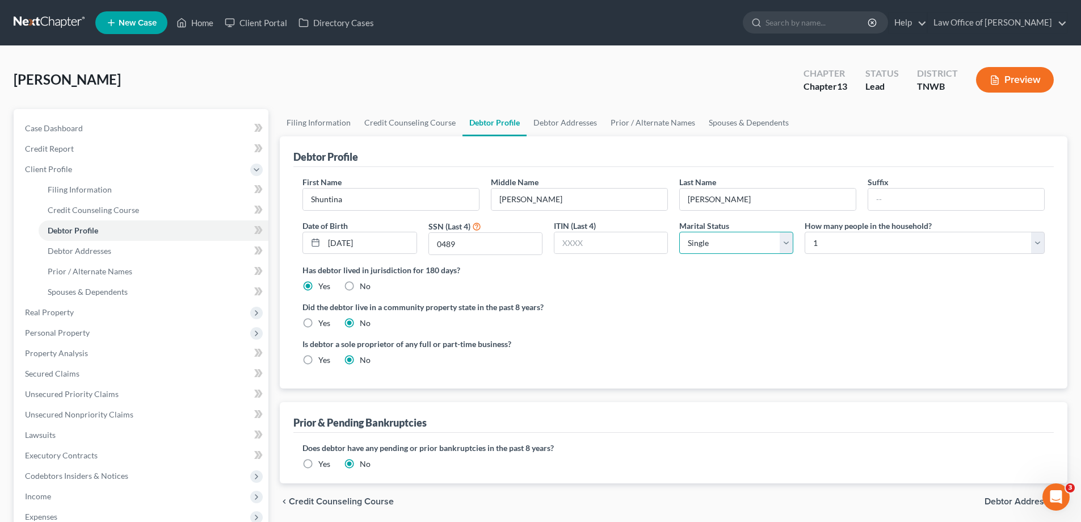
select select "3"
click at [679, 232] on select "Select Single Married Separated Divorced Widowed" at bounding box center [736, 243] width 114 height 23
click at [1038, 243] on select "Select 1 2 3 4 5 6 7 8 9 10 11 12 13 14 15 16 17 18 19 20" at bounding box center [925, 243] width 240 height 23
select select "1"
click at [805, 232] on select "Select 1 2 3 4 5 6 7 8 9 10 11 12 13 14 15 16 17 18 19 20" at bounding box center [925, 243] width 240 height 23
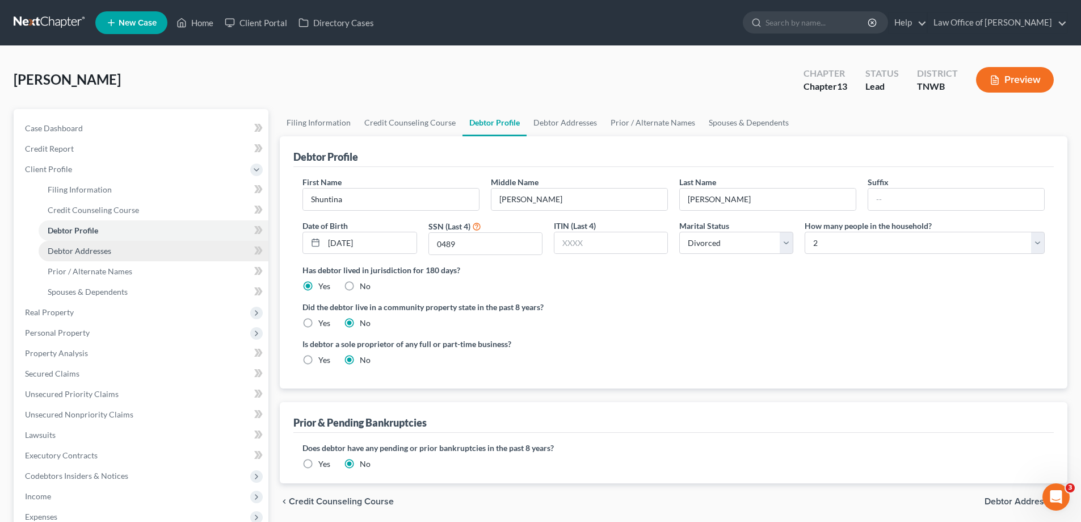
click at [109, 254] on span "Debtor Addresses" at bounding box center [80, 251] width 64 height 10
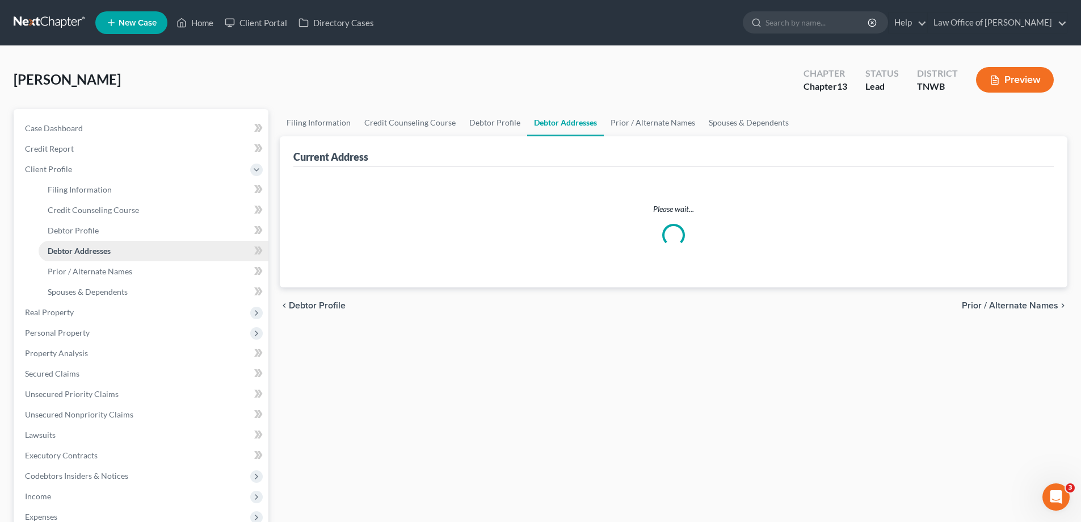
select select "0"
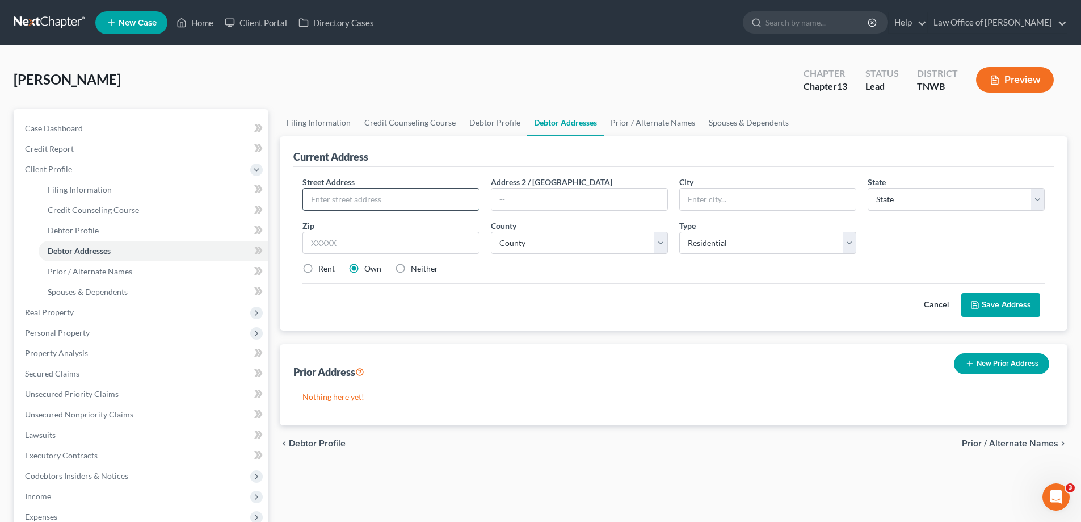
click at [397, 196] on input "text" at bounding box center [391, 199] width 176 height 22
type input "4185 Wagon Wheel"
click at [430, 236] on input "text" at bounding box center [391, 243] width 177 height 23
type input "38127"
drag, startPoint x: 660, startPoint y: 242, endPoint x: 652, endPoint y: 246, distance: 8.4
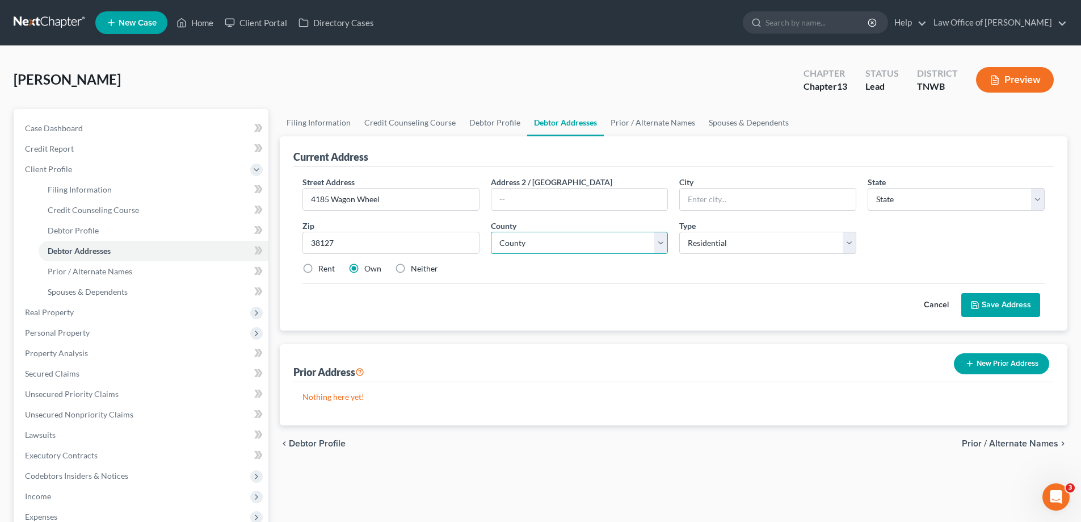
click at [660, 242] on select "County" at bounding box center [579, 243] width 177 height 23
click at [601, 242] on select "County" at bounding box center [579, 243] width 177 height 23
click at [596, 243] on select "County" at bounding box center [579, 243] width 177 height 23
type input "[GEOGRAPHIC_DATA]"
select select "44"
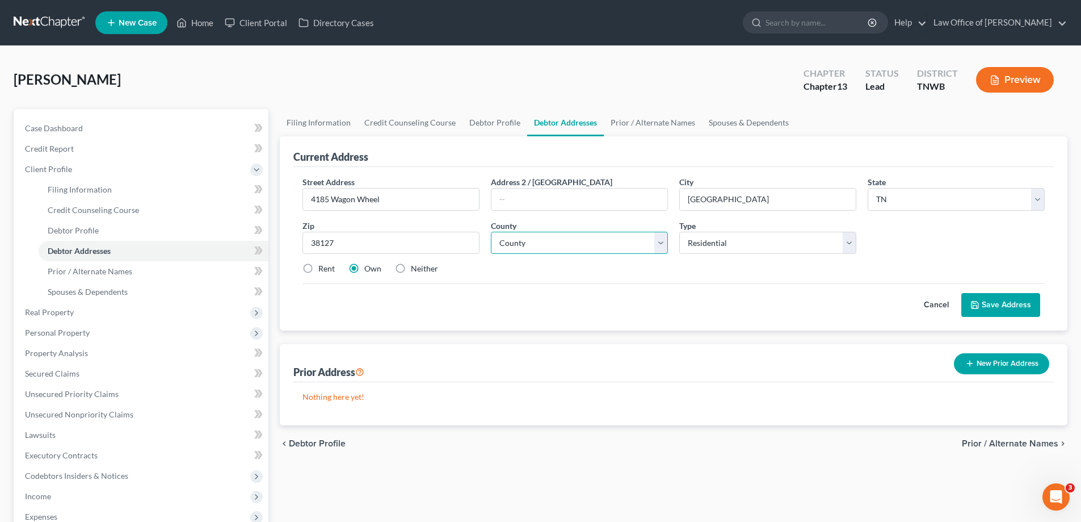
click at [491, 232] on select "County" at bounding box center [579, 243] width 177 height 23
click at [663, 246] on select "County [GEOGRAPHIC_DATA] [GEOGRAPHIC_DATA] [GEOGRAPHIC_DATA] [GEOGRAPHIC_DATA] …" at bounding box center [579, 243] width 177 height 23
select select "78"
click at [491, 232] on select "County [GEOGRAPHIC_DATA] [GEOGRAPHIC_DATA] [GEOGRAPHIC_DATA] [GEOGRAPHIC_DATA] …" at bounding box center [579, 243] width 177 height 23
click at [318, 268] on label "Rent" at bounding box center [326, 268] width 16 height 11
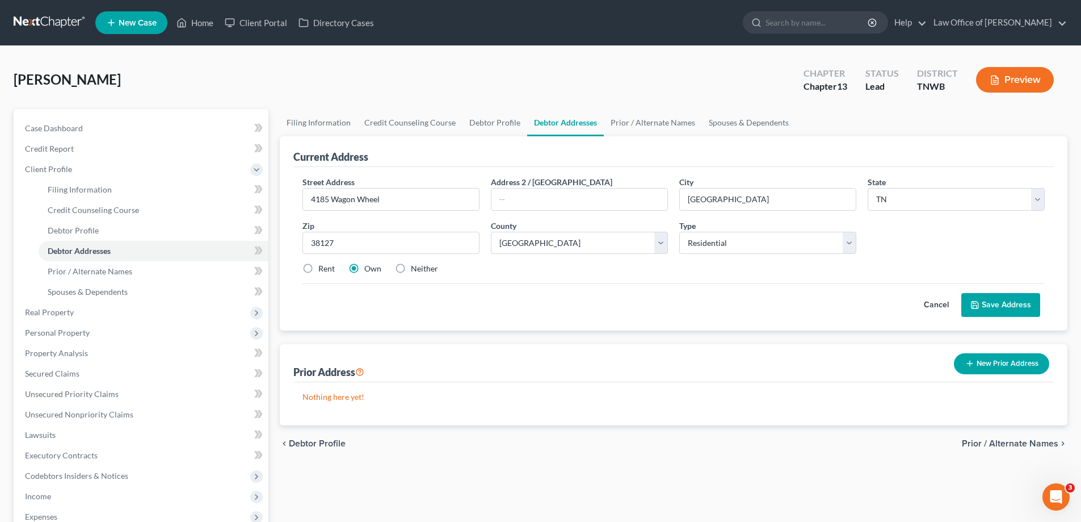
click at [323, 268] on input "Rent" at bounding box center [326, 266] width 7 height 7
radio input "true"
click at [998, 298] on button "Save Address" at bounding box center [1000, 305] width 79 height 24
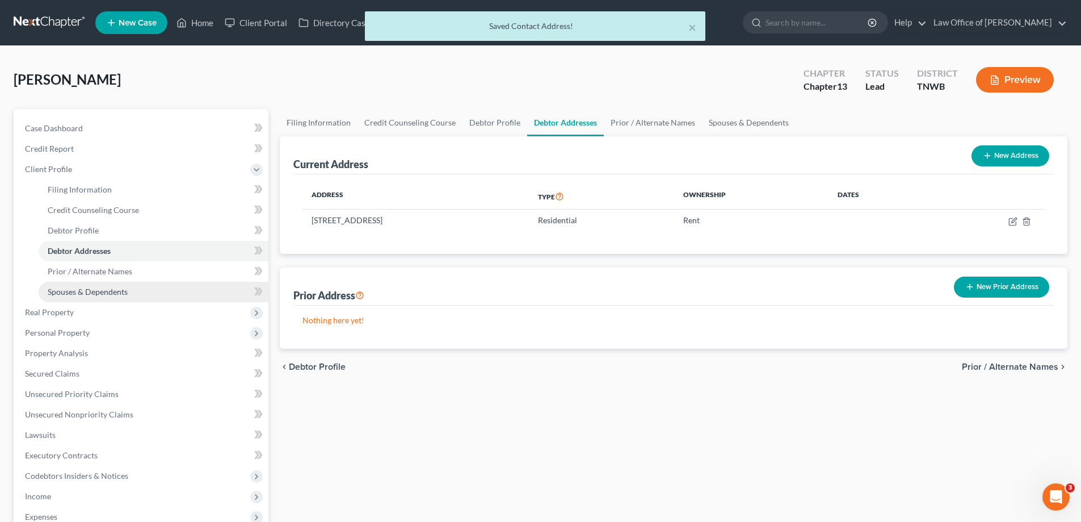
click at [108, 292] on span "Spouses & Dependents" at bounding box center [88, 292] width 80 height 10
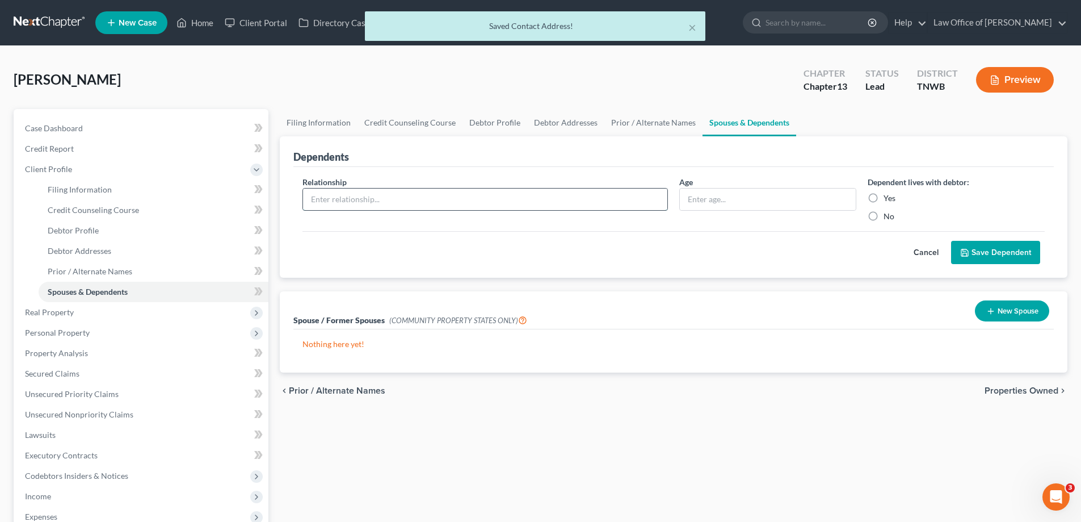
click at [474, 195] on input "text" at bounding box center [485, 199] width 364 height 22
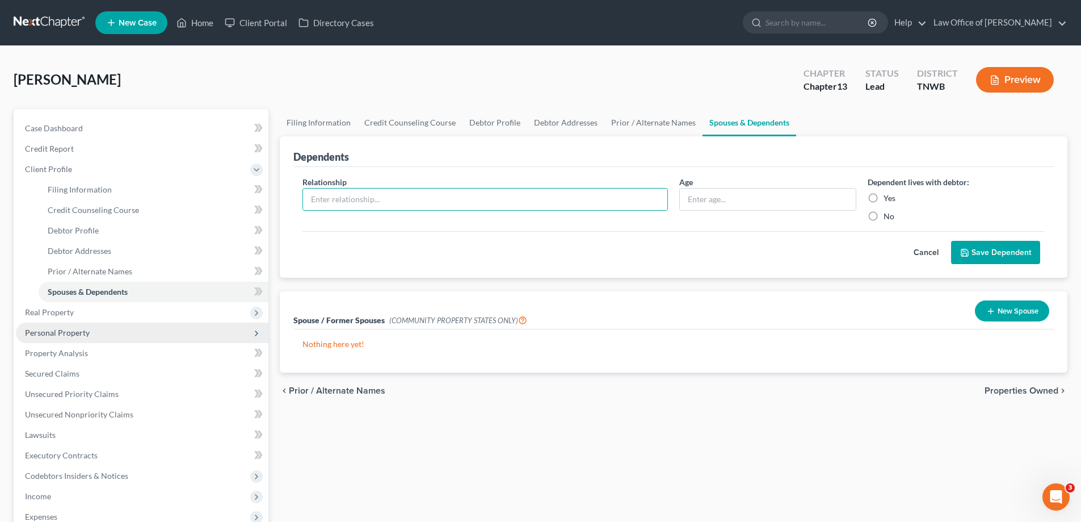
click at [64, 330] on span "Personal Property" at bounding box center [57, 332] width 65 height 10
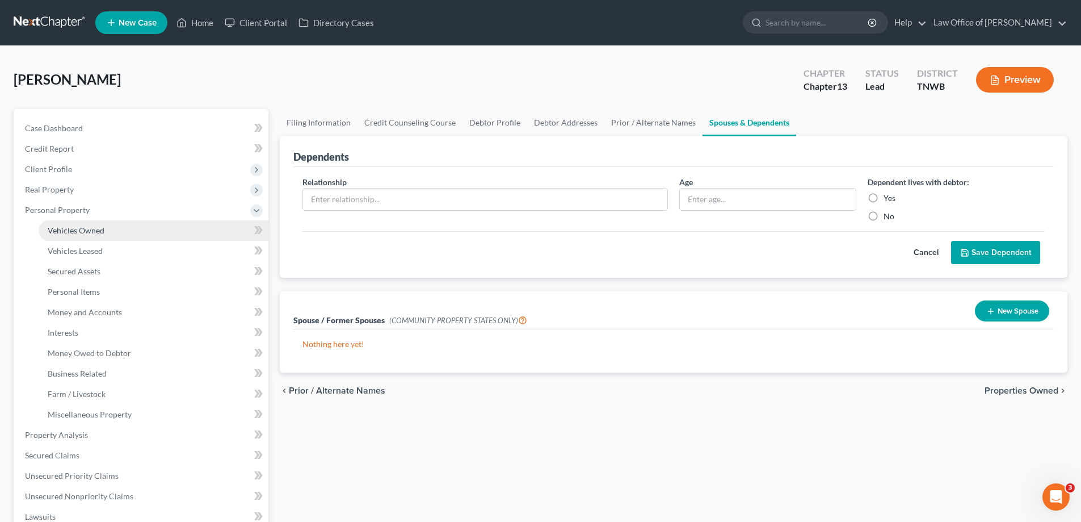
click at [64, 230] on span "Vehicles Owned" at bounding box center [76, 230] width 57 height 10
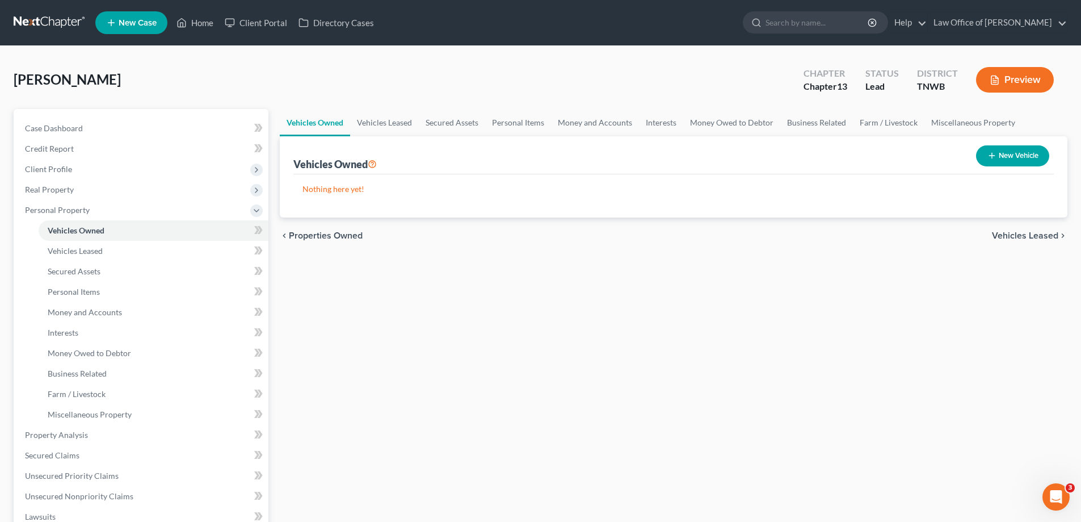
click at [1013, 156] on button "New Vehicle" at bounding box center [1012, 155] width 73 height 21
select select "0"
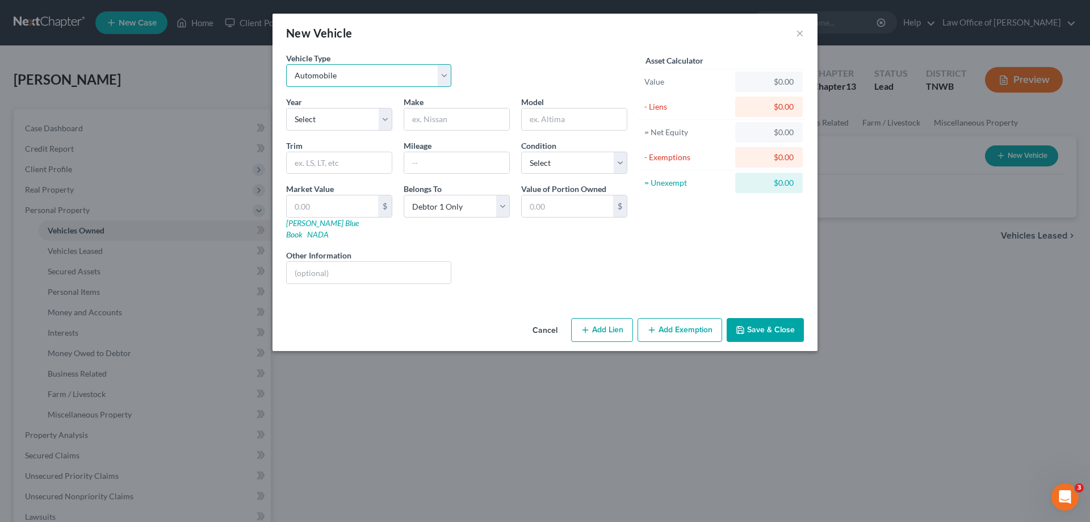
click at [444, 78] on select "Select Automobile Truck Trailer Watercraft Aircraft Motor Home Atv Other Vehicle" at bounding box center [368, 75] width 165 height 23
click at [571, 53] on div "Vehicle Type Select Automobile Truck Trailer Watercraft Aircraft Motor Home Atv…" at bounding box center [456, 74] width 352 height 44
click at [385, 122] on select "Select 2026 2025 2024 2023 2022 2021 2020 2019 2018 2017 2016 2015 2014 2013 20…" at bounding box center [339, 119] width 106 height 23
select select "13"
click at [286, 108] on select "Select 2026 2025 2024 2023 2022 2021 2020 2019 2018 2017 2016 2015 2014 2013 20…" at bounding box center [339, 119] width 106 height 23
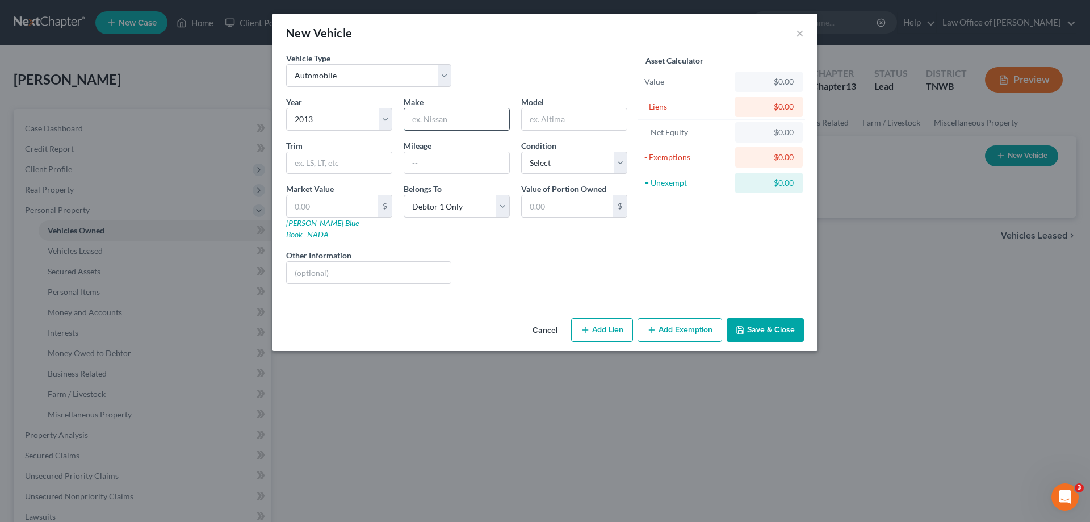
click at [472, 124] on input "text" at bounding box center [456, 119] width 105 height 22
type input "Hyundai"
click at [565, 126] on input "text" at bounding box center [574, 119] width 105 height 22
type input "[MEDICAL_DATA]"
click at [666, 318] on button "Add Exemption" at bounding box center [679, 330] width 85 height 24
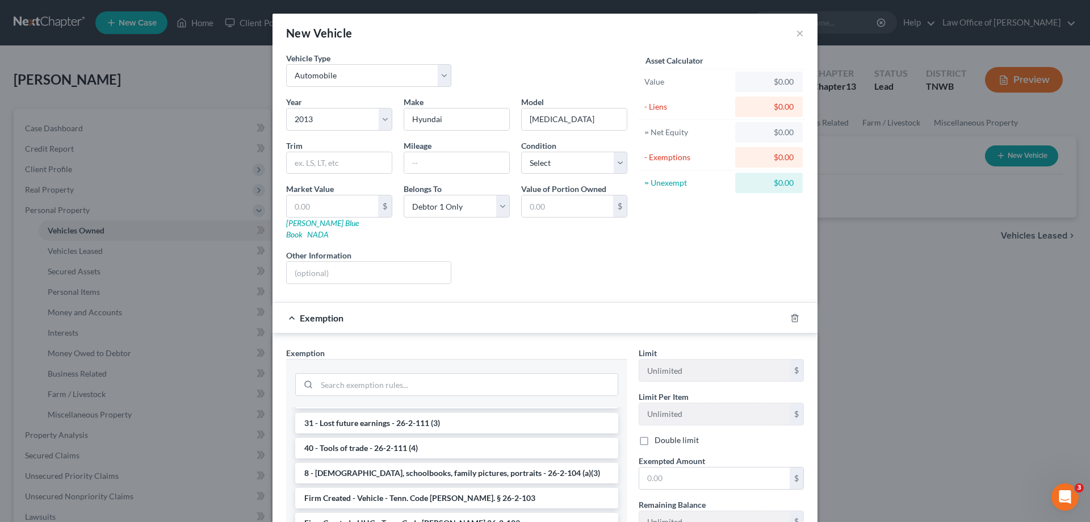
scroll to position [965, 0]
click at [463, 486] on li "Firm Created - Vehicle - Tenn. Code [PERSON_NAME]. § 26-2-103" at bounding box center [456, 496] width 323 height 20
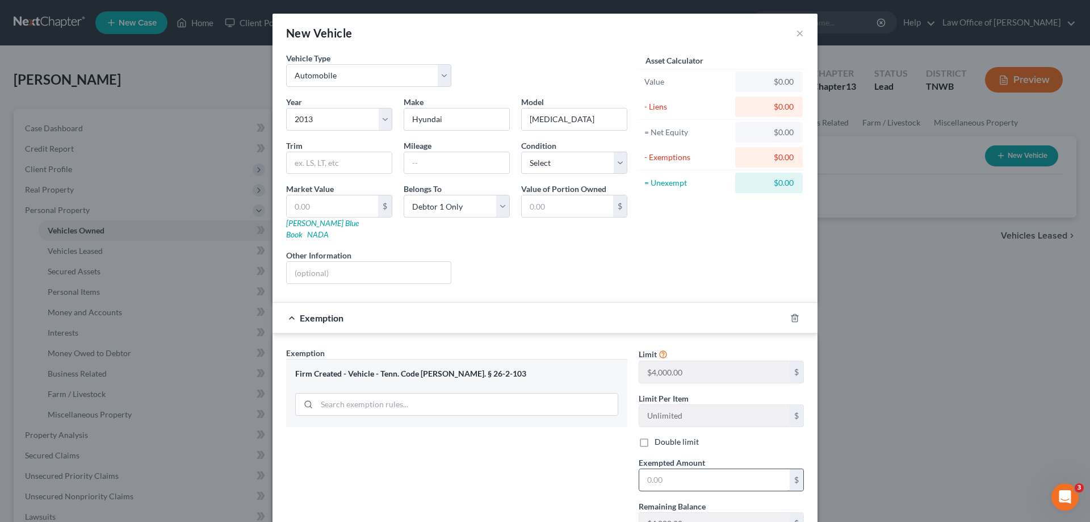
click at [670, 474] on input "text" at bounding box center [714, 480] width 150 height 22
type input "4,000.00"
click at [618, 168] on select "Select Excellent Very Good Good Fair Poor" at bounding box center [574, 163] width 106 height 23
select select "2"
click at [521, 152] on select "Select Excellent Very Good Good Fair Poor" at bounding box center [574, 163] width 106 height 23
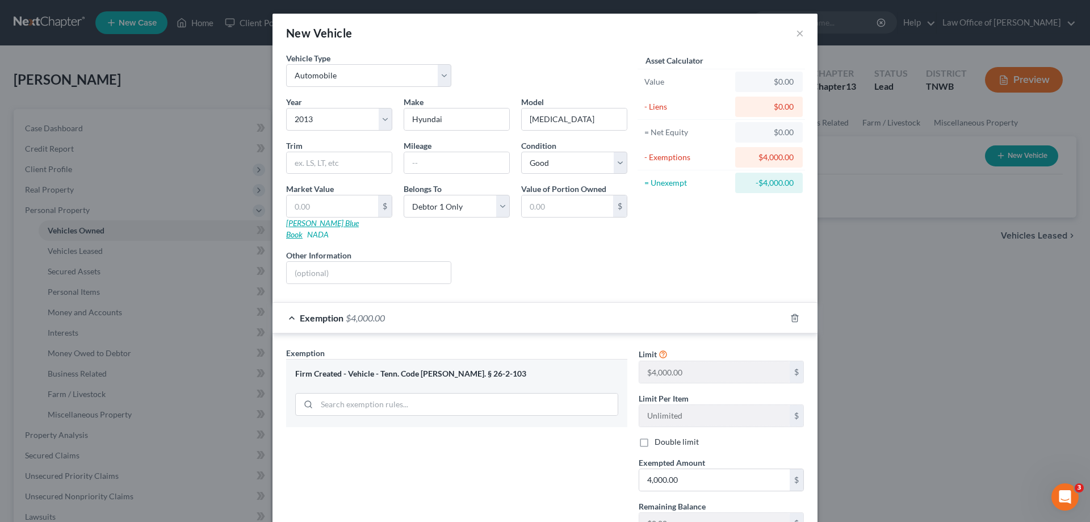
click at [316, 221] on link "[PERSON_NAME] Blue Book" at bounding box center [322, 228] width 73 height 21
click at [329, 207] on input "text" at bounding box center [332, 206] width 91 height 22
type input "4"
type input "4.00"
type input "43"
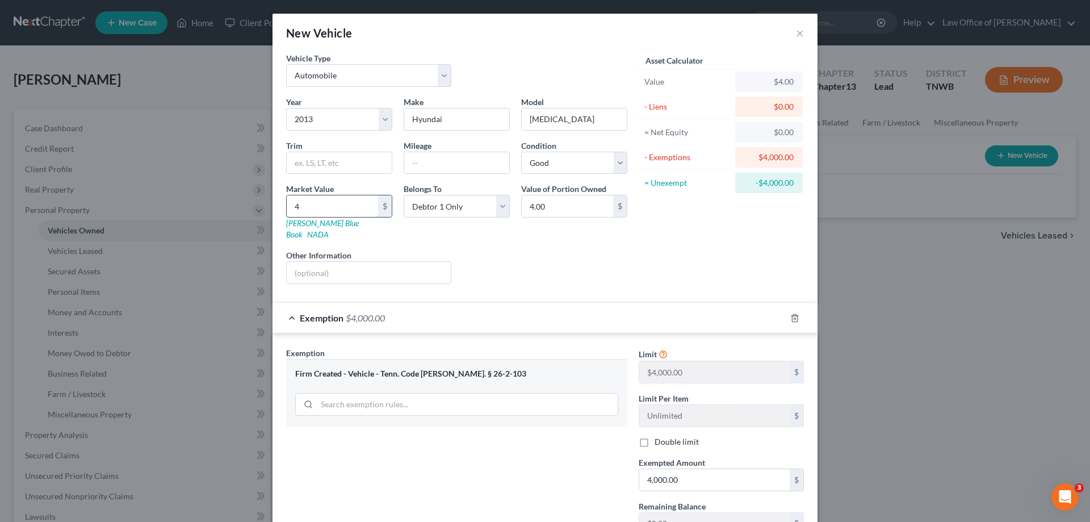
type input "43.00"
type input "430"
type input "430.00"
type input "4300"
type input "4,300.00"
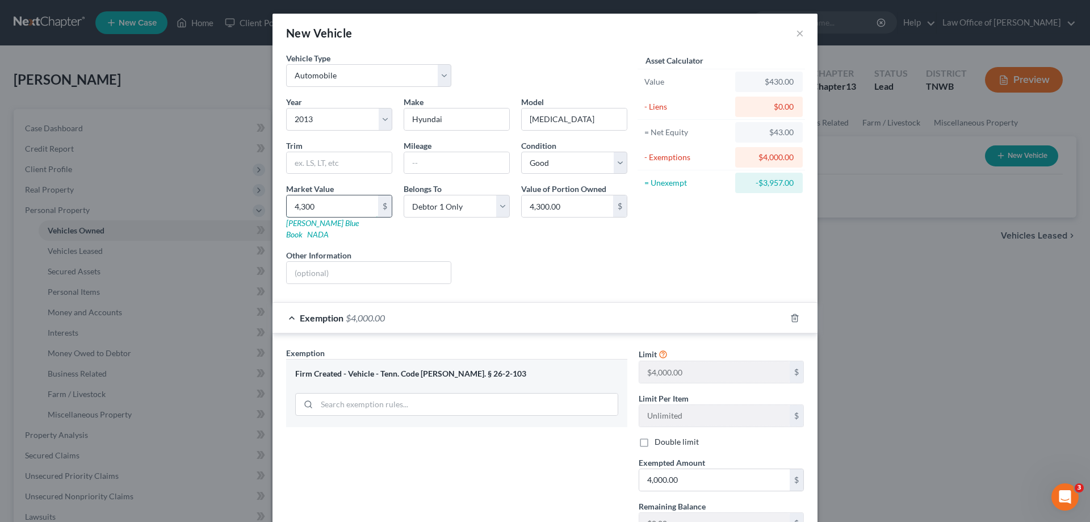
type input "4,3000"
type input "43,000.00"
type input "43,00"
type input "4,300.00"
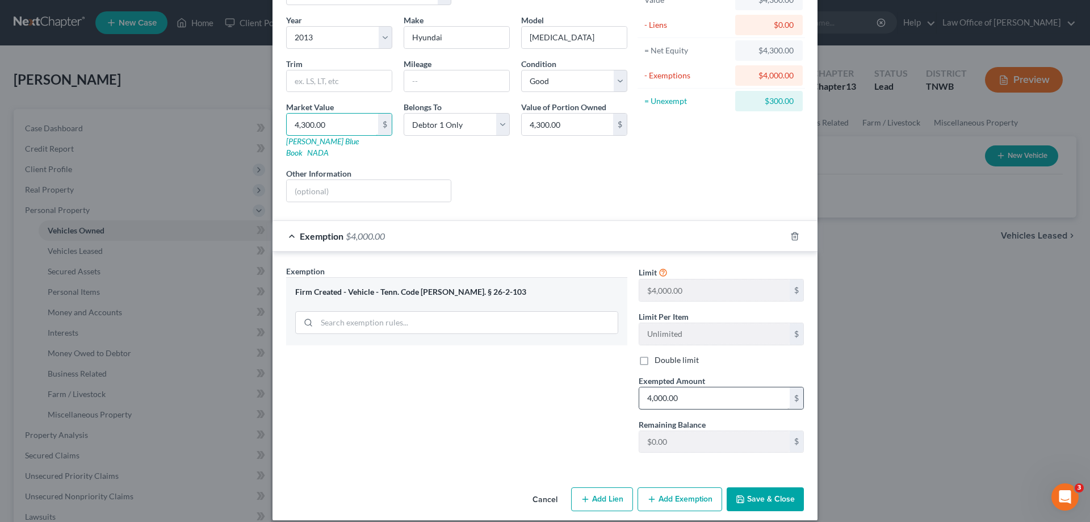
scroll to position [82, 0]
type input "4,300.00"
click at [753, 486] on button "Save & Close" at bounding box center [764, 498] width 77 height 24
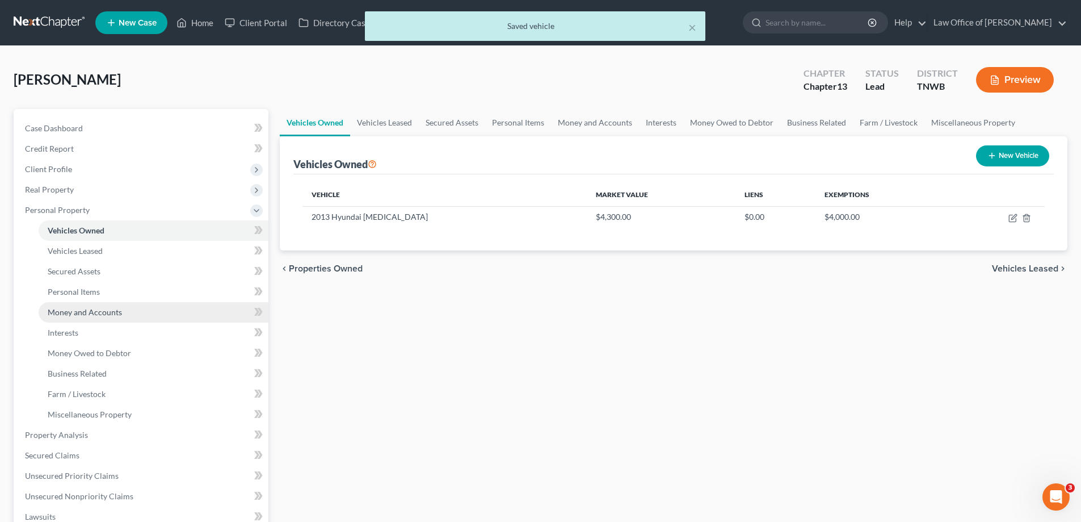
click at [83, 310] on span "Money and Accounts" at bounding box center [85, 312] width 74 height 10
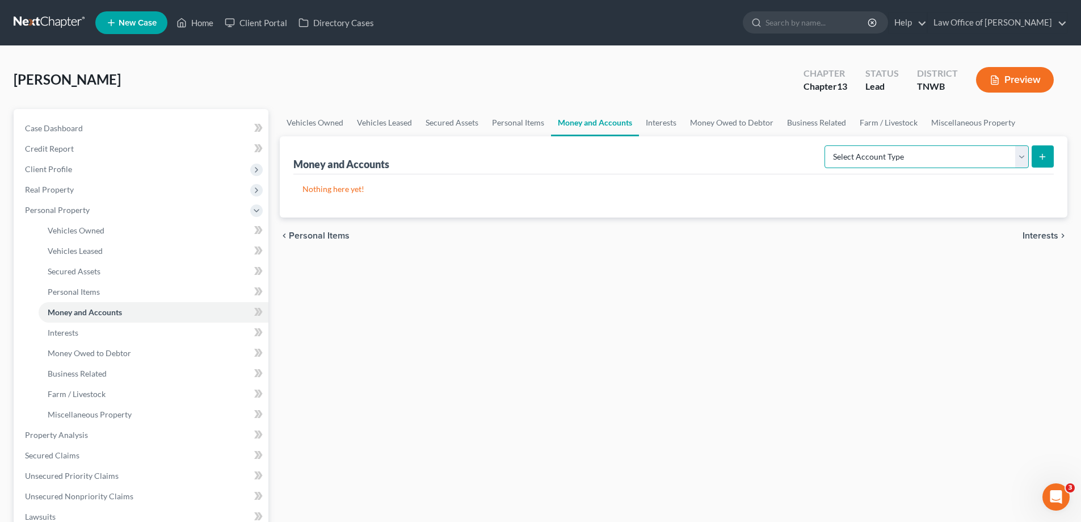
click at [1025, 155] on select "Select Account Type Brokerage Cash on Hand Certificates of Deposit Checking Acc…" at bounding box center [927, 156] width 204 height 23
click at [78, 288] on span "Personal Items" at bounding box center [74, 292] width 52 height 10
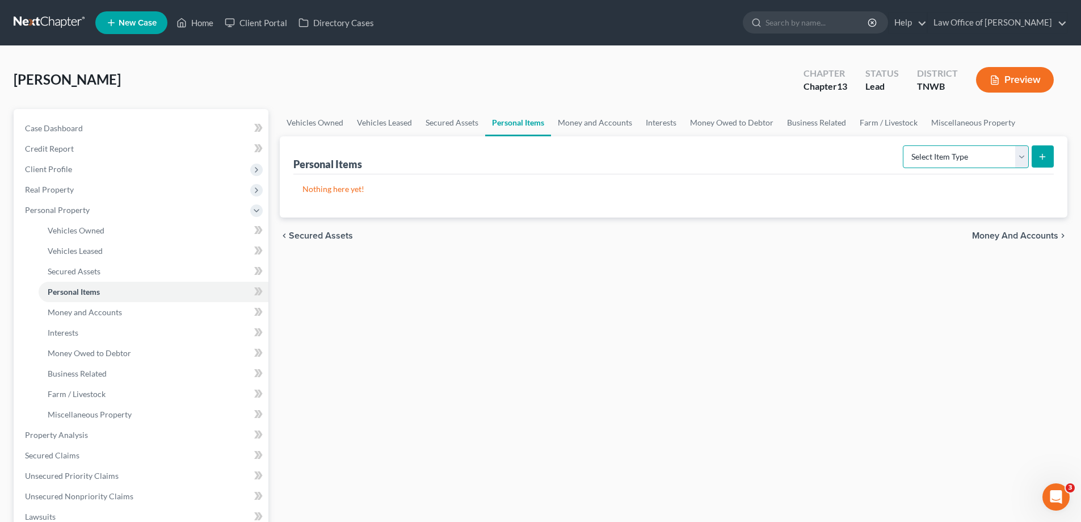
drag, startPoint x: 1024, startPoint y: 157, endPoint x: 1018, endPoint y: 159, distance: 7.0
click at [1024, 157] on select "Select Item Type Clothing Collectibles Of Value Electronics Firearms Household …" at bounding box center [966, 156] width 126 height 23
select select "clothing"
click at [904, 145] on select "Select Item Type Clothing Collectibles Of Value Electronics Firearms Household …" at bounding box center [966, 156] width 126 height 23
click at [1044, 157] on line "submit" at bounding box center [1042, 157] width 5 height 0
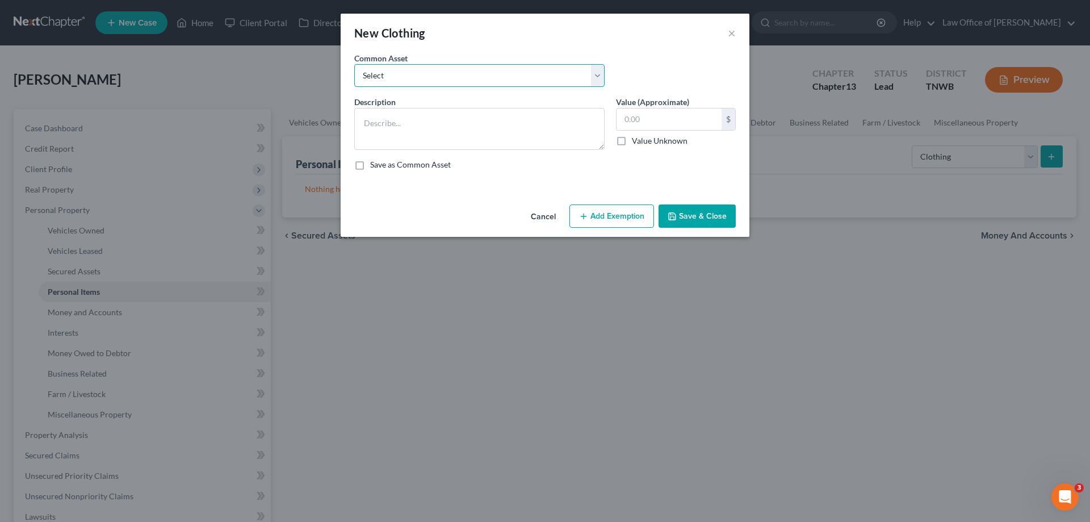
drag, startPoint x: 601, startPoint y: 74, endPoint x: 578, endPoint y: 82, distance: 24.4
click at [601, 74] on select "Select Clothes" at bounding box center [479, 75] width 250 height 23
select select "0"
click at [354, 64] on select "Select Clothes" at bounding box center [479, 75] width 250 height 23
type textarea "Clothes"
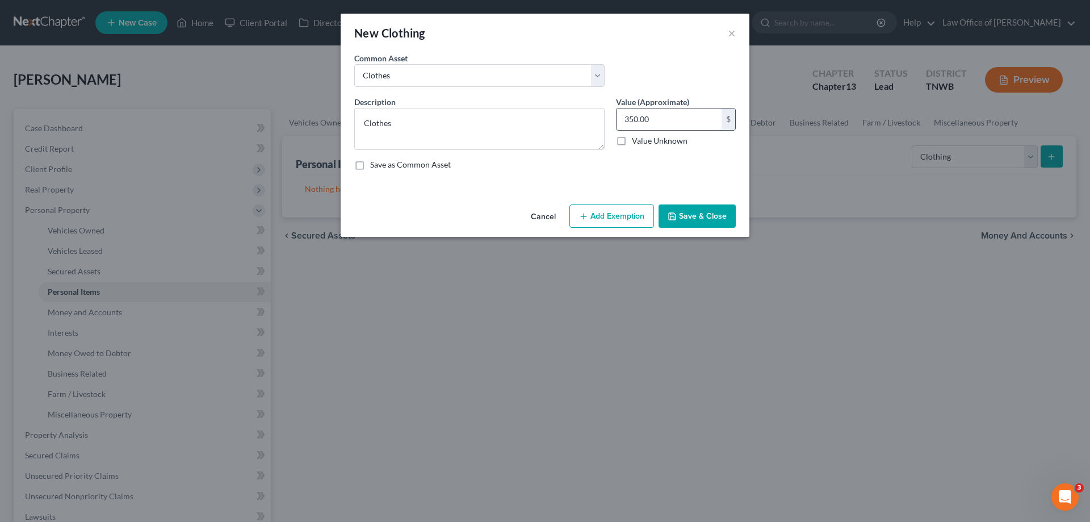
click at [657, 123] on input "350.00" at bounding box center [668, 119] width 105 height 22
type input "650.00"
click at [624, 216] on button "Add Exemption" at bounding box center [611, 216] width 85 height 24
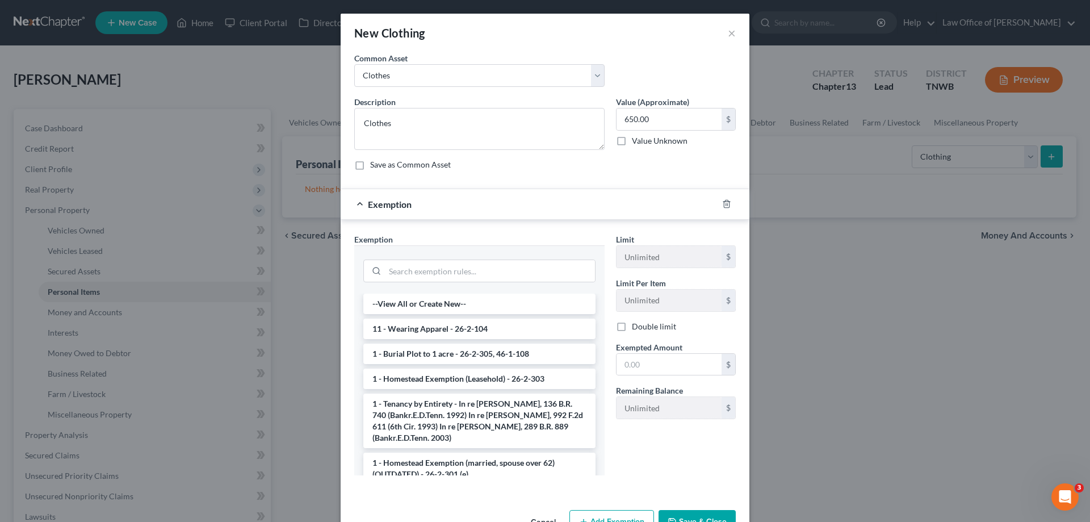
click at [448, 335] on li "11 - Wearing Apparel - 26-2-104" at bounding box center [479, 328] width 232 height 20
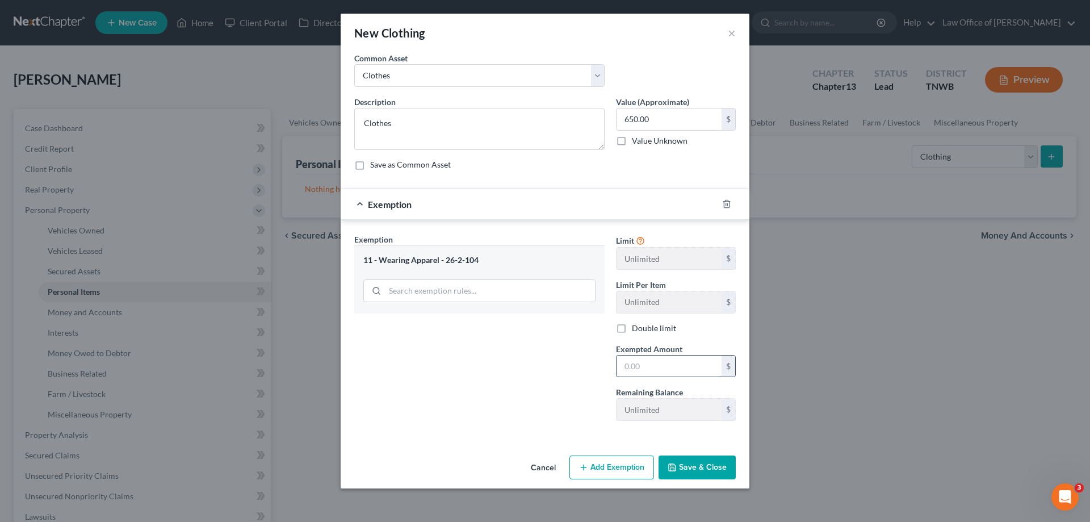
drag, startPoint x: 649, startPoint y: 363, endPoint x: 656, endPoint y: 362, distance: 6.9
click at [651, 363] on input "text" at bounding box center [668, 366] width 105 height 22
type input "650.00"
click at [690, 469] on button "Save & Close" at bounding box center [696, 467] width 77 height 24
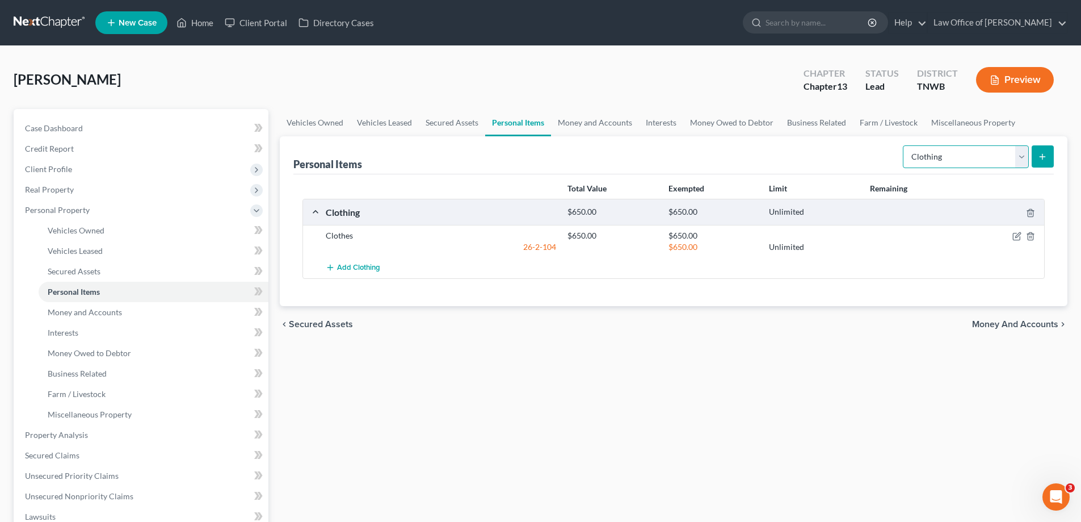
click at [1022, 154] on select "Select Item Type Clothing Collectibles Of Value Electronics Firearms Household …" at bounding box center [966, 156] width 126 height 23
select select "household_goods"
click at [904, 145] on select "Select Item Type Clothing Collectibles Of Value Electronics Firearms Household …" at bounding box center [966, 156] width 126 height 23
click at [1044, 154] on icon "submit" at bounding box center [1042, 156] width 9 height 9
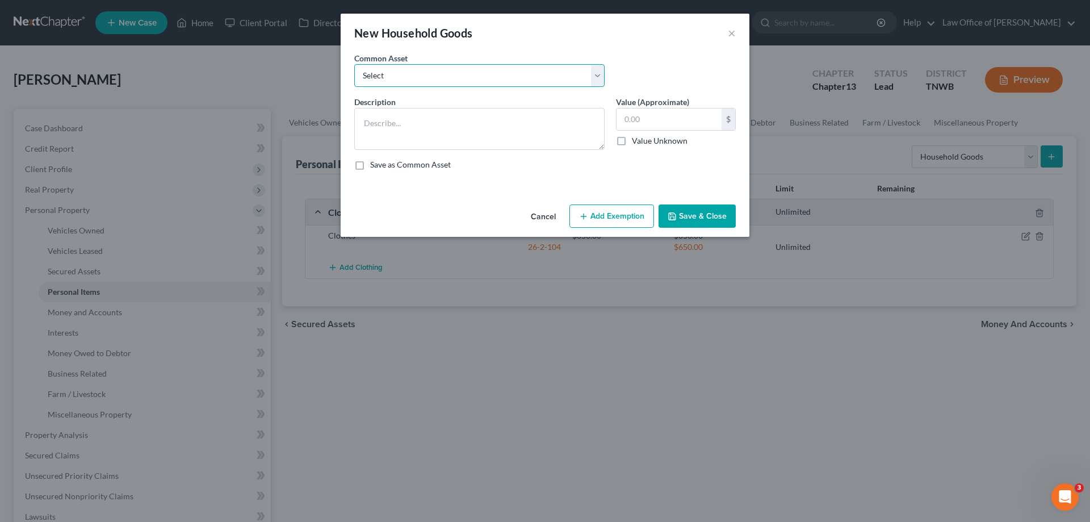
click at [598, 77] on select "Select HHG" at bounding box center [479, 75] width 250 height 23
select select "0"
click at [354, 64] on select "Select HHG" at bounding box center [479, 75] width 250 height 23
type textarea "HHG"
click at [678, 120] on input "650.00" at bounding box center [668, 119] width 105 height 22
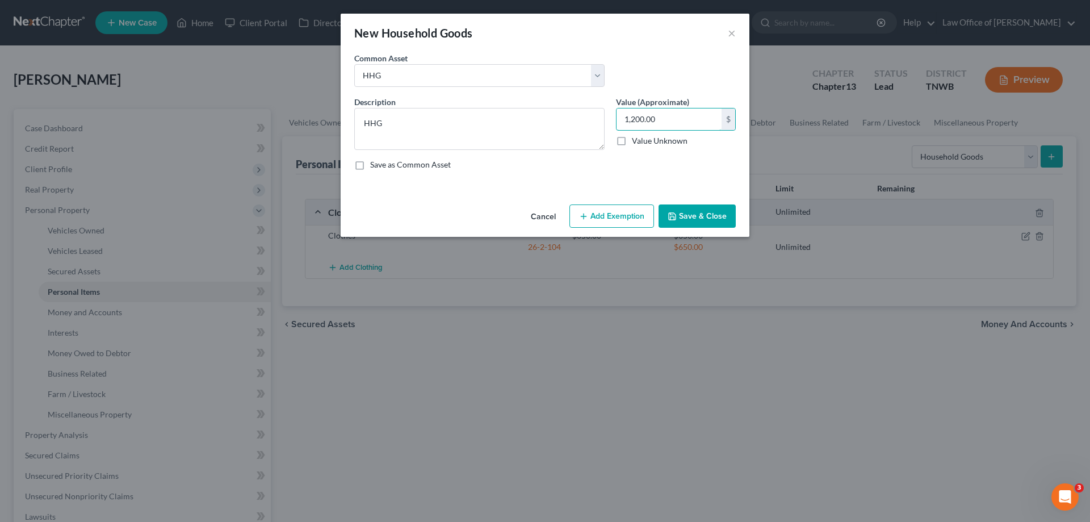
type input "1,200.00"
click at [616, 213] on button "Add Exemption" at bounding box center [611, 216] width 85 height 24
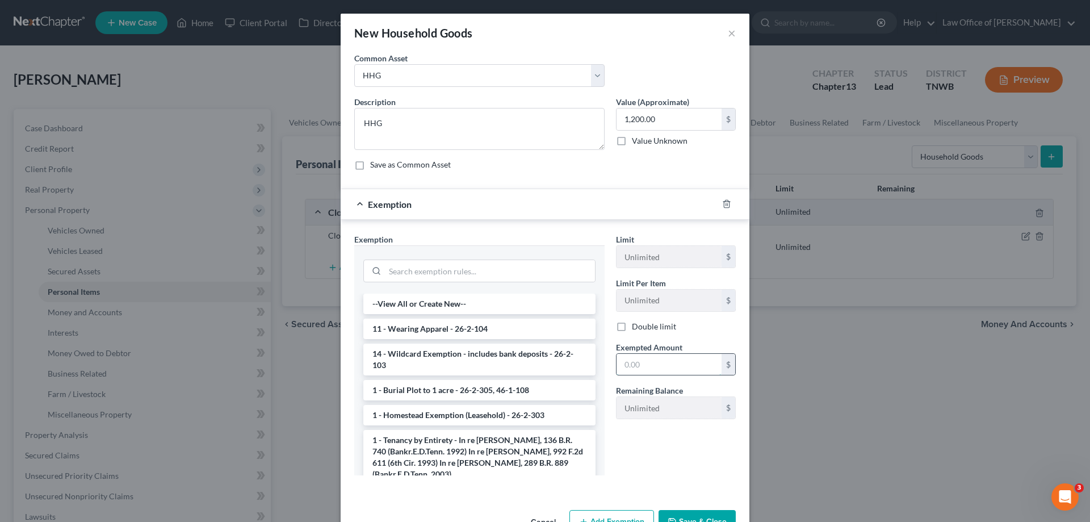
click at [642, 366] on input "text" at bounding box center [668, 365] width 105 height 22
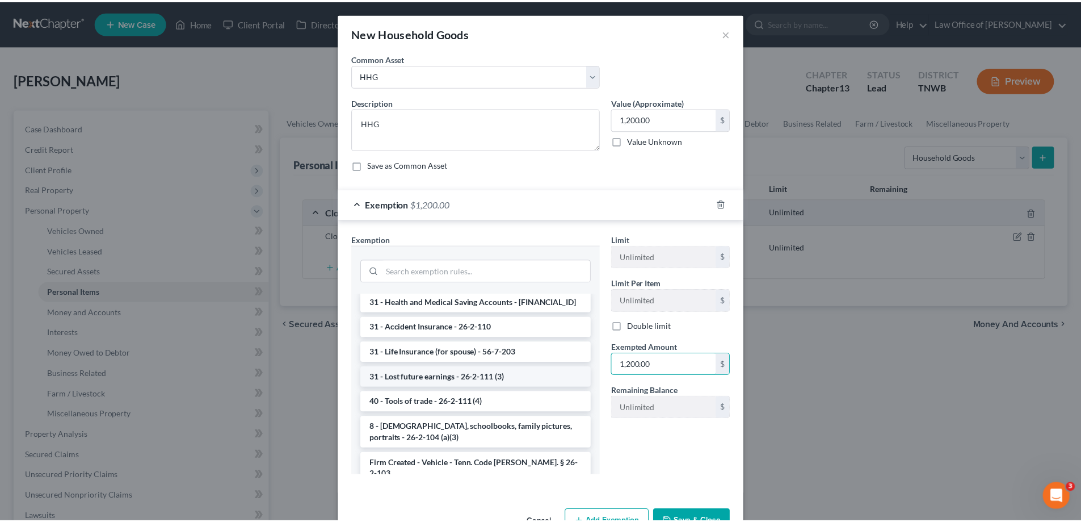
scroll to position [1108, 0]
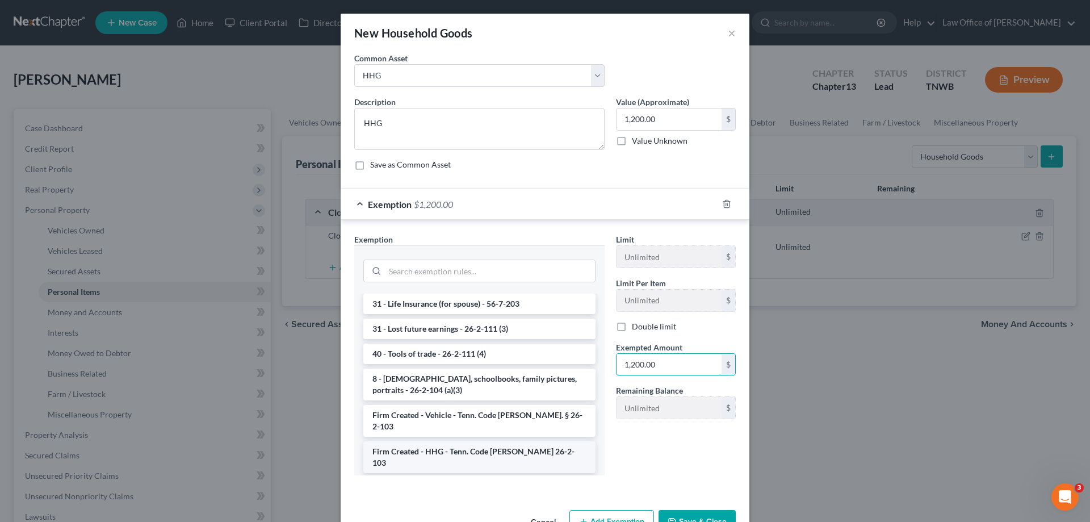
type input "1,200.00"
click at [462, 441] on li "Firm Created - HHG - Tenn. Code [PERSON_NAME] 26-2-103" at bounding box center [479, 457] width 232 height 32
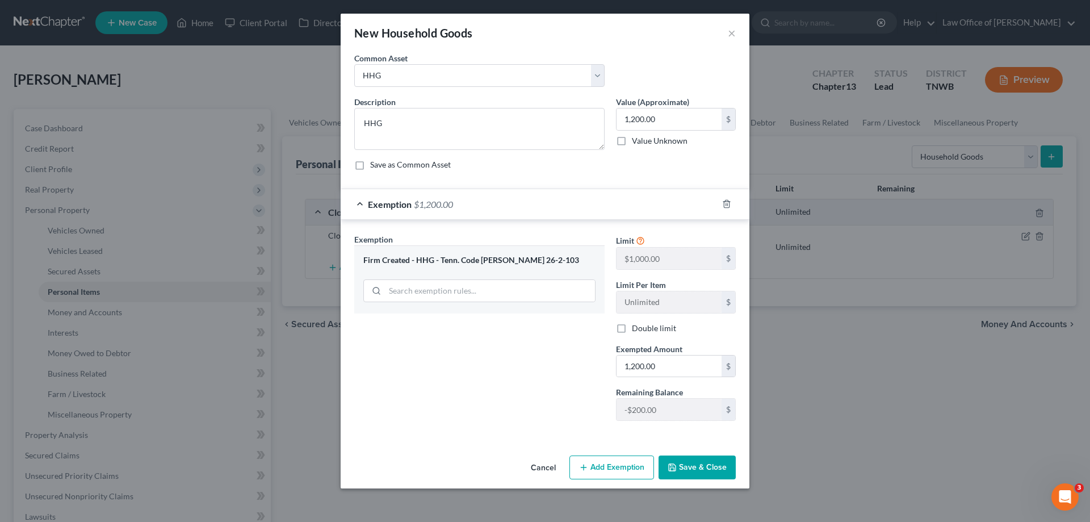
click at [690, 472] on button "Save & Close" at bounding box center [696, 467] width 77 height 24
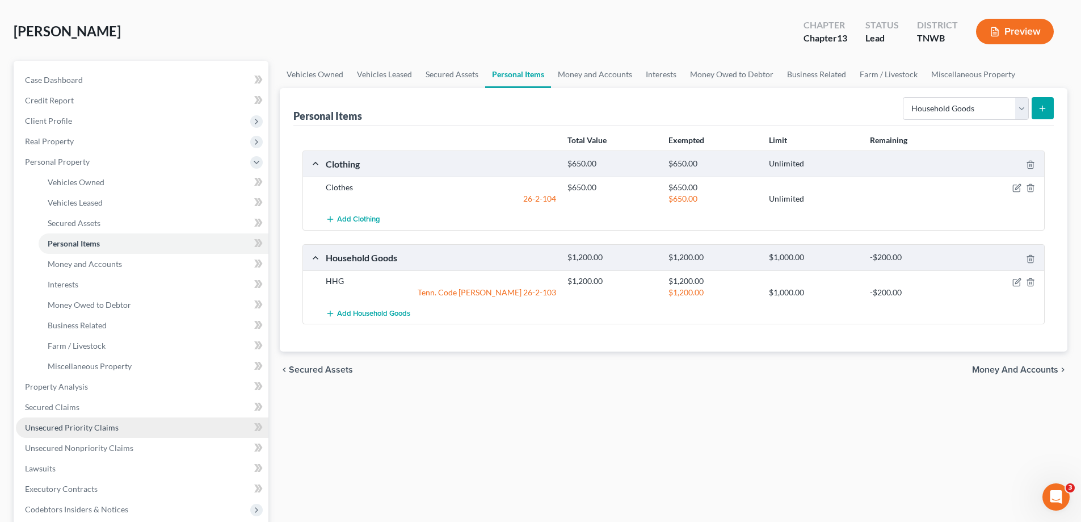
scroll to position [114, 0]
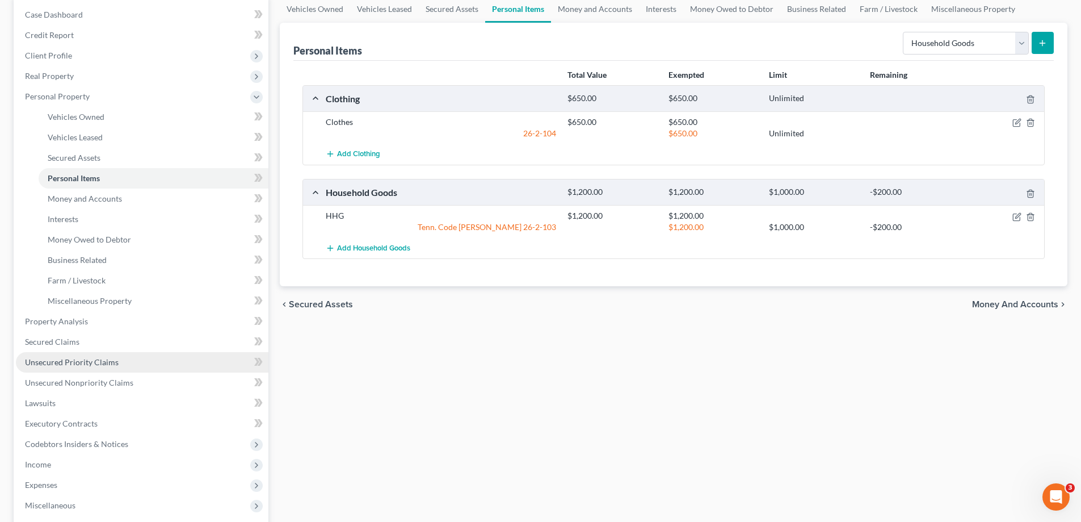
click at [85, 366] on span "Unsecured Priority Claims" at bounding box center [72, 362] width 94 height 10
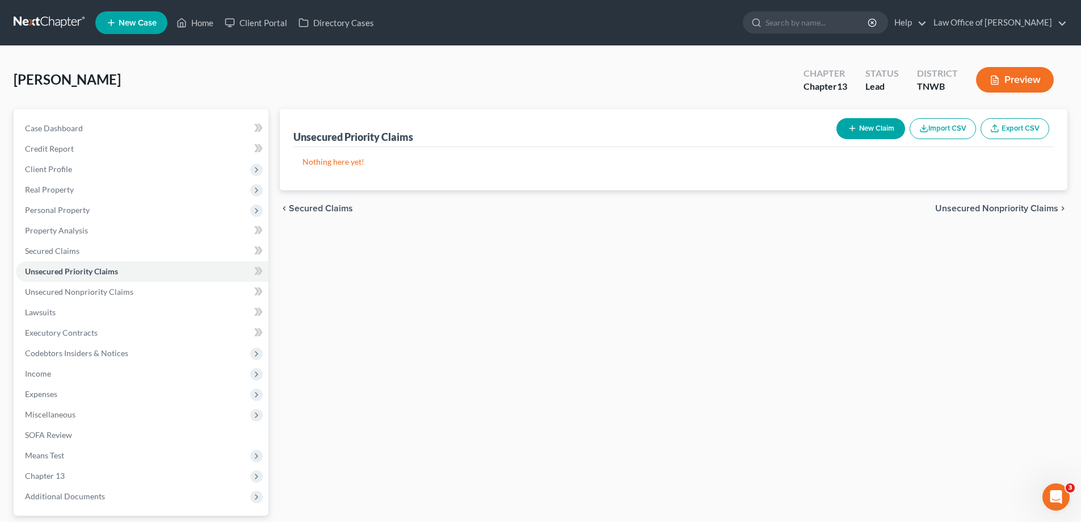
click at [876, 127] on button "New Claim" at bounding box center [871, 128] width 69 height 21
select select "0"
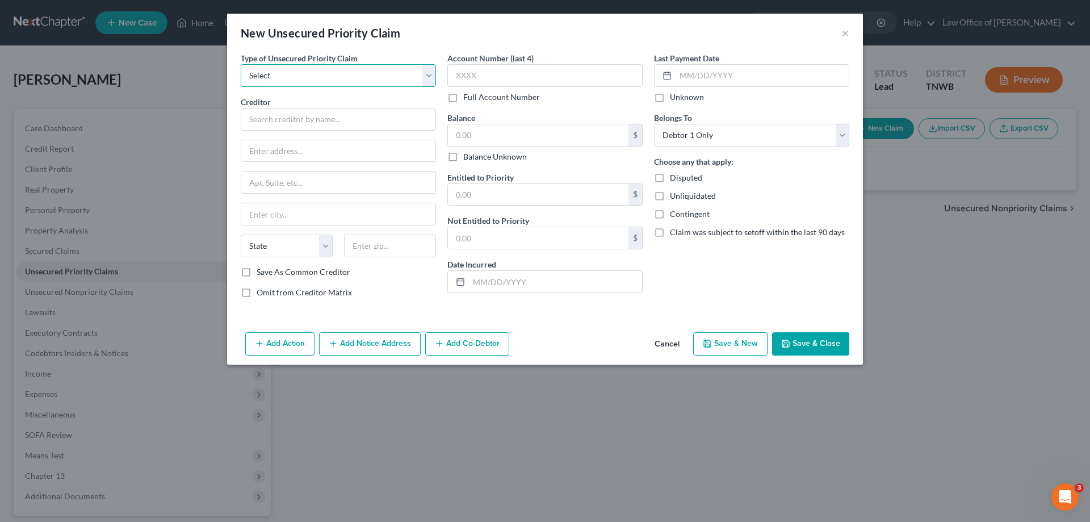
click at [426, 79] on select "Select Taxes & Other Government Units Domestic Support Obligations Extensions o…" at bounding box center [338, 75] width 195 height 23
select select "0"
click at [241, 64] on select "Select Taxes & Other Government Units Domestic Support Obligations Extensions o…" at bounding box center [338, 75] width 195 height 23
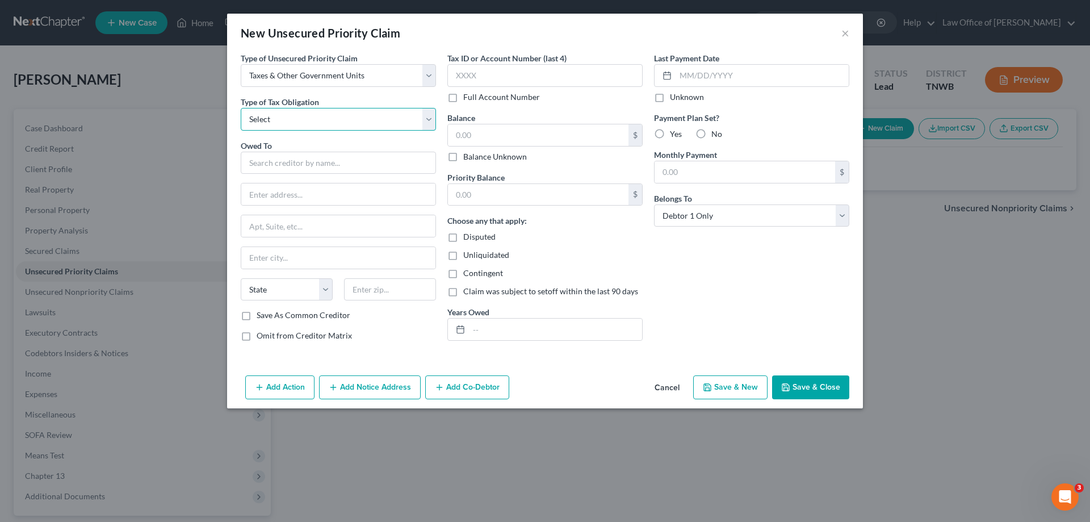
click at [434, 120] on select "Select Federal City State Franchise Tax Board Other" at bounding box center [338, 119] width 195 height 23
select select "2"
click at [241, 108] on select "Select Federal City State Franchise Tax Board Other" at bounding box center [338, 119] width 195 height 23
click at [290, 167] on input "text" at bounding box center [338, 163] width 195 height 23
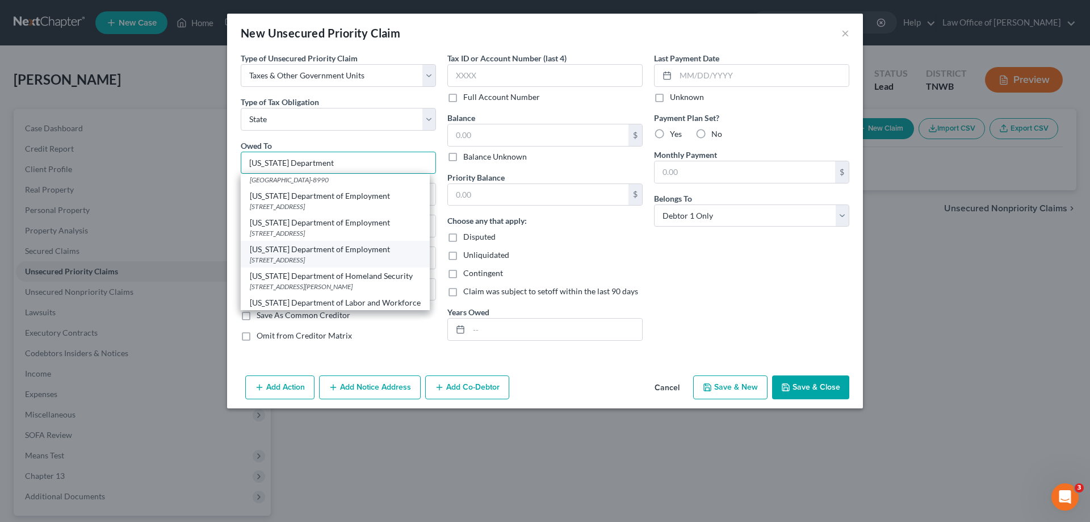
scroll to position [114, 0]
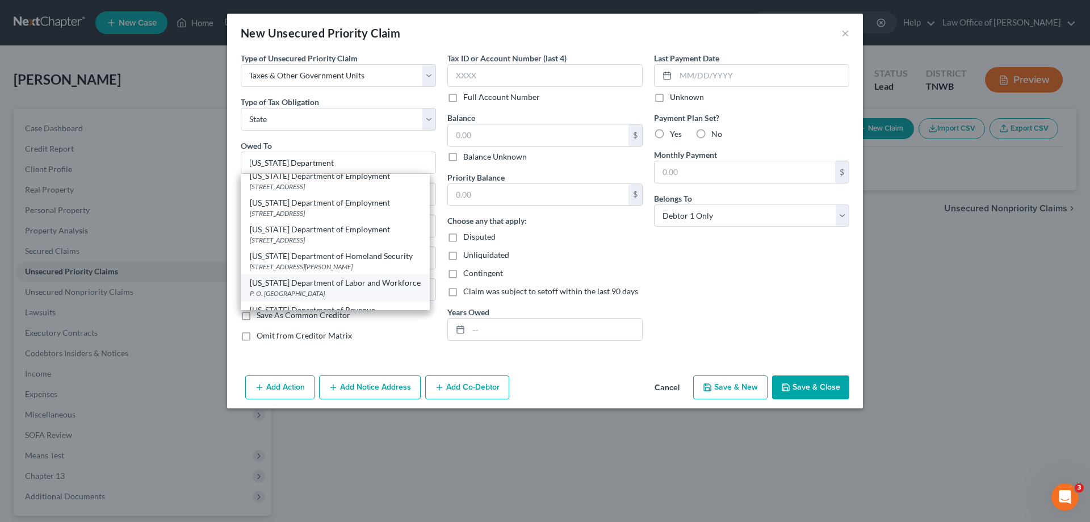
click at [371, 285] on div "[US_STATE] Department of Labor and Workforce" at bounding box center [335, 282] width 171 height 11
type input "[US_STATE] Department of Labor and Workforce"
type input "P. O. Box 24150"
type input "[GEOGRAPHIC_DATA]"
select select "44"
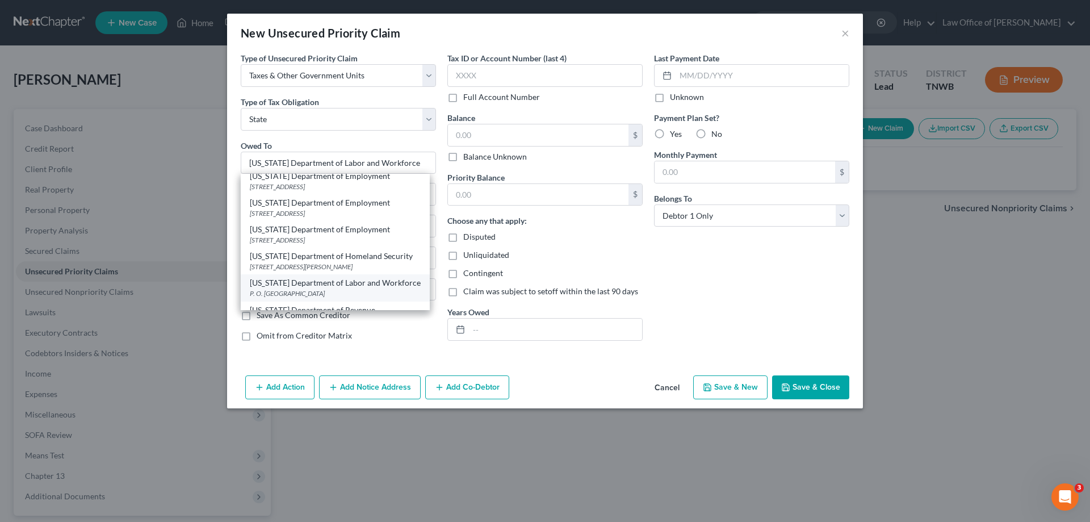
type input "37202"
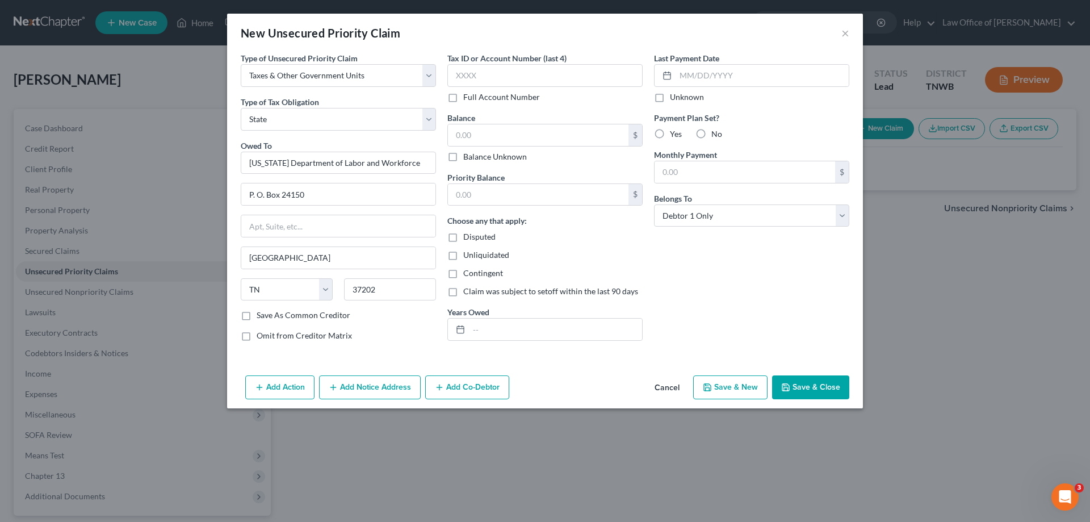
scroll to position [0, 0]
click at [499, 137] on input "text" at bounding box center [538, 135] width 180 height 22
type input "7,000.00"
click at [829, 387] on button "Save & Close" at bounding box center [810, 387] width 77 height 24
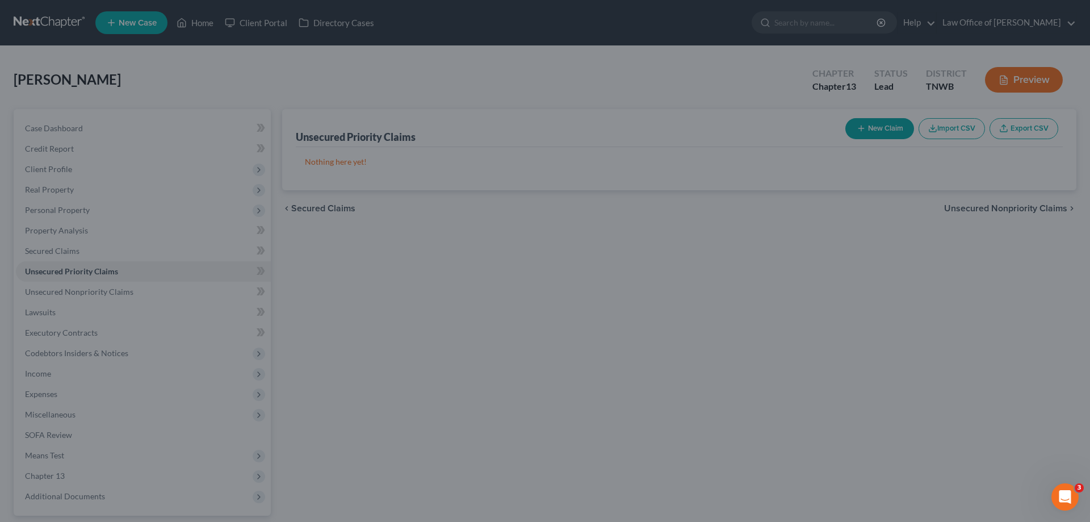
type input "0.00"
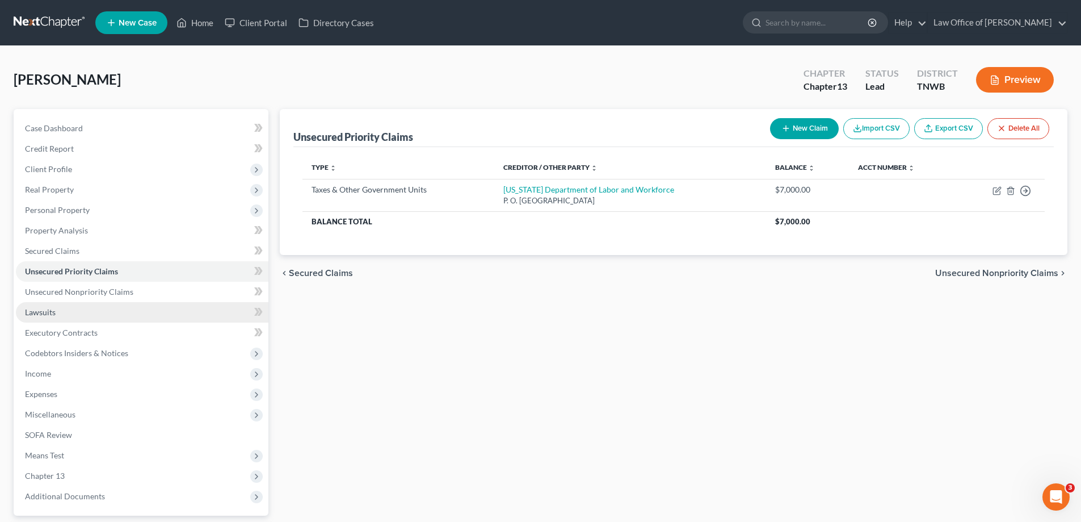
click at [56, 312] on link "Lawsuits" at bounding box center [142, 312] width 253 height 20
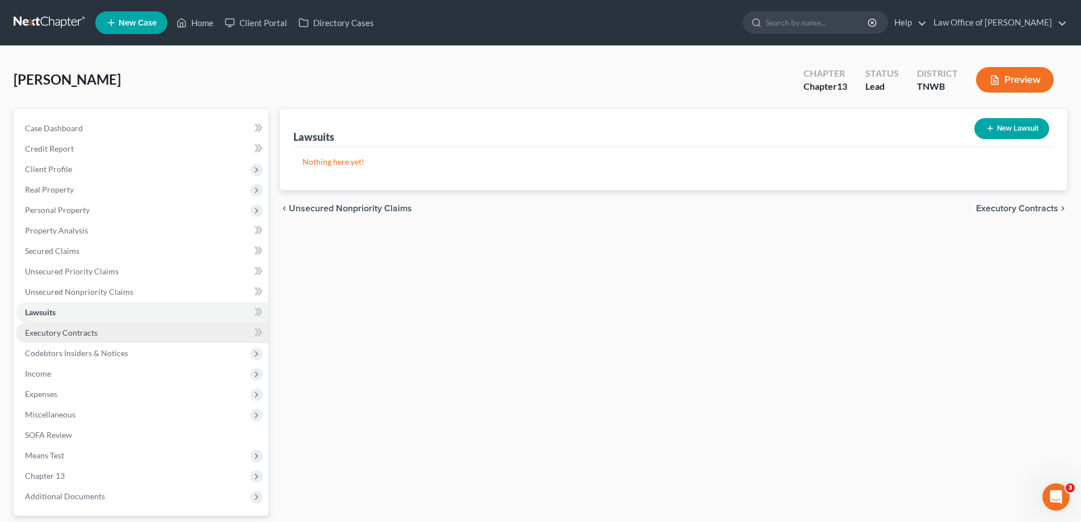
drag, startPoint x: 89, startPoint y: 331, endPoint x: 102, endPoint y: 330, distance: 13.2
click at [90, 331] on span "Executory Contracts" at bounding box center [61, 332] width 73 height 10
click at [1010, 124] on button "New Contract" at bounding box center [1011, 128] width 78 height 21
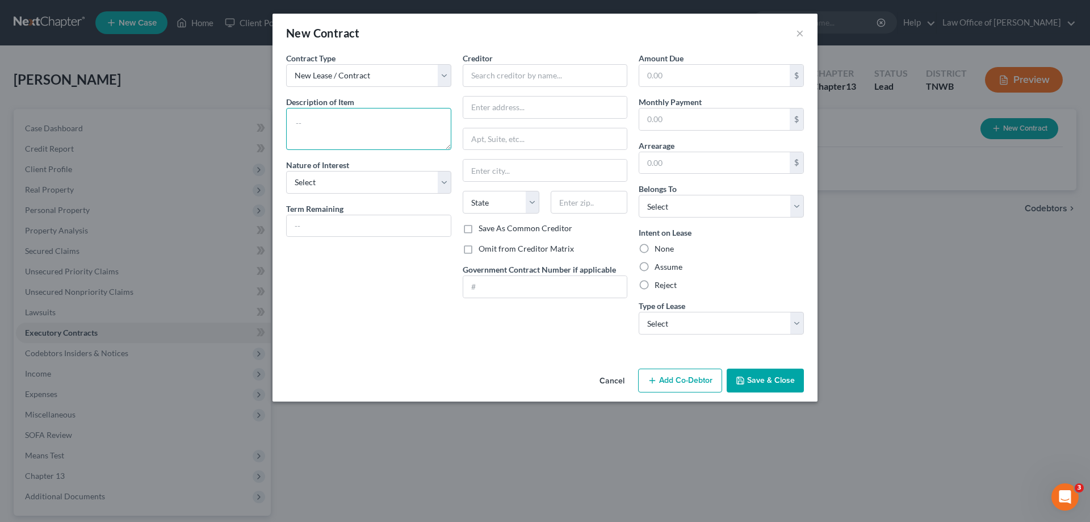
click at [388, 119] on textarea at bounding box center [368, 129] width 165 height 42
type textarea "rental"
click at [489, 78] on input "text" at bounding box center [545, 75] width 165 height 23
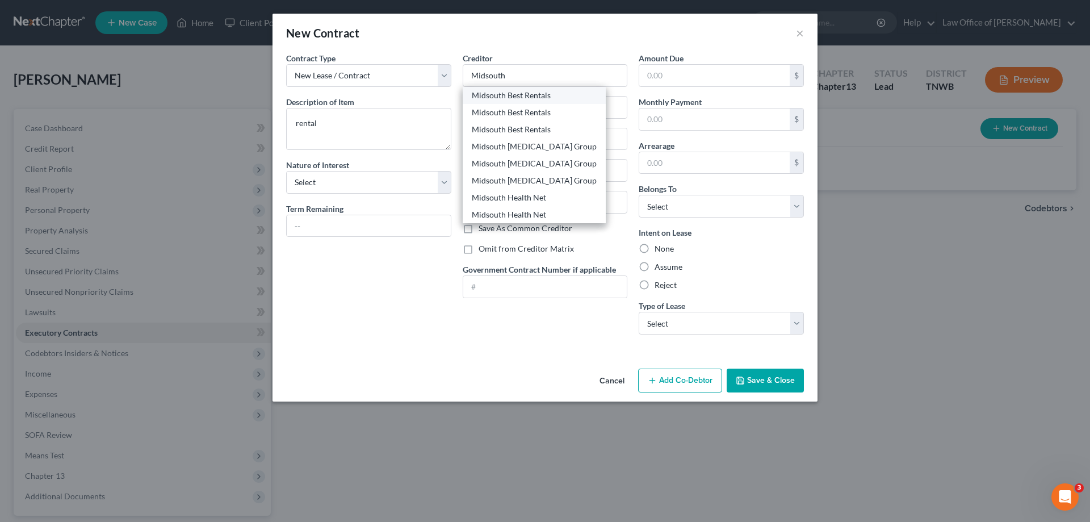
click at [526, 95] on div "Midsouth Best Rentals" at bounding box center [534, 95] width 125 height 11
type input "Midsouth Best Rentals"
type input "[STREET_ADDRESS]"
type input "[GEOGRAPHIC_DATA]"
select select "44"
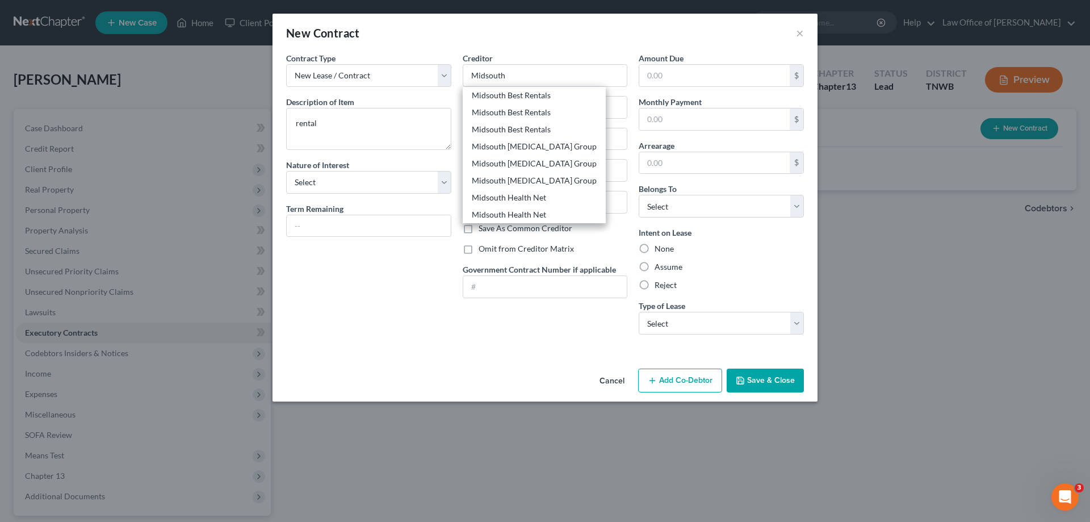
type input "38104-0000"
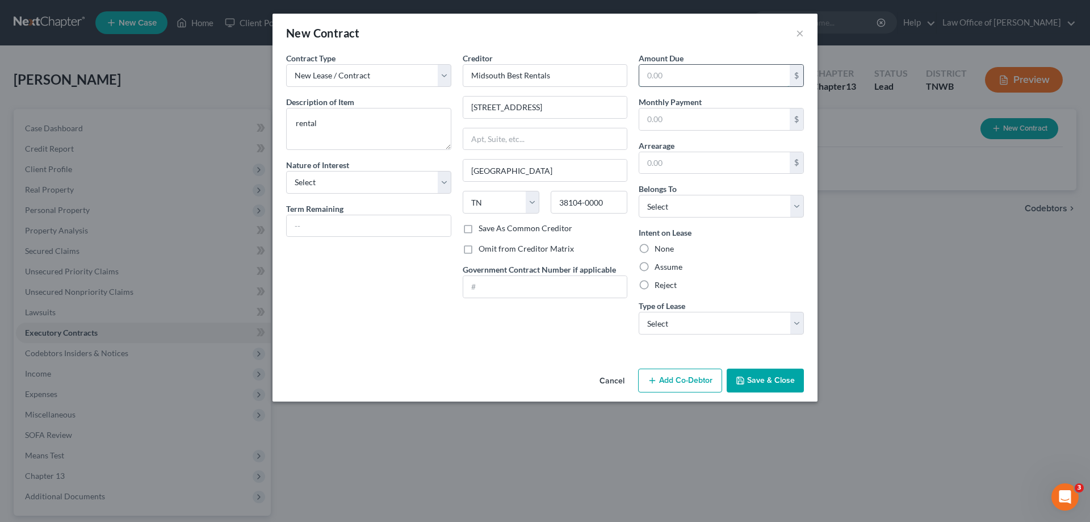
click at [693, 79] on input "text" at bounding box center [714, 76] width 150 height 22
type input "3,200.00"
click at [654, 264] on label "Assume" at bounding box center [668, 266] width 28 height 11
click at [659, 264] on input "Assume" at bounding box center [662, 264] width 7 height 7
radio input "true"
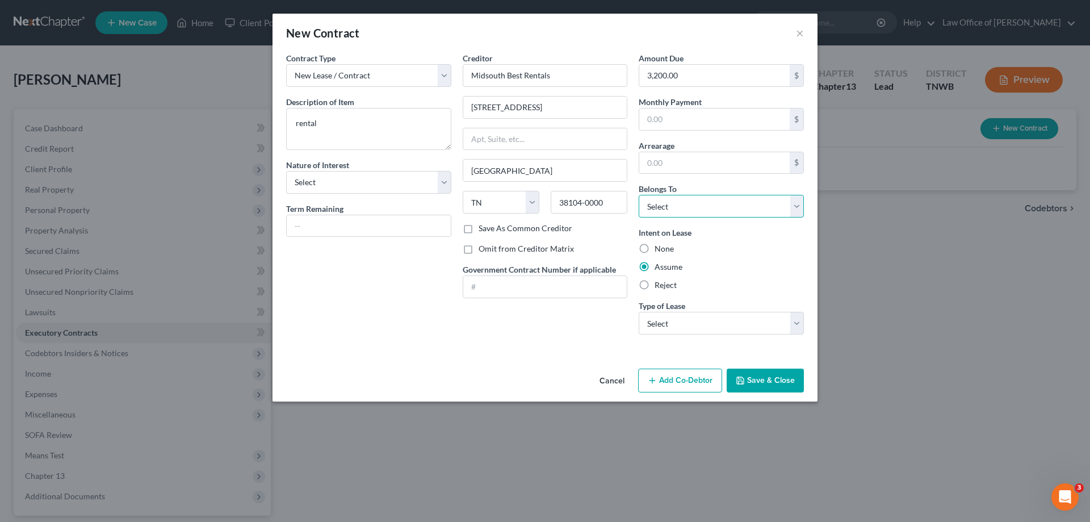
click at [797, 207] on select "Select Debtor 1 Only Debtor 2 Only Debtor 1 And Debtor 2 Only At Least One Of T…" at bounding box center [721, 206] width 165 height 23
select select "3"
click at [639, 195] on select "Select Debtor 1 Only Debtor 2 Only Debtor 1 And Debtor 2 Only At Least One Of T…" at bounding box center [721, 206] width 165 height 23
click at [795, 324] on select "Select Real Estate Car Other" at bounding box center [721, 323] width 165 height 23
select select "0"
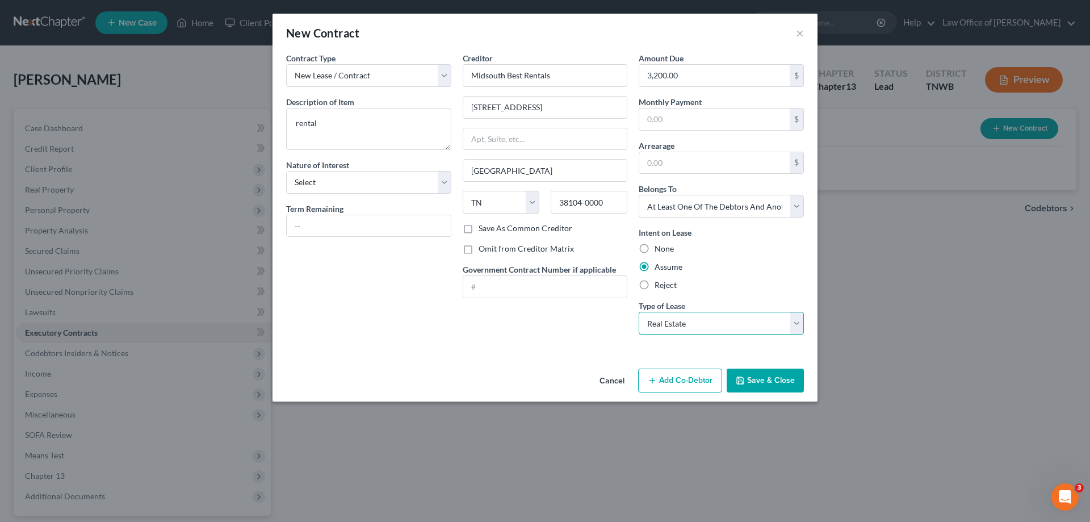
click at [639, 312] on select "Select Real Estate Car Other" at bounding box center [721, 323] width 165 height 23
click at [765, 379] on button "Save & Close" at bounding box center [764, 380] width 77 height 24
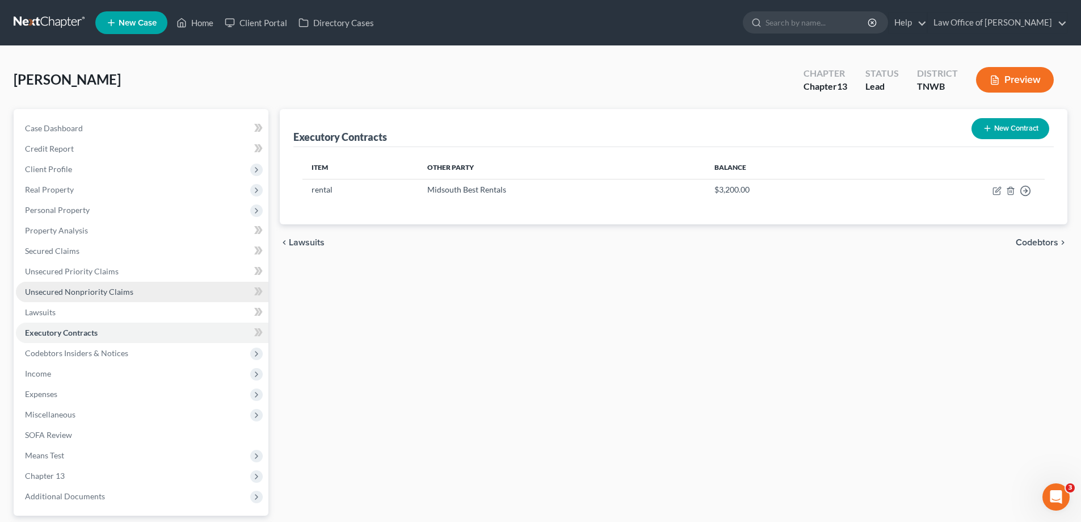
click at [94, 289] on span "Unsecured Nonpriority Claims" at bounding box center [79, 292] width 108 height 10
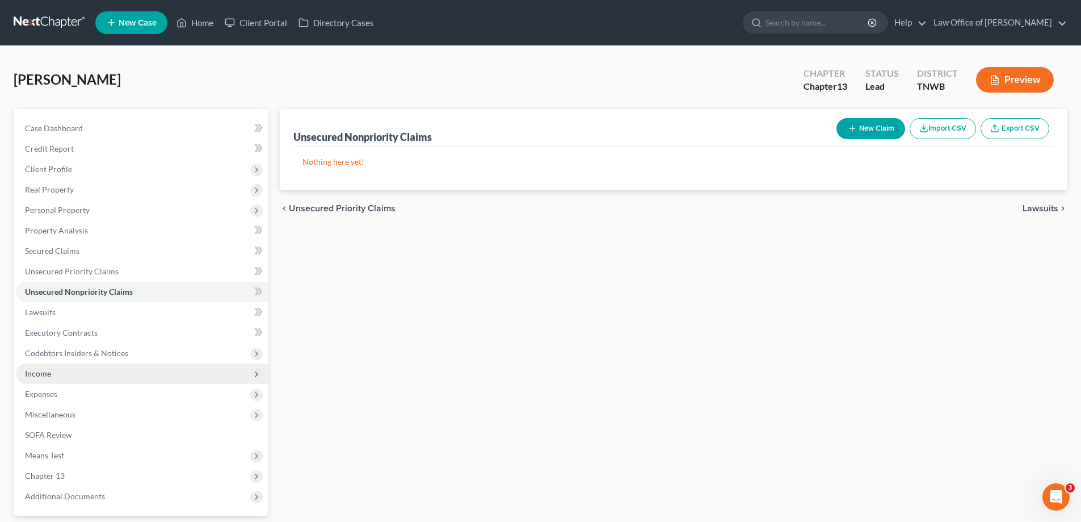
click at [43, 373] on span "Income" at bounding box center [38, 373] width 26 height 10
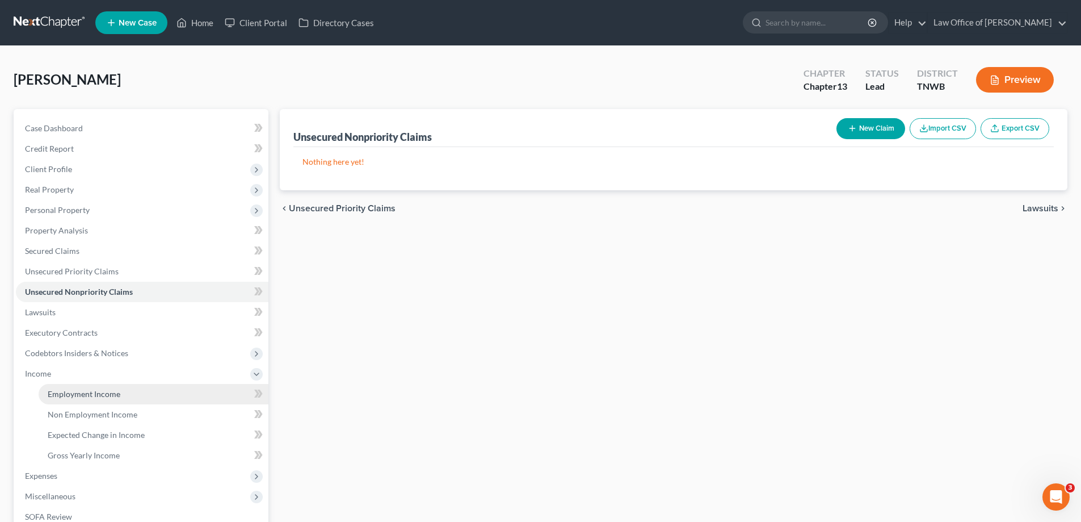
click at [95, 391] on span "Employment Income" at bounding box center [84, 394] width 73 height 10
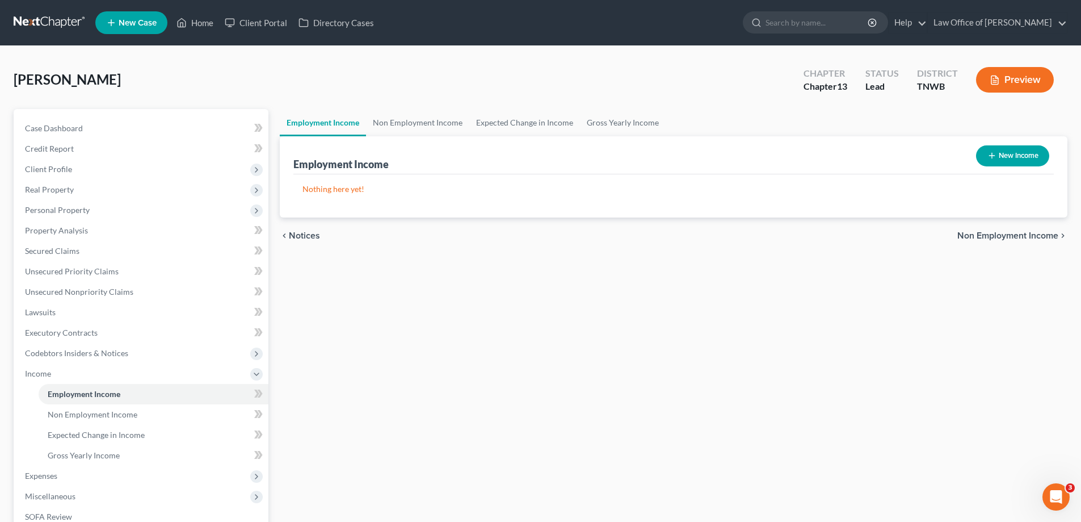
click at [1010, 155] on button "New Income" at bounding box center [1012, 155] width 73 height 21
select select "0"
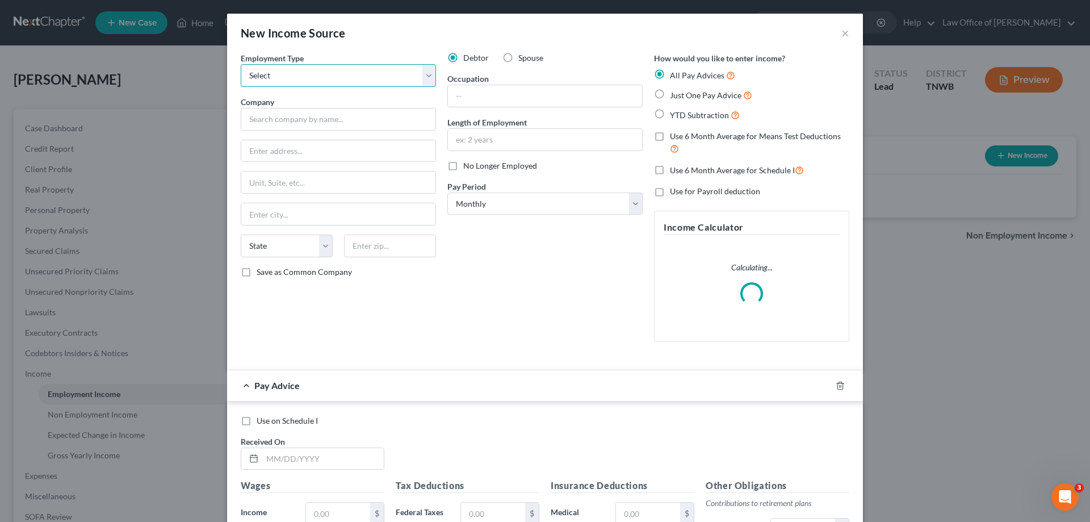
drag, startPoint x: 428, startPoint y: 75, endPoint x: 407, endPoint y: 85, distance: 23.1
click at [428, 75] on select "Select Full or [DEMOGRAPHIC_DATA] Employment Self Employment" at bounding box center [338, 75] width 195 height 23
select select "0"
click at [241, 64] on select "Select Full or [DEMOGRAPHIC_DATA] Employment Self Employment" at bounding box center [338, 75] width 195 height 23
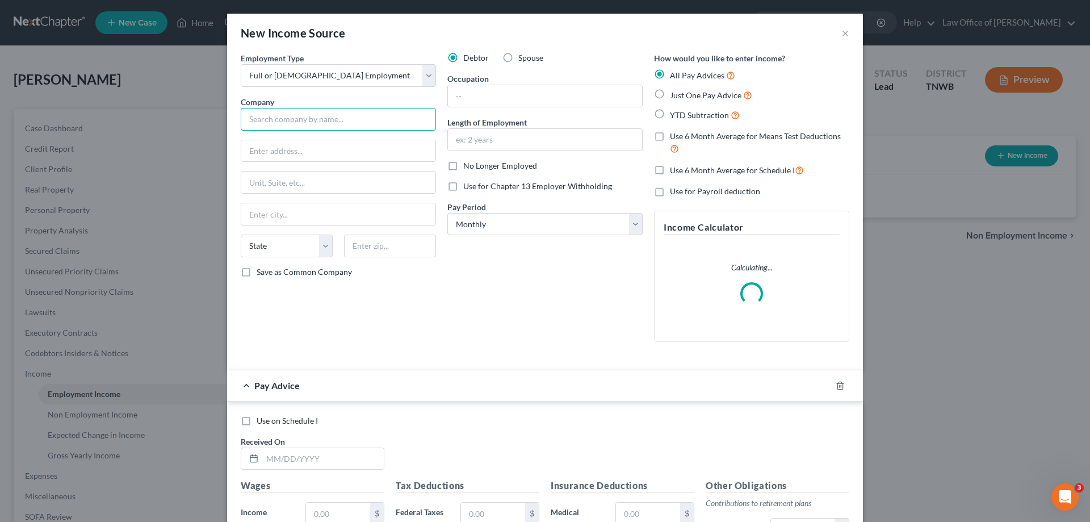
click at [324, 125] on input "text" at bounding box center [338, 119] width 195 height 23
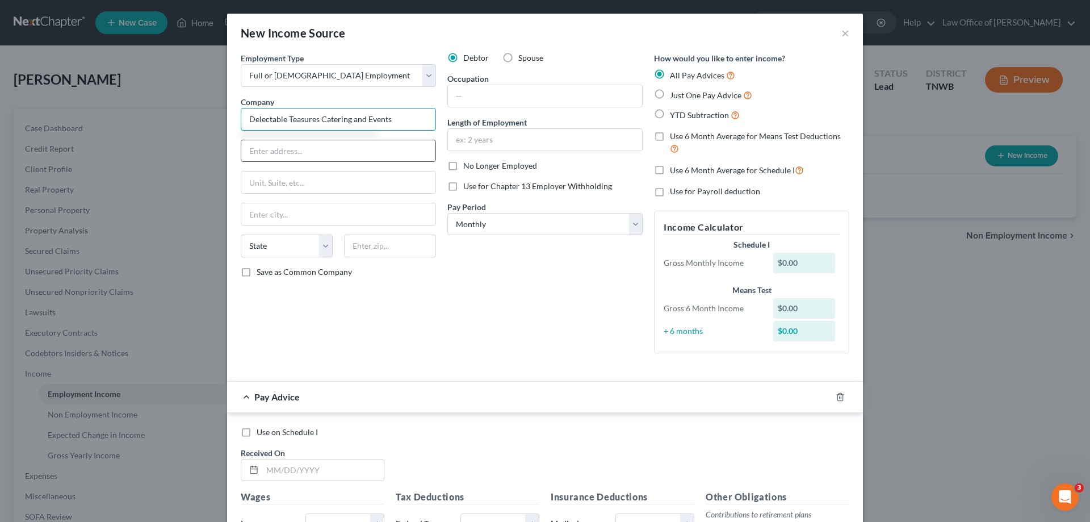
type input "Delectable Teasures Catering and Events"
click at [355, 157] on input "text" at bounding box center [338, 151] width 194 height 22
type input "[STREET_ADDRESS]"
type input "38133"
click at [633, 224] on select "Select Monthly Twice Monthly Every Other Week Weekly" at bounding box center [544, 224] width 195 height 23
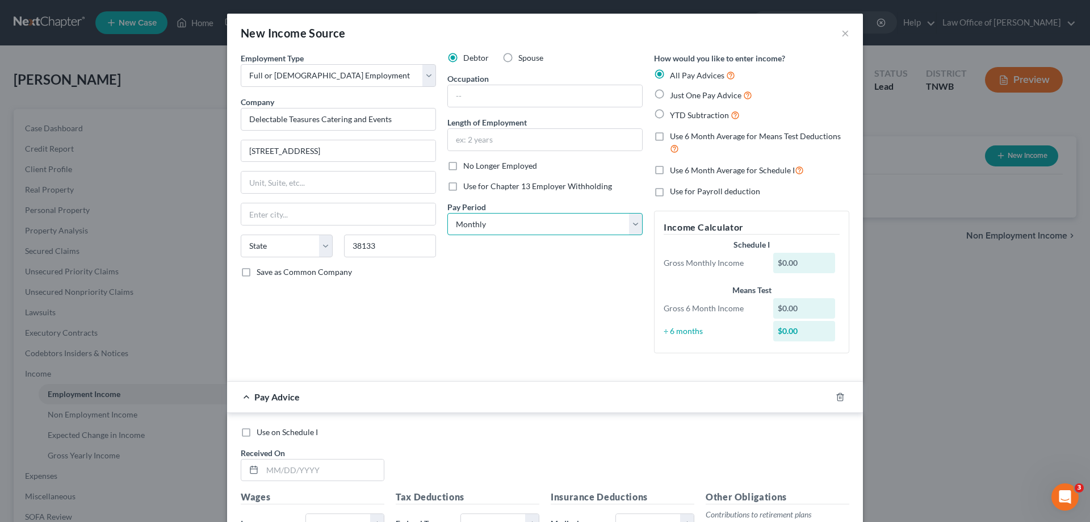
type input "[GEOGRAPHIC_DATA]"
select select "44"
click at [406, 239] on input "38133" at bounding box center [390, 245] width 92 height 23
drag, startPoint x: 631, startPoint y: 225, endPoint x: 624, endPoint y: 227, distance: 6.5
click at [631, 225] on select "Select Monthly Twice Monthly Every Other Week Weekly" at bounding box center [544, 224] width 195 height 23
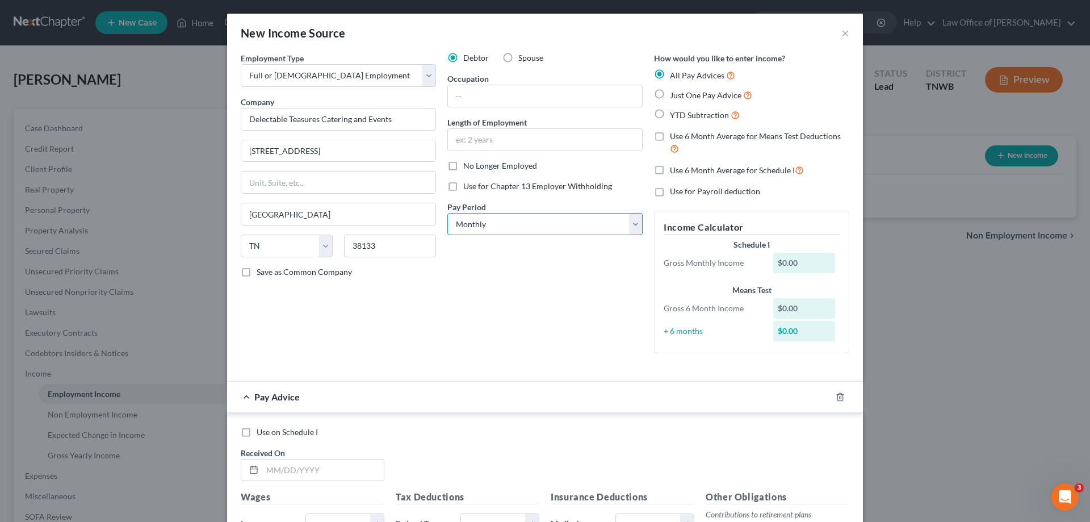
select select "2"
click at [447, 213] on select "Select Monthly Twice Monthly Every Other Week Weekly" at bounding box center [544, 224] width 195 height 23
click at [463, 183] on label "Use for Chapter 13 Employer Withholding" at bounding box center [537, 185] width 149 height 11
click at [468, 183] on input "Use for Chapter 13 Employer Withholding" at bounding box center [471, 183] width 7 height 7
checkbox input "true"
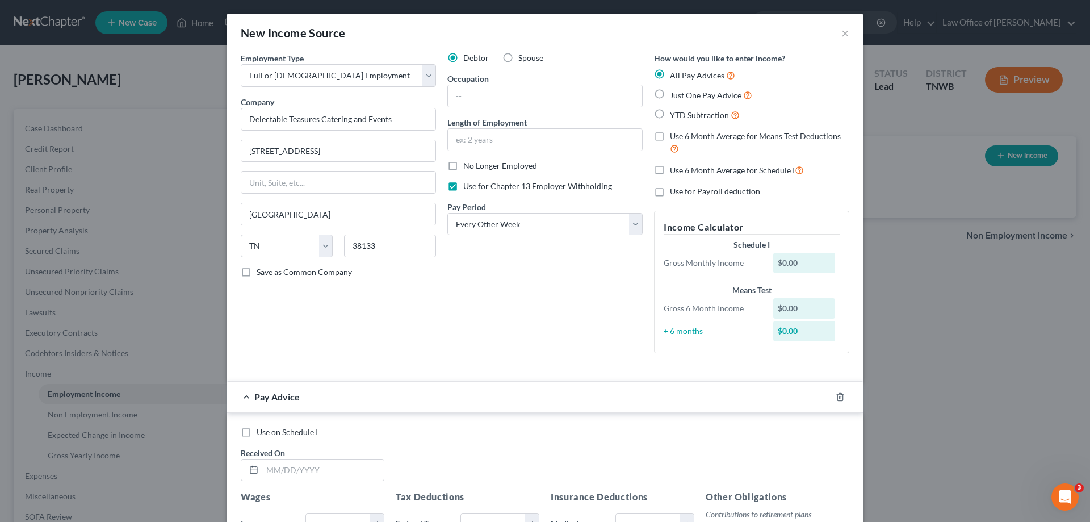
click at [670, 95] on label "Just One Pay Advice" at bounding box center [711, 95] width 82 height 13
click at [674, 95] on input "Just One Pay Advice" at bounding box center [677, 92] width 7 height 7
radio input "true"
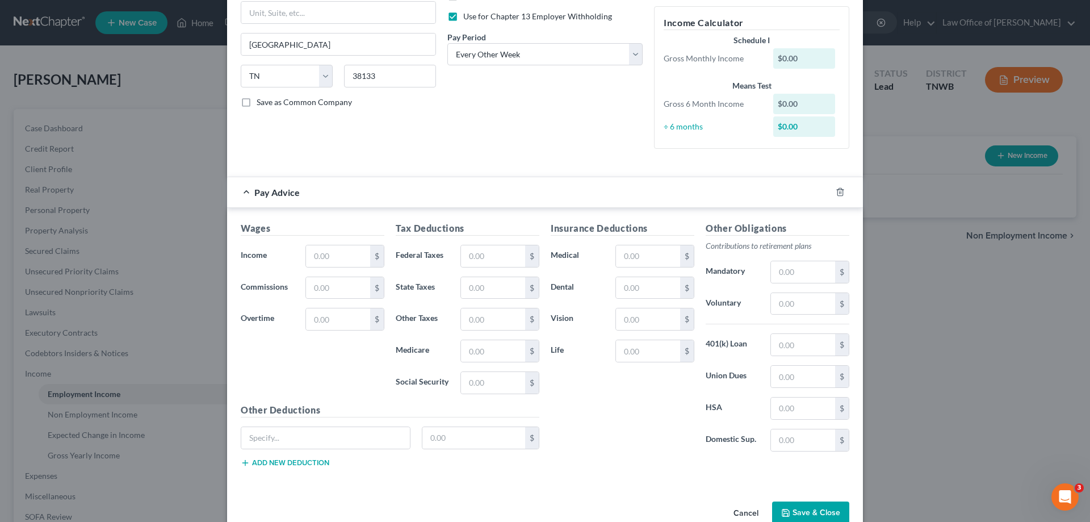
scroll to position [170, 0]
click at [358, 253] on input "text" at bounding box center [338, 256] width 64 height 22
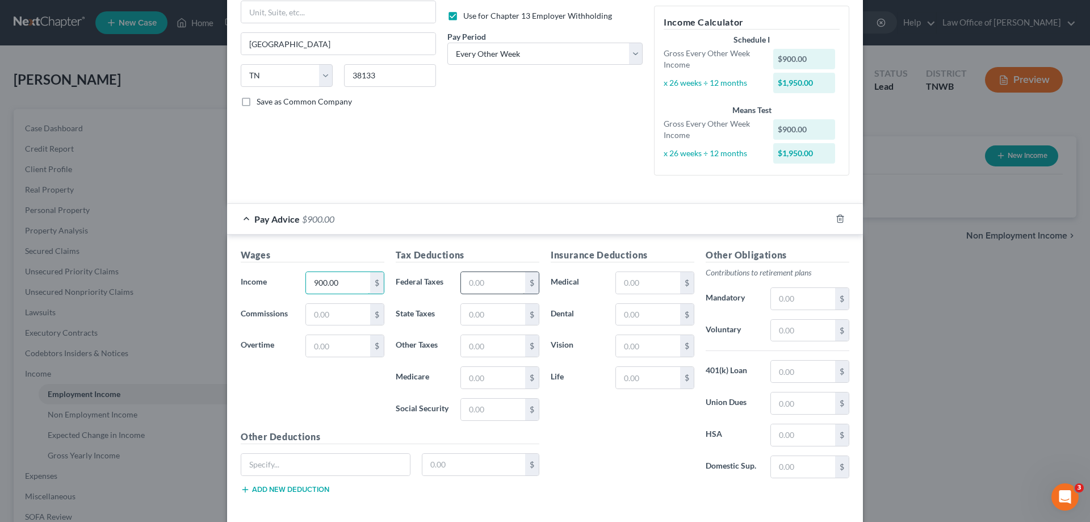
type input "900.00"
click at [500, 277] on input "text" at bounding box center [493, 283] width 64 height 22
type input "32.31"
click at [500, 373] on input "text" at bounding box center [493, 378] width 64 height 22
type input "13.05"
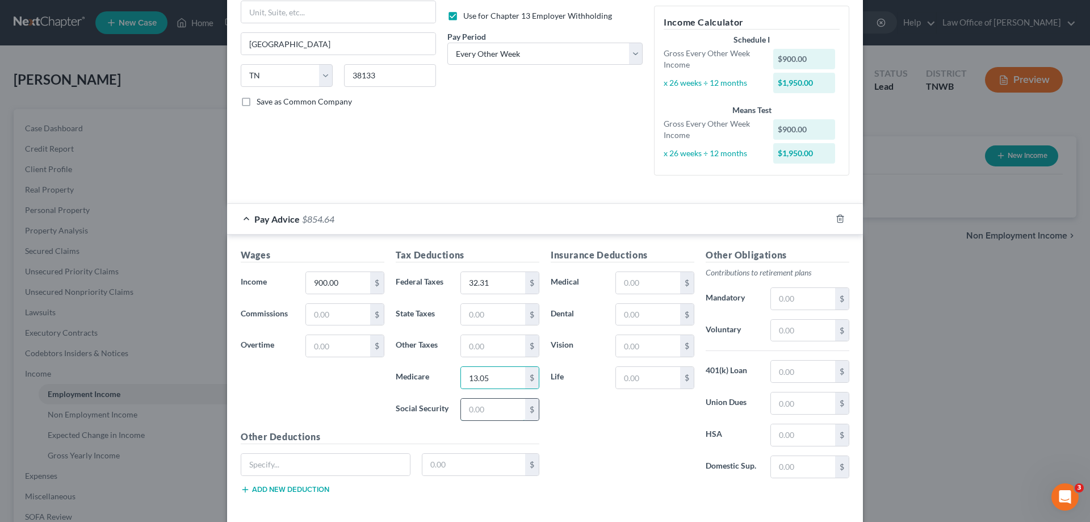
click at [490, 406] on input "text" at bounding box center [493, 409] width 64 height 22
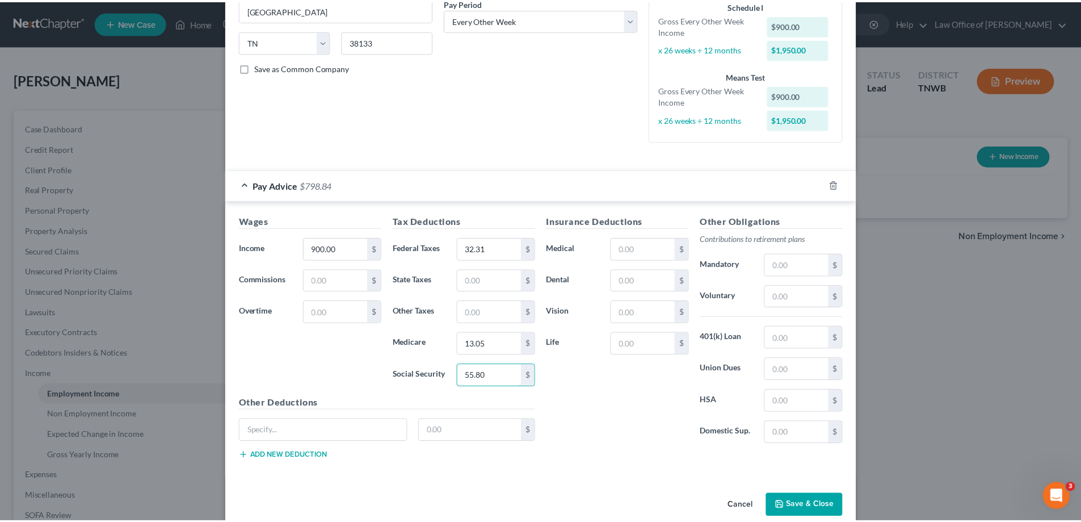
scroll to position [222, 0]
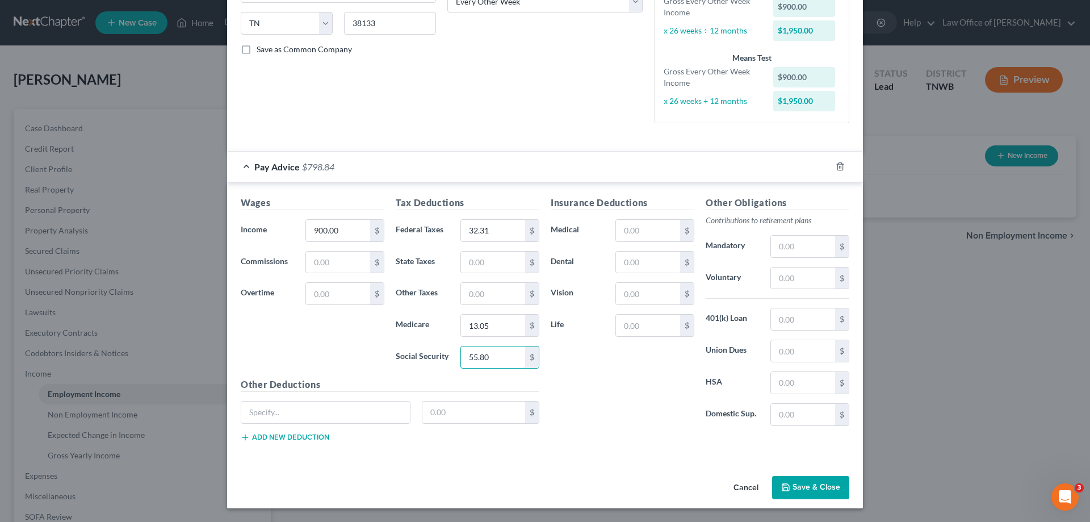
type input "55.80"
click at [800, 489] on button "Save & Close" at bounding box center [810, 488] width 77 height 24
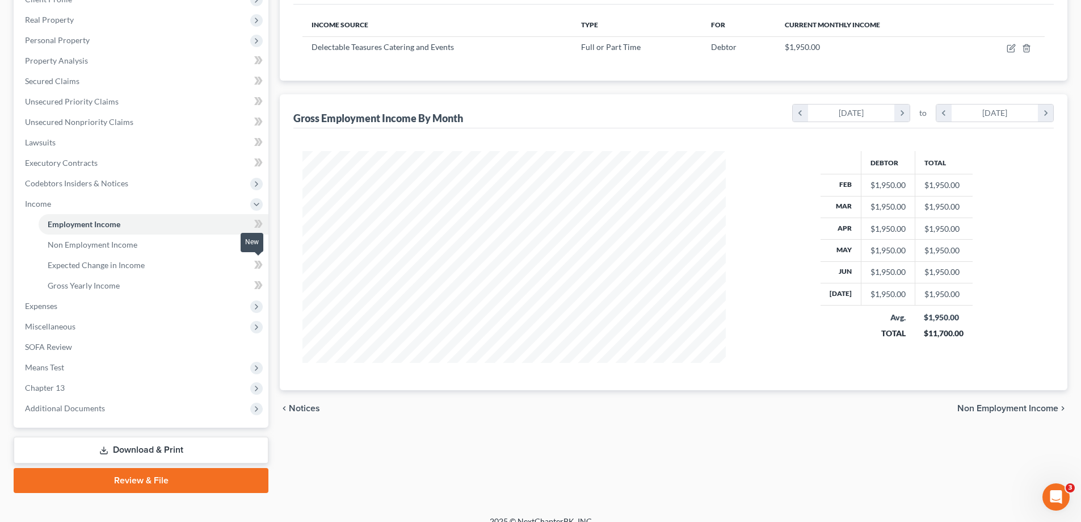
scroll to position [170, 0]
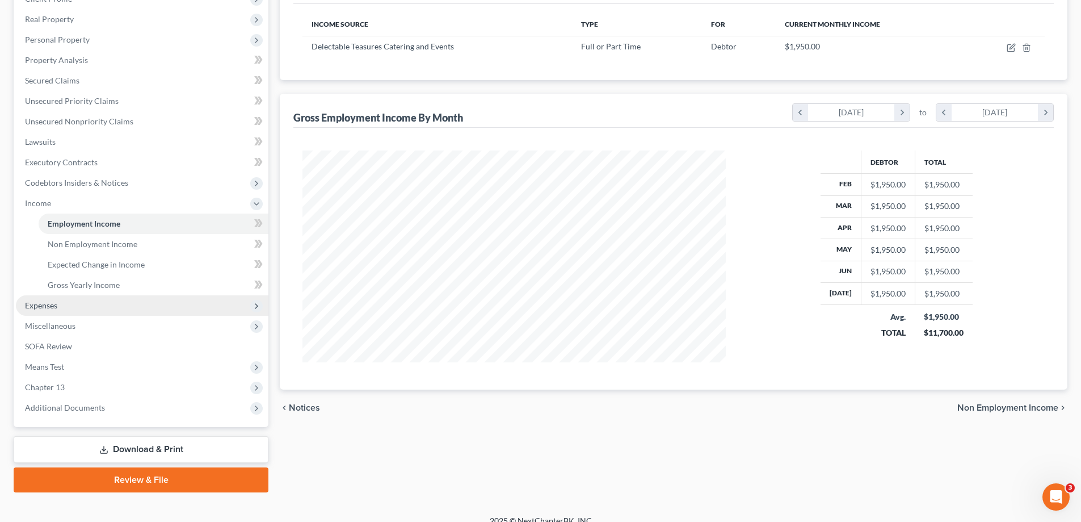
click at [34, 308] on span "Expenses" at bounding box center [41, 305] width 32 height 10
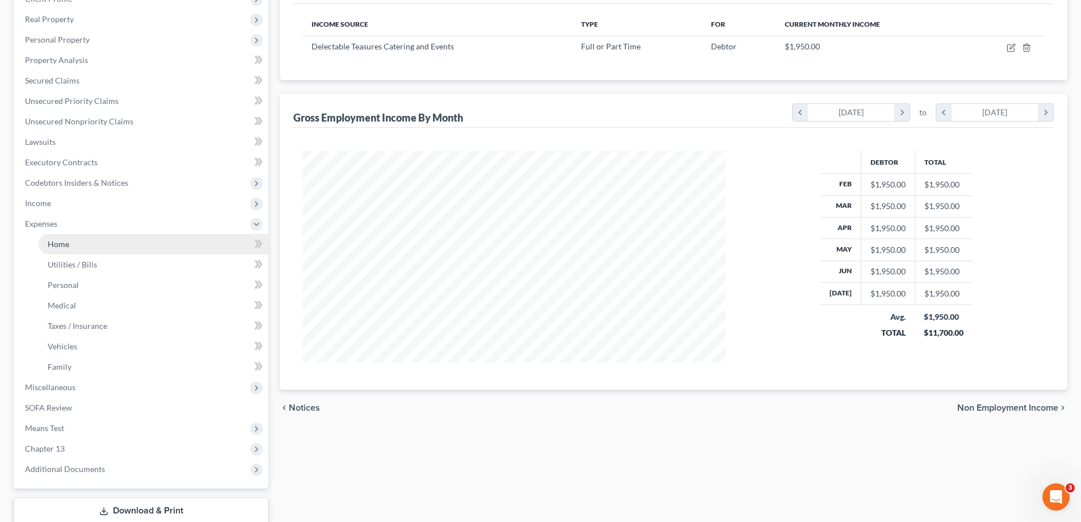
click at [60, 240] on span "Home" at bounding box center [59, 244] width 22 height 10
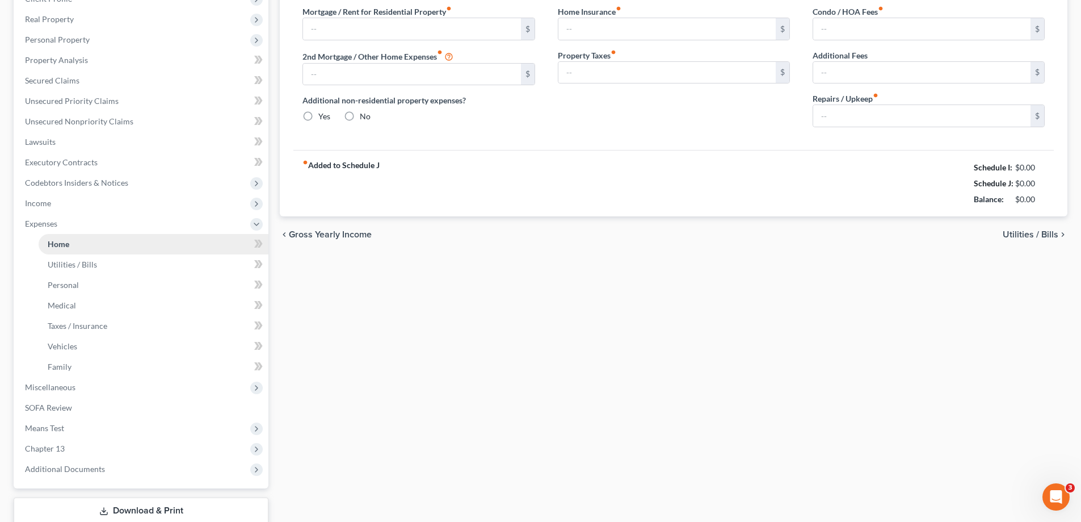
scroll to position [112, 0]
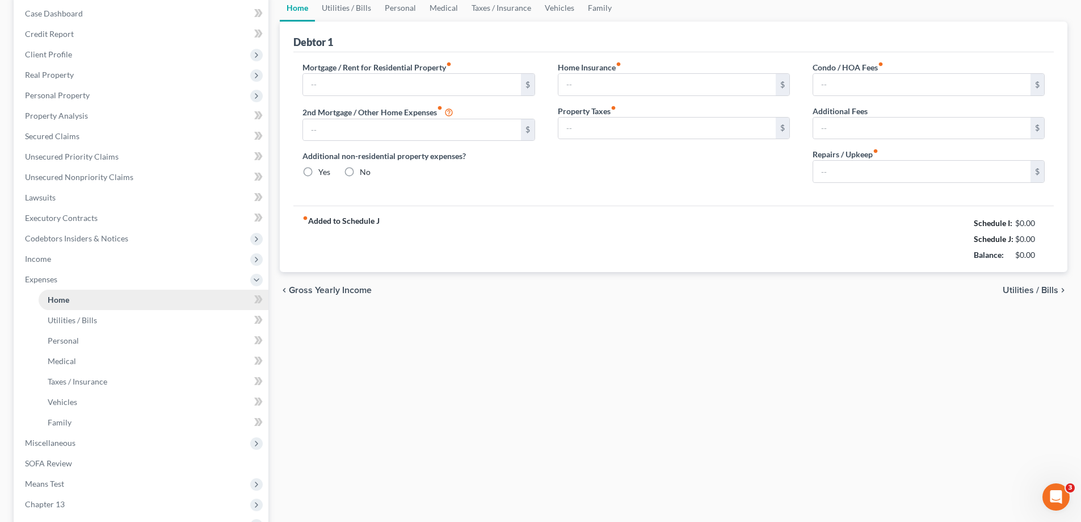
type input "0.00"
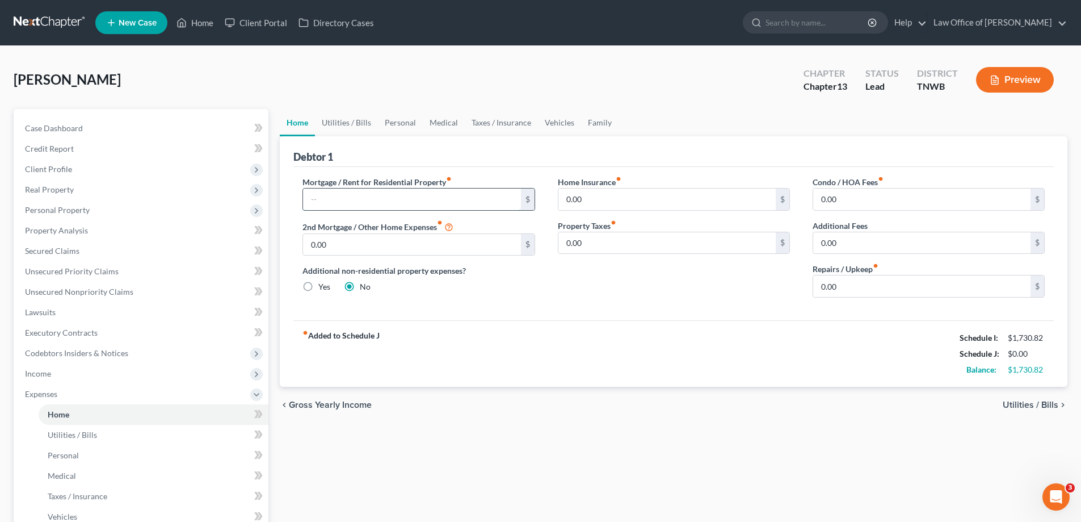
drag, startPoint x: 319, startPoint y: 201, endPoint x: 325, endPoint y: 196, distance: 7.7
click at [322, 198] on input "text" at bounding box center [411, 199] width 217 height 22
click at [352, 124] on link "Utilities / Bills" at bounding box center [346, 122] width 63 height 27
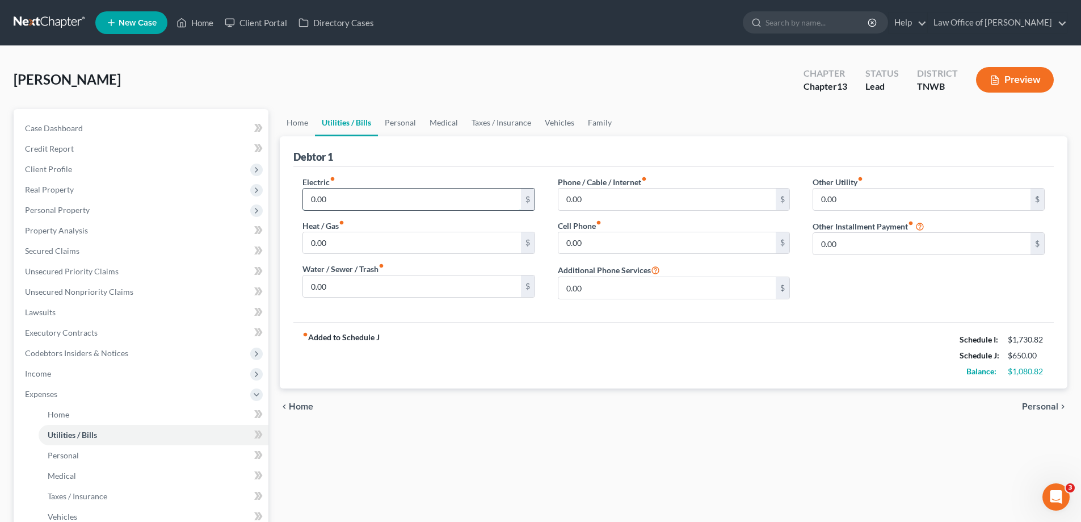
click at [345, 200] on input "0.00" at bounding box center [411, 199] width 217 height 22
click at [593, 200] on input "0.00" at bounding box center [666, 199] width 217 height 22
click at [591, 243] on input "0.00" at bounding box center [666, 243] width 217 height 22
click at [392, 125] on link "Personal" at bounding box center [400, 122] width 45 height 27
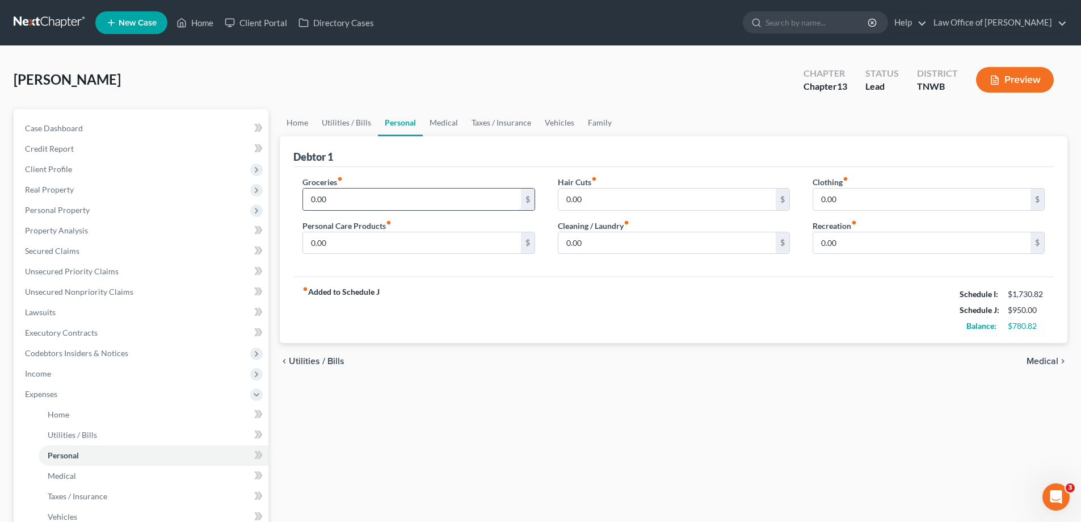
click at [343, 204] on input "0.00" at bounding box center [411, 199] width 217 height 22
click at [354, 238] on input "0.00" at bounding box center [411, 243] width 217 height 22
click at [593, 241] on input "0.00" at bounding box center [666, 243] width 217 height 22
click at [447, 122] on link "Medical" at bounding box center [444, 122] width 42 height 27
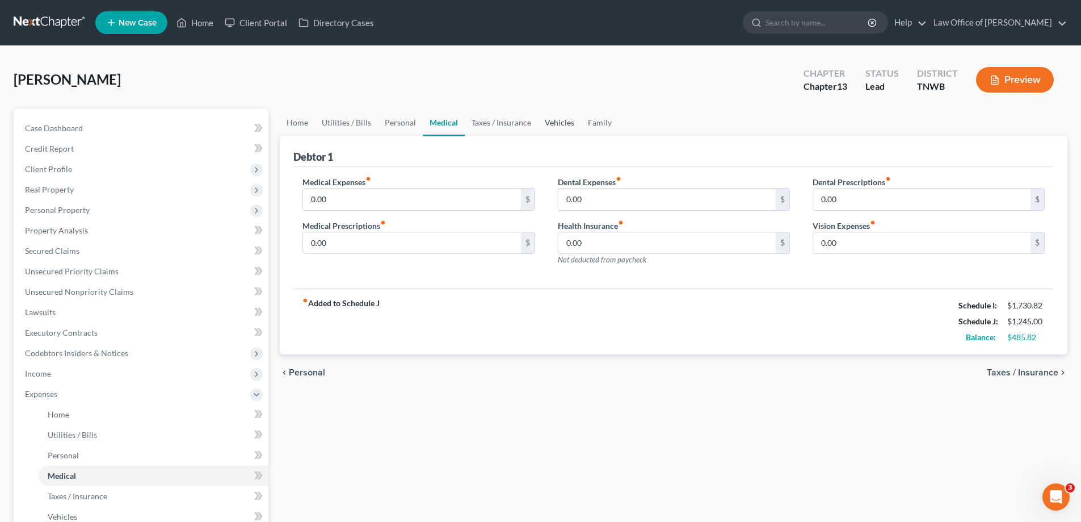
click at [558, 122] on link "Vehicles" at bounding box center [559, 122] width 43 height 27
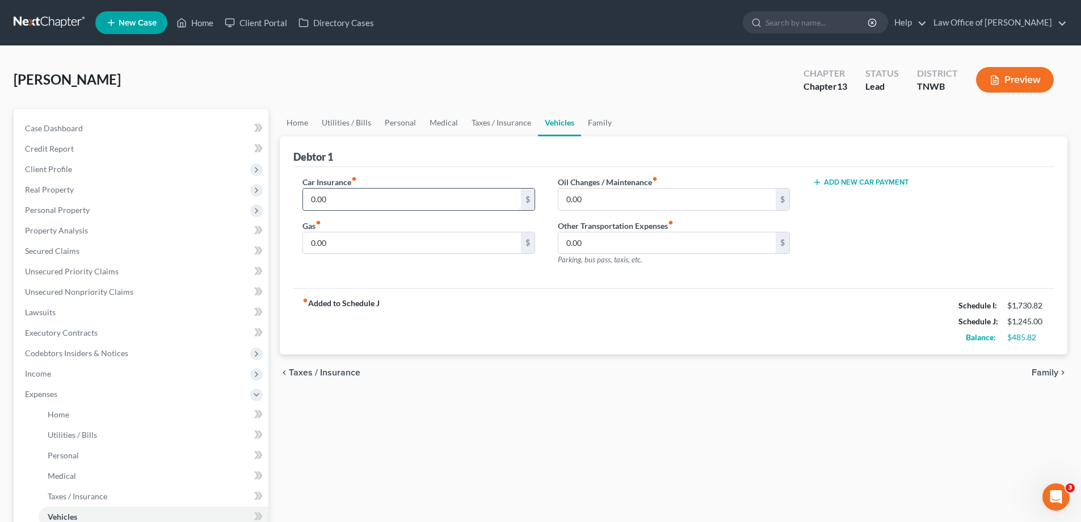
click at [385, 199] on input "0.00" at bounding box center [411, 199] width 217 height 22
click at [355, 238] on input "0.00" at bounding box center [411, 243] width 217 height 22
click at [589, 205] on input "0.00" at bounding box center [666, 199] width 217 height 22
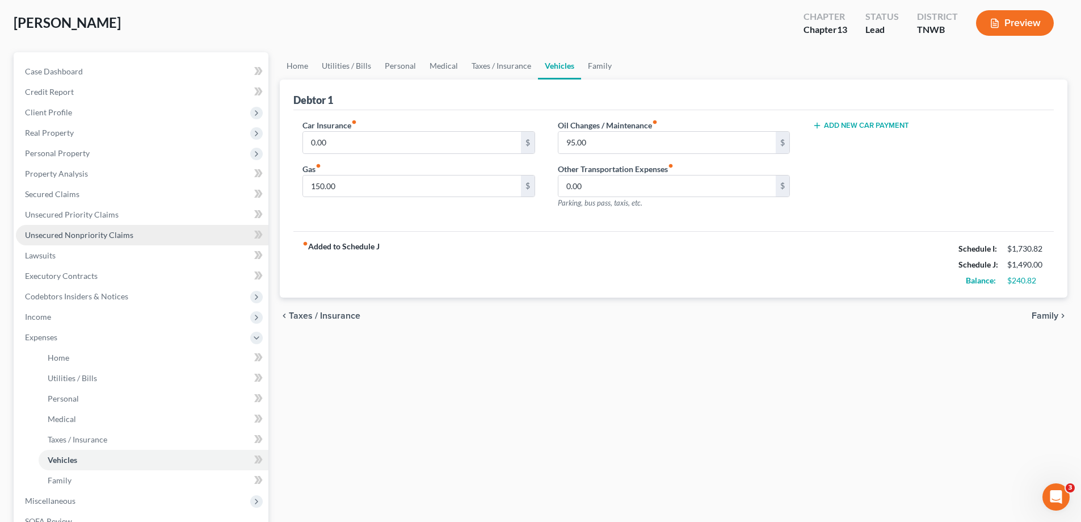
click at [86, 234] on span "Unsecured Nonpriority Claims" at bounding box center [79, 235] width 108 height 10
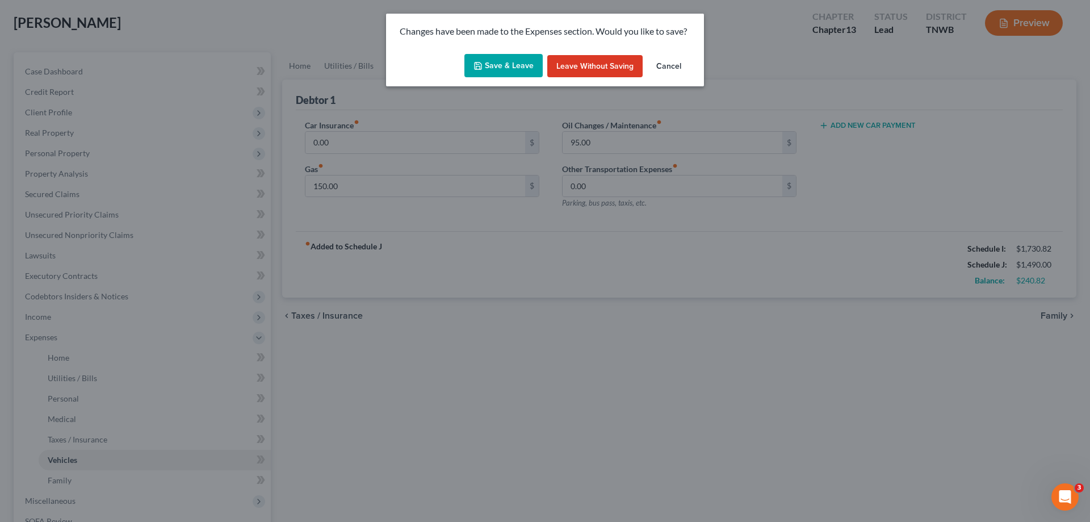
click at [494, 62] on button "Save & Leave" at bounding box center [503, 66] width 78 height 24
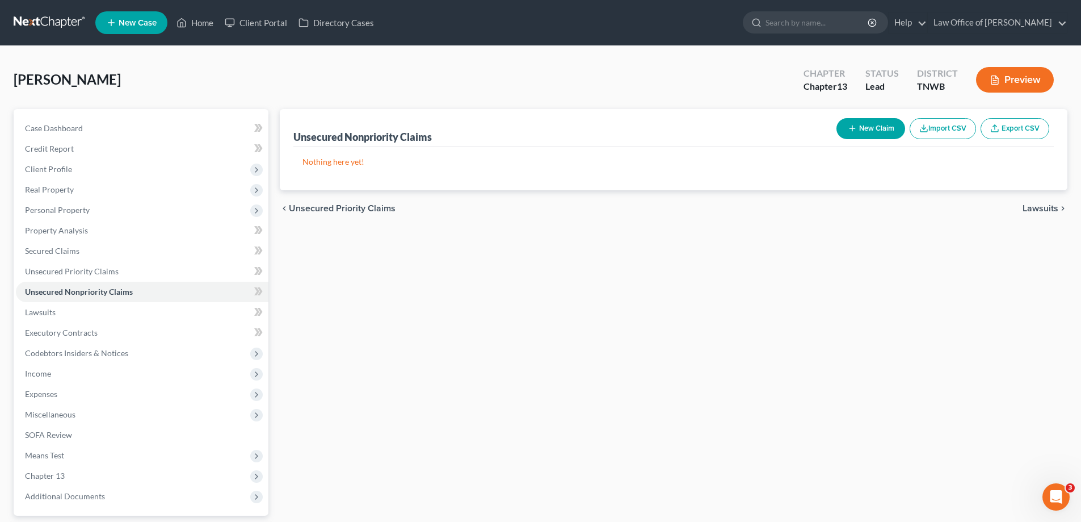
click at [870, 126] on button "New Claim" at bounding box center [871, 128] width 69 height 21
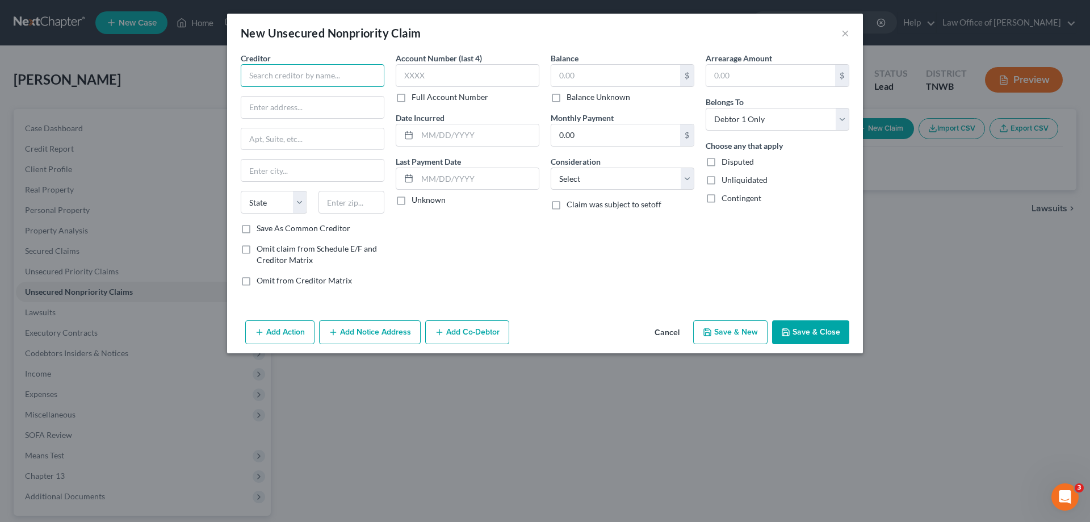
click at [348, 75] on input "text" at bounding box center [313, 75] width 144 height 23
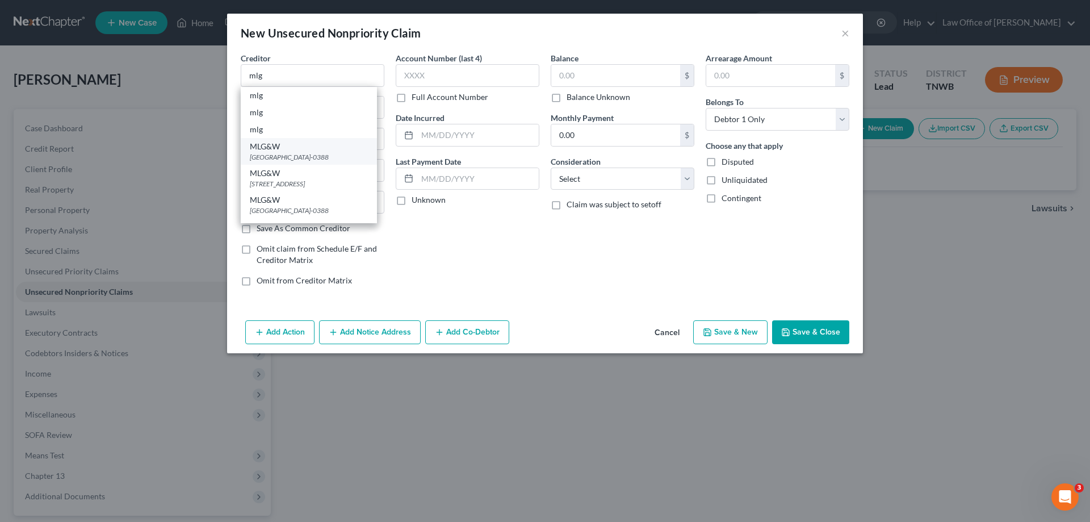
click at [313, 156] on div "[GEOGRAPHIC_DATA]-0388" at bounding box center [309, 157] width 118 height 10
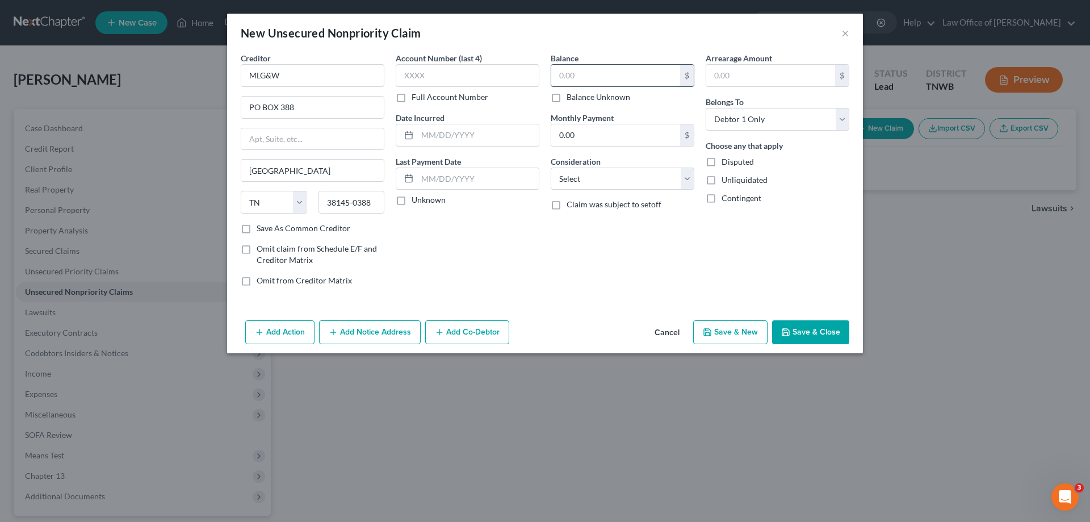
click at [589, 75] on input "text" at bounding box center [615, 76] width 129 height 22
click at [738, 332] on button "Save & New" at bounding box center [730, 332] width 74 height 24
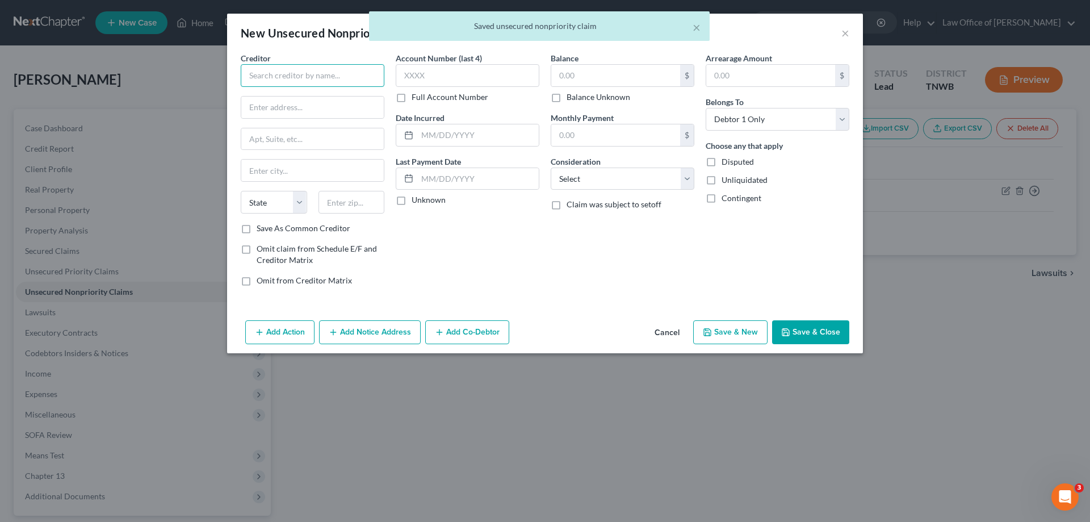
click at [296, 67] on input "text" at bounding box center [313, 75] width 144 height 23
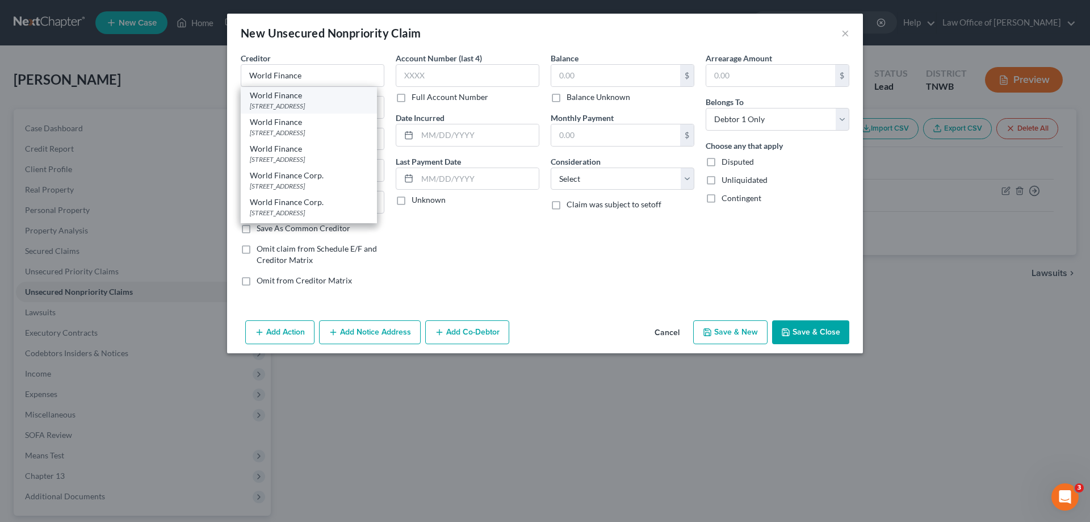
click at [291, 100] on div "World Finance" at bounding box center [309, 95] width 118 height 11
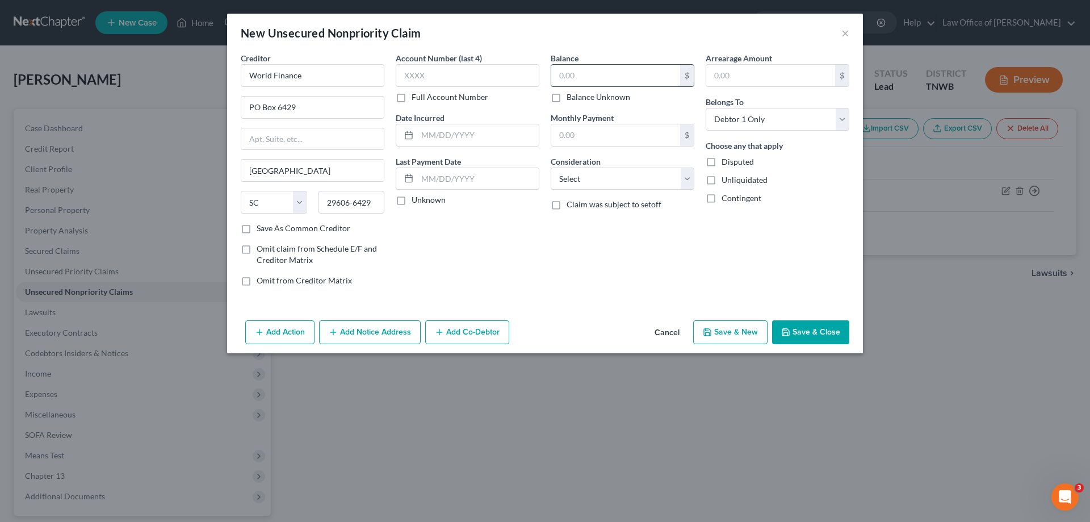
click at [600, 73] on input "text" at bounding box center [615, 76] width 129 height 22
click at [736, 330] on button "Save & New" at bounding box center [730, 332] width 74 height 24
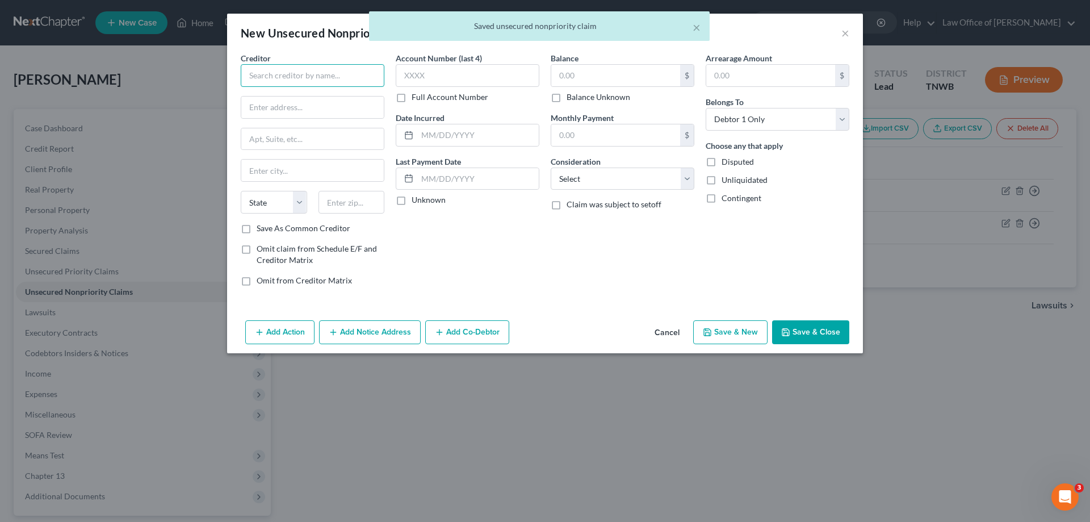
click at [320, 80] on input "text" at bounding box center [313, 75] width 144 height 23
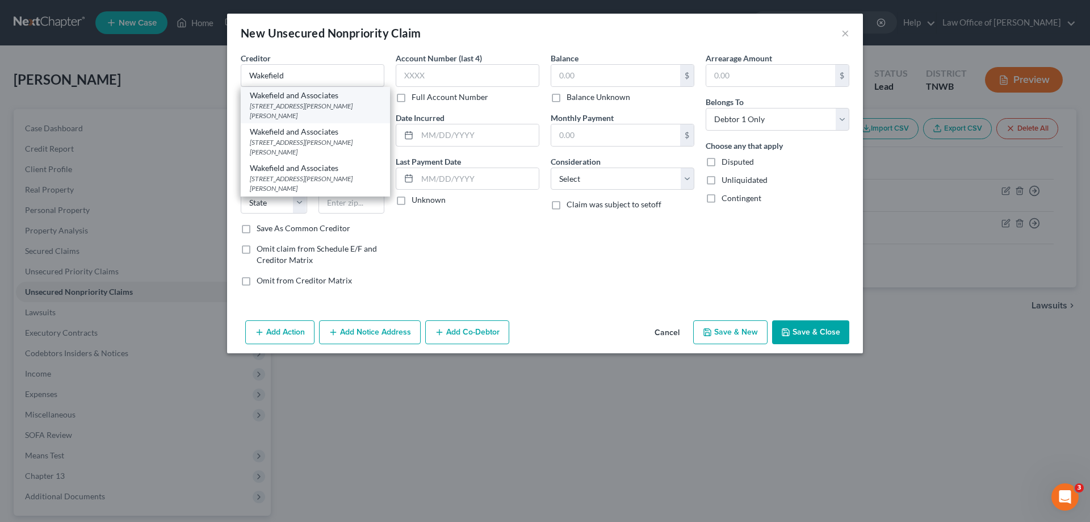
click at [308, 106] on div "[STREET_ADDRESS][PERSON_NAME][PERSON_NAME]" at bounding box center [315, 110] width 131 height 19
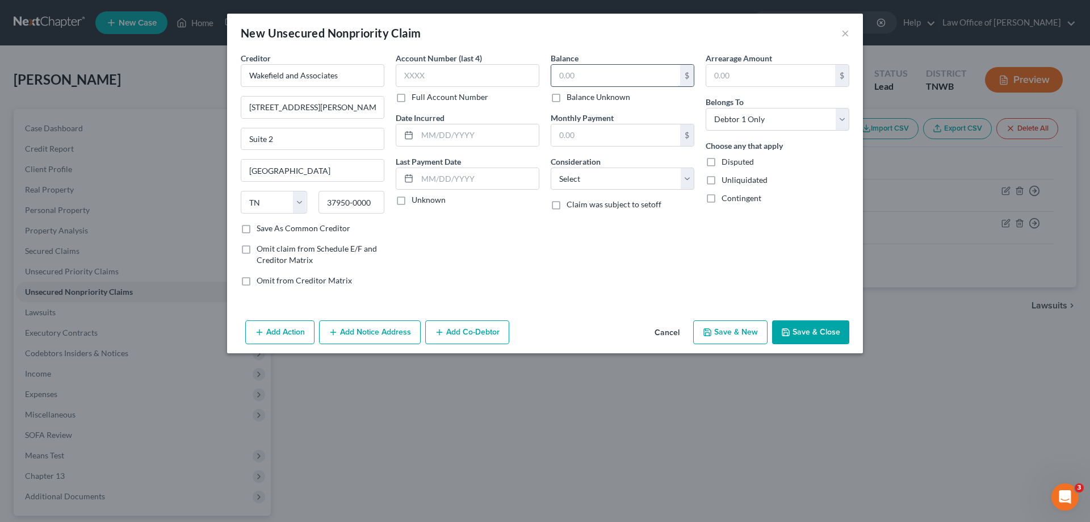
click at [627, 79] on input "text" at bounding box center [615, 76] width 129 height 22
click at [733, 334] on button "Save & New" at bounding box center [730, 332] width 74 height 24
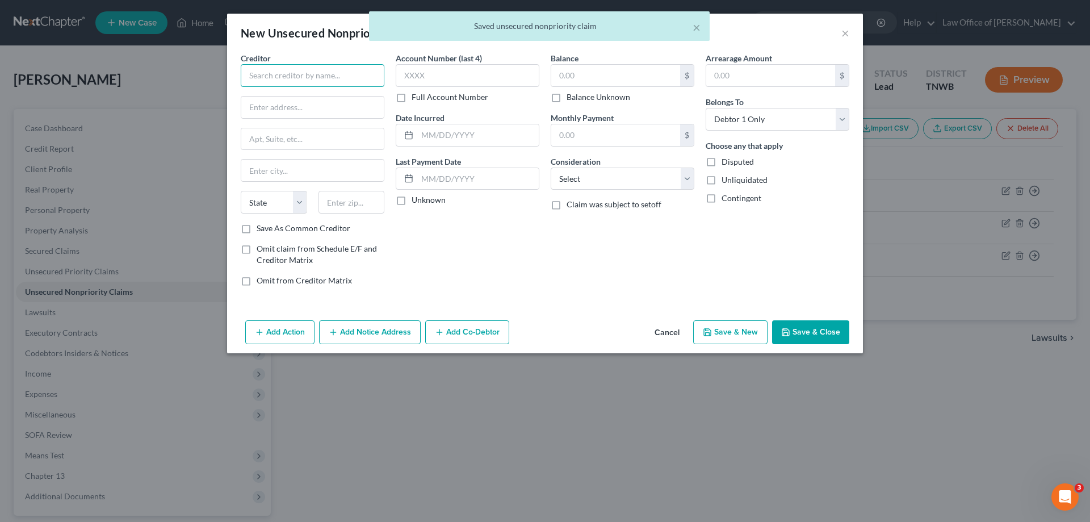
click at [303, 79] on input "text" at bounding box center [313, 75] width 144 height 23
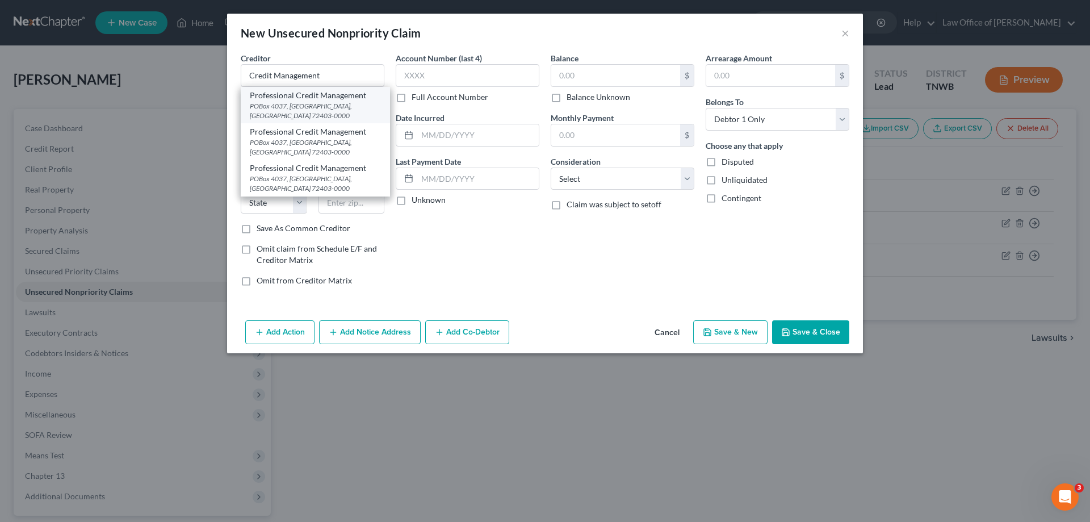
click at [322, 101] on div "POBox 4037, [GEOGRAPHIC_DATA], [GEOGRAPHIC_DATA] 72403-0000" at bounding box center [315, 110] width 131 height 19
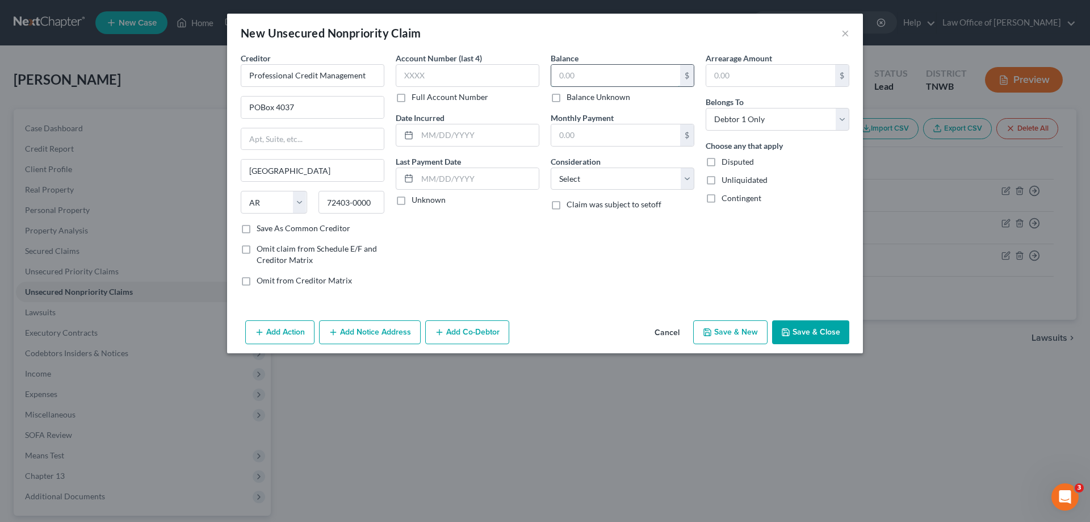
click at [594, 78] on input "text" at bounding box center [615, 76] width 129 height 22
click at [735, 334] on button "Save & New" at bounding box center [730, 332] width 74 height 24
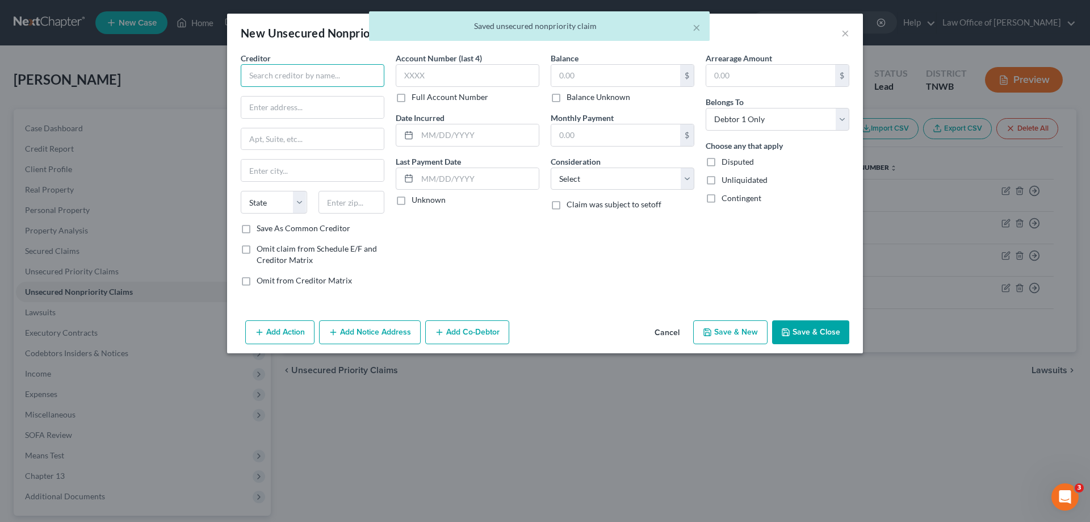
click at [300, 77] on input "text" at bounding box center [313, 75] width 144 height 23
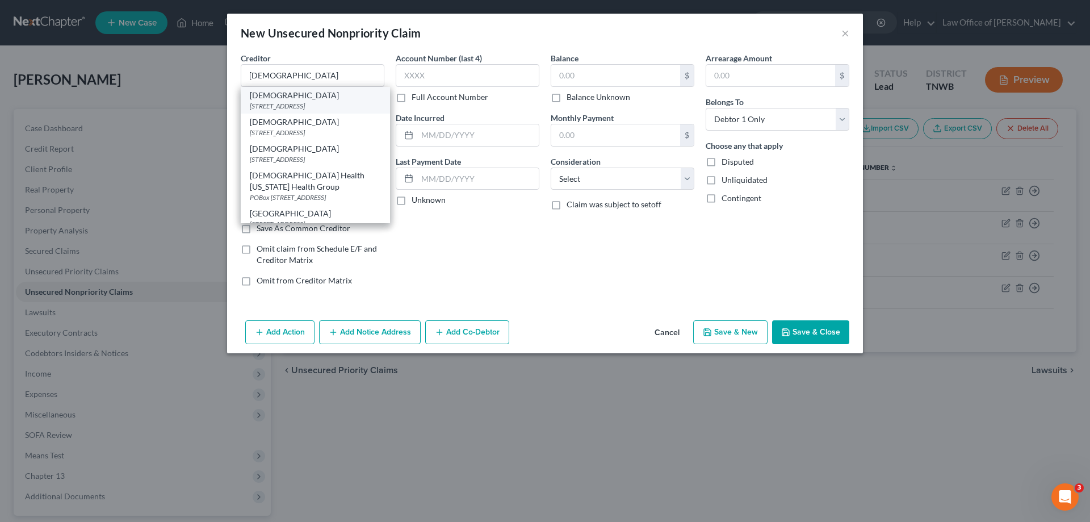
click at [289, 104] on div "[STREET_ADDRESS]" at bounding box center [315, 106] width 131 height 10
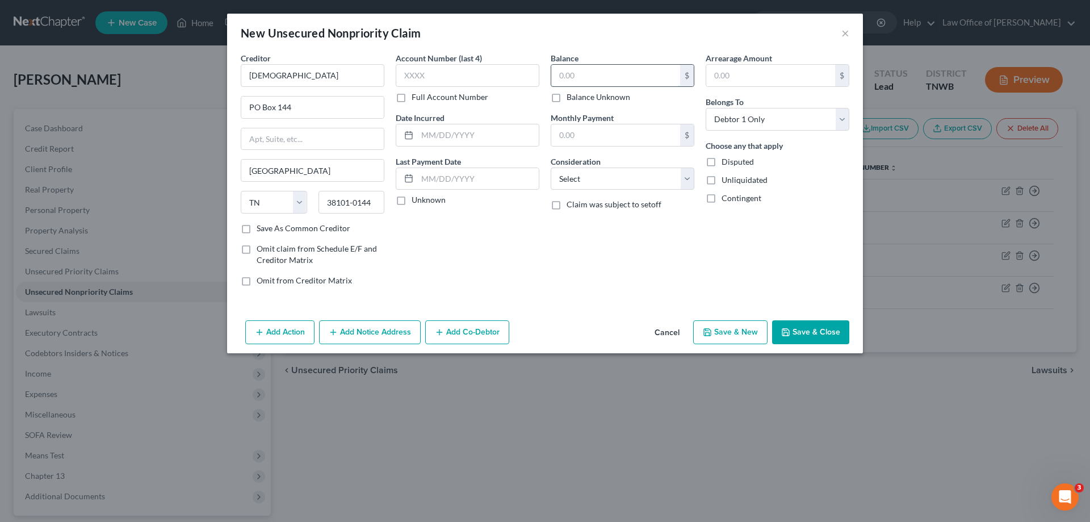
click at [611, 71] on input "text" at bounding box center [615, 76] width 129 height 22
click at [728, 331] on button "Save & New" at bounding box center [730, 332] width 74 height 24
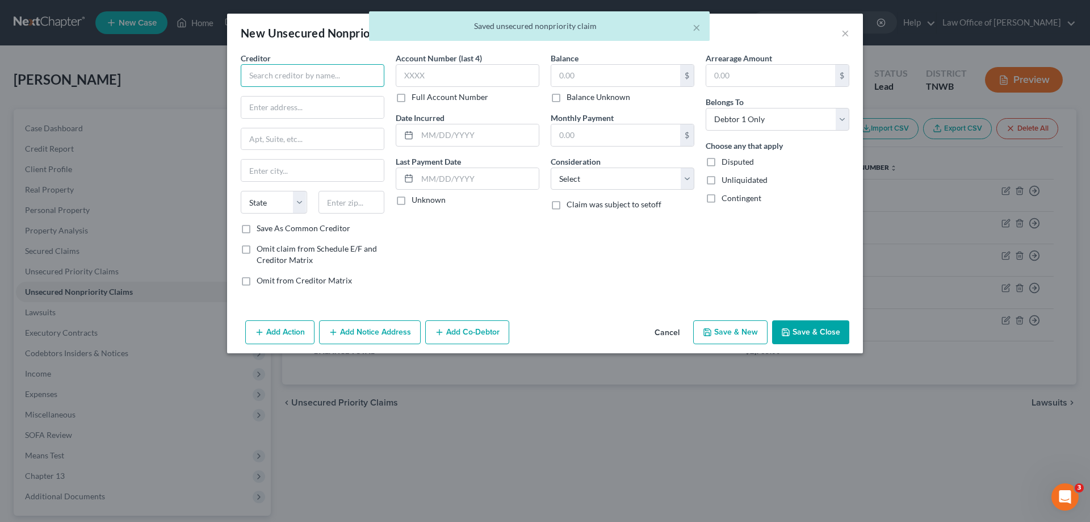
click at [346, 69] on input "text" at bounding box center [313, 75] width 144 height 23
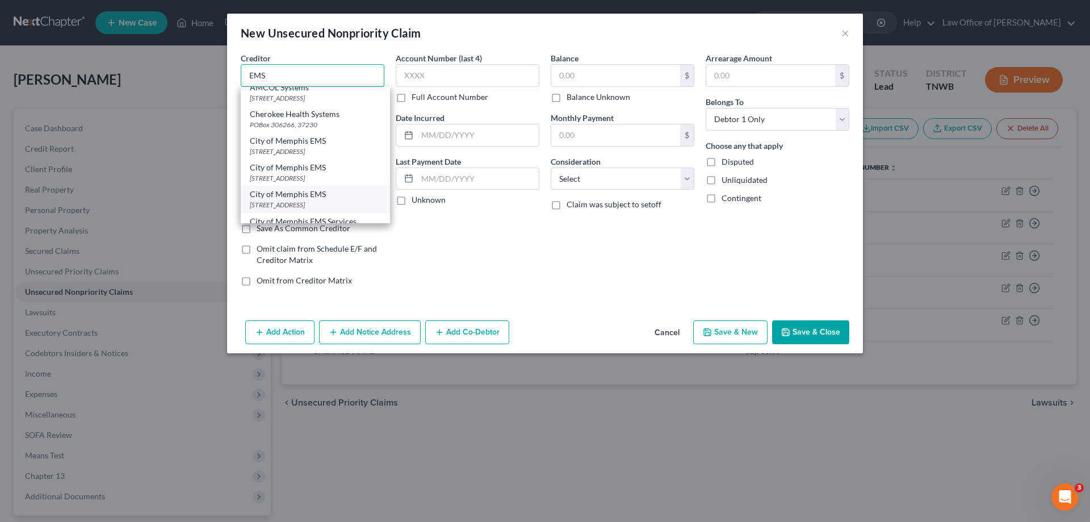
scroll to position [170, 0]
click at [313, 147] on div "City of Memphis EMS" at bounding box center [315, 141] width 131 height 11
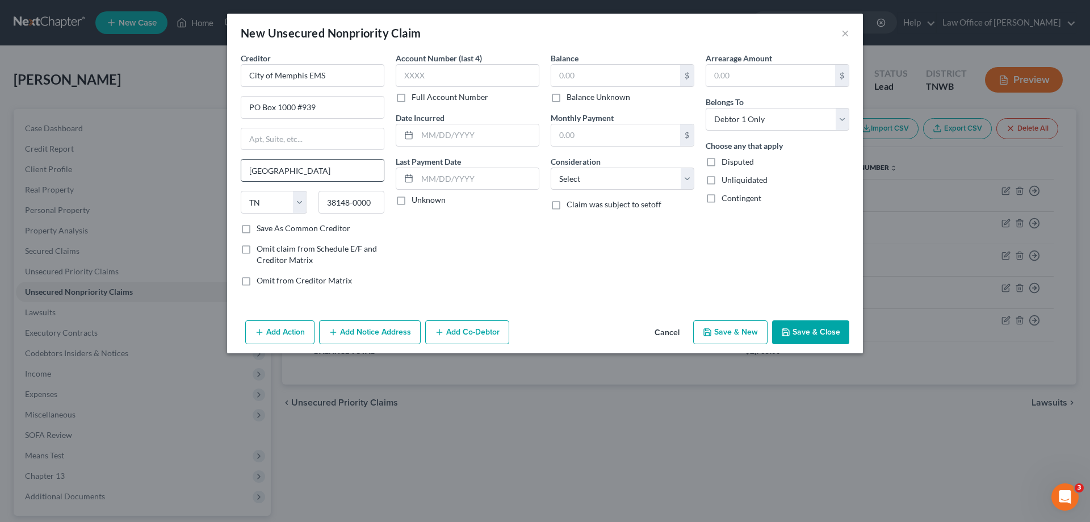
scroll to position [0, 0]
click at [595, 79] on input "text" at bounding box center [615, 76] width 129 height 22
click at [744, 332] on button "Save & New" at bounding box center [730, 332] width 74 height 24
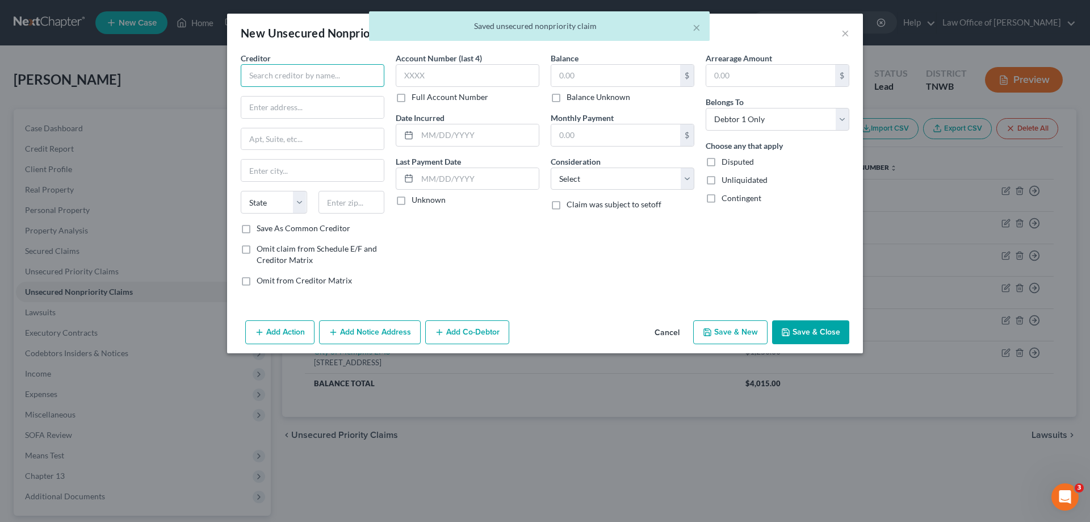
click at [342, 80] on input "text" at bounding box center [313, 75] width 144 height 23
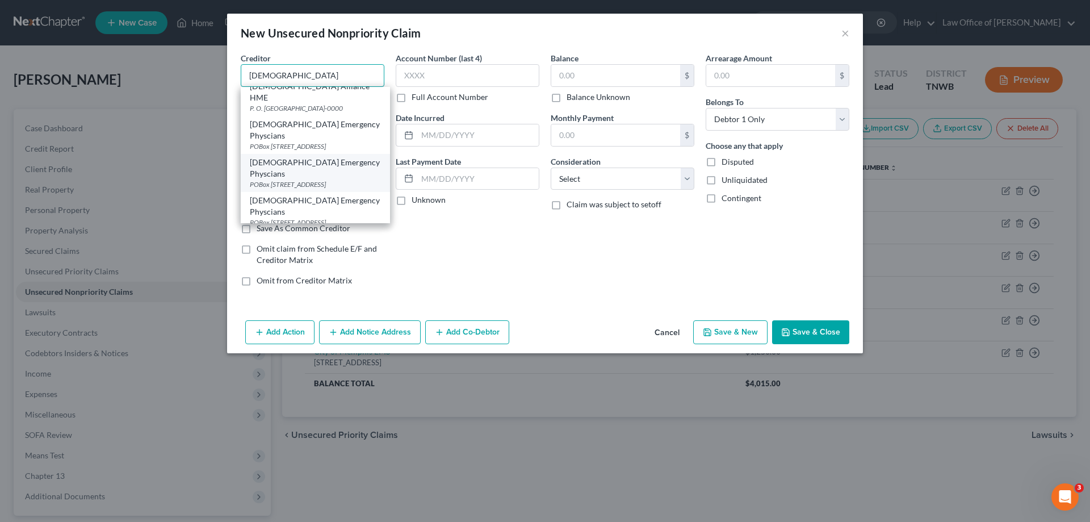
scroll to position [114, 0]
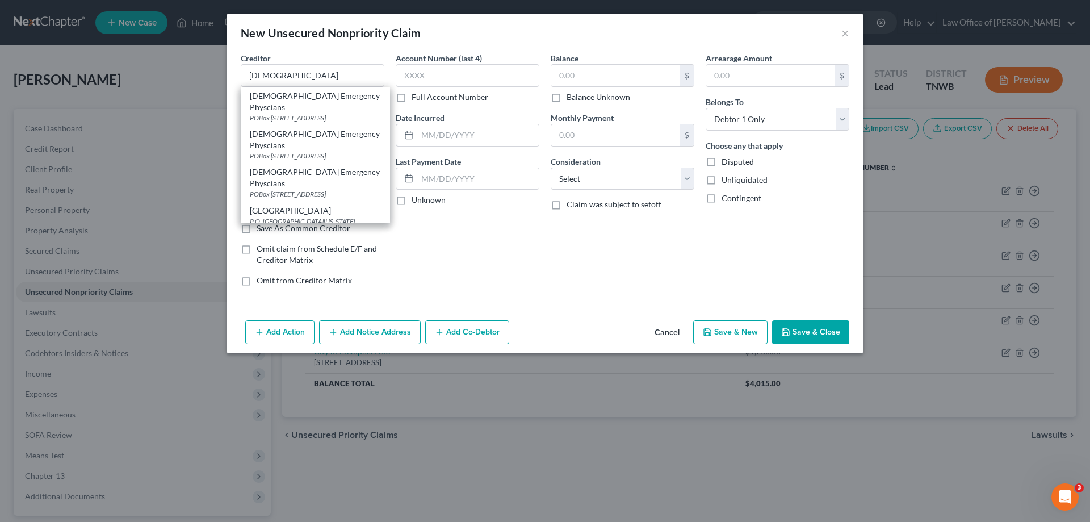
click at [324, 232] on div "[DEMOGRAPHIC_DATA] Healthcare" at bounding box center [315, 237] width 131 height 11
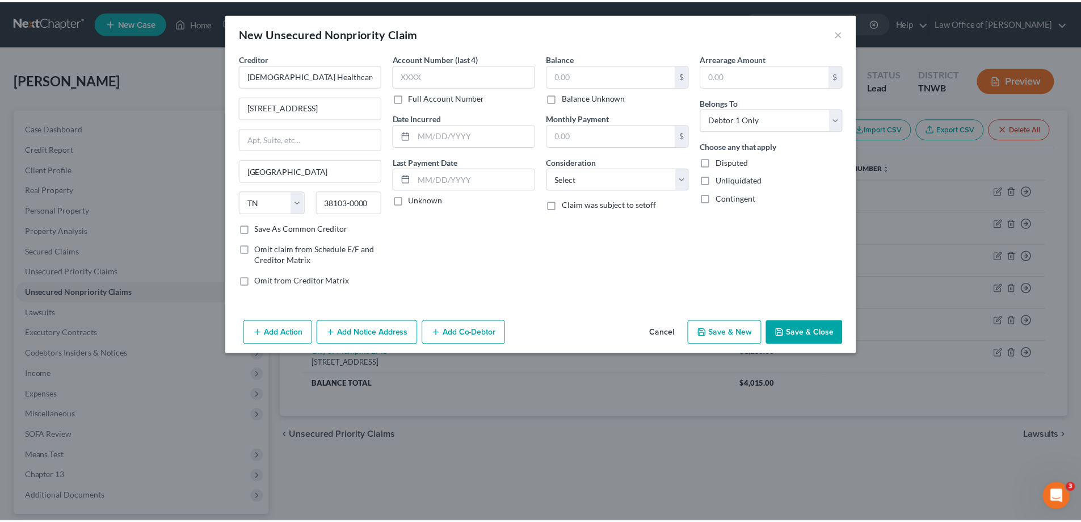
scroll to position [0, 0]
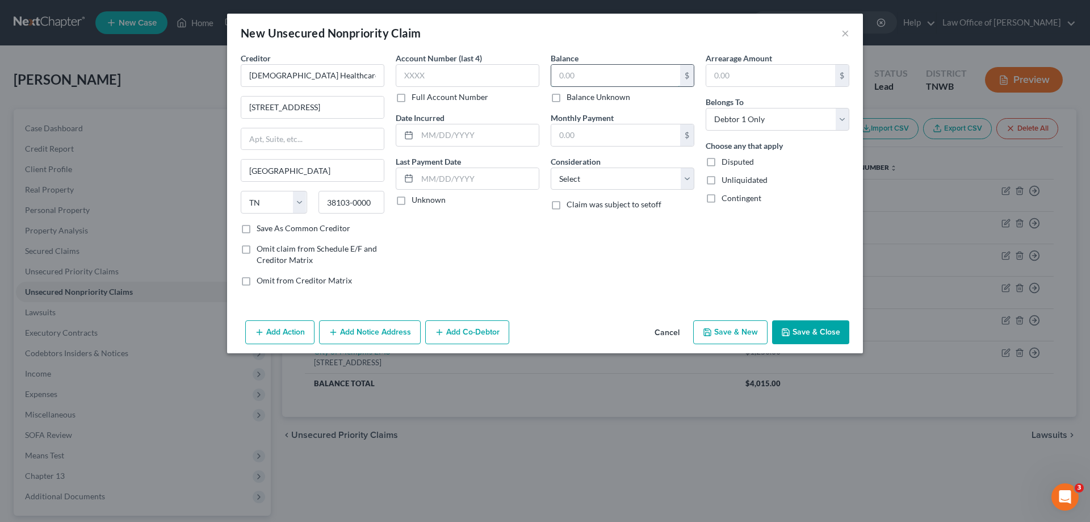
click at [591, 77] on input "text" at bounding box center [615, 76] width 129 height 22
click at [756, 325] on button "Save & New" at bounding box center [730, 332] width 74 height 24
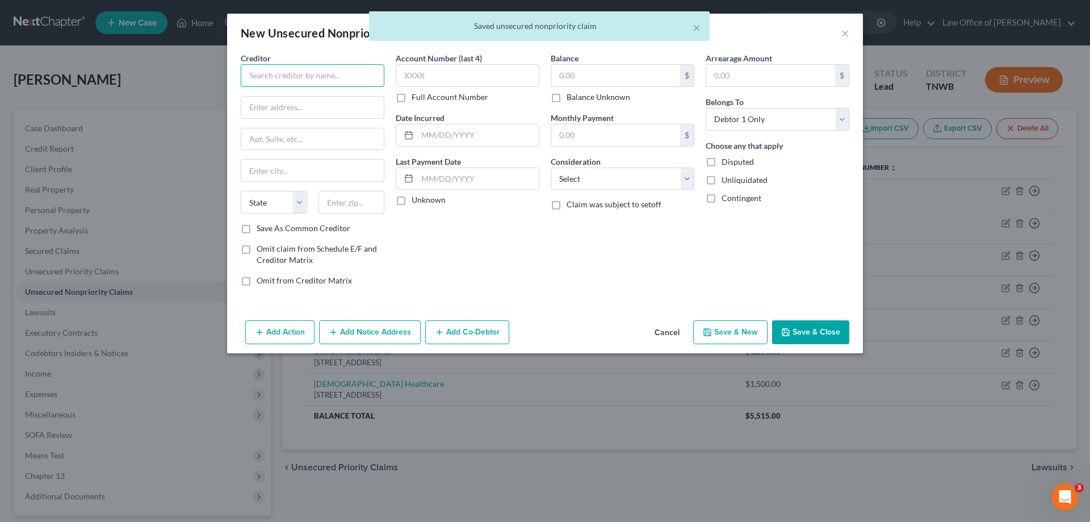
click at [321, 72] on input "text" at bounding box center [313, 75] width 144 height 23
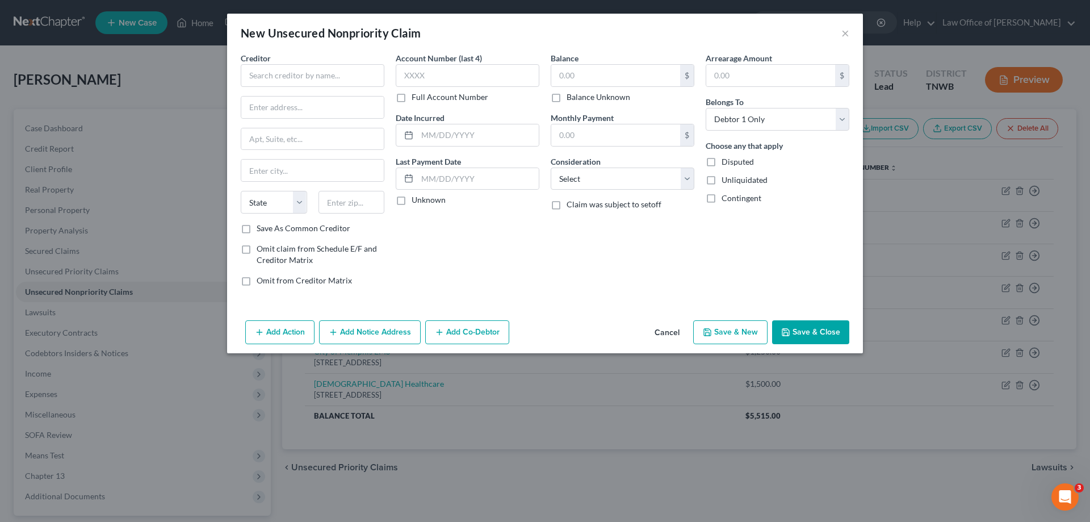
click at [675, 330] on button "Cancel" at bounding box center [666, 332] width 43 height 23
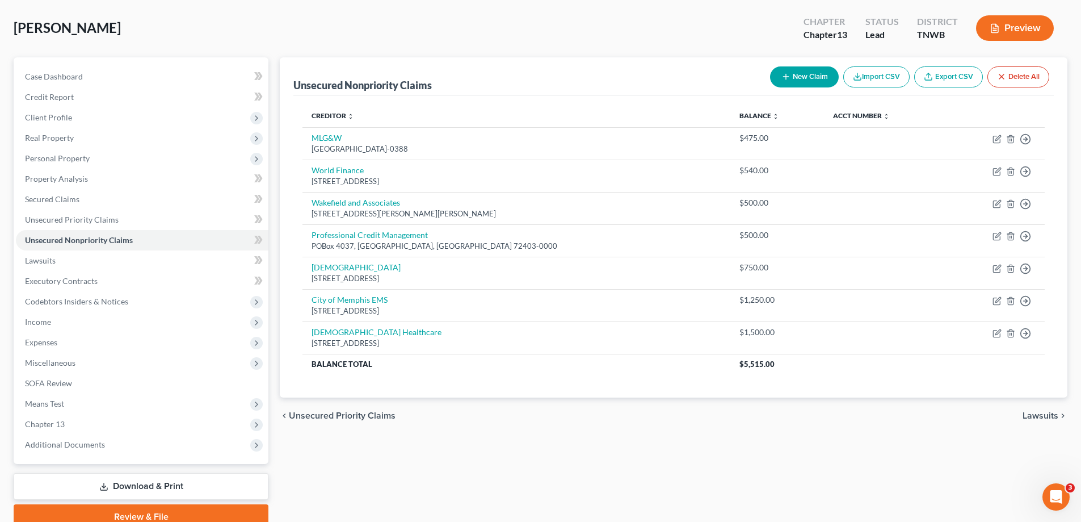
scroll to position [102, 0]
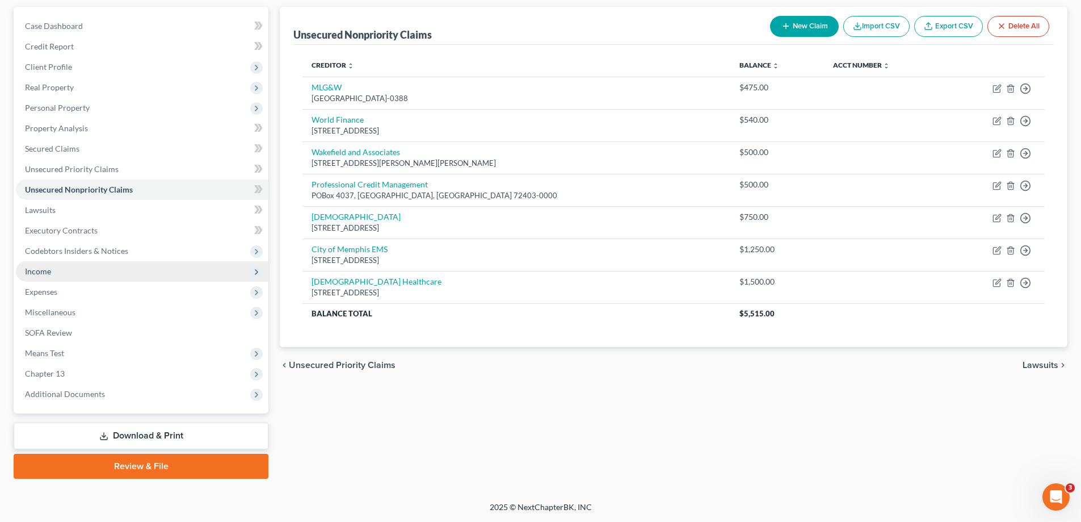
click at [45, 273] on span "Income" at bounding box center [38, 271] width 26 height 10
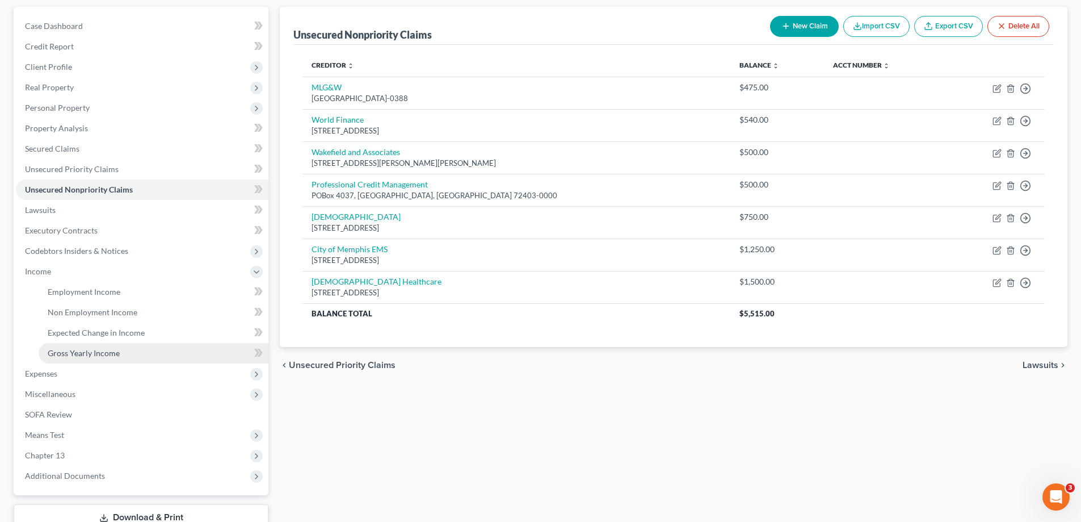
click at [89, 354] on span "Gross Yearly Income" at bounding box center [84, 353] width 72 height 10
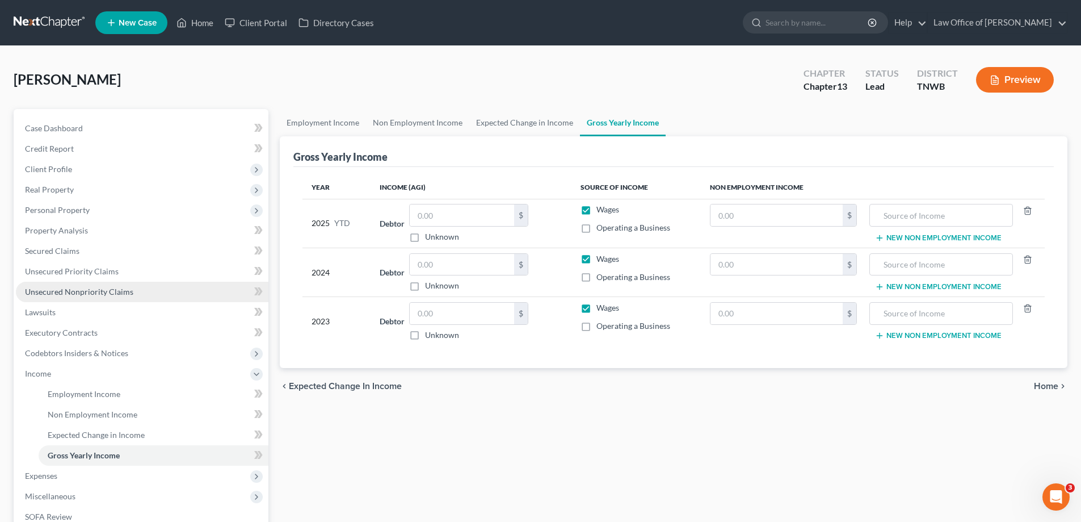
click at [69, 292] on span "Unsecured Nonpriority Claims" at bounding box center [79, 292] width 108 height 10
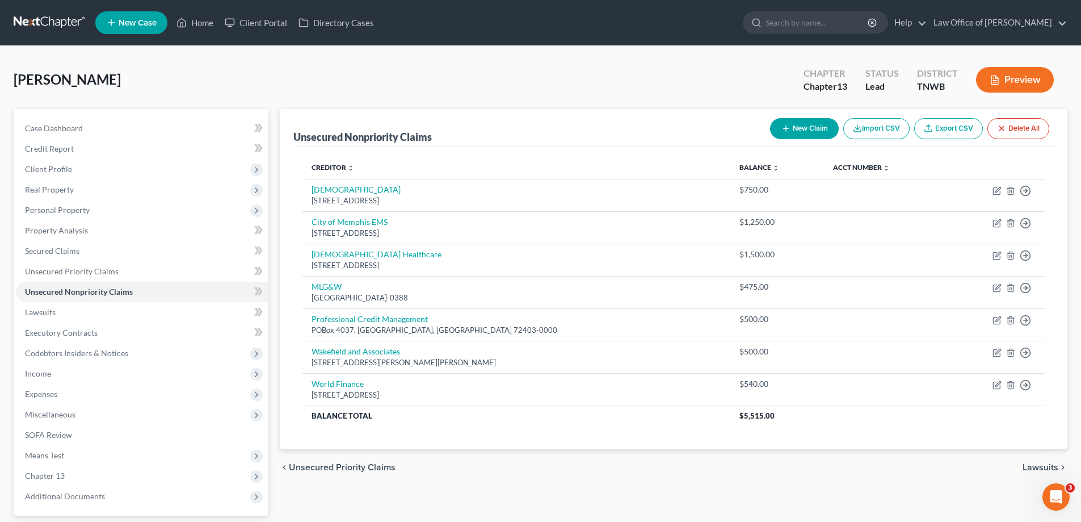
click at [807, 128] on button "New Claim" at bounding box center [804, 128] width 69 height 21
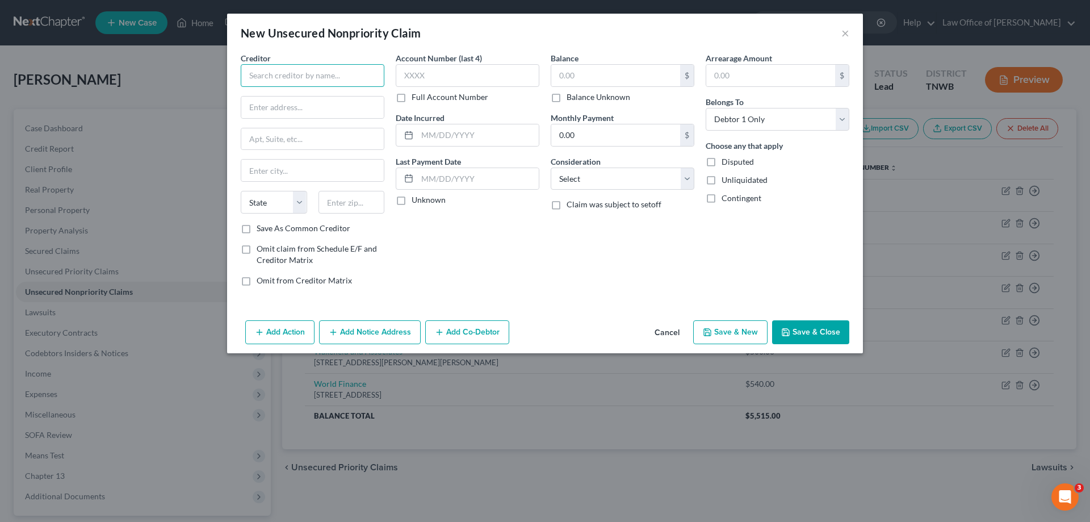
click at [353, 78] on input "text" at bounding box center [313, 75] width 144 height 23
click at [322, 109] on input "text" at bounding box center [312, 107] width 142 height 22
click at [593, 80] on input "text" at bounding box center [615, 76] width 129 height 22
click at [347, 100] on input "text" at bounding box center [312, 107] width 142 height 22
click at [543, 252] on div "Account Number (last 4) Full Account Number Date Incurred Last Payment Date Unk…" at bounding box center [467, 173] width 155 height 243
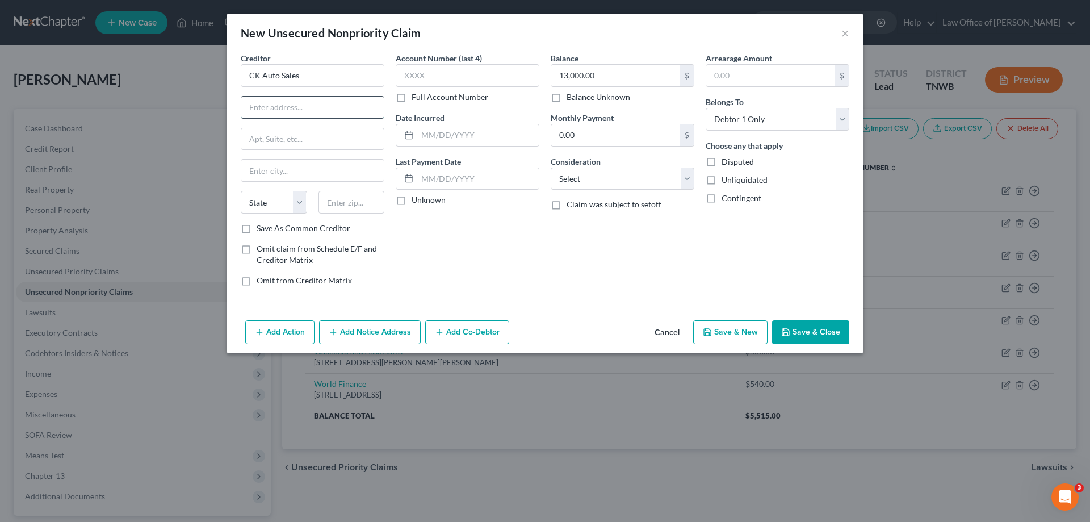
click at [267, 108] on input "text" at bounding box center [312, 107] width 142 height 22
click at [803, 330] on button "Save & Close" at bounding box center [810, 332] width 77 height 24
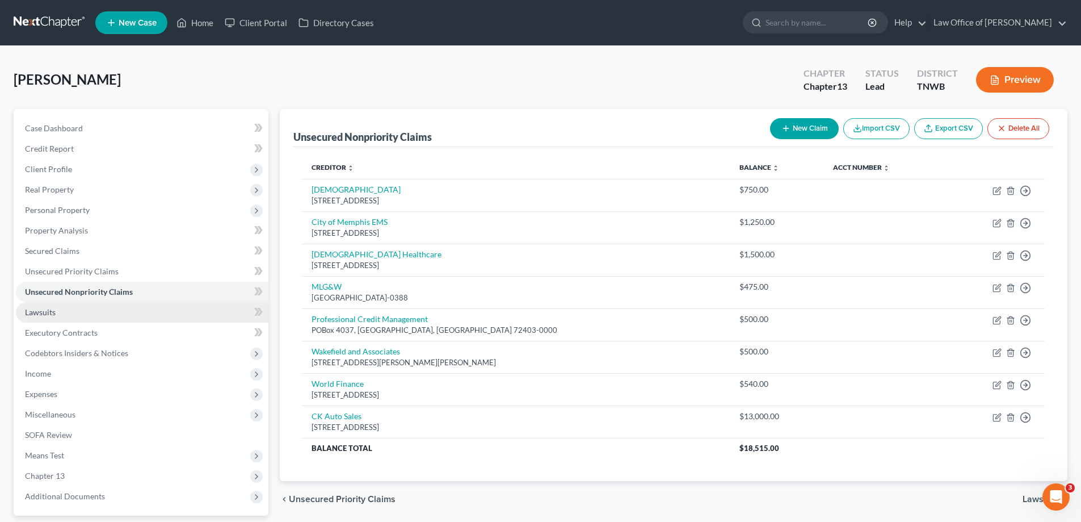
click at [48, 309] on span "Lawsuits" at bounding box center [40, 312] width 31 height 10
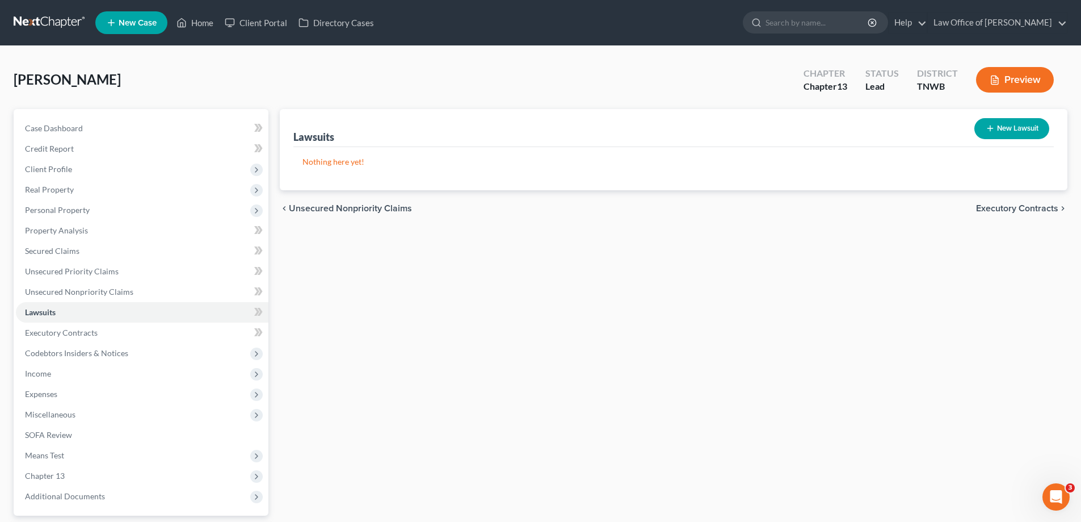
click at [996, 131] on button "New Lawsuit" at bounding box center [1012, 128] width 75 height 21
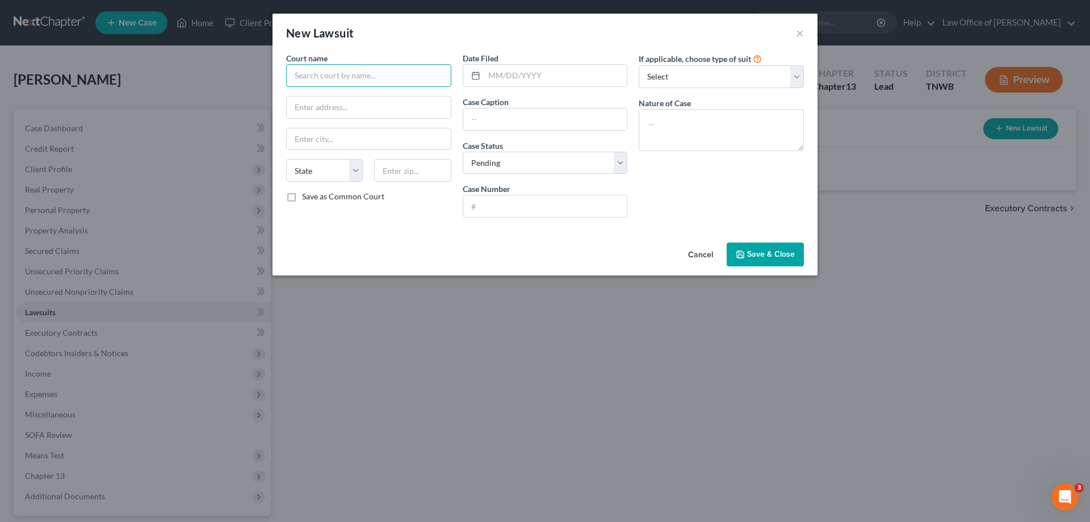
click at [402, 75] on input "text" at bounding box center [368, 75] width 165 height 23
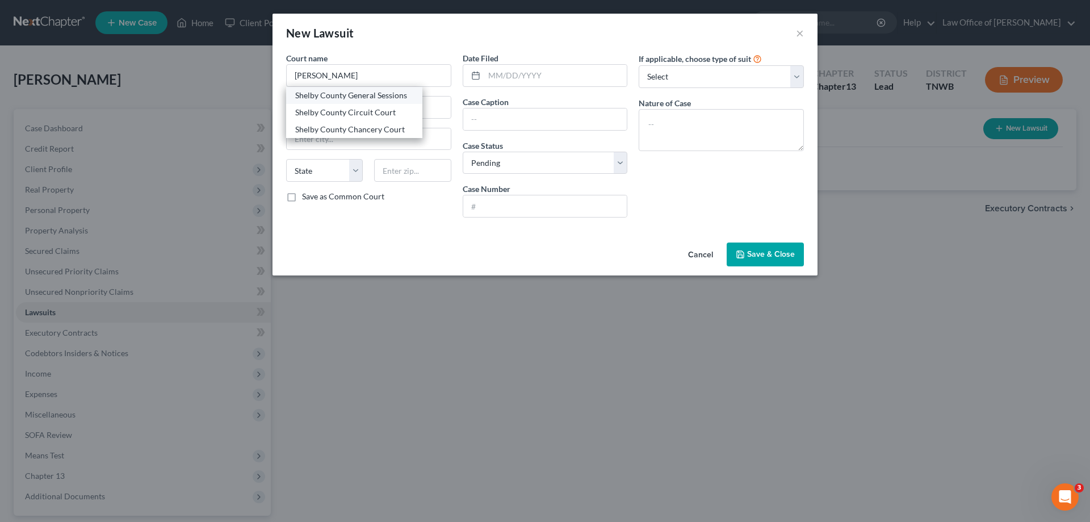
click at [390, 96] on div "Shelby County General Sessions" at bounding box center [354, 95] width 118 height 11
click at [503, 212] on input "text" at bounding box center [545, 206] width 164 height 22
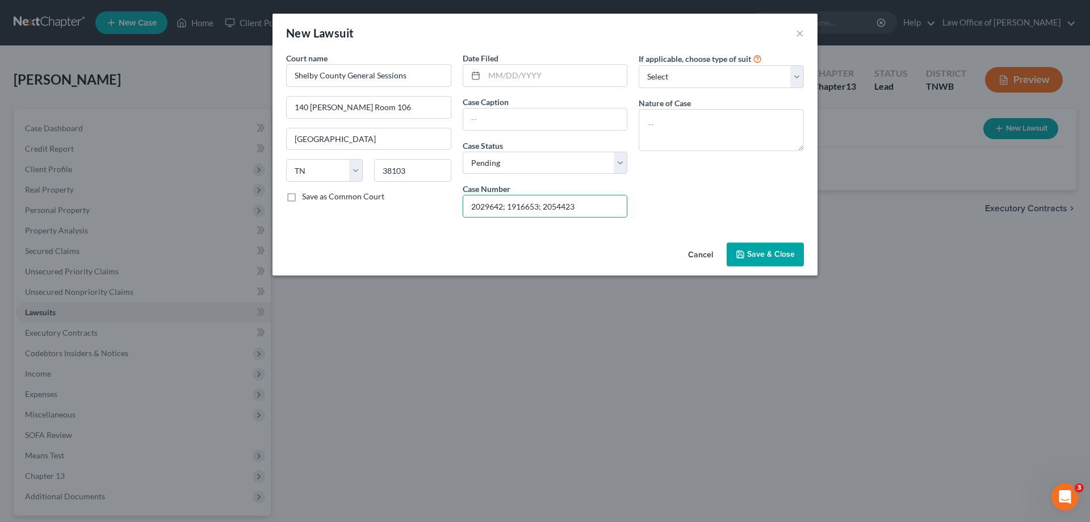
click at [758, 253] on span "Save & Close" at bounding box center [771, 254] width 48 height 10
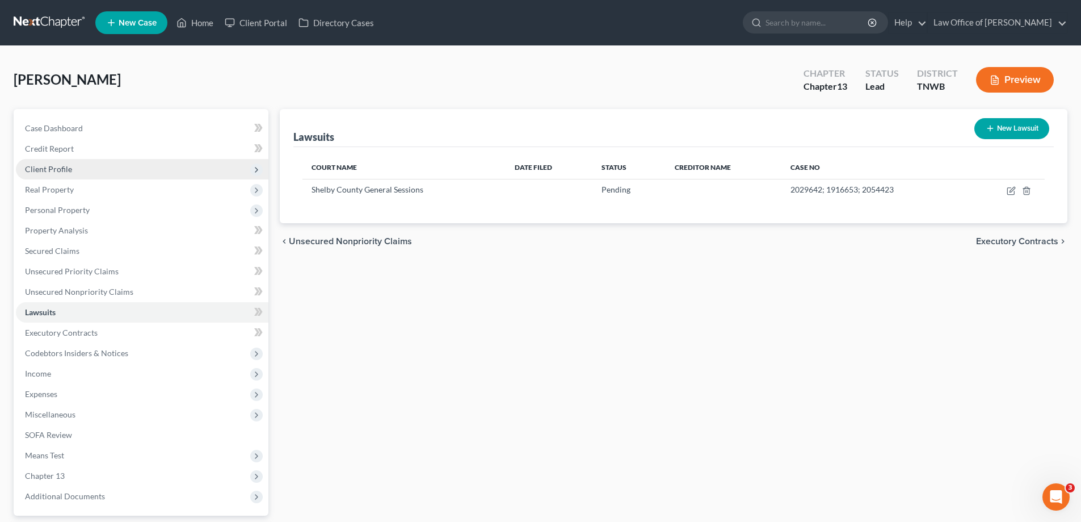
click at [52, 166] on span "Client Profile" at bounding box center [48, 169] width 47 height 10
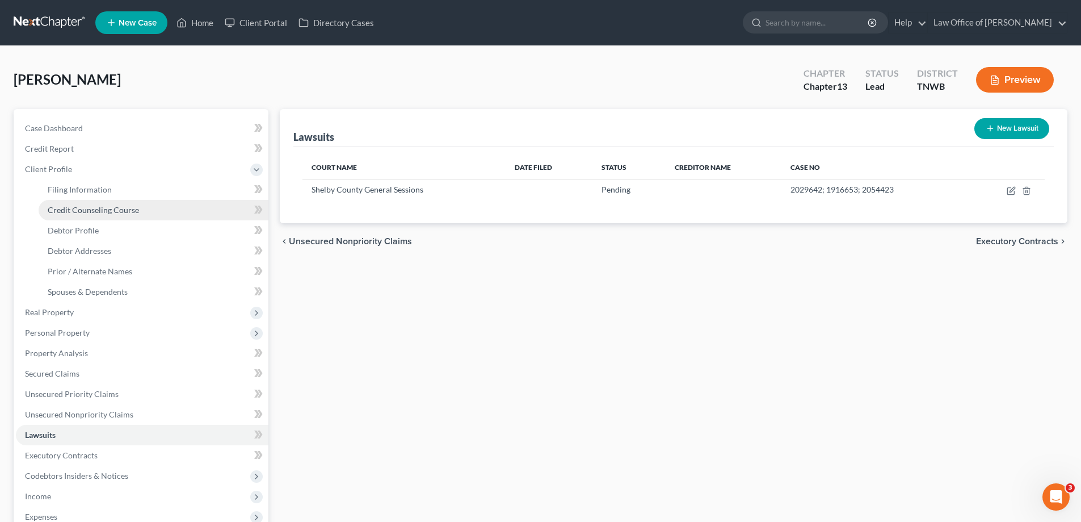
click at [96, 209] on span "Credit Counseling Course" at bounding box center [93, 210] width 91 height 10
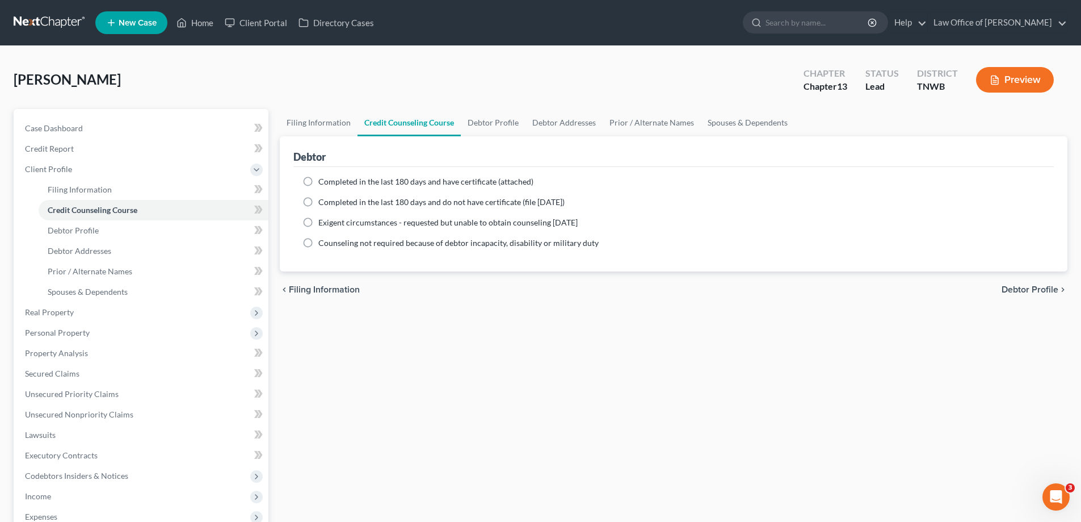
click at [318, 201] on label "Completed in the last 180 days and do not have certificate (file [DATE])" at bounding box center [441, 201] width 246 height 11
click at [323, 201] on input "Completed in the last 180 days and do not have certificate (file [DATE])" at bounding box center [326, 199] width 7 height 7
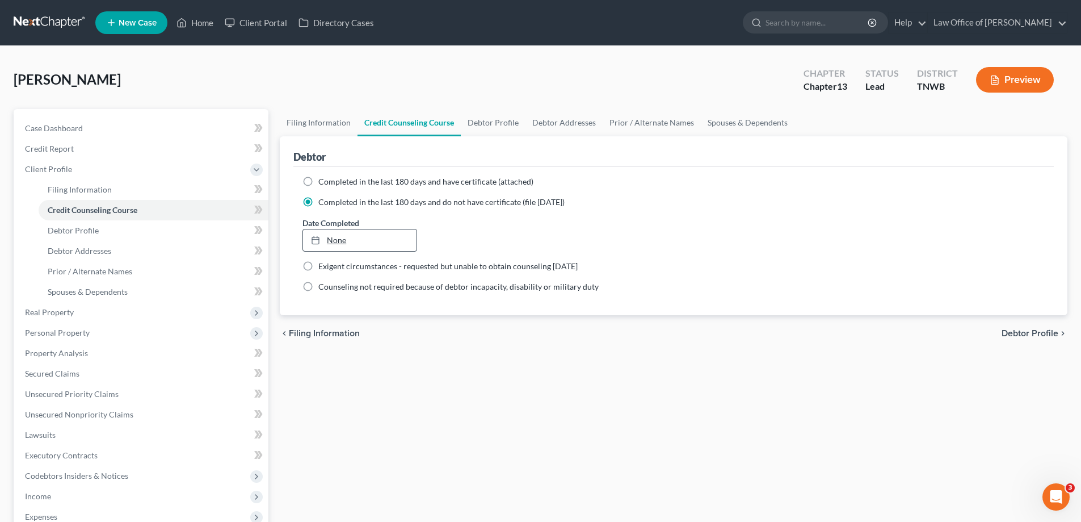
click at [342, 239] on link "None" at bounding box center [359, 240] width 113 height 22
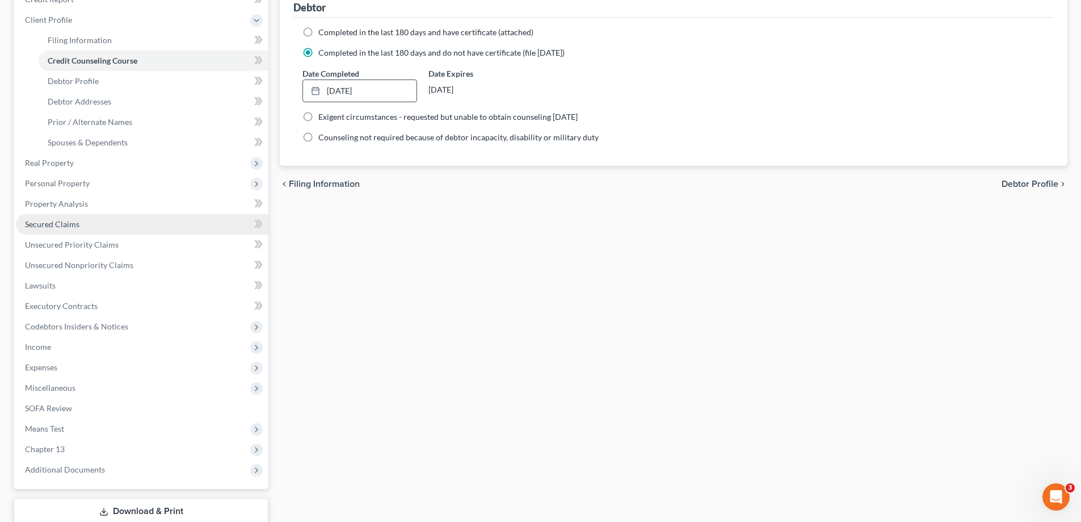
scroll to position [170, 0]
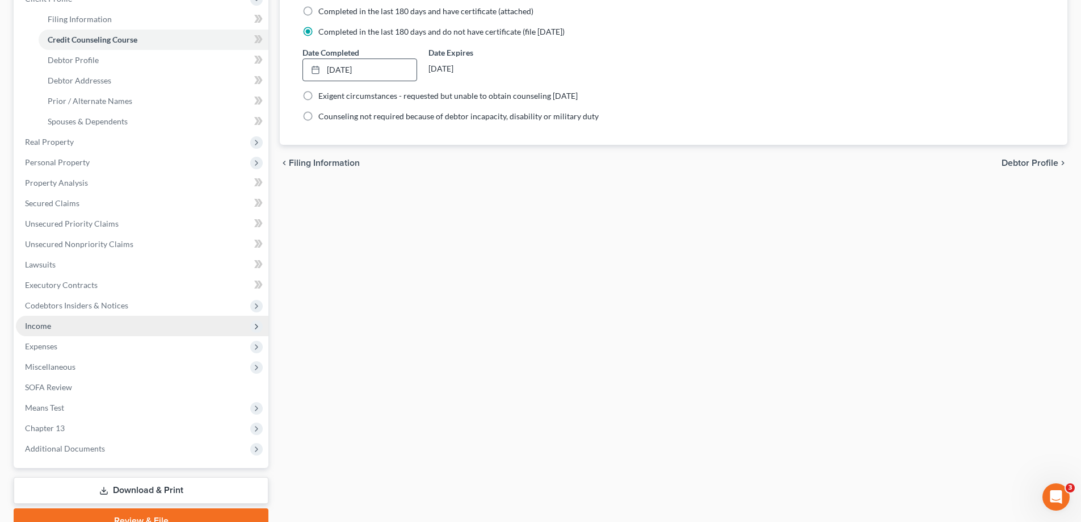
click at [47, 325] on span "Income" at bounding box center [38, 326] width 26 height 10
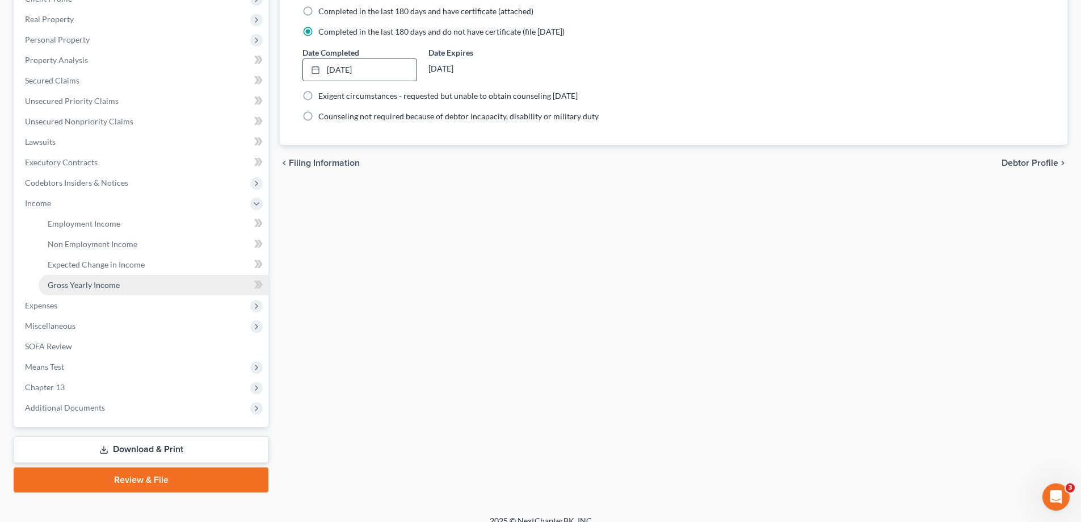
click at [95, 283] on span "Gross Yearly Income" at bounding box center [84, 285] width 72 height 10
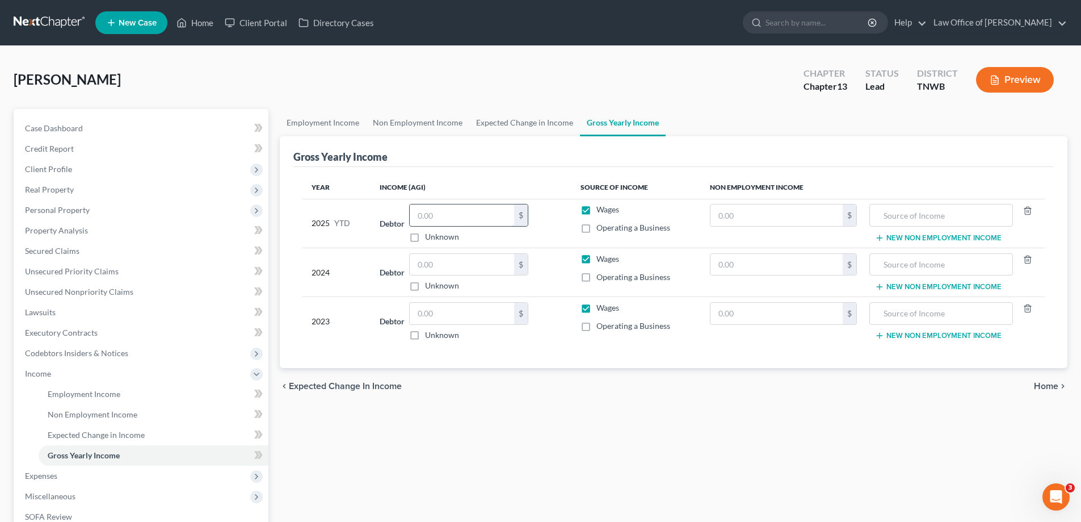
click at [477, 206] on input "text" at bounding box center [462, 215] width 104 height 22
click at [442, 256] on input "text" at bounding box center [462, 265] width 104 height 22
click at [426, 313] on input "text" at bounding box center [462, 314] width 104 height 22
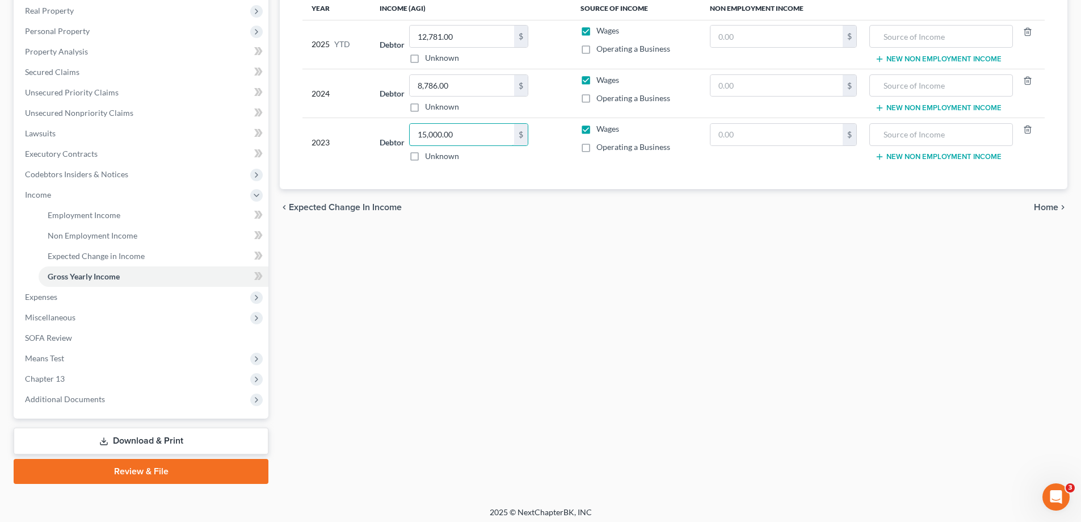
scroll to position [184, 0]
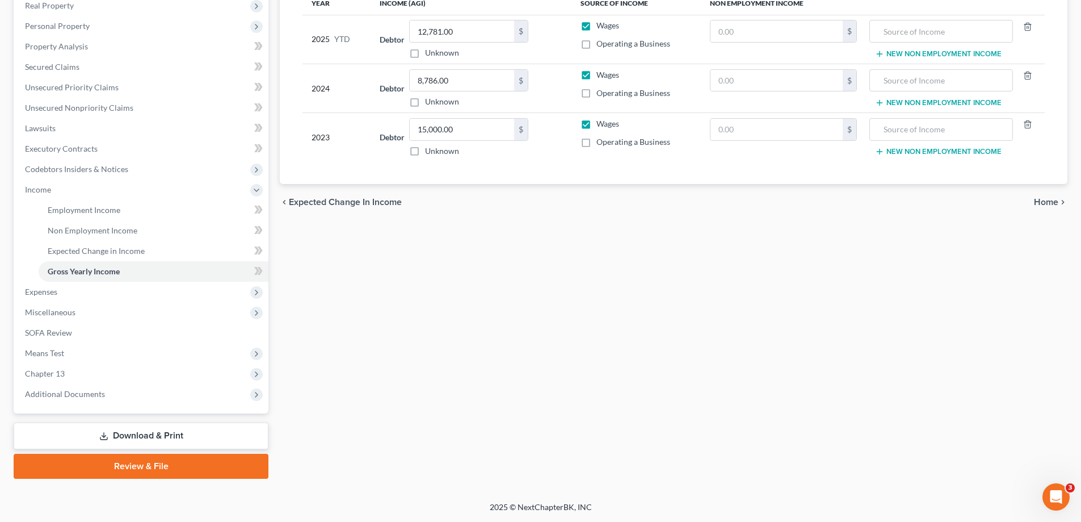
click at [167, 436] on link "Download & Print" at bounding box center [141, 435] width 255 height 27
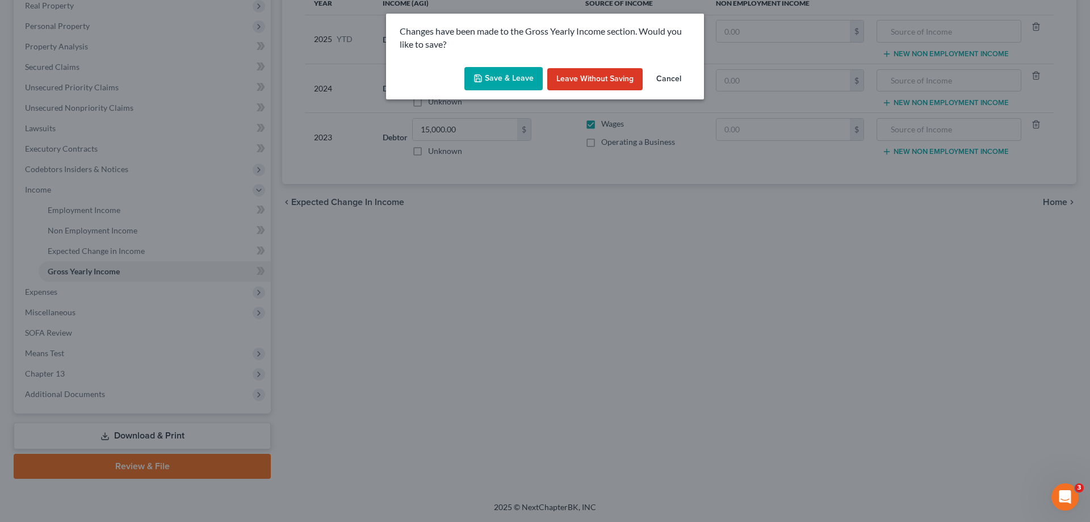
click at [500, 78] on button "Save & Leave" at bounding box center [503, 79] width 78 height 24
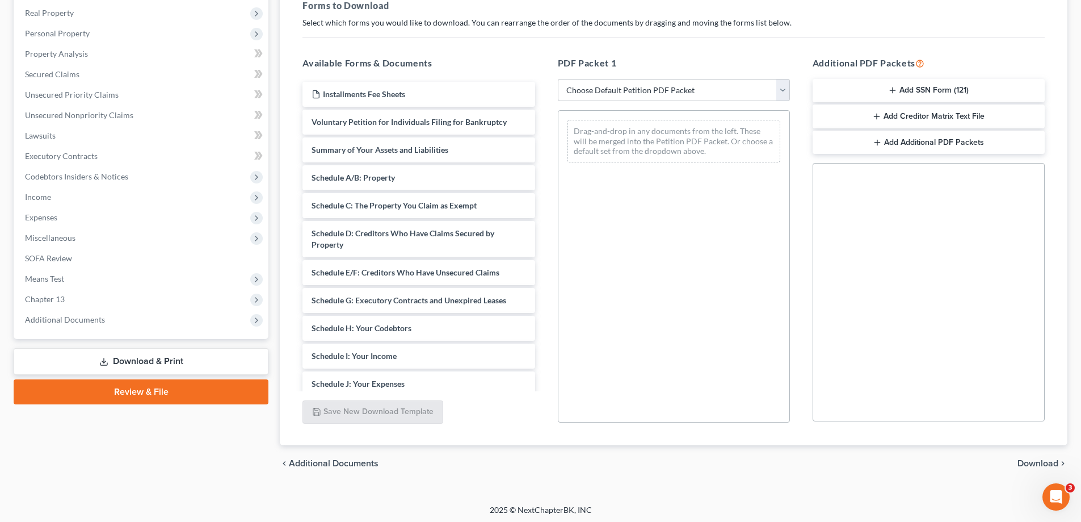
scroll to position [179, 0]
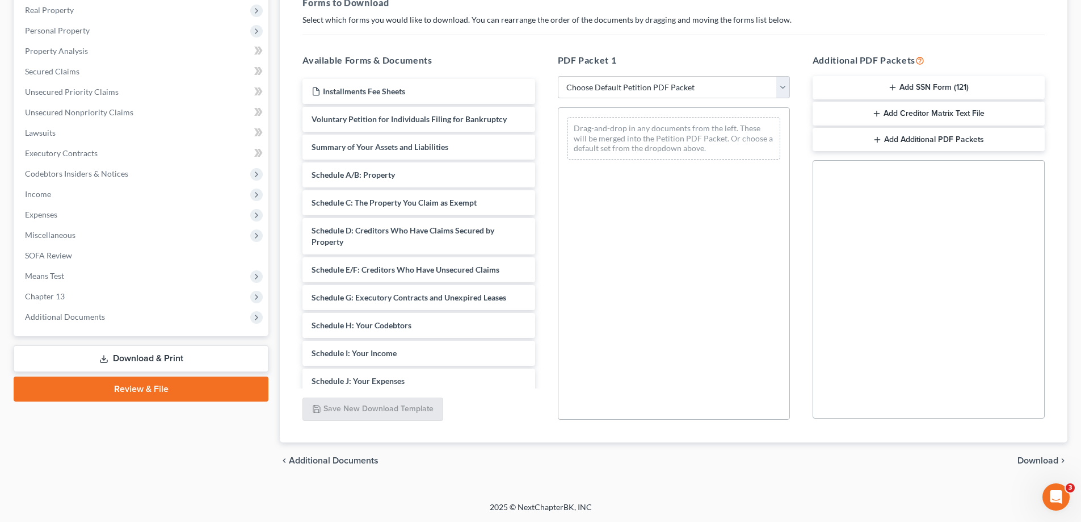
click at [141, 360] on link "Download & Print" at bounding box center [141, 358] width 255 height 27
click at [779, 90] on select "Choose Default Petition PDF Packet Complete Bankruptcy Petition (all forms and …" at bounding box center [674, 87] width 232 height 23
click at [558, 76] on select "Choose Default Petition PDF Packet Complete Bankruptcy Petition (all forms and …" at bounding box center [674, 87] width 232 height 23
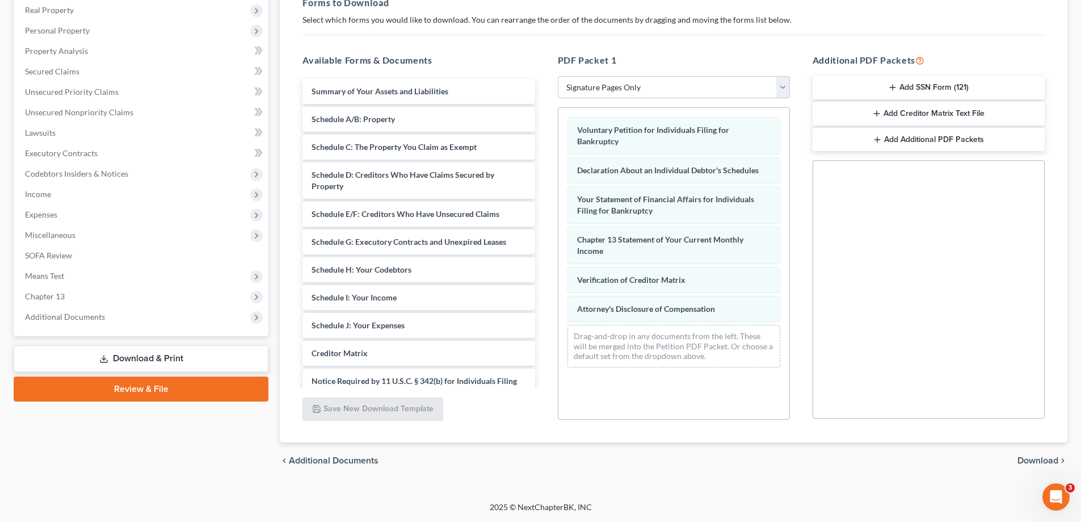
click at [923, 86] on button "Add SSN Form (121)" at bounding box center [929, 88] width 232 height 24
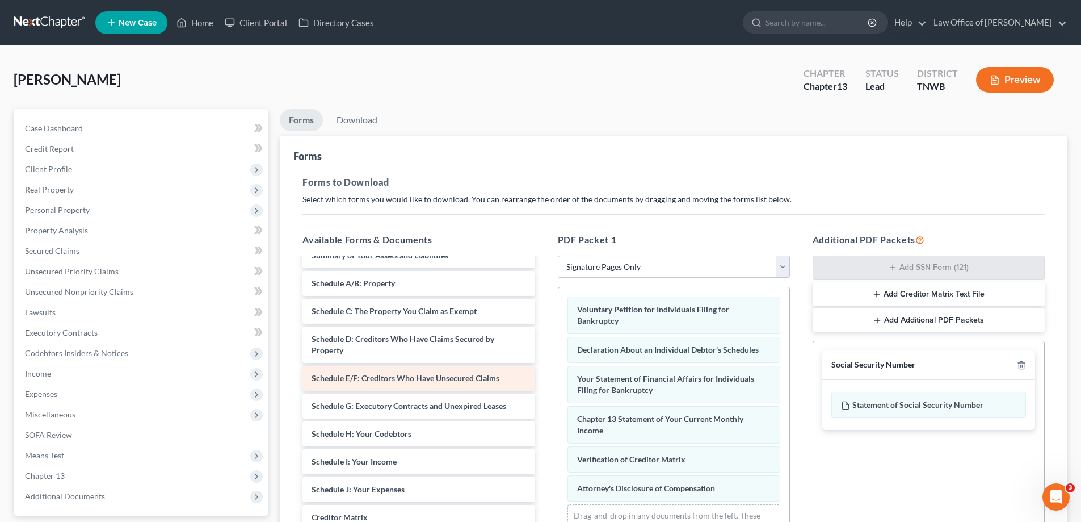
scroll to position [19, 0]
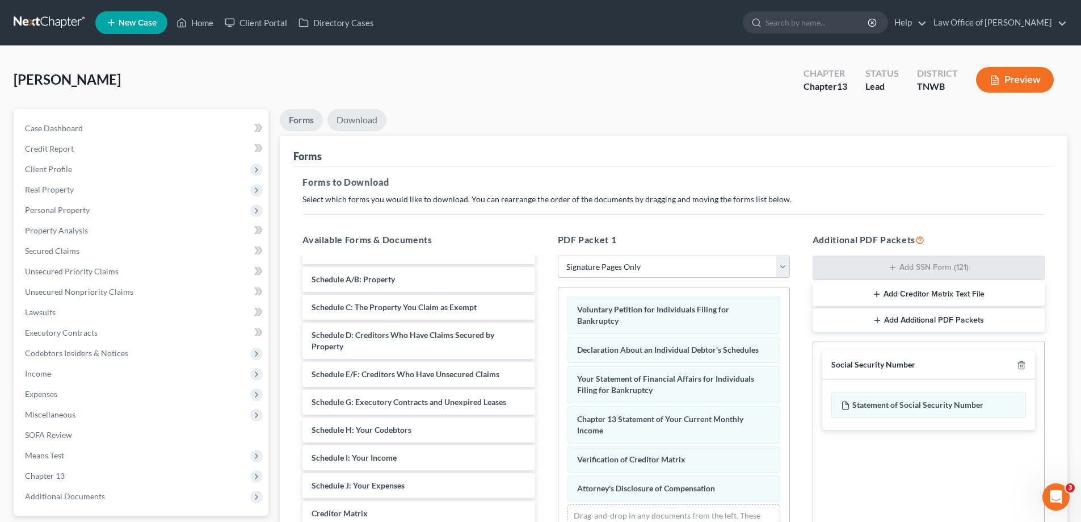
click at [356, 121] on link "Download" at bounding box center [356, 120] width 59 height 22
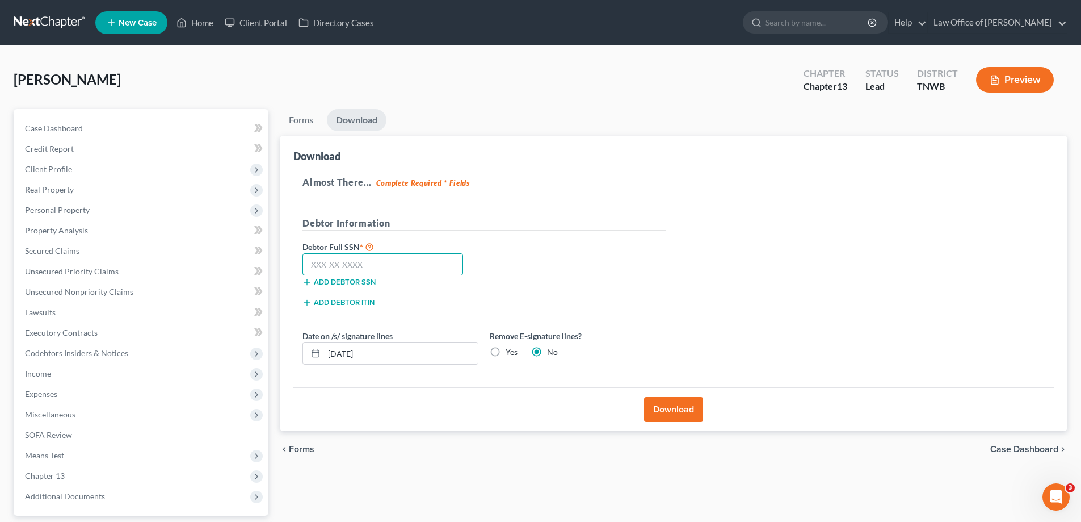
click at [405, 260] on input "text" at bounding box center [383, 264] width 161 height 23
click at [683, 405] on button "Download" at bounding box center [673, 409] width 59 height 25
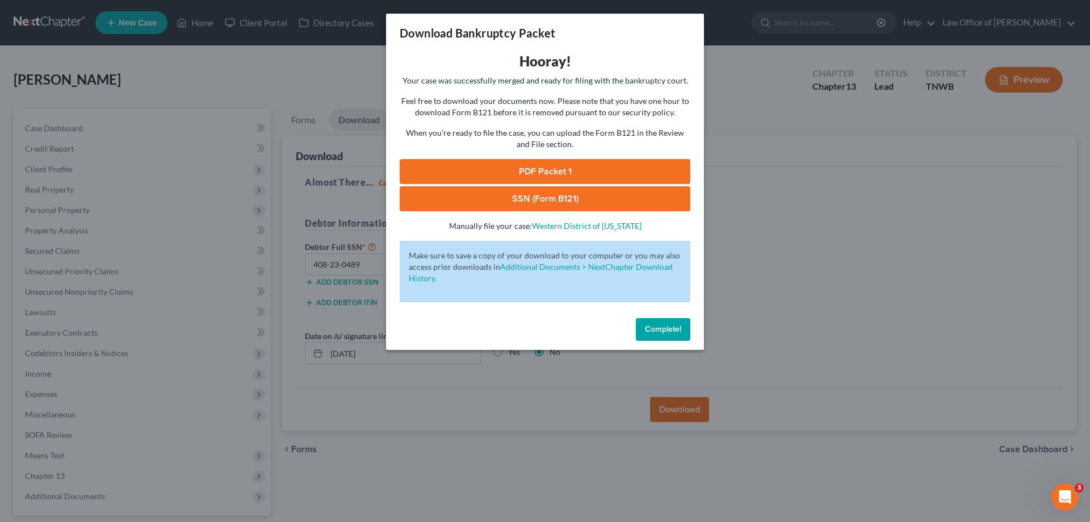
click at [618, 186] on link "SSN (Form B121)" at bounding box center [545, 198] width 291 height 25
click at [598, 165] on link "PDF Packet 1" at bounding box center [545, 171] width 291 height 25
click at [667, 324] on span "Complete!" at bounding box center [663, 329] width 36 height 10
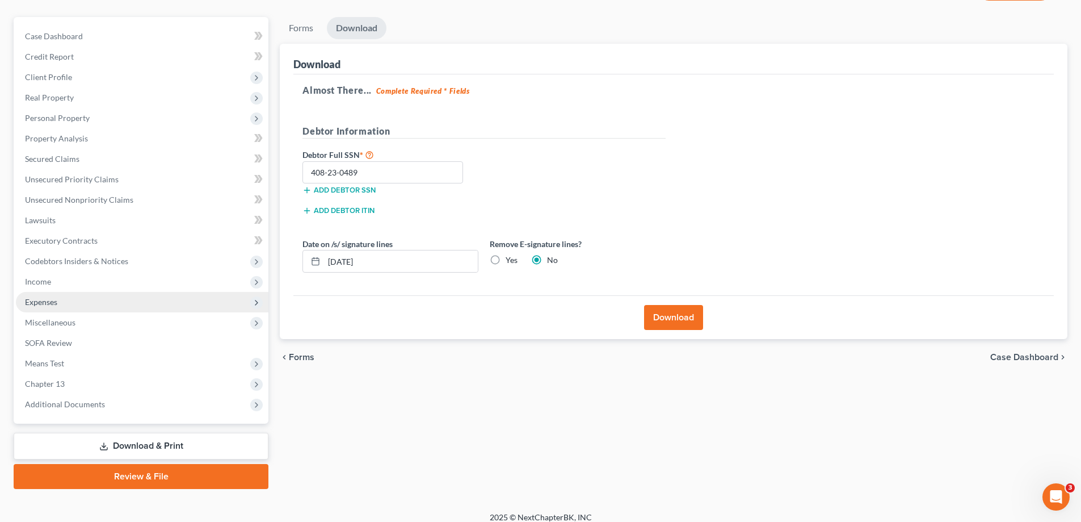
scroll to position [102, 0]
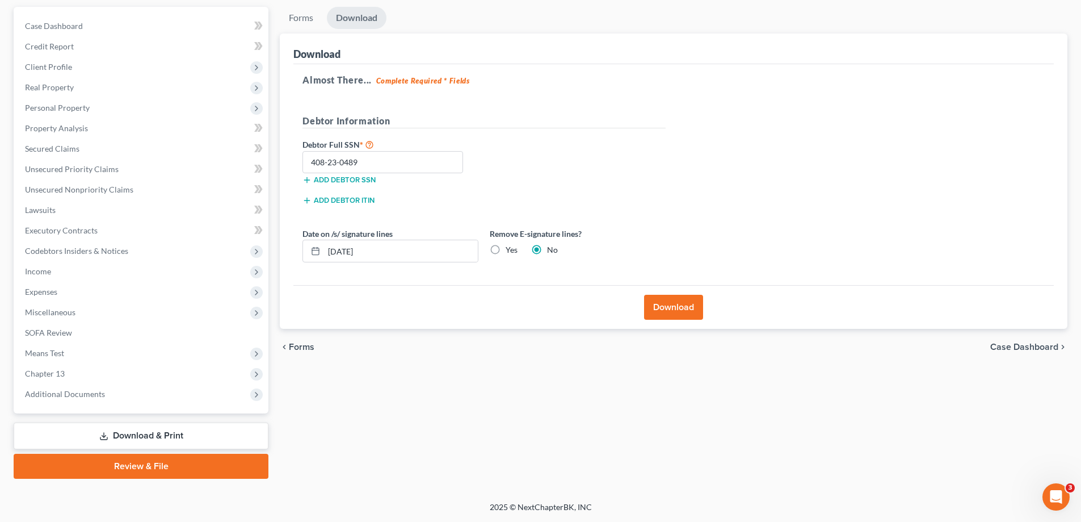
click at [140, 466] on link "Review & File" at bounding box center [141, 465] width 255 height 25
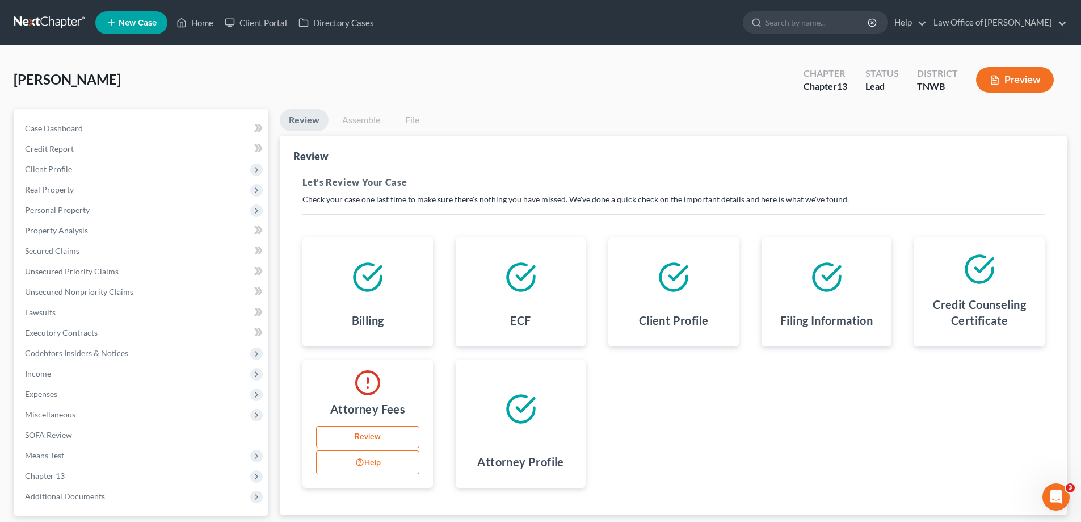
click at [379, 430] on link "Review" at bounding box center [367, 437] width 103 height 23
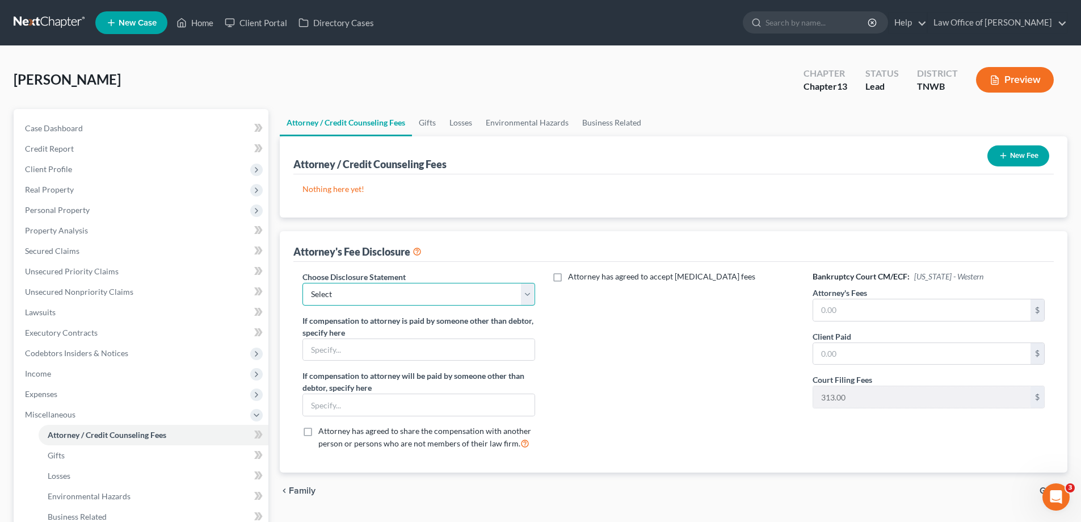
drag, startPoint x: 529, startPoint y: 293, endPoint x: 489, endPoint y: 300, distance: 40.2
click at [529, 293] on select "Select [PERSON_NAME]" at bounding box center [419, 294] width 232 height 23
click at [303, 283] on select "Select [PERSON_NAME]" at bounding box center [419, 294] width 232 height 23
click at [922, 310] on input "text" at bounding box center [921, 310] width 217 height 22
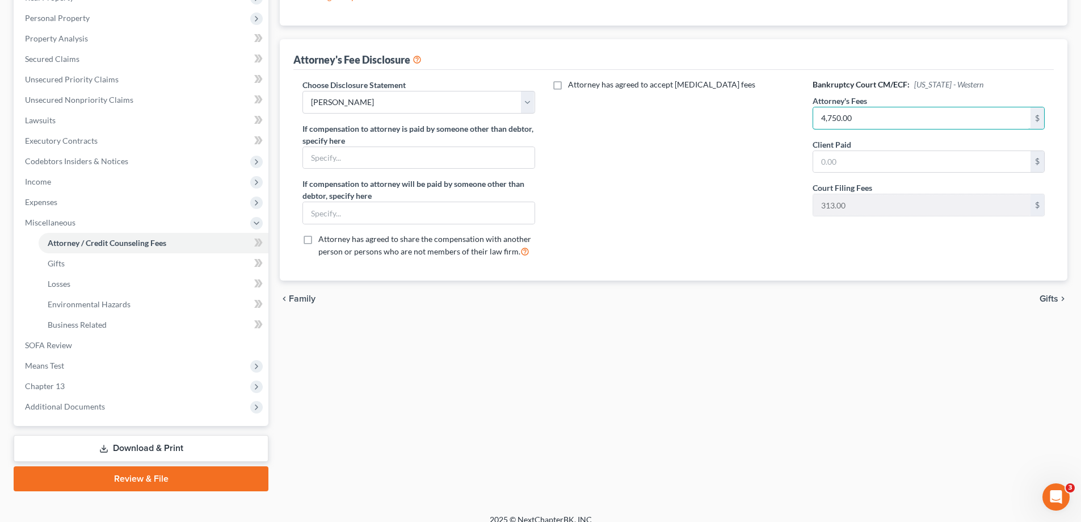
scroll to position [204, 0]
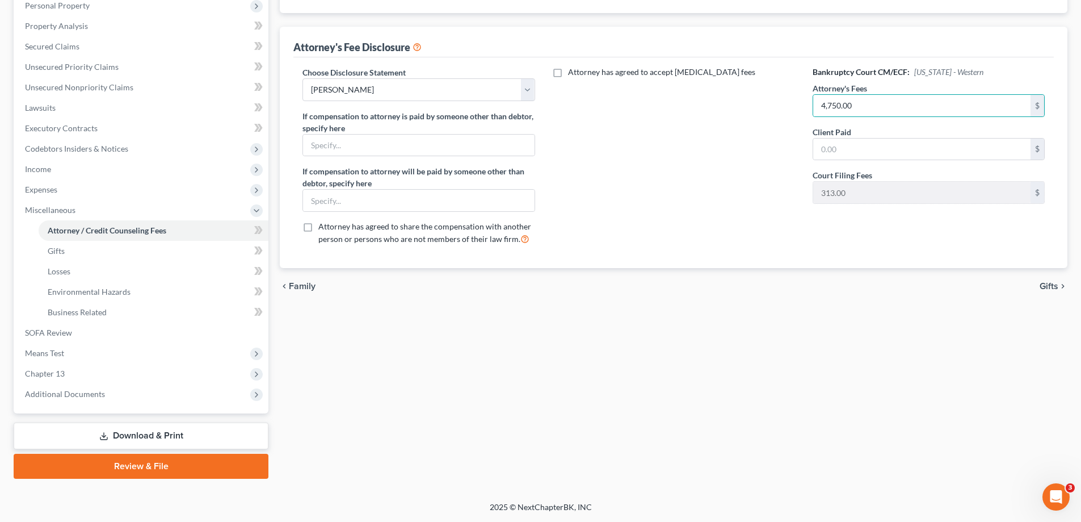
click at [123, 465] on link "Review & File" at bounding box center [141, 465] width 255 height 25
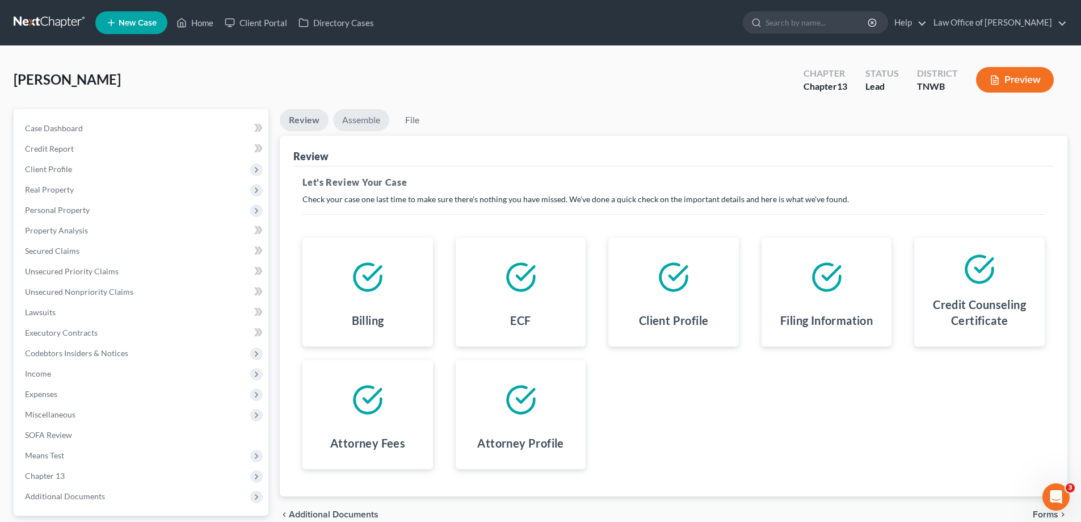
click at [366, 120] on link "Assemble" at bounding box center [361, 120] width 56 height 22
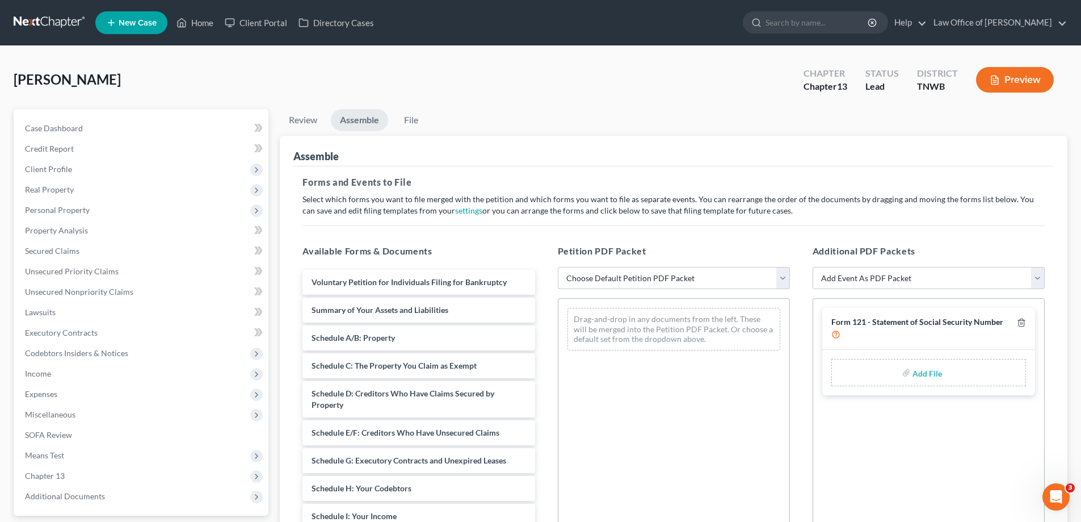
click at [781, 278] on select "Choose Default Petition PDF Packet Emergency Filing (Voluntary Petition and Cre…" at bounding box center [674, 278] width 232 height 23
click at [558, 267] on select "Choose Default Petition PDF Packet Emergency Filing (Voluntary Petition and Cre…" at bounding box center [674, 278] width 232 height 23
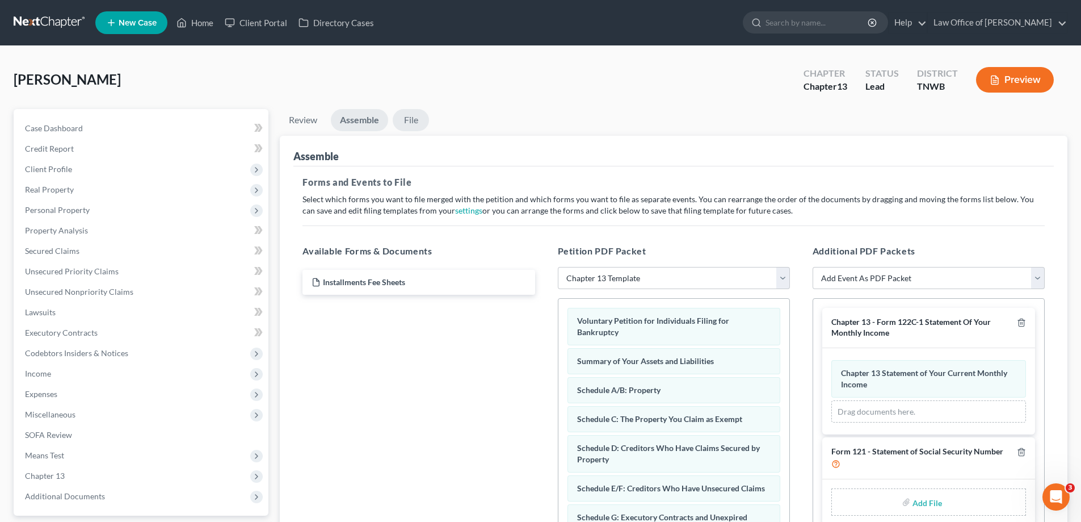
click at [414, 120] on link "File" at bounding box center [411, 120] width 36 height 22
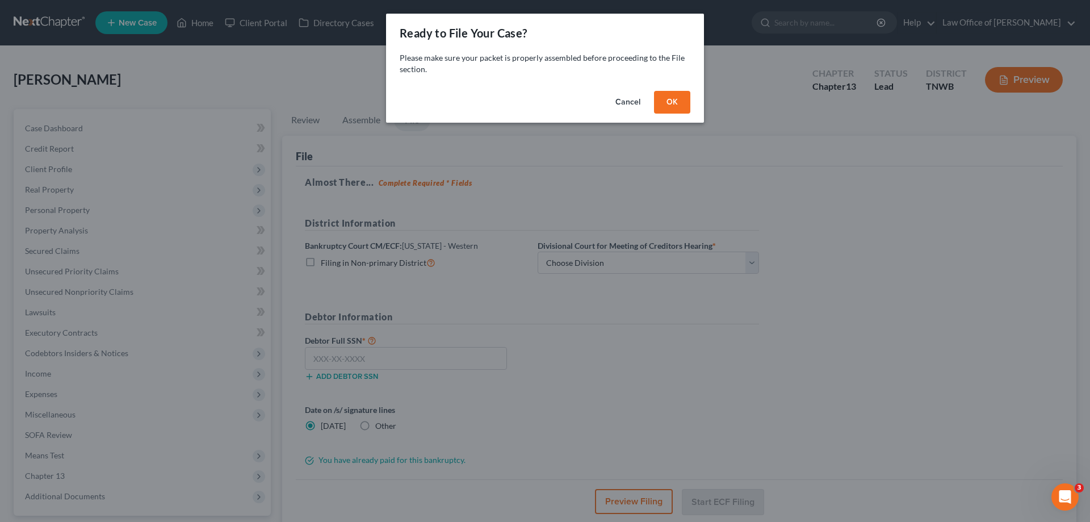
click at [681, 101] on button "OK" at bounding box center [672, 102] width 36 height 23
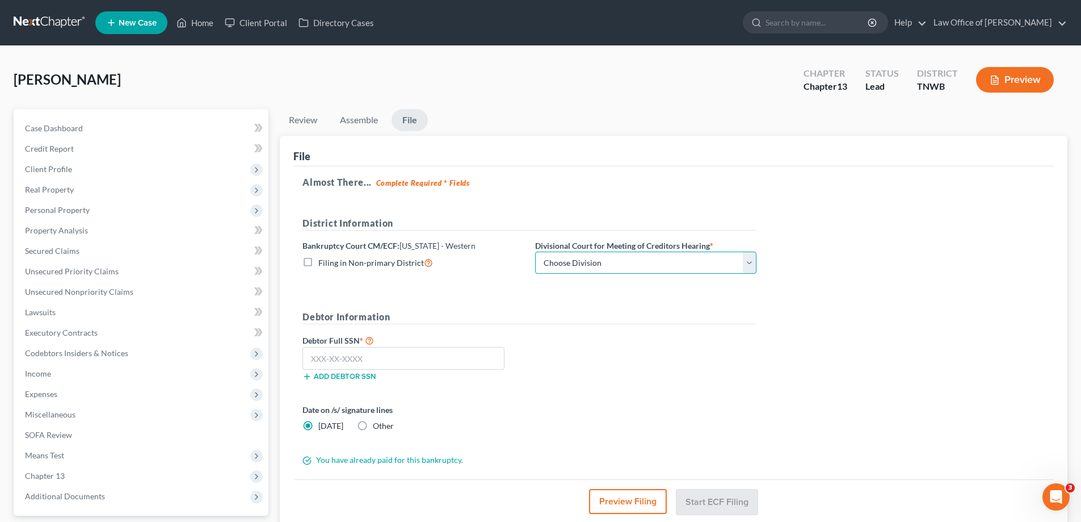
click at [750, 265] on select "Choose Division [PERSON_NAME] Memphis" at bounding box center [645, 262] width 221 height 23
click at [535, 251] on select "Choose Division [PERSON_NAME] Memphis" at bounding box center [645, 262] width 221 height 23
click at [411, 366] on input "text" at bounding box center [404, 358] width 202 height 23
click at [718, 495] on button "Start ECF Filing" at bounding box center [717, 501] width 81 height 25
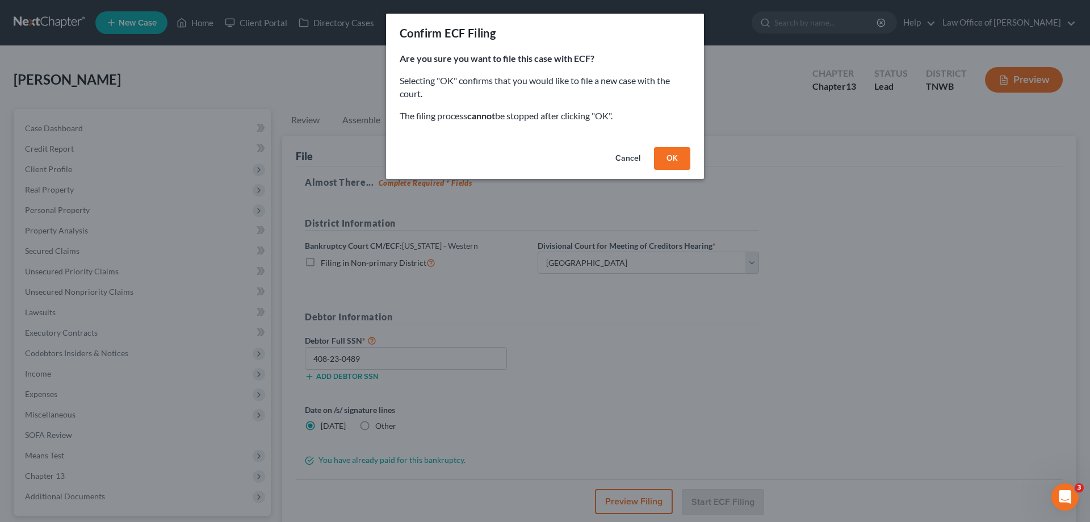
click at [677, 162] on button "OK" at bounding box center [672, 158] width 36 height 23
